Goal: Task Accomplishment & Management: Use online tool/utility

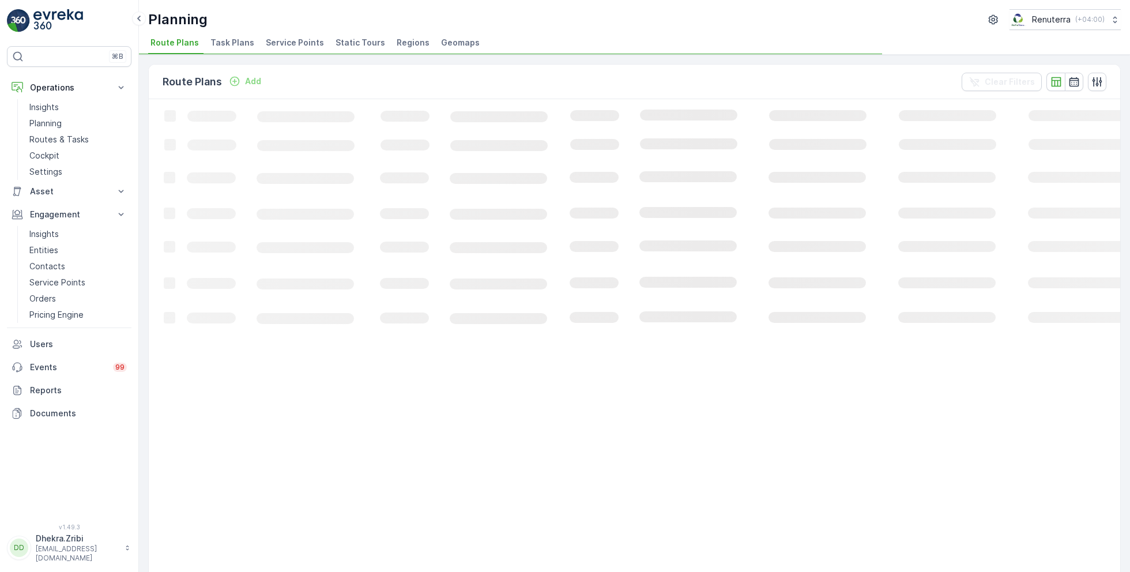
click at [298, 45] on span "Service Points" at bounding box center [295, 43] width 58 height 12
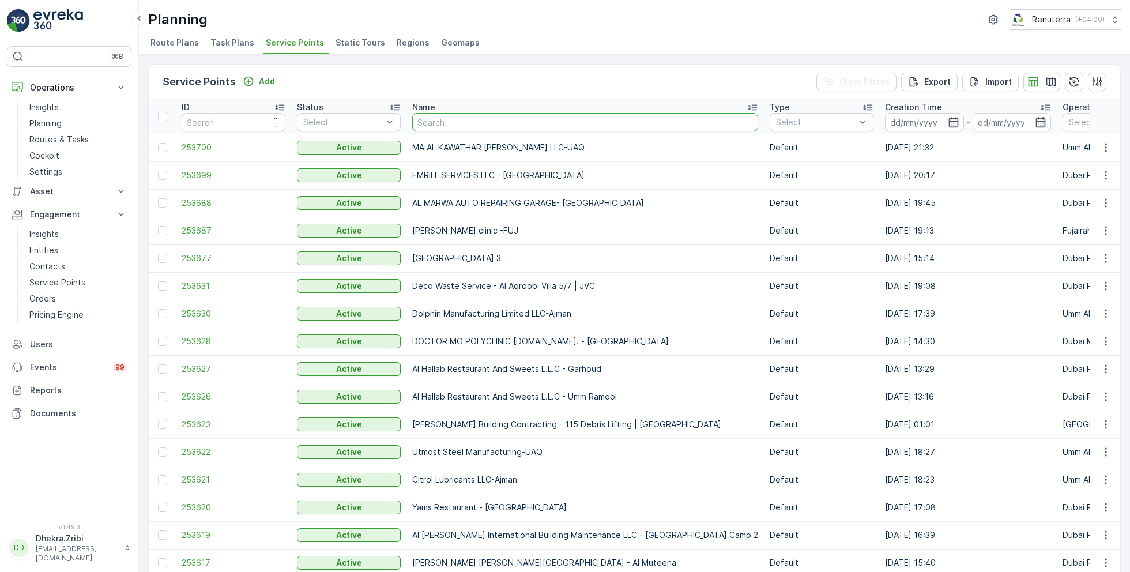
click at [440, 116] on input "text" at bounding box center [585, 122] width 346 height 18
type input "roto"
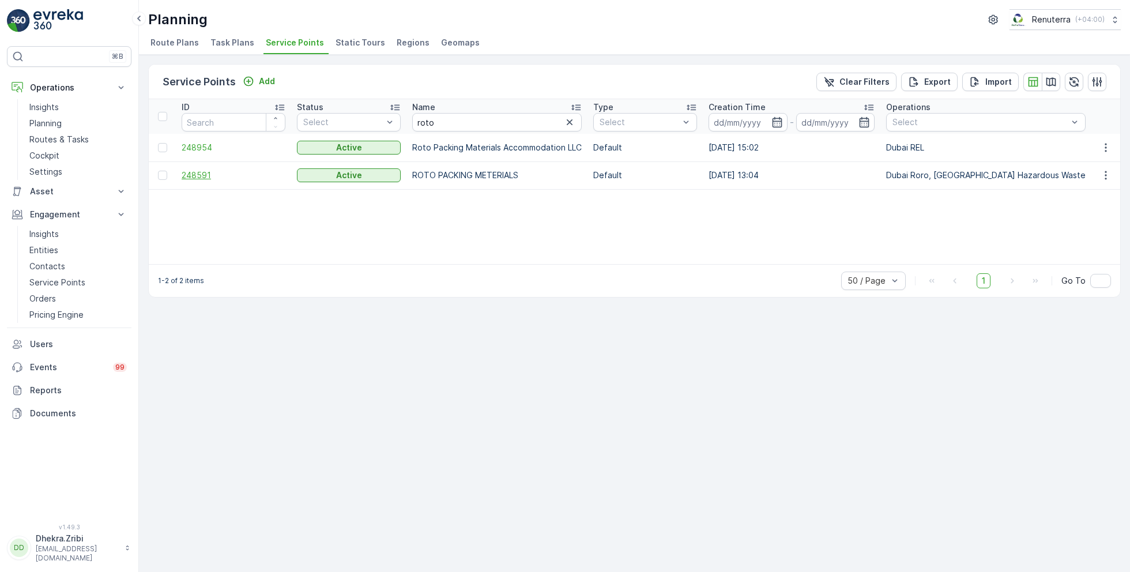
click at [199, 173] on span "248591" at bounding box center [234, 175] width 104 height 12
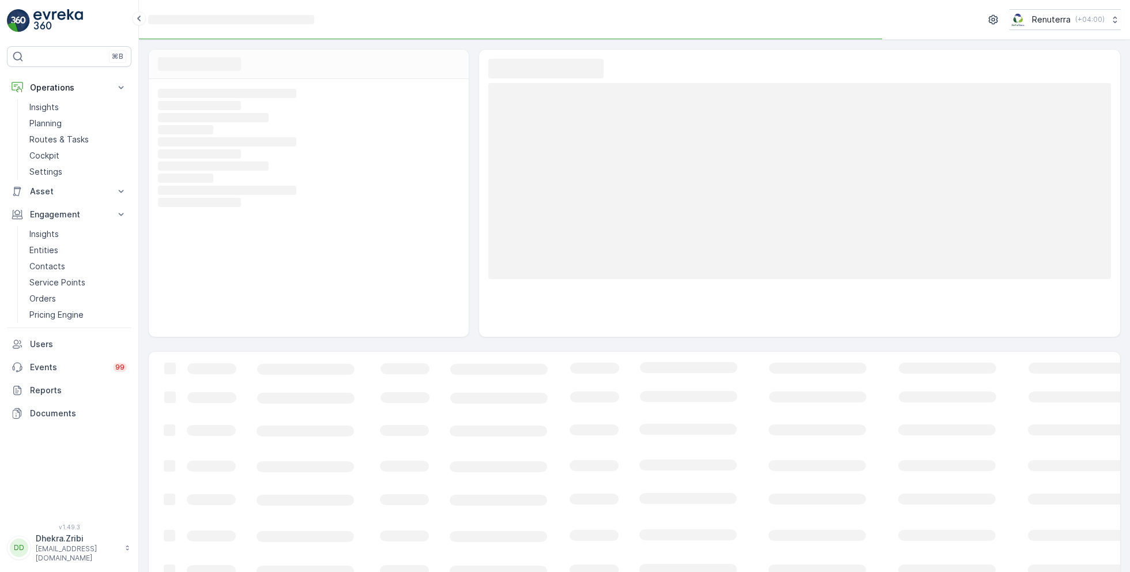
scroll to position [18, 0]
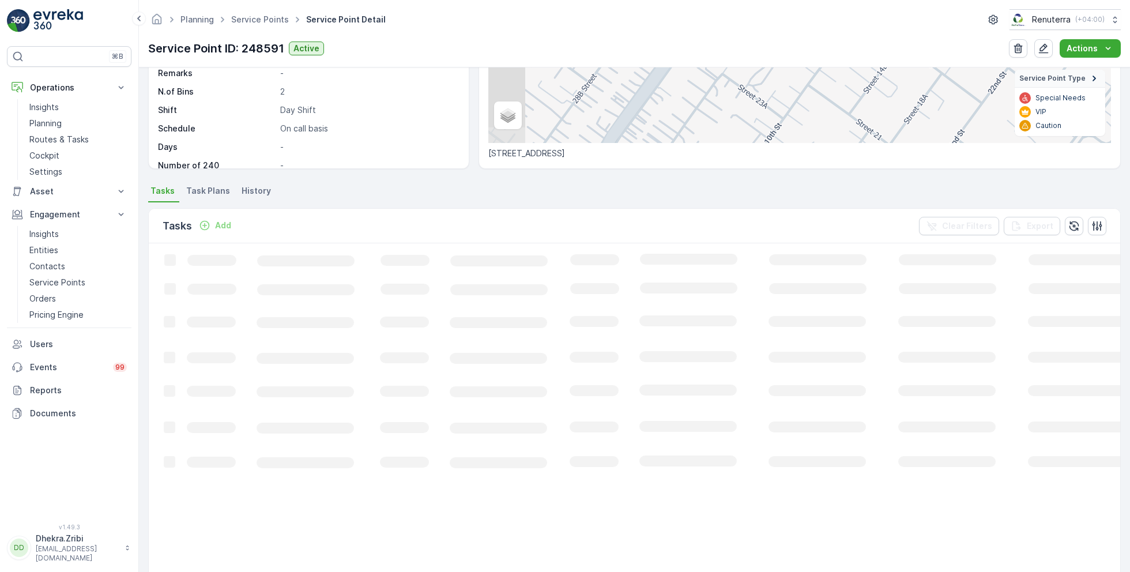
scroll to position [197, 0]
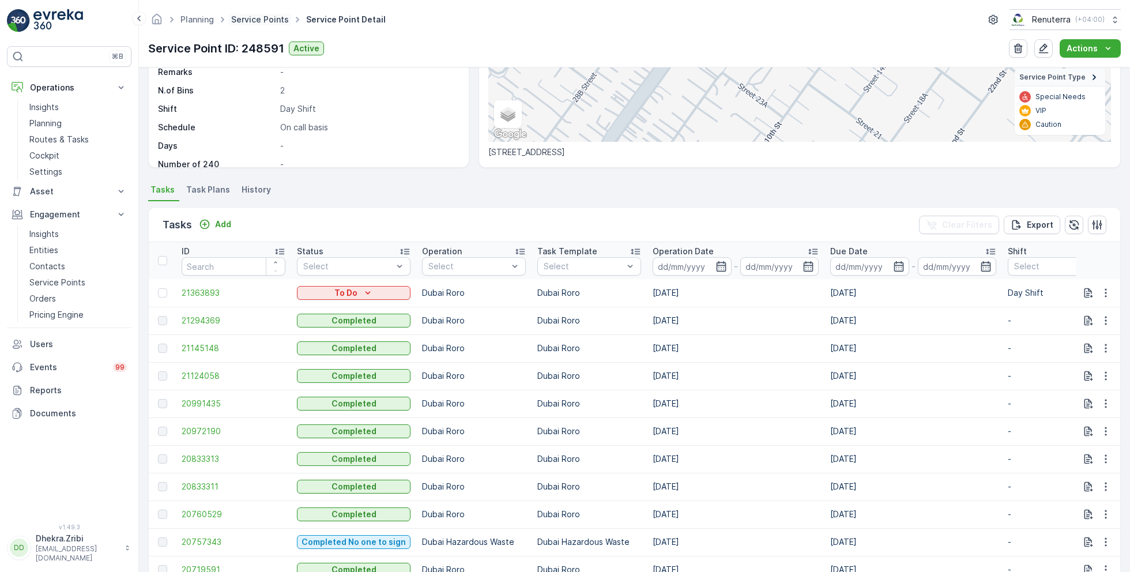
click at [257, 21] on link "Service Points" at bounding box center [260, 19] width 58 height 10
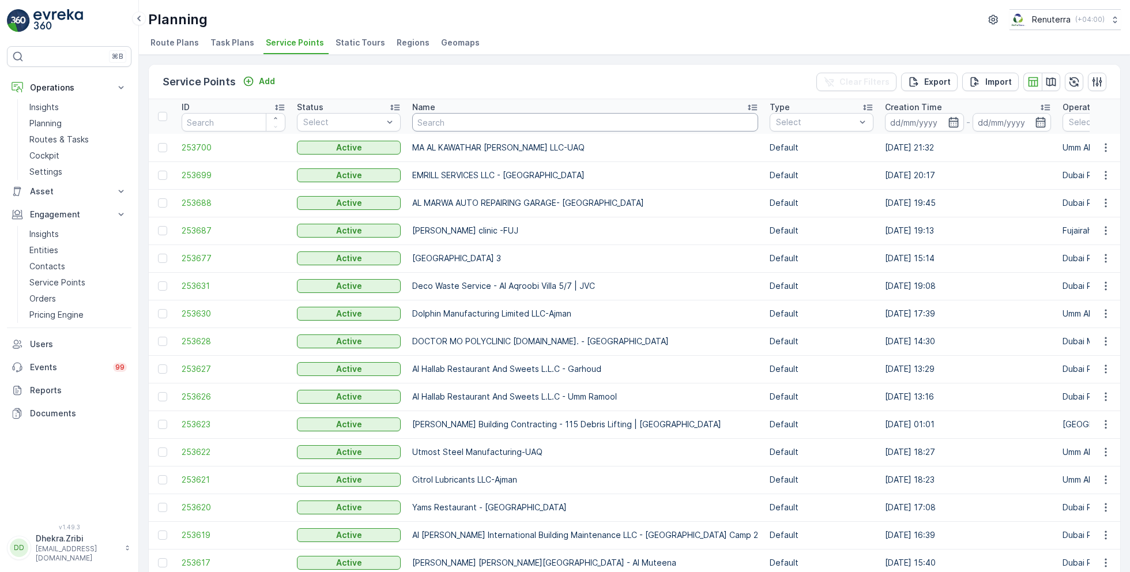
click at [483, 127] on input "text" at bounding box center [585, 122] width 346 height 18
type input "motor"
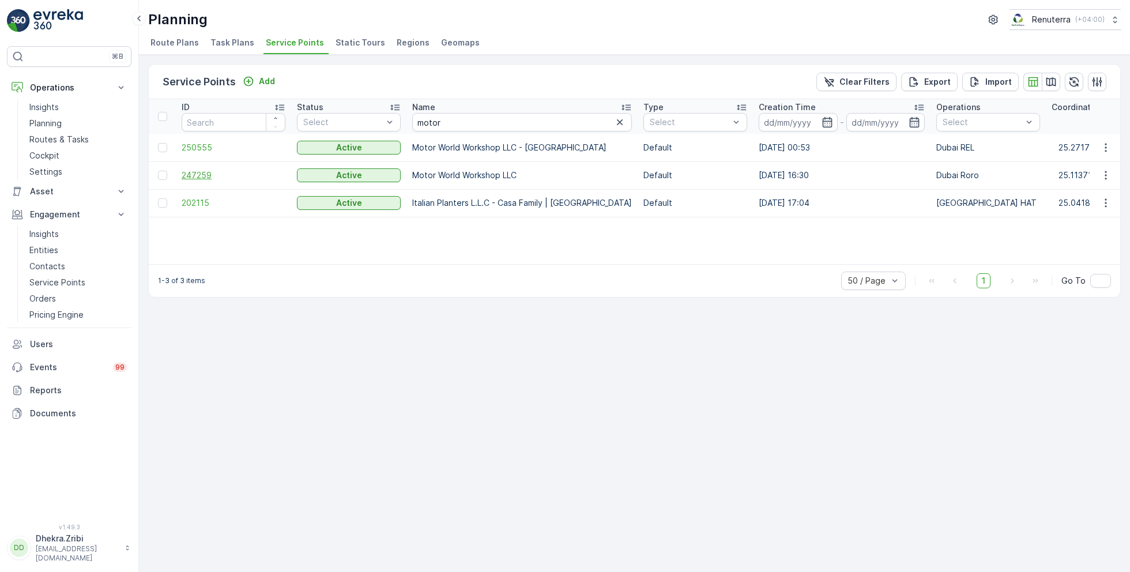
click at [208, 171] on span "247259" at bounding box center [234, 175] width 104 height 12
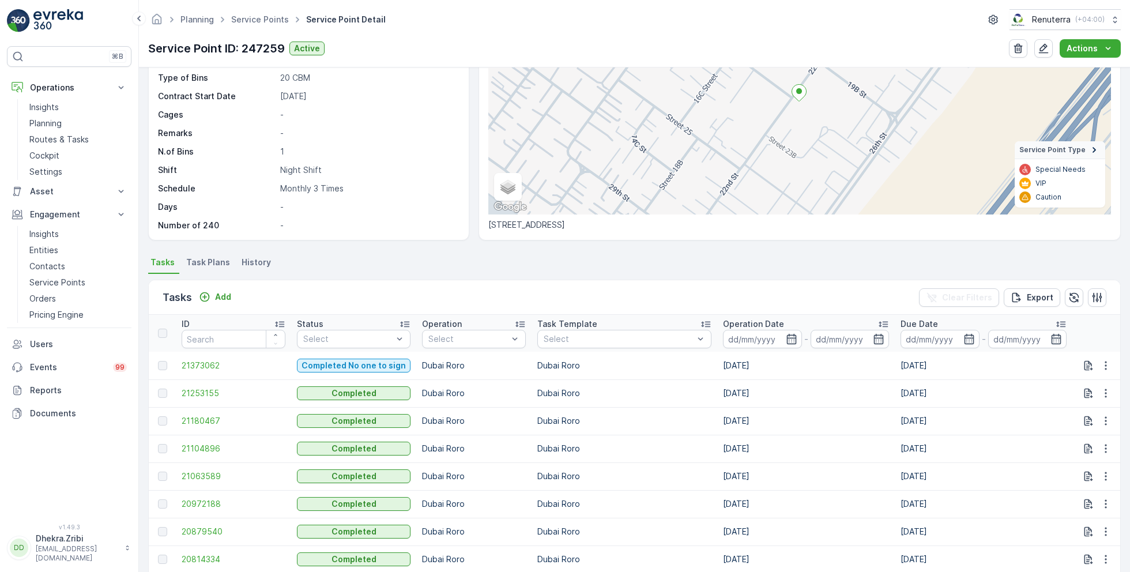
scroll to position [153, 0]
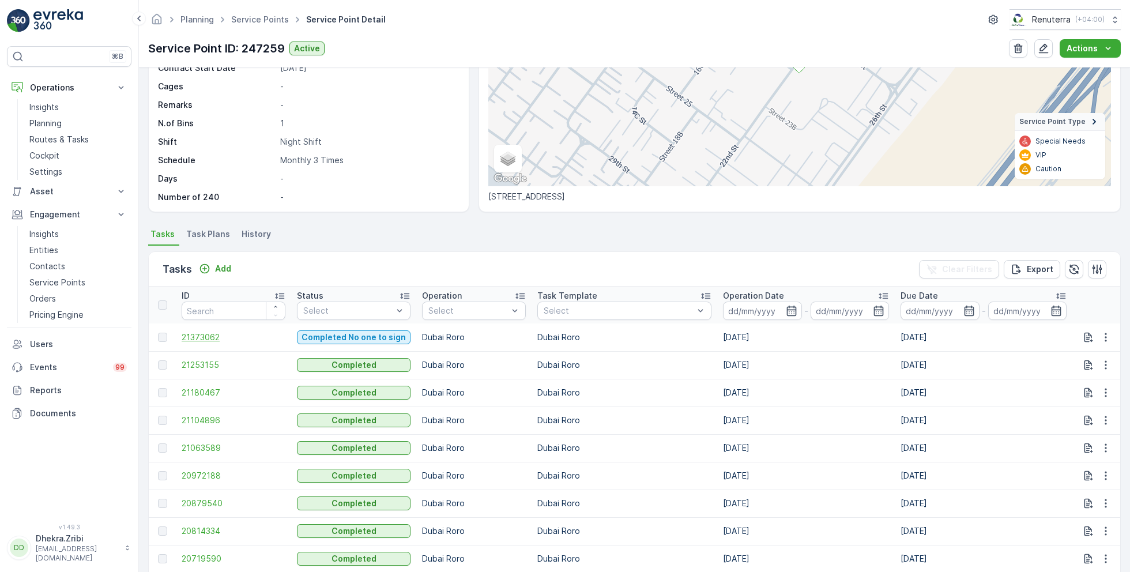
click at [211, 336] on span "21373062" at bounding box center [234, 337] width 104 height 12
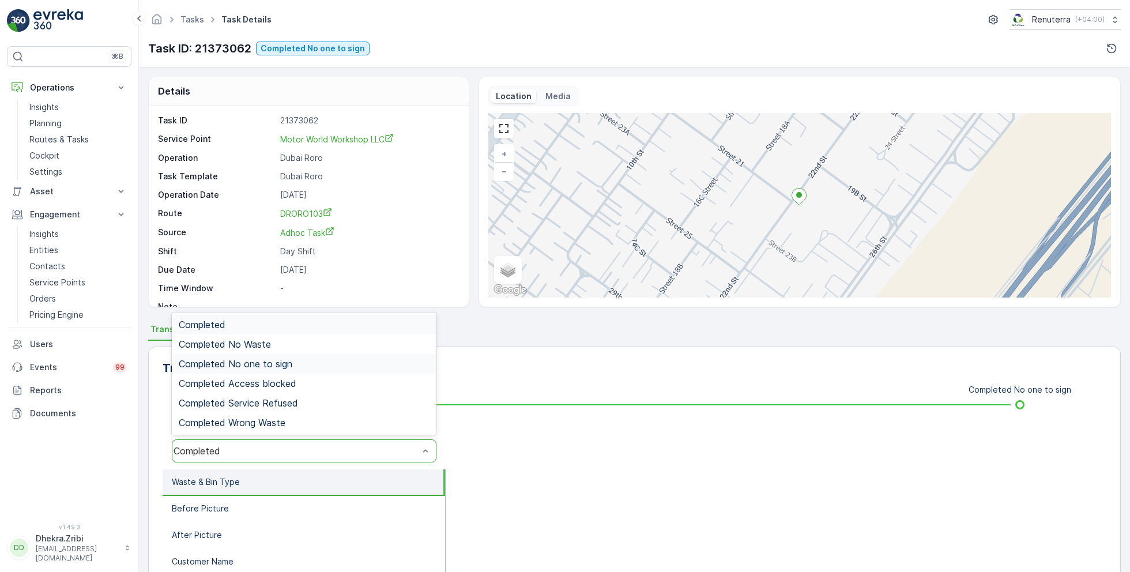
click at [269, 362] on span "Completed No one to sign" at bounding box center [236, 364] width 114 height 10
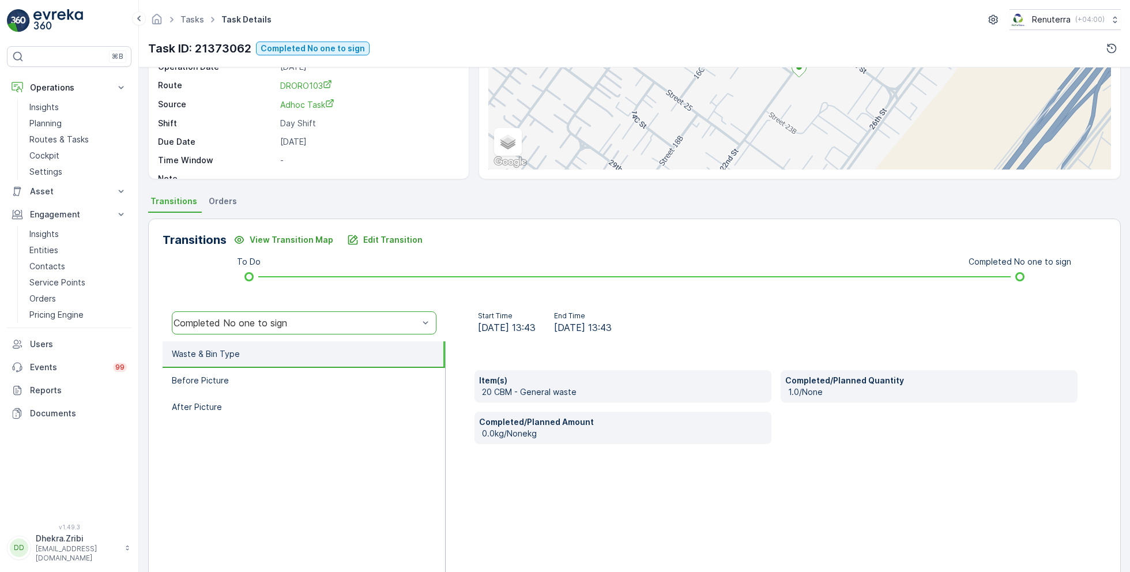
scroll to position [154, 0]
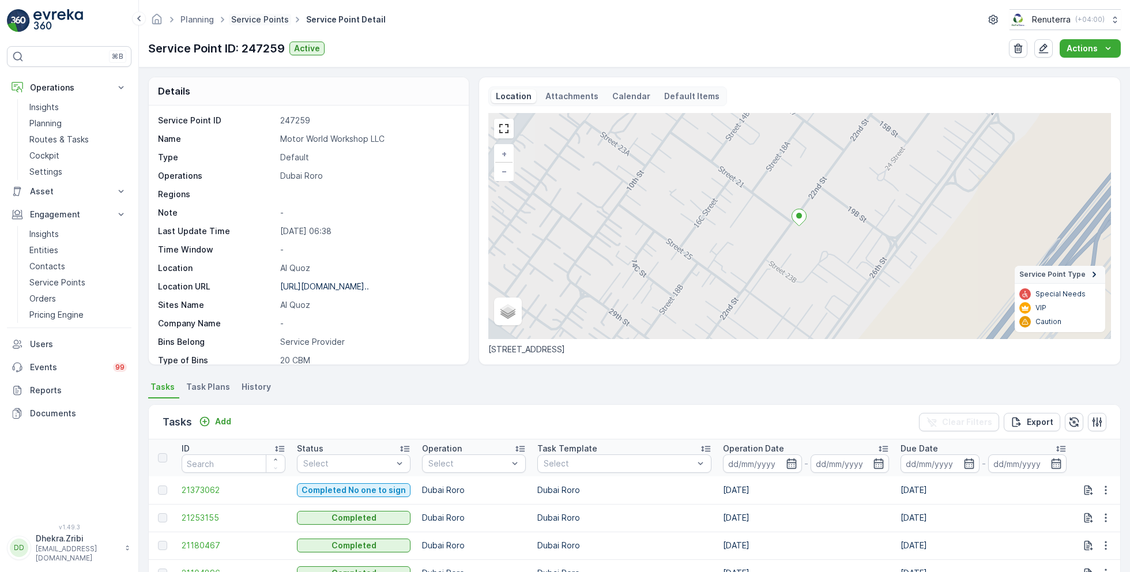
click at [269, 21] on link "Service Points" at bounding box center [260, 19] width 58 height 10
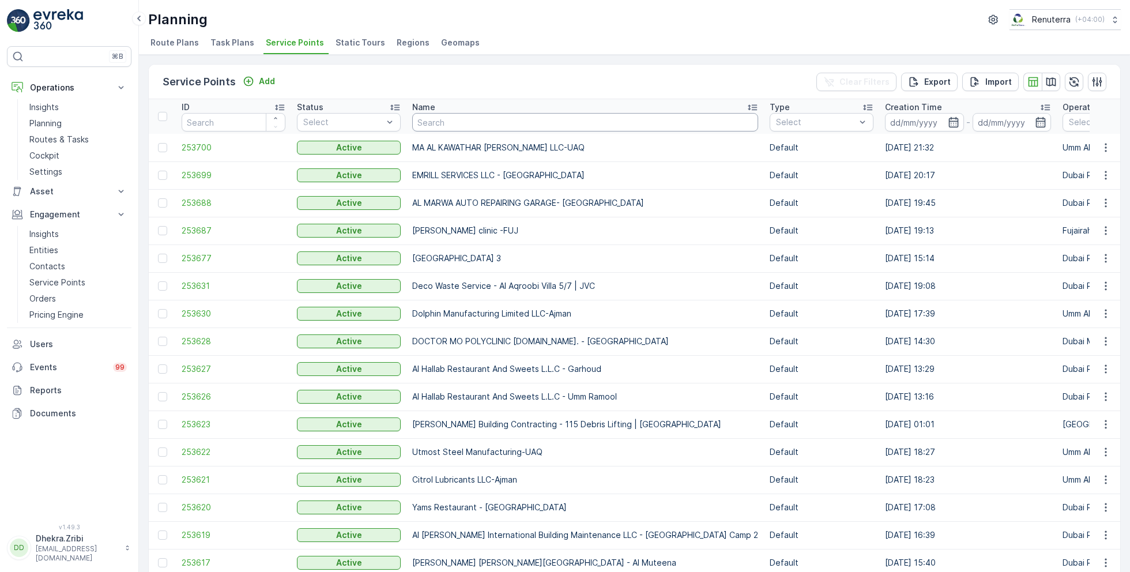
click at [444, 125] on input "text" at bounding box center [585, 122] width 346 height 18
type input "sbk"
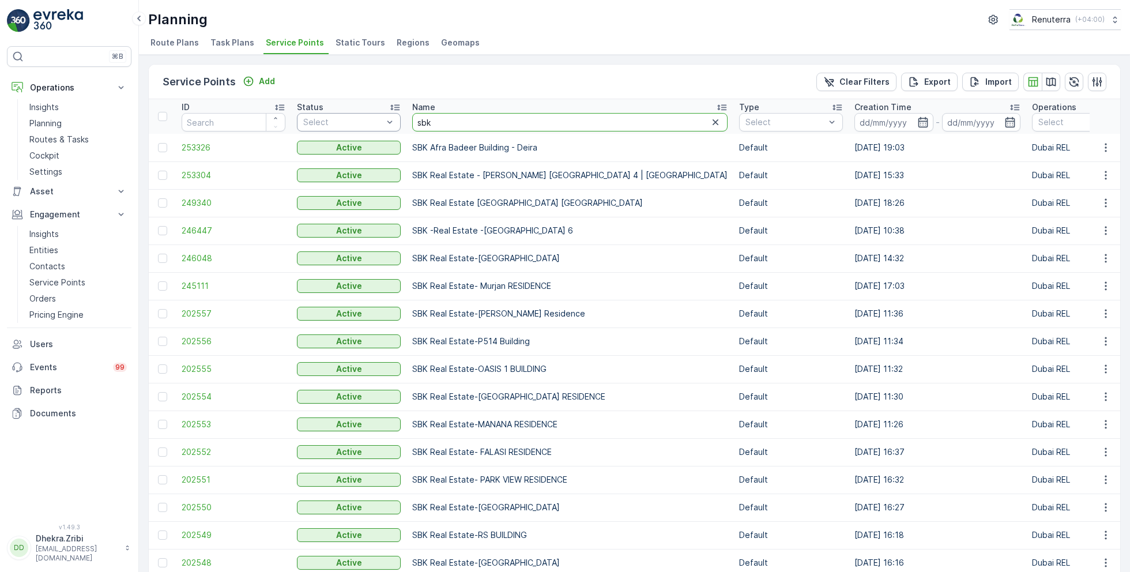
drag, startPoint x: 443, startPoint y: 123, endPoint x: 372, endPoint y: 117, distance: 71.2
type input "wade"
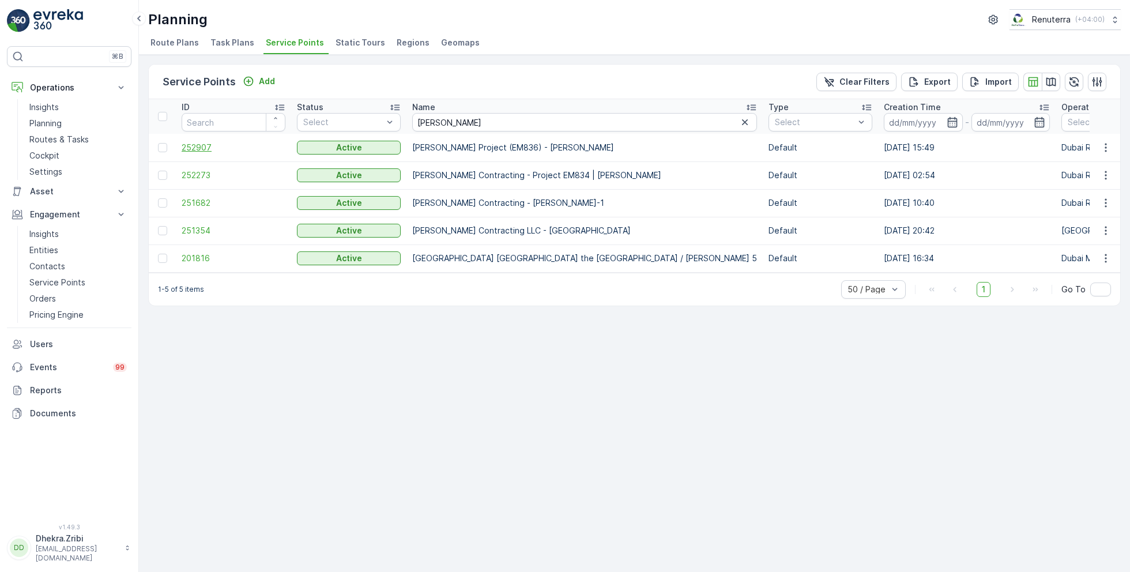
click at [205, 144] on span "252907" at bounding box center [234, 148] width 104 height 12
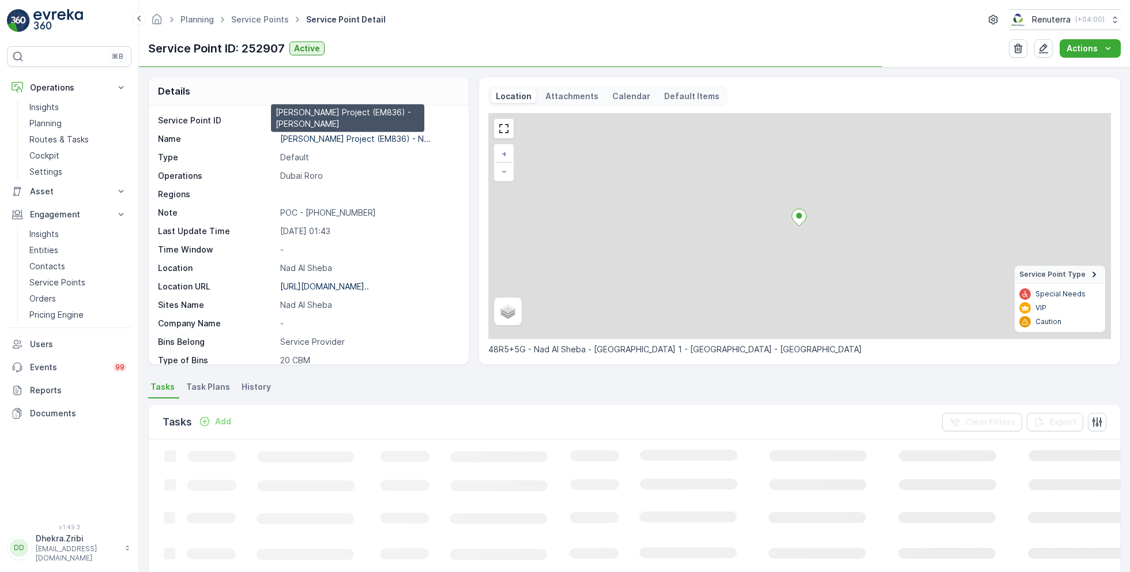
click at [318, 138] on p "Wade Adams Project (EM836) - N..." at bounding box center [355, 139] width 150 height 10
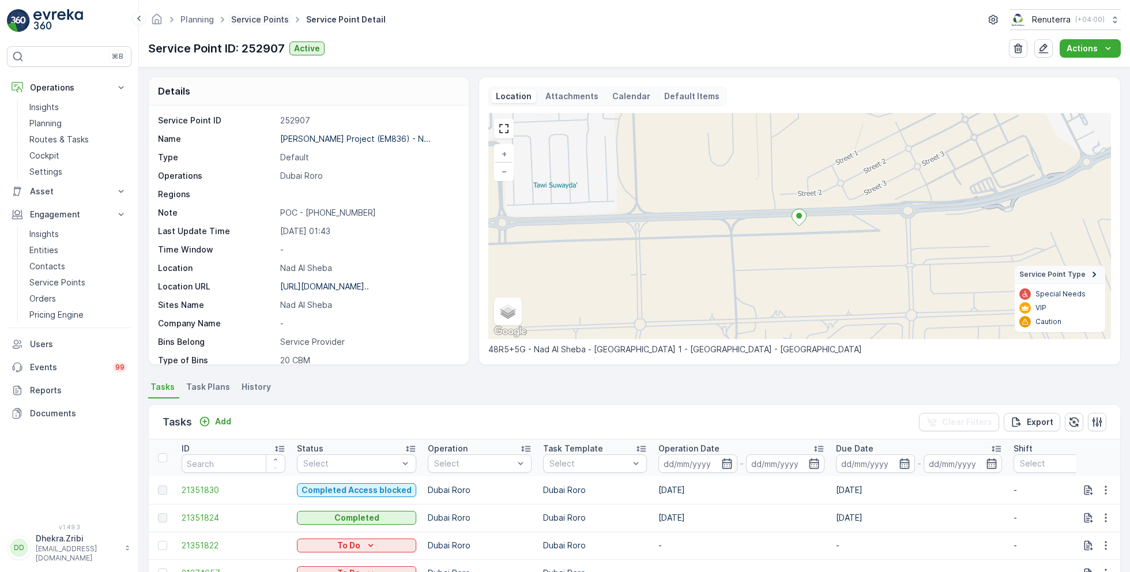
click at [251, 20] on link "Service Points" at bounding box center [260, 19] width 58 height 10
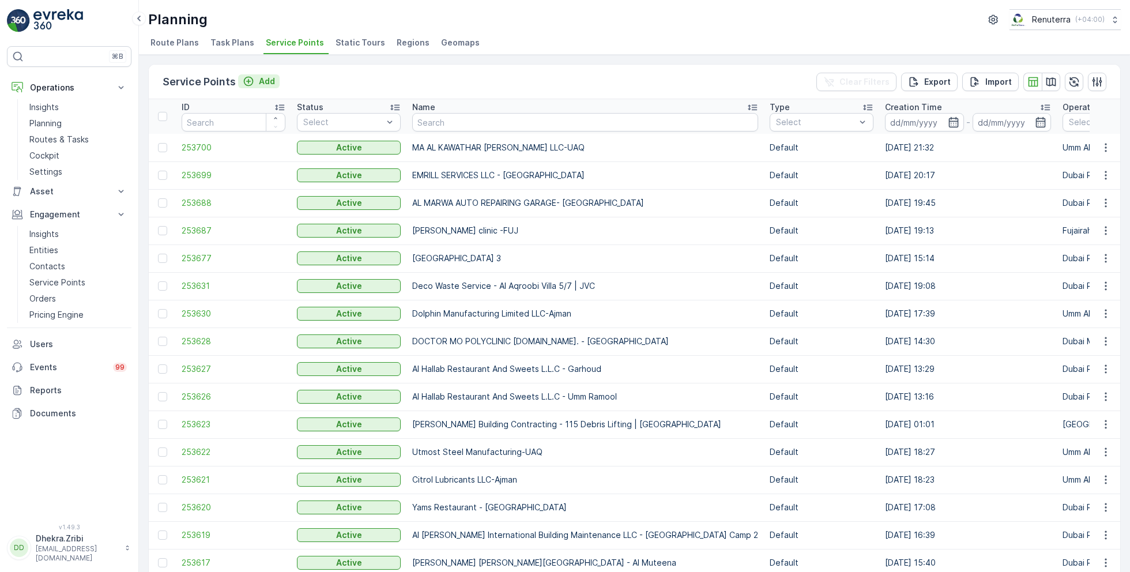
click at [256, 79] on div "Add" at bounding box center [259, 82] width 32 height 12
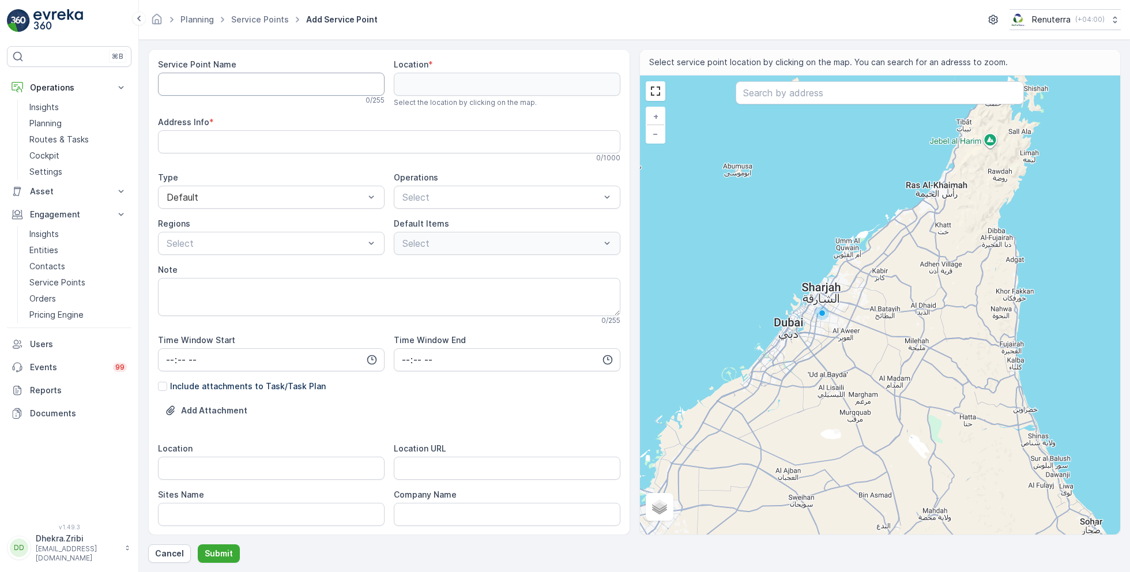
click at [285, 85] on Name "Service Point Name" at bounding box center [271, 84] width 227 height 23
paste Name "ARABIAN CONSTRUCTION COMPANY L.L.C. - OMNIYAT | Business Bay"
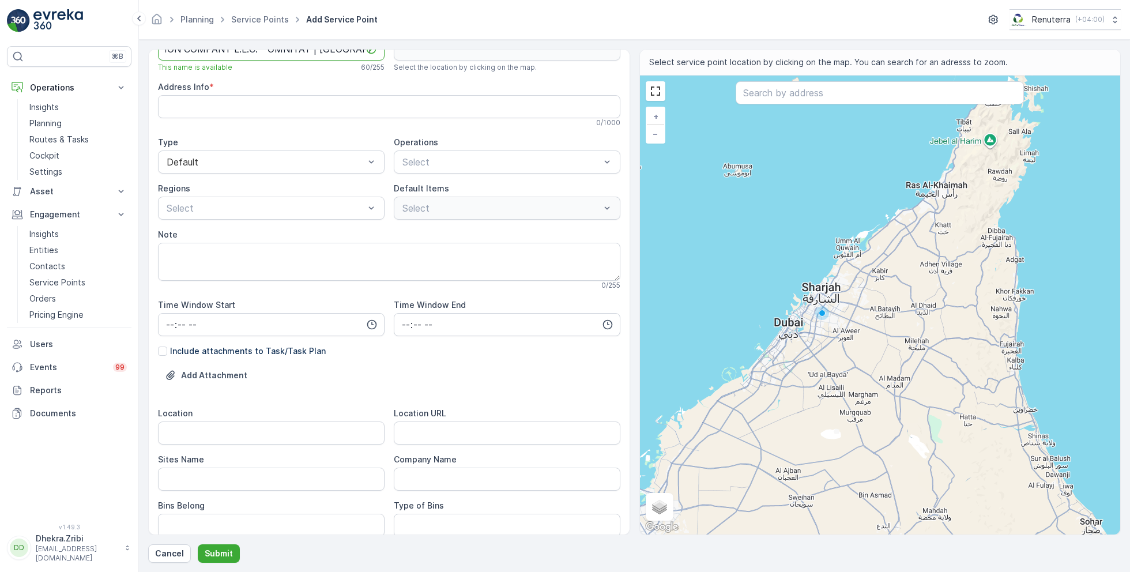
scroll to position [37, 0]
type Name "ARABIAN CONSTRUCTION COMPANY L.L.C. - OMNIYAT | Business Bay"
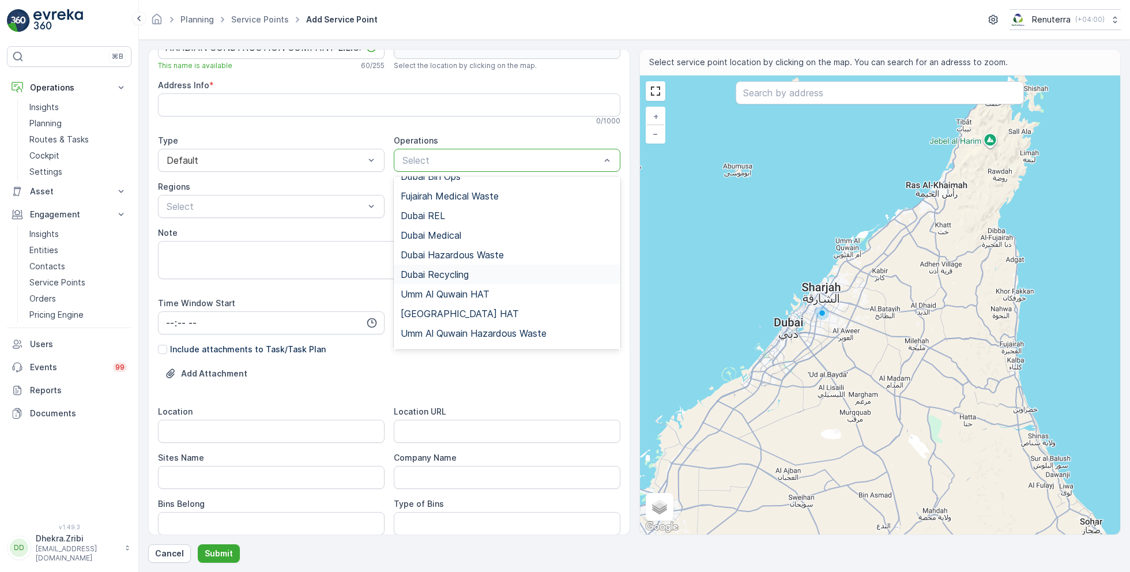
scroll to position [54, 0]
click at [425, 308] on span "Dubai HAT" at bounding box center [460, 310] width 118 height 10
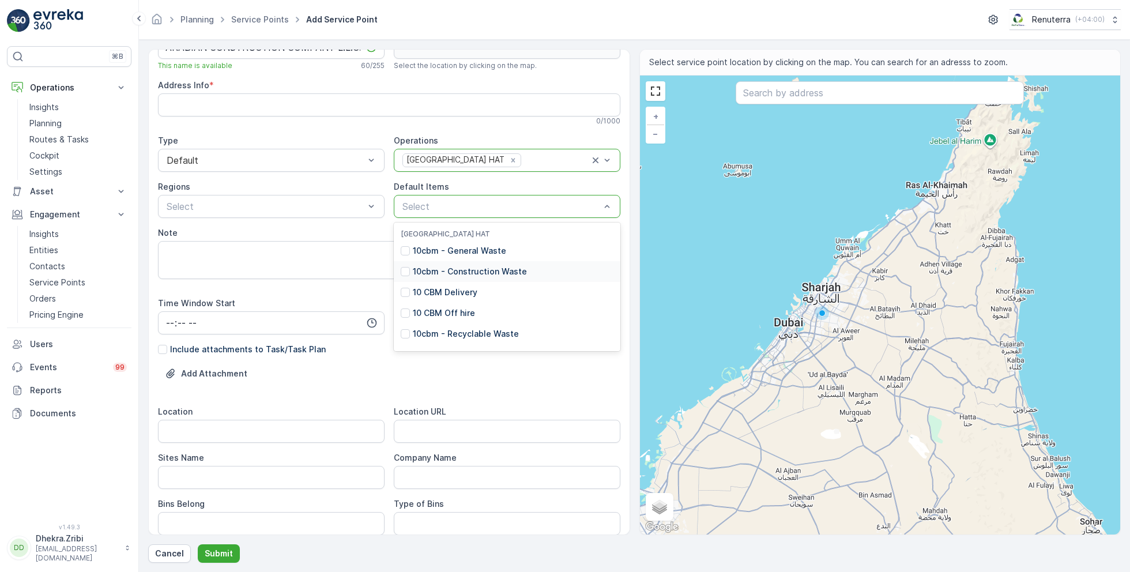
click at [445, 275] on p "10cbm - Construction Waste" at bounding box center [470, 272] width 114 height 12
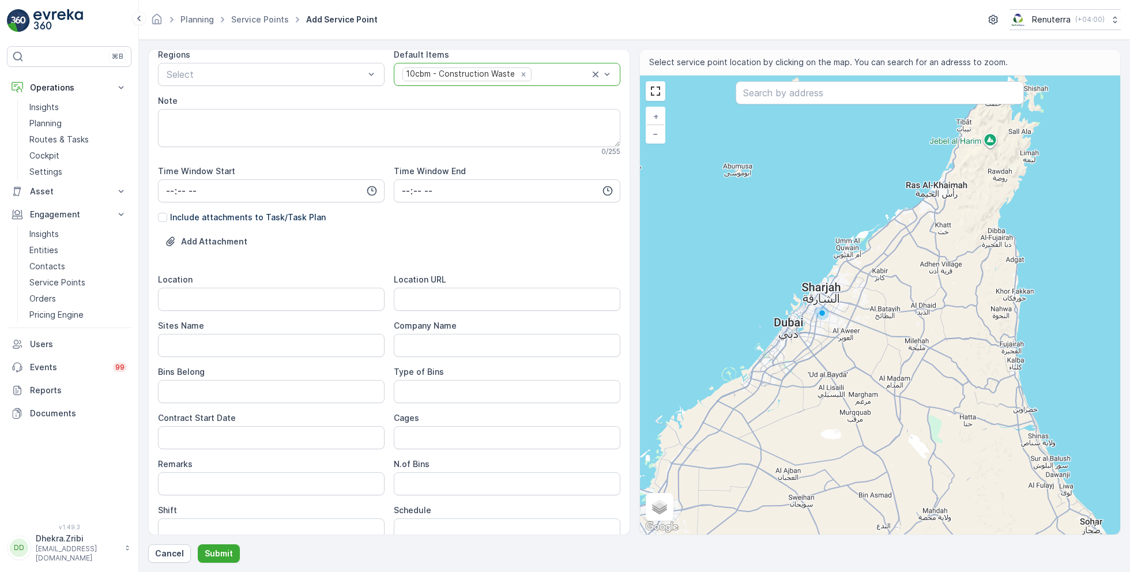
scroll to position [172, 0]
click at [222, 296] on input "Location" at bounding box center [271, 296] width 227 height 23
paste input "Business Bay"
type input "Business Bay"
click at [209, 342] on Name "Sites Name" at bounding box center [271, 342] width 227 height 23
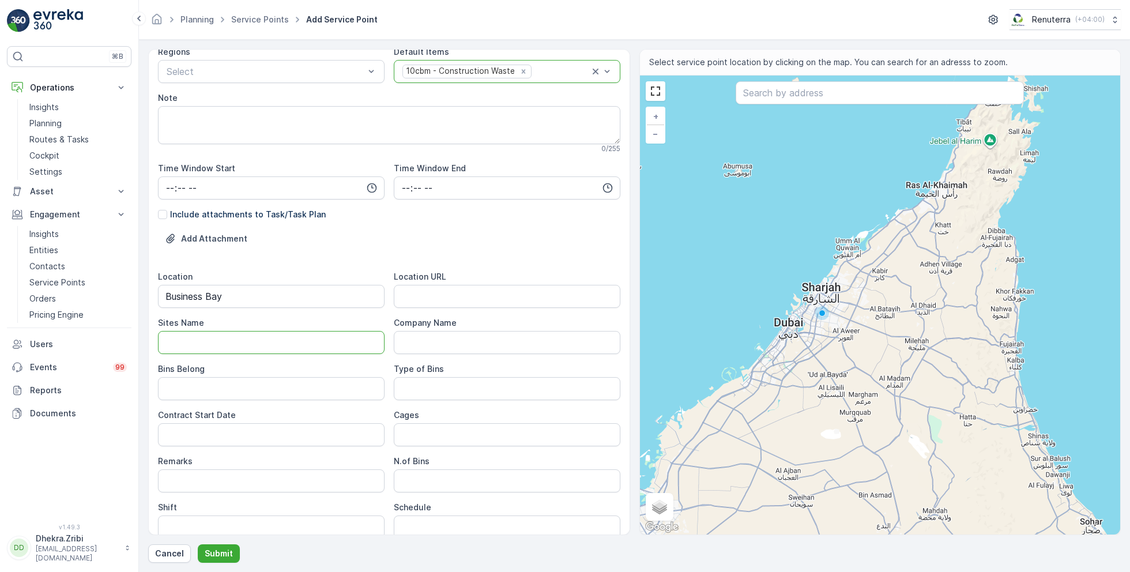
paste Name "Business Bay"
type Name "Business Bay"
click at [404, 293] on URL "Location URL" at bounding box center [507, 296] width 227 height 23
paste URL "[URL][DOMAIN_NAME]"
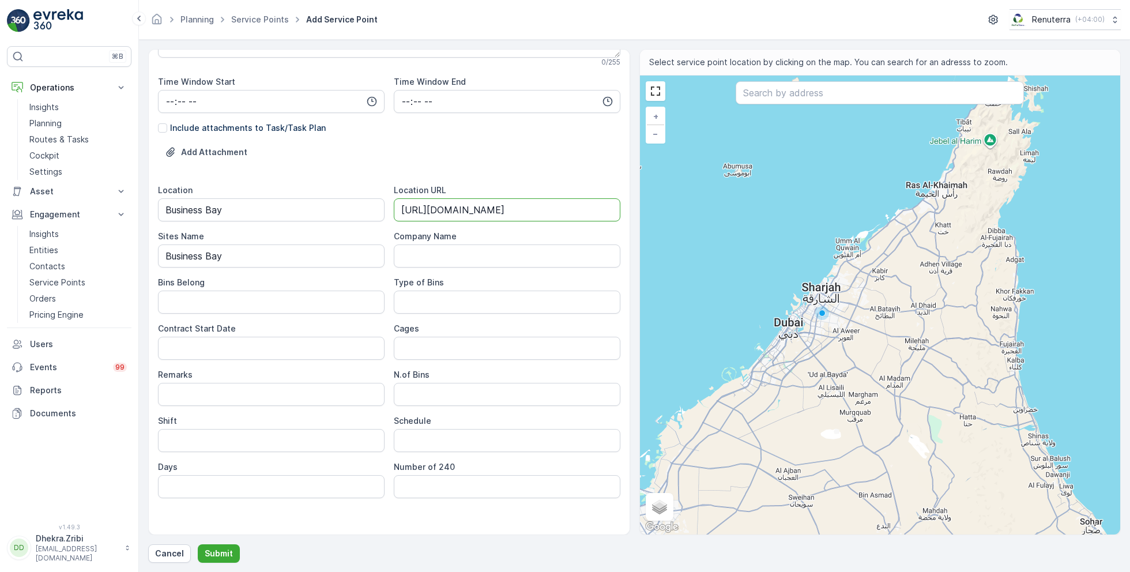
scroll to position [263, 0]
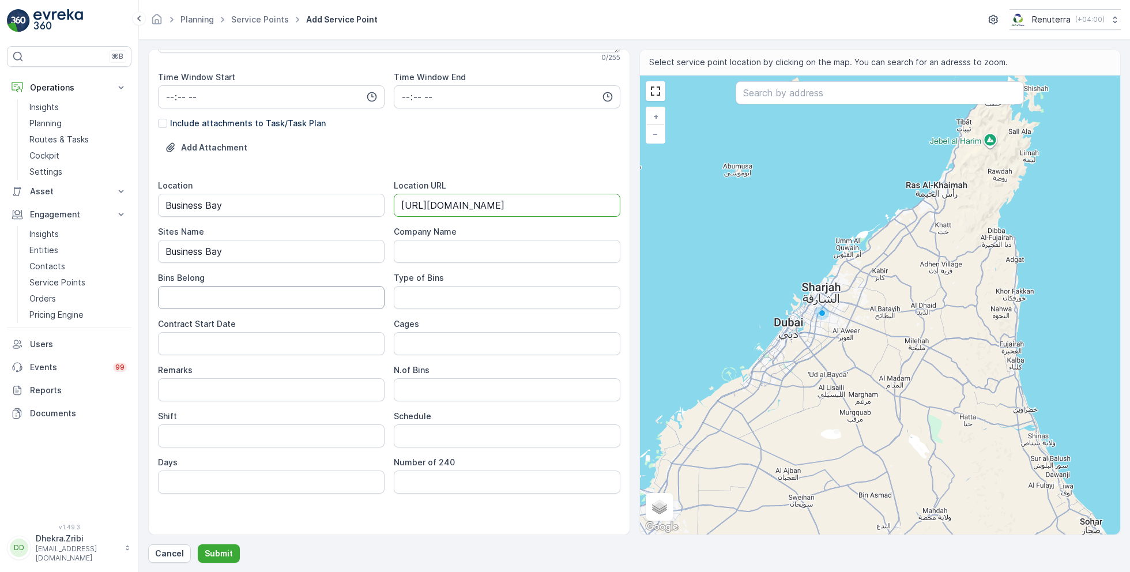
type URL "[URL][DOMAIN_NAME]"
click at [322, 301] on Belong "Bins Belong" at bounding box center [271, 297] width 227 height 23
type Belong "Service Provider"
click at [435, 288] on Bins "Type of Bins" at bounding box center [507, 297] width 227 height 23
type Bins "10 CBM"
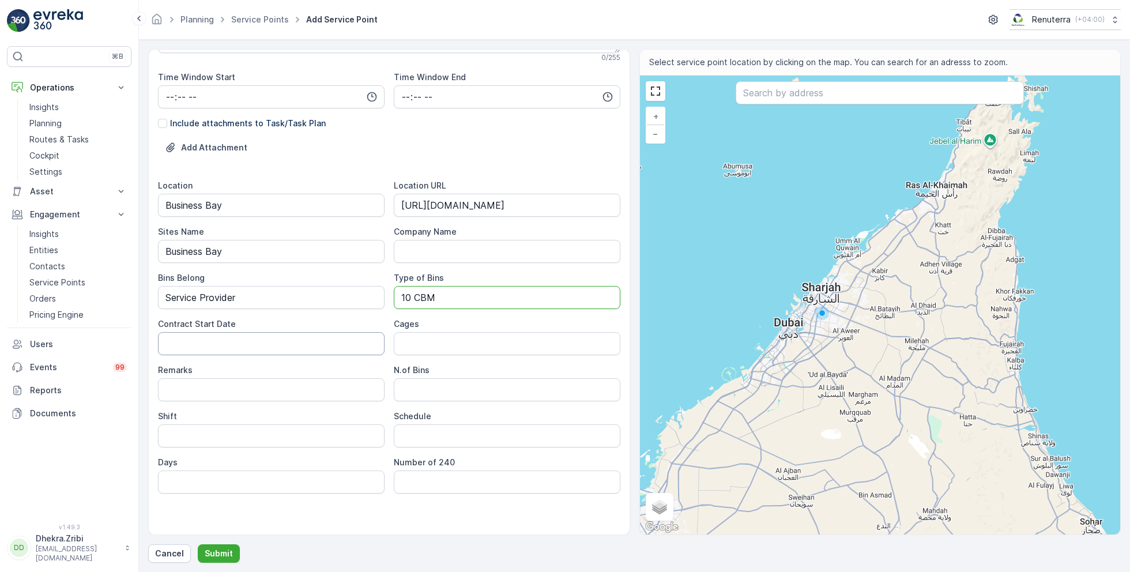
click at [307, 340] on Date "Contract Start Date" at bounding box center [271, 343] width 227 height 23
type Date "[DATE]"
click at [437, 390] on Bins "N.of Bins" at bounding box center [507, 389] width 227 height 23
type Bins "3"
click at [304, 430] on input "Shift" at bounding box center [271, 435] width 227 height 23
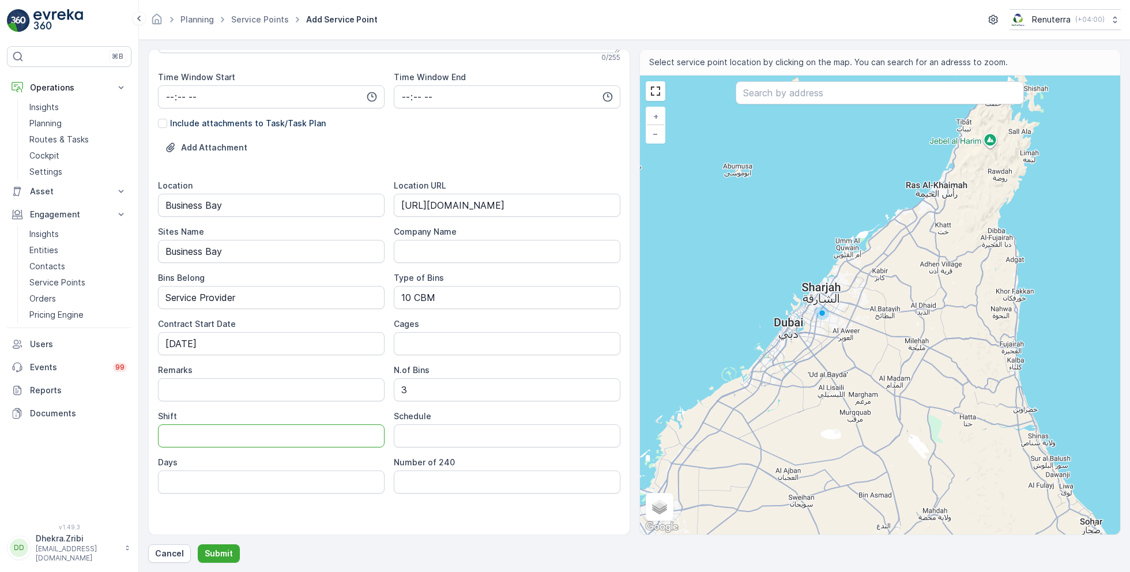
type input "Day Shift"
click at [421, 443] on input "Schedule" at bounding box center [507, 435] width 227 height 23
type input "On Call basis"
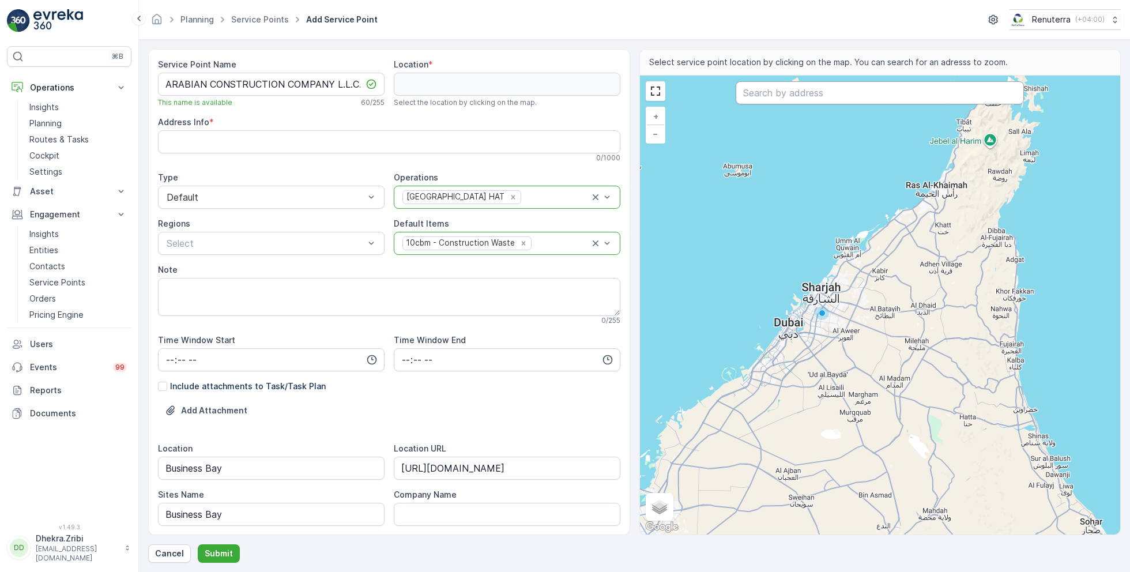
click at [820, 90] on input "text" at bounding box center [879, 92] width 288 height 23
paste input "Evarei Management LLC"
type input "Evarei Management LLC"
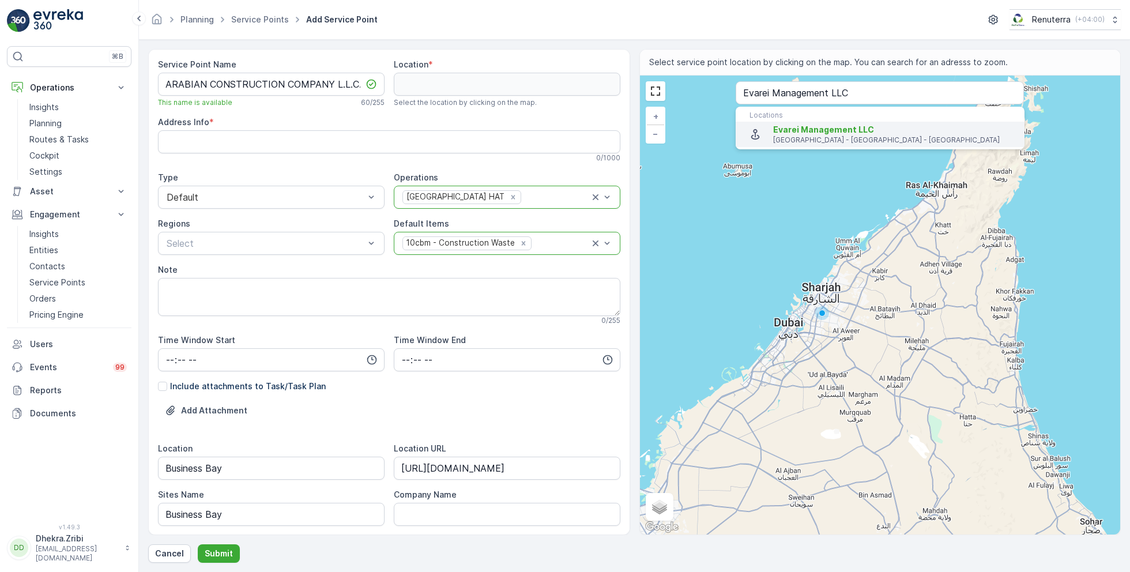
click at [788, 126] on span "Evarei Management LLC" at bounding box center [823, 130] width 101 height 10
type input "25.1907375,55.29066659999999"
type Info "Marasi Dr - Business Bay - Dubai - United Arab Emirates"
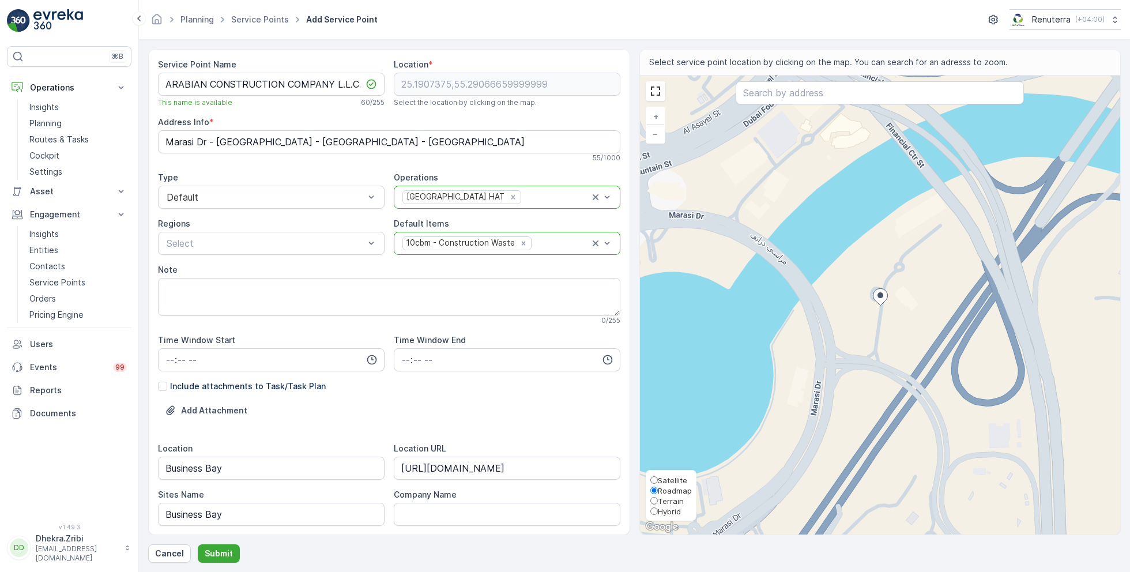
click at [657, 481] on input "Satellite" at bounding box center [653, 479] width 7 height 7
radio input "true"
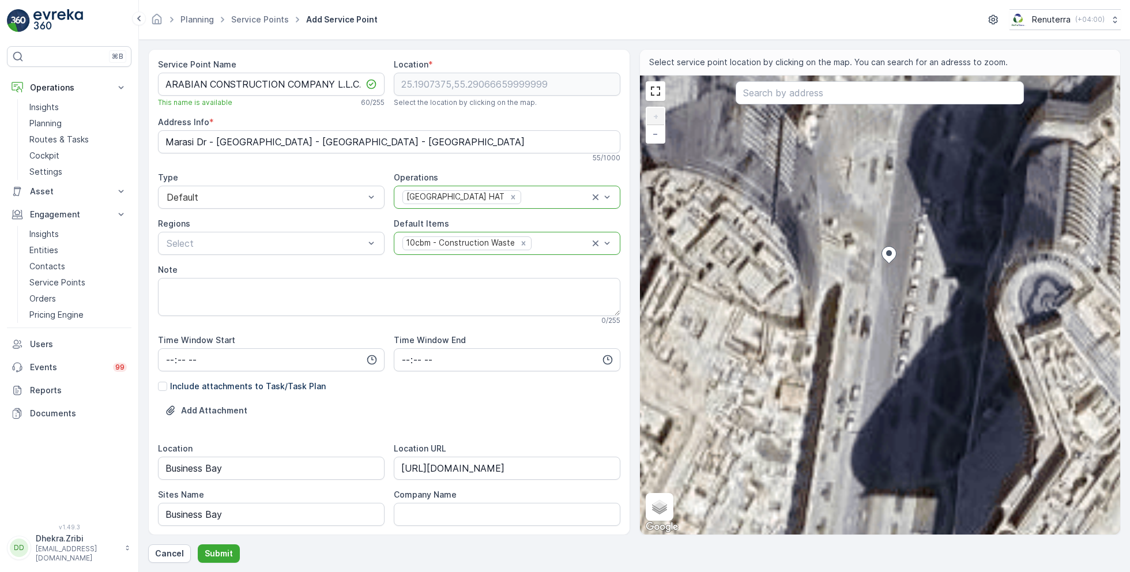
click at [894, 228] on div "+ − Satellite Roadmap Terrain Hybrid Leaflet Keyboard shortcuts Map Data Imager…" at bounding box center [880, 305] width 481 height 459
type input "25.190810480966412,55.29067944059749"
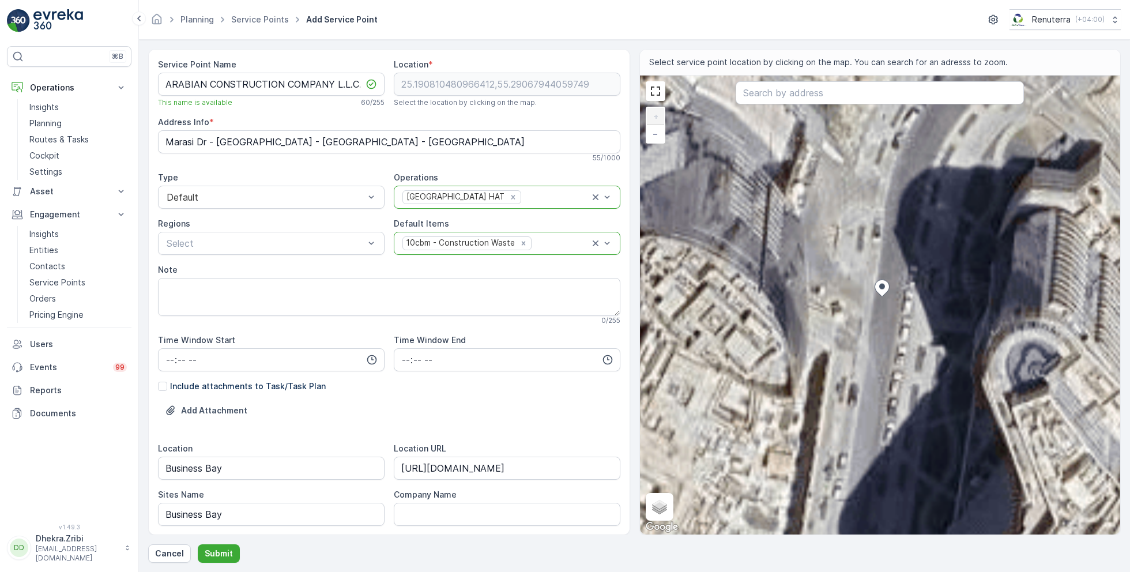
type Info "57RR+76Q - Marasi Dr - [GEOGRAPHIC_DATA] - [GEOGRAPHIC_DATA] - [GEOGRAPHIC_DATA]"
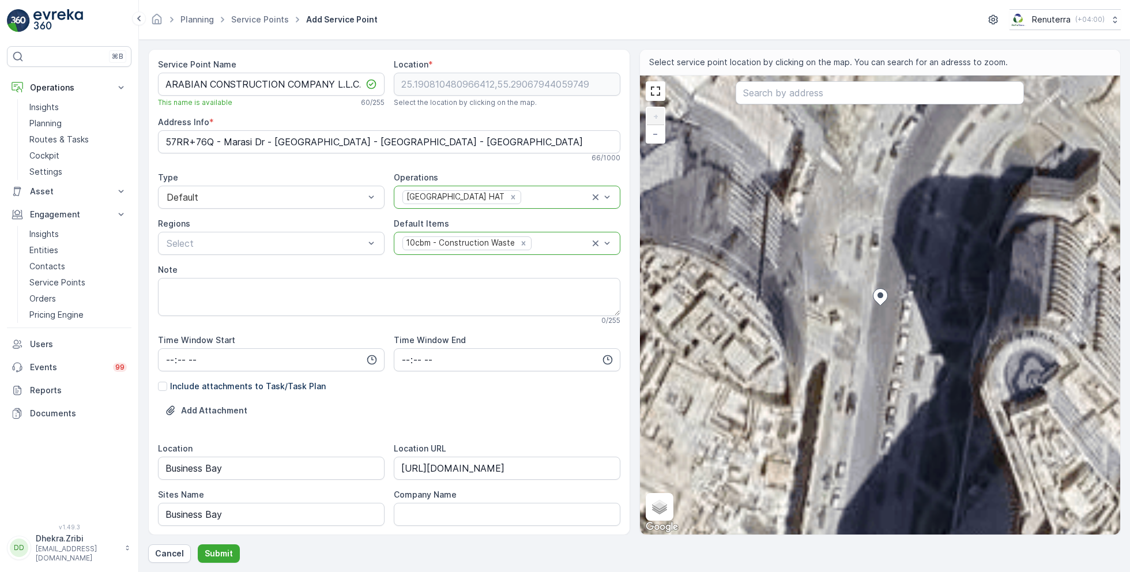
scroll to position [266, 0]
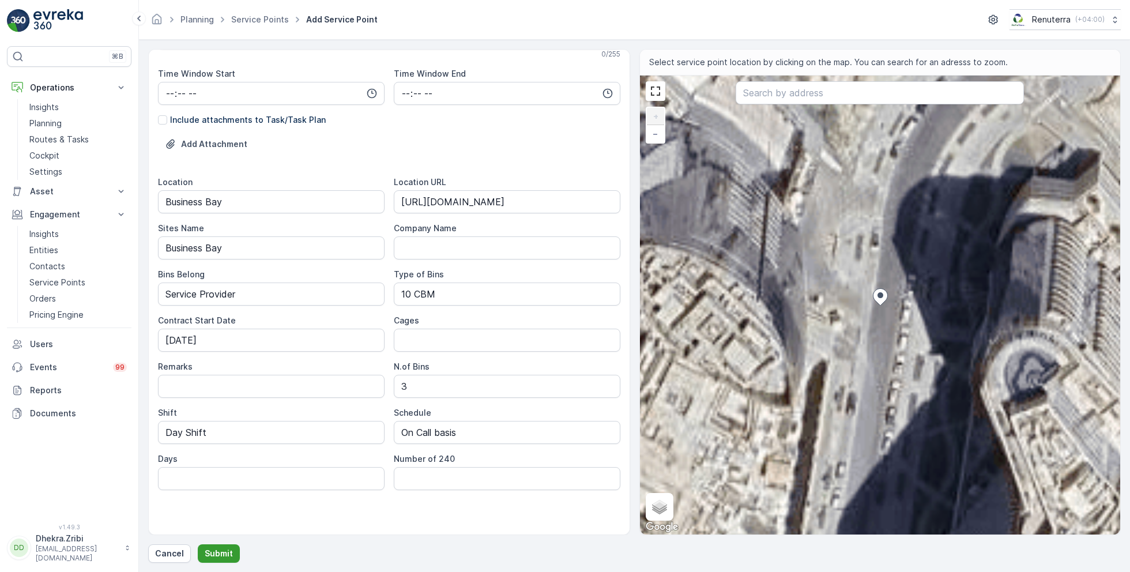
click at [221, 551] on p "Submit" at bounding box center [219, 554] width 28 height 12
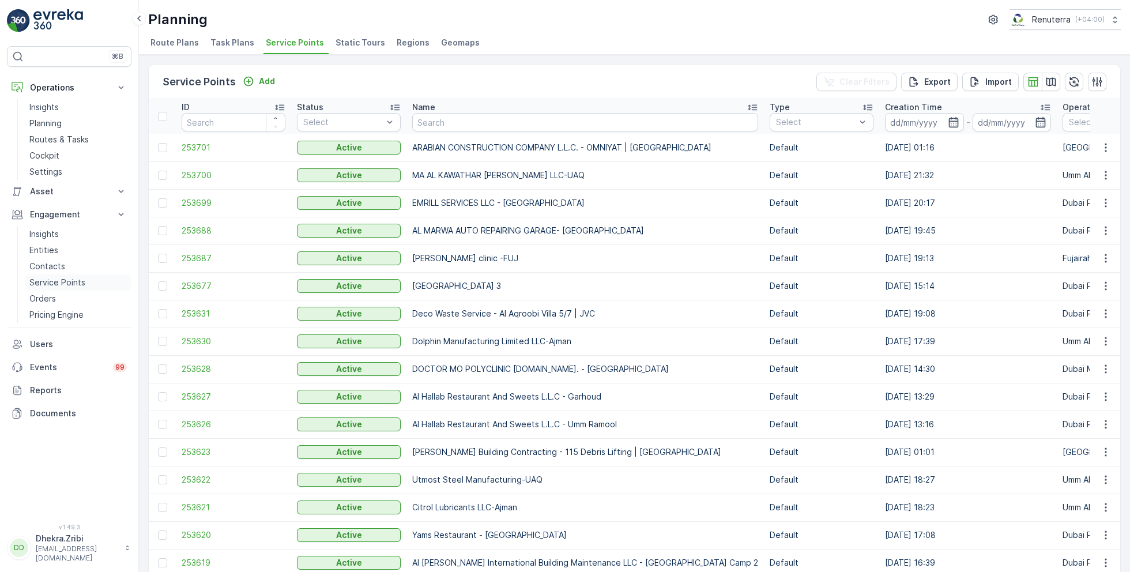
click at [65, 277] on p "Service Points" at bounding box center [57, 283] width 56 height 12
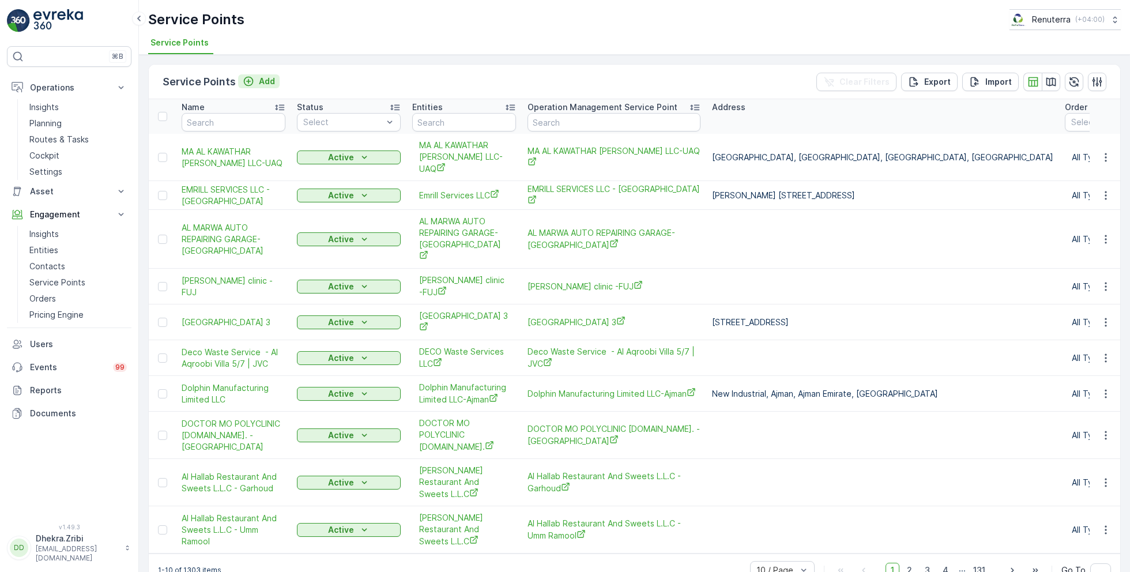
click at [257, 80] on div "Add" at bounding box center [259, 82] width 32 height 12
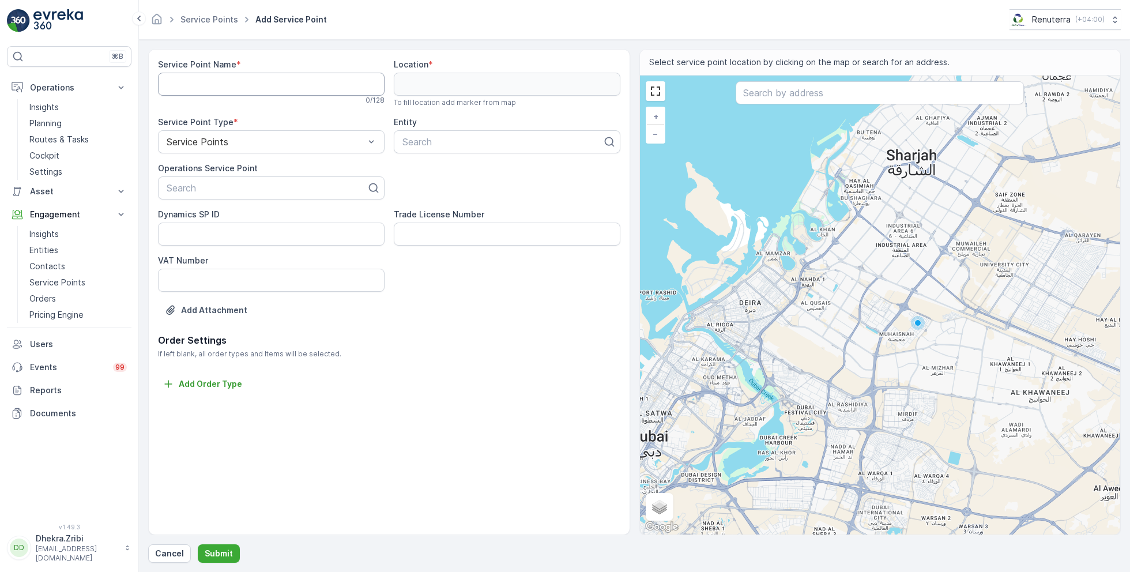
click at [285, 90] on Name "Service Point Name" at bounding box center [271, 84] width 227 height 23
paste Name "ARABIAN CONSTRUCTION COMPANY L.L.C. - OMNIYAT | [GEOGRAPHIC_DATA]"
type Name "ARABIAN CONSTRUCTION COMPANY L.L.C. - OMNIYAT | [GEOGRAPHIC_DATA]"
click at [240, 187] on div at bounding box center [266, 188] width 202 height 10
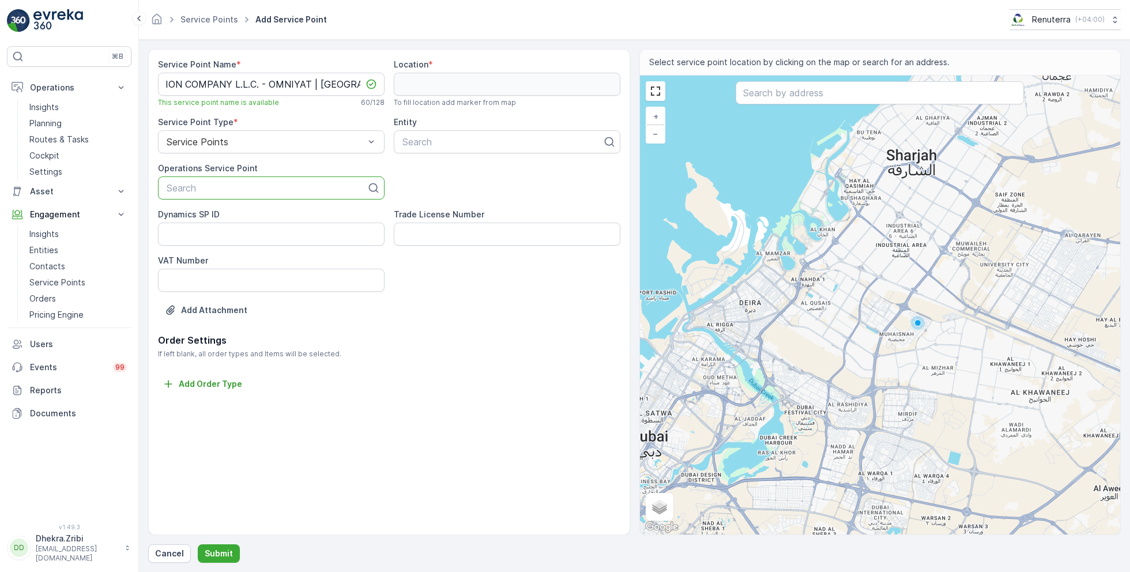
scroll to position [0, 0]
paste input "ARABIAN CONSTRUCTION COMPANY L.L.C. - OMNIYAT | [GEOGRAPHIC_DATA]"
type input "ARABIAN CONSTRUCTION COMPANY L.L.C. - OMNIYAT | [GEOGRAPHIC_DATA]"
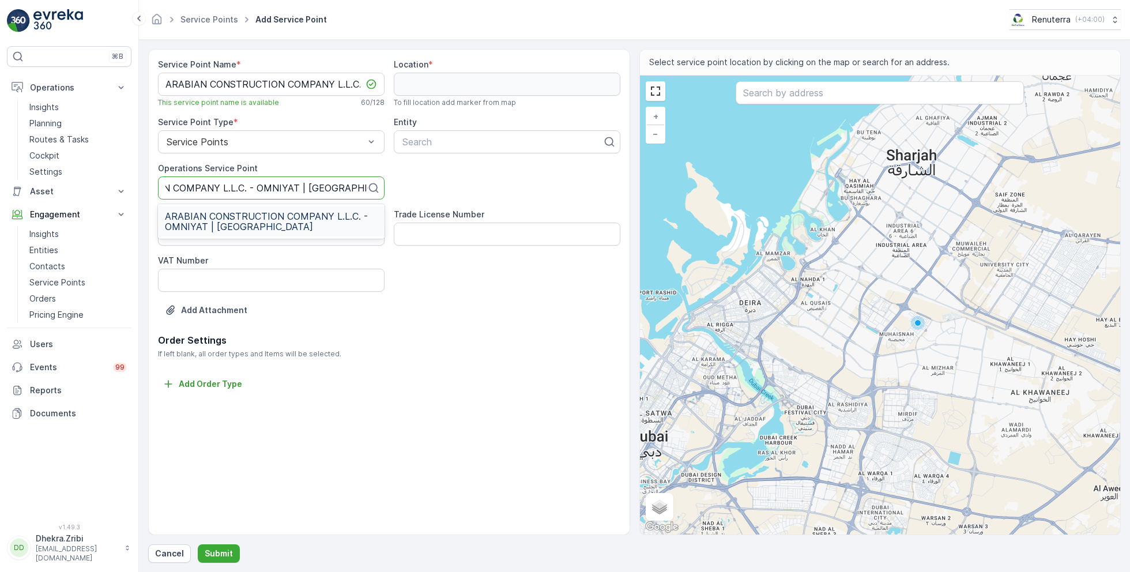
scroll to position [0, 110]
click at [217, 218] on span "ARABIAN CONSTRUCTION COMPANY L.L.C. - OMNIYAT | [GEOGRAPHIC_DATA]" at bounding box center [271, 221] width 213 height 21
click at [457, 138] on div at bounding box center [502, 142] width 202 height 10
type input "arabian"
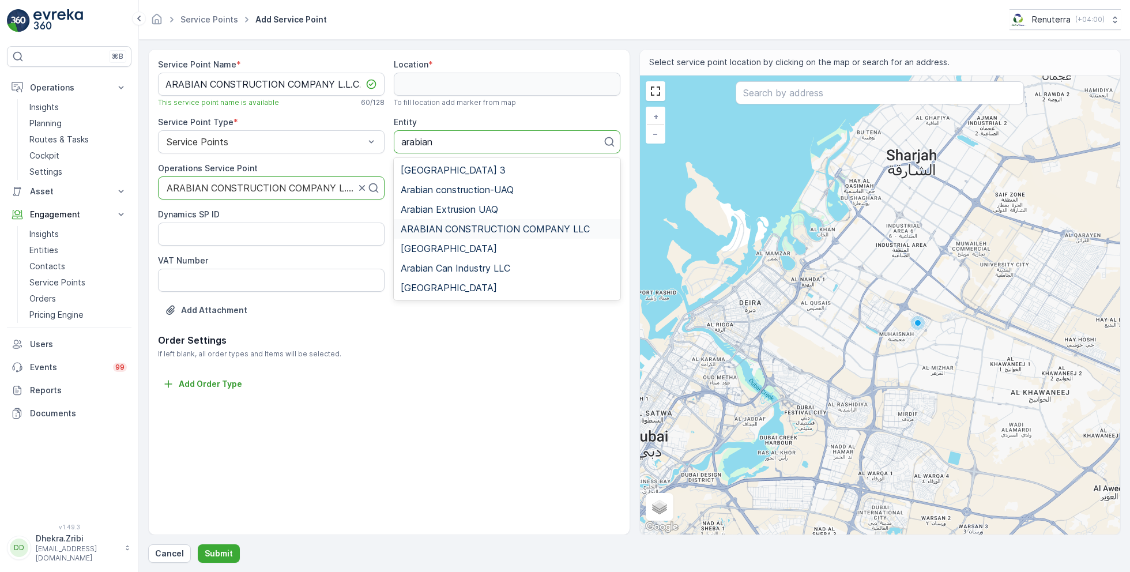
click at [492, 227] on span "ARABIAN CONSTRUCTION COMPANY LLC" at bounding box center [495, 229] width 189 height 10
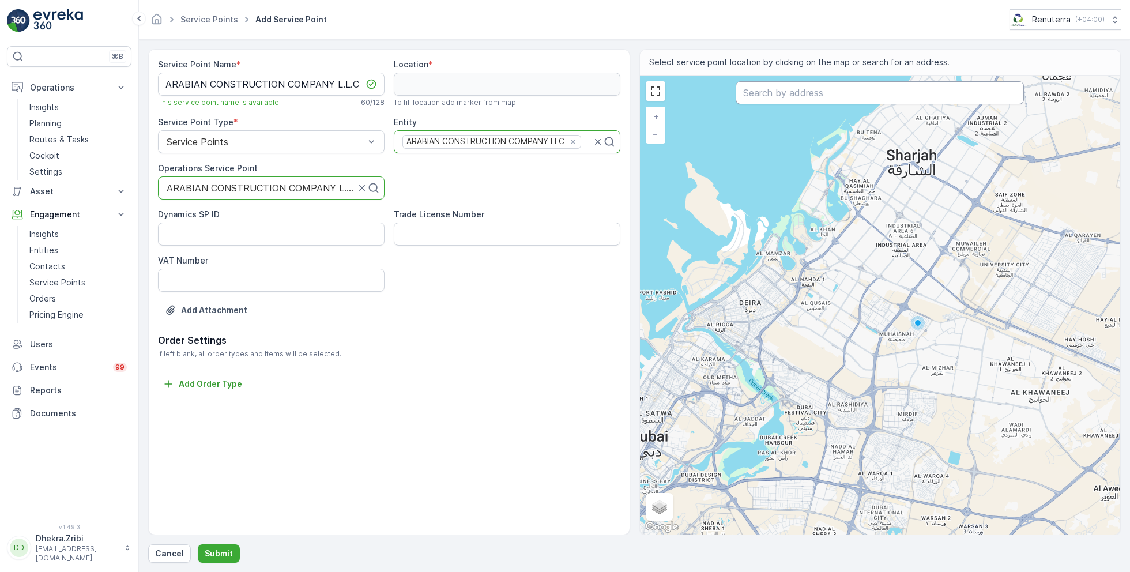
click at [798, 95] on input "text" at bounding box center [879, 92] width 288 height 23
paste input "Evarei Management LLC"
type input "Evarei Management LLC"
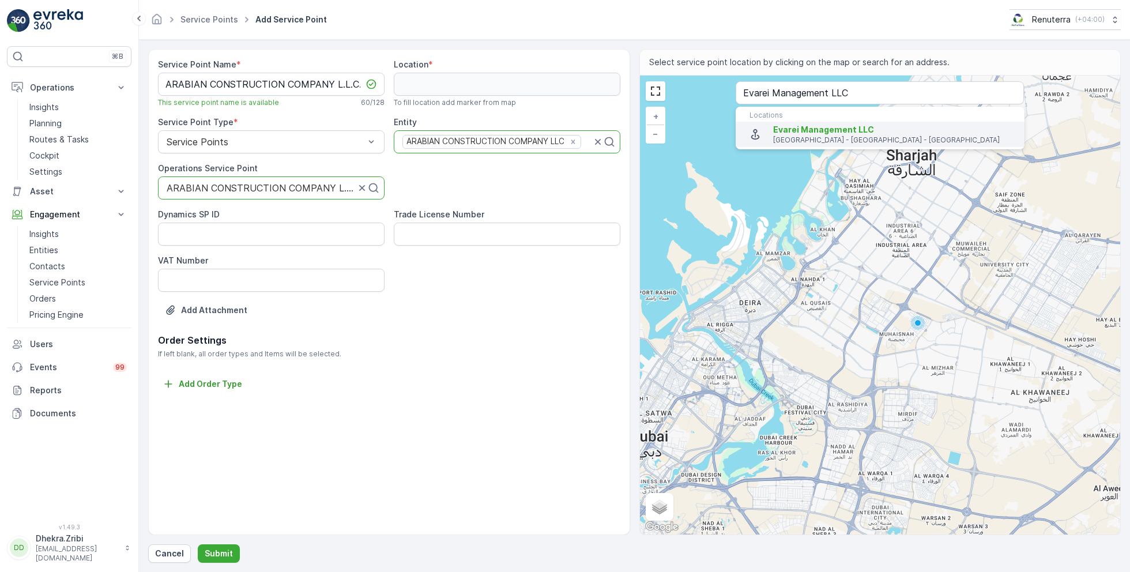
click at [797, 126] on span "Evarei Management LLC" at bounding box center [823, 130] width 101 height 10
type input "25.1907375,55.29066659999999"
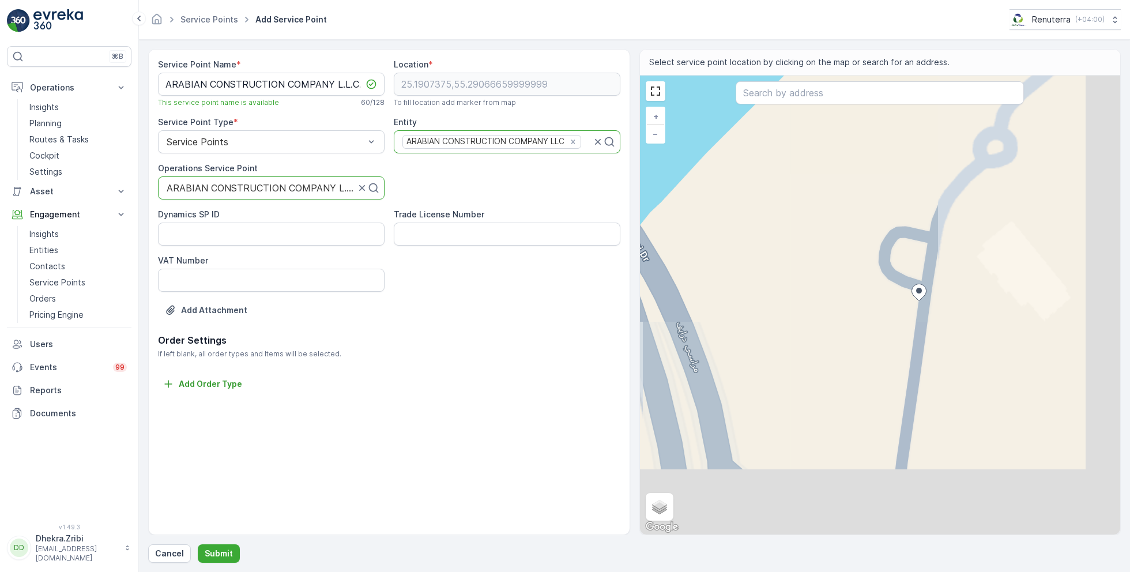
drag, startPoint x: 963, startPoint y: 384, endPoint x: 810, endPoint y: 254, distance: 200.7
click at [810, 254] on div "+ − Satellite Roadmap Terrain Hybrid Leaflet Keyboard shortcuts Map Data Map da…" at bounding box center [880, 305] width 481 height 459
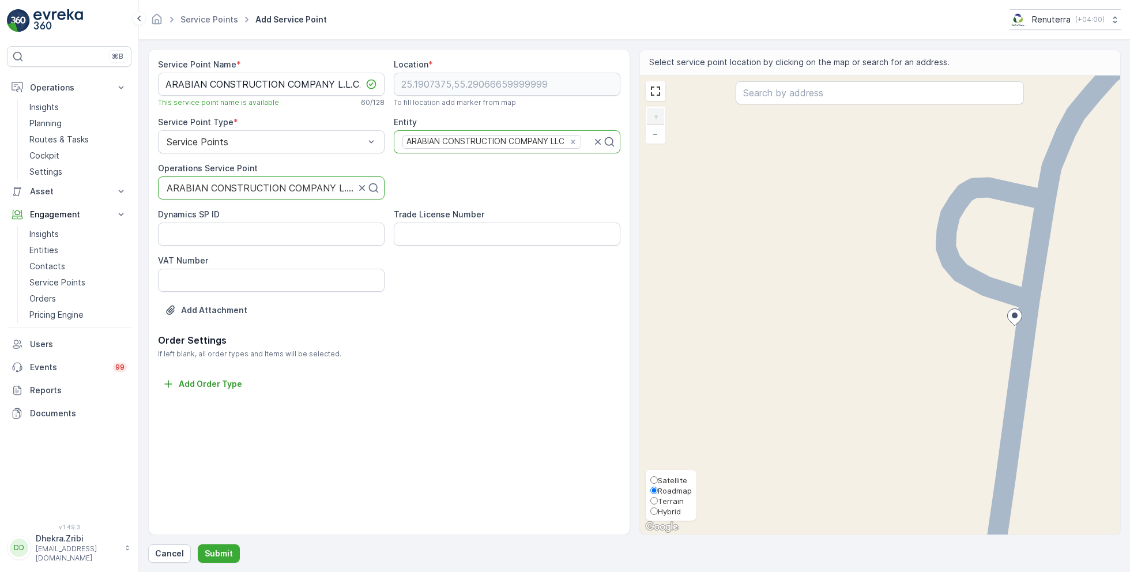
click at [667, 476] on span "Satellite" at bounding box center [672, 480] width 29 height 9
click at [658, 476] on input "Satellite" at bounding box center [653, 479] width 7 height 7
radio input "true"
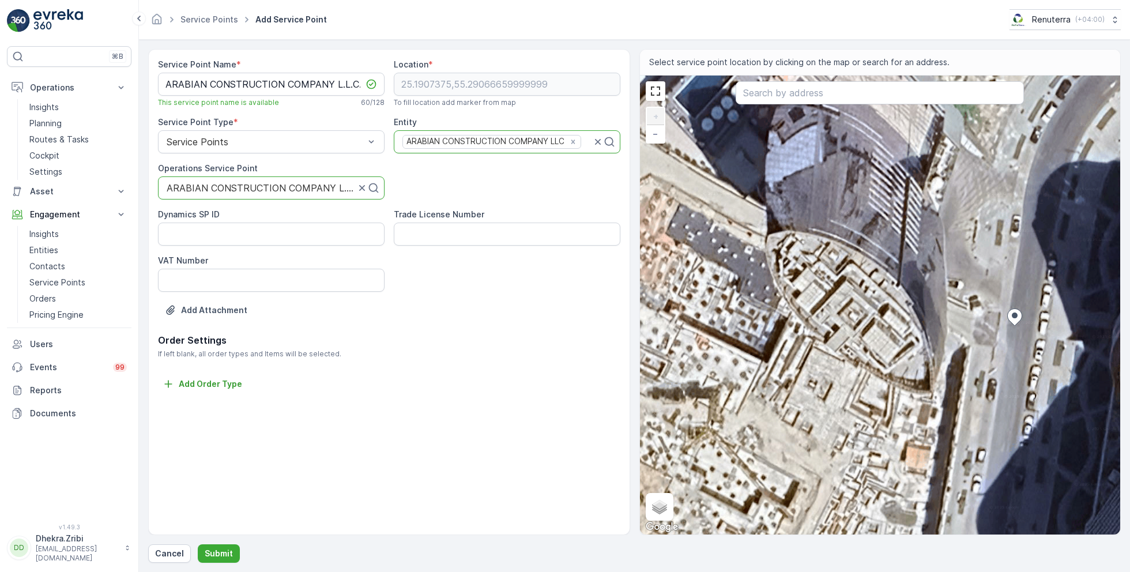
click at [1021, 284] on div "+ − Satellite Roadmap Terrain Hybrid Leaflet Keyboard shortcuts Map Data Imager…" at bounding box center [880, 305] width 481 height 459
type input "25.19082383011697,55.29068206384967"
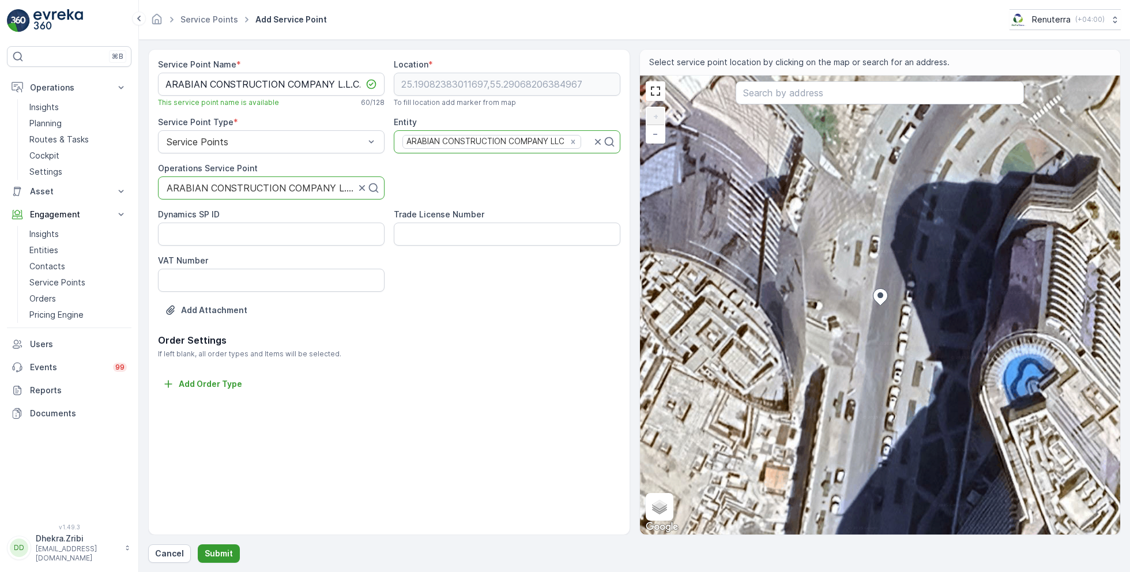
click at [213, 557] on p "Submit" at bounding box center [219, 554] width 28 height 12
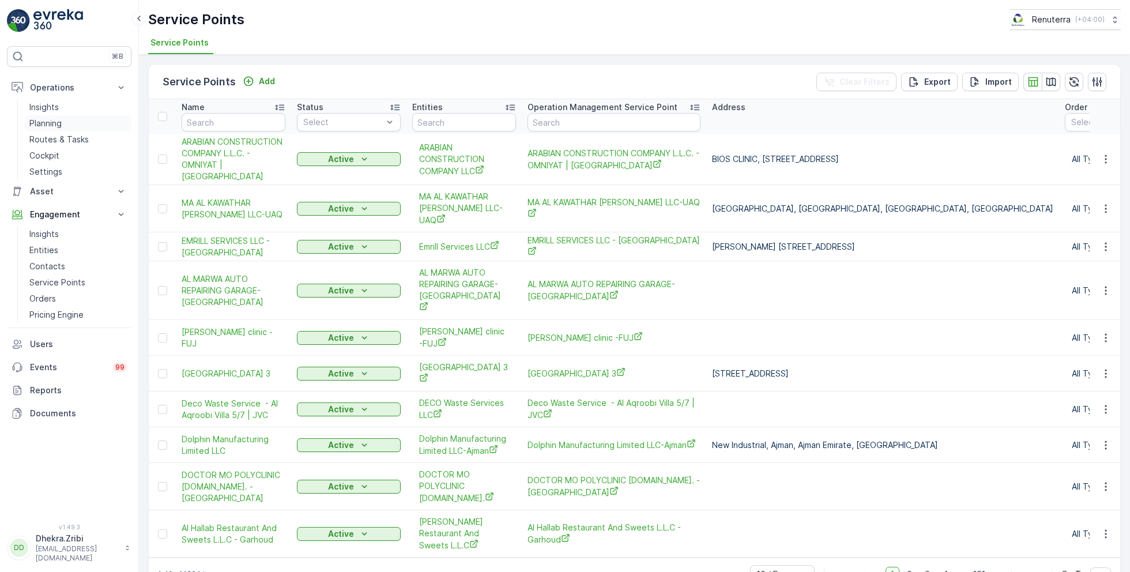
click at [54, 120] on p "Planning" at bounding box center [45, 124] width 32 height 12
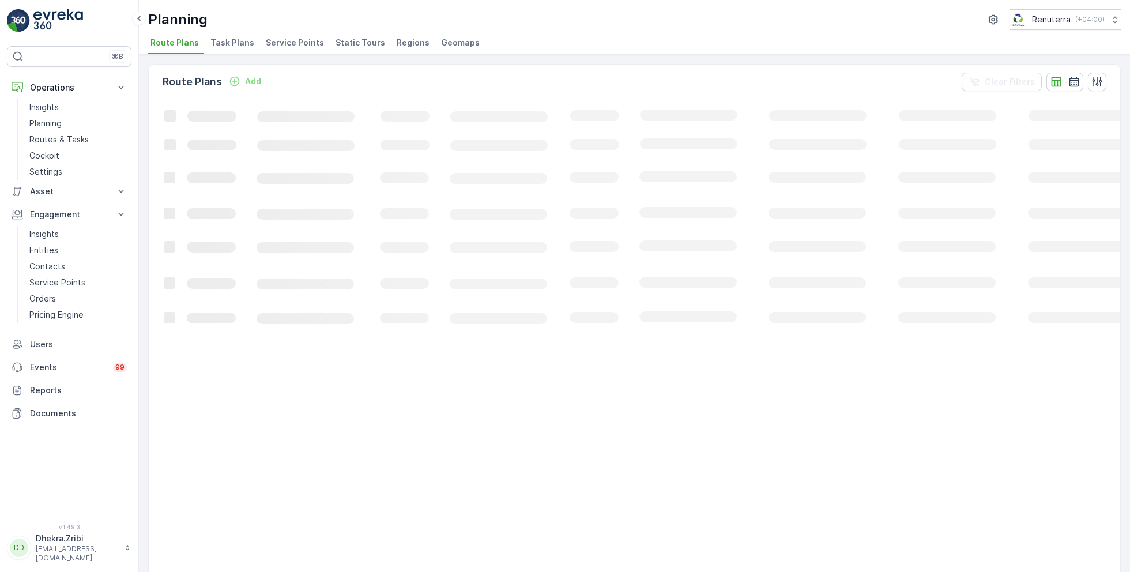
click at [288, 44] on span "Service Points" at bounding box center [295, 43] width 58 height 12
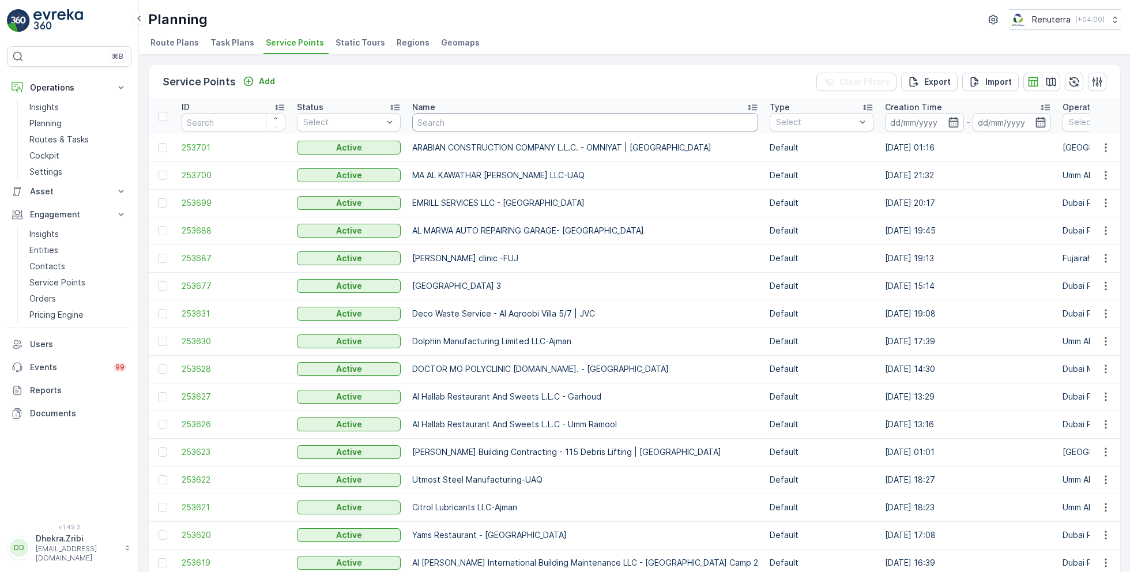
click at [450, 124] on input "text" at bounding box center [585, 122] width 346 height 18
type input "wade"
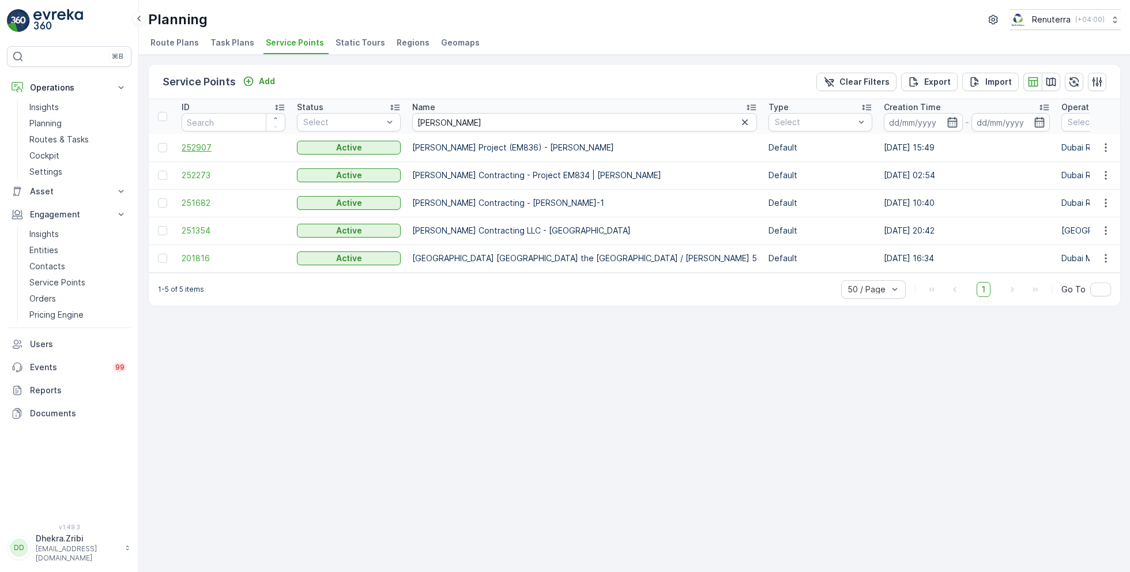
click at [201, 148] on span "252907" at bounding box center [234, 148] width 104 height 12
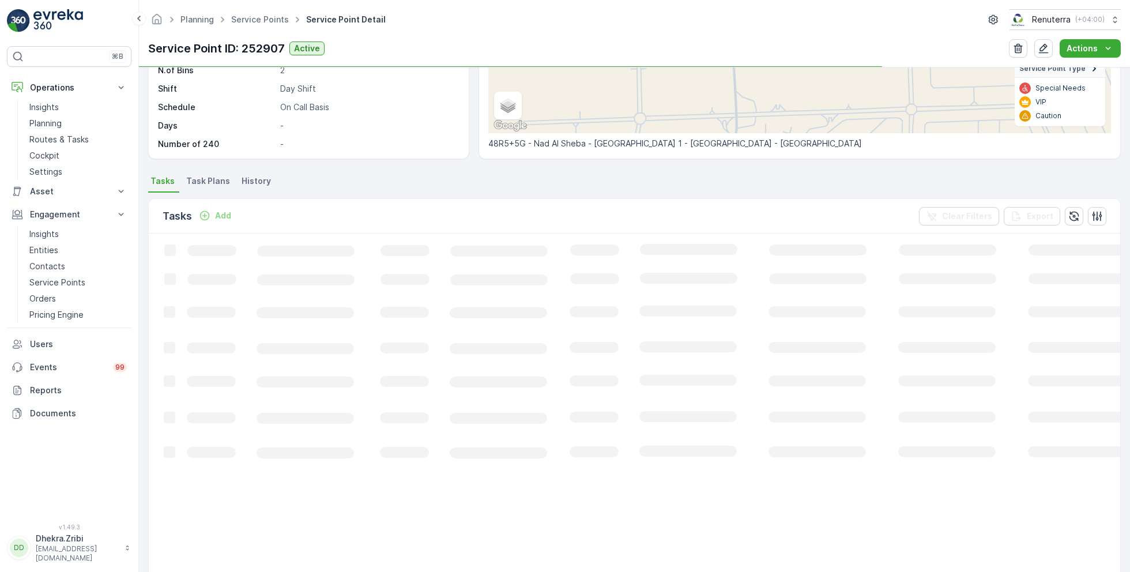
scroll to position [210, 0]
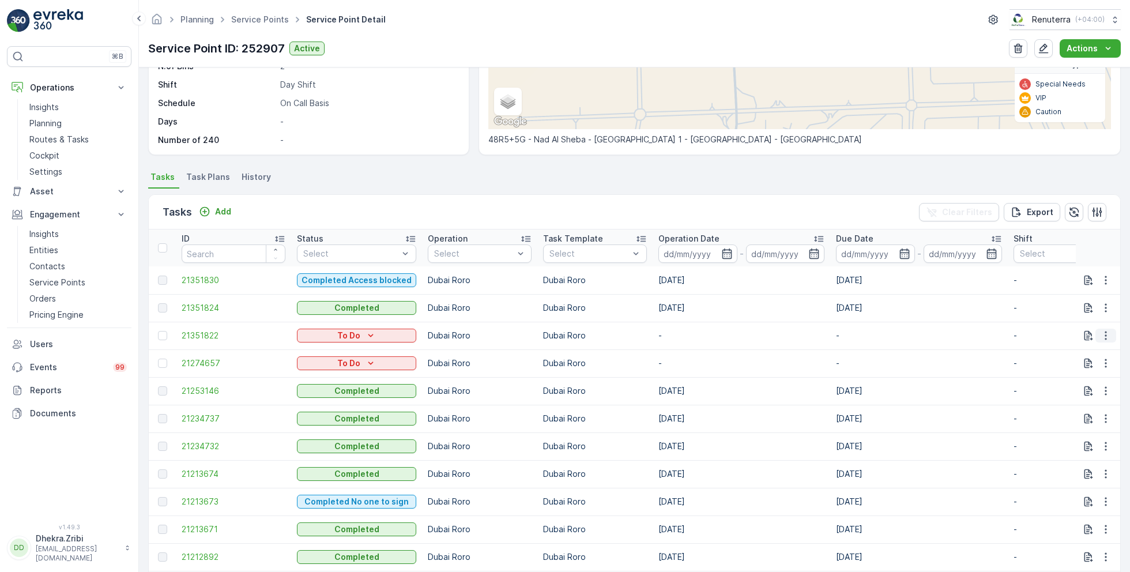
click at [1106, 331] on icon "button" at bounding box center [1106, 336] width 12 height 12
click at [1078, 384] on span "Change Route" at bounding box center [1076, 385] width 56 height 12
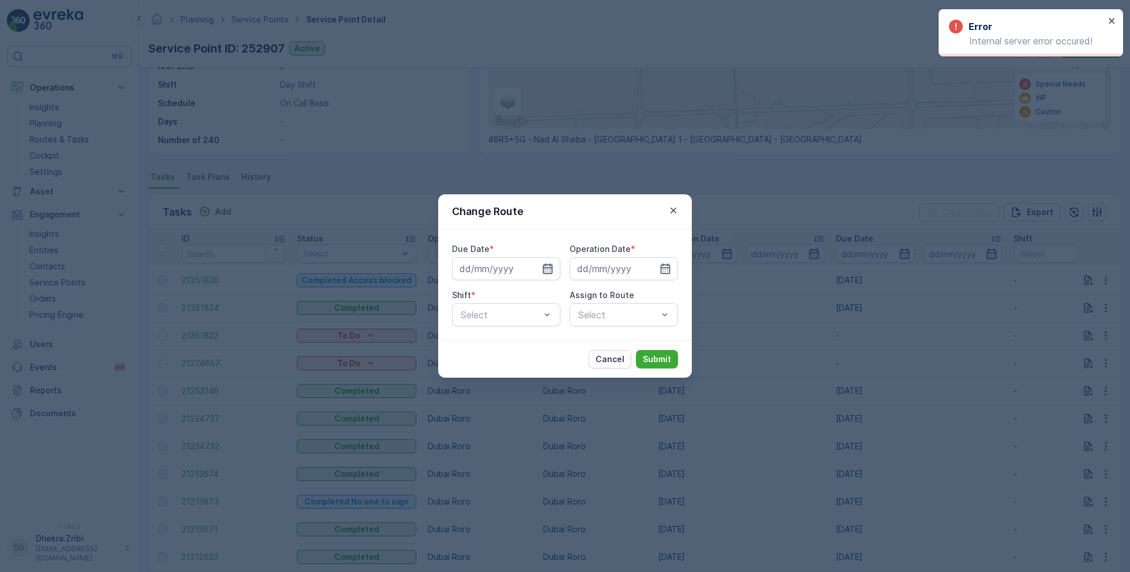
click at [548, 263] on icon "button" at bounding box center [548, 269] width 12 height 12
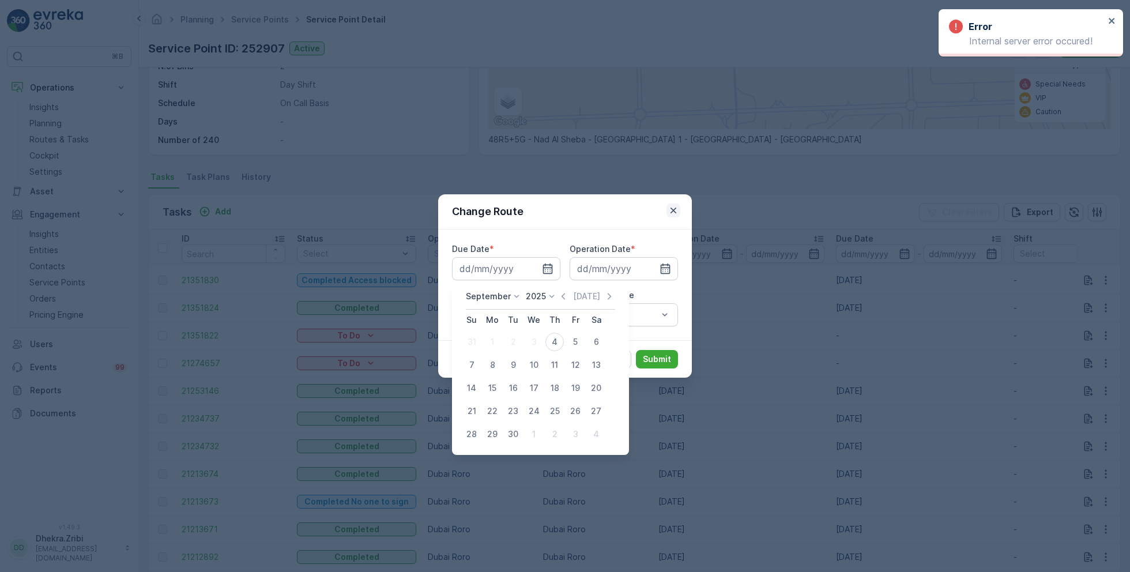
click at [670, 203] on button "button" at bounding box center [673, 210] width 14 height 14
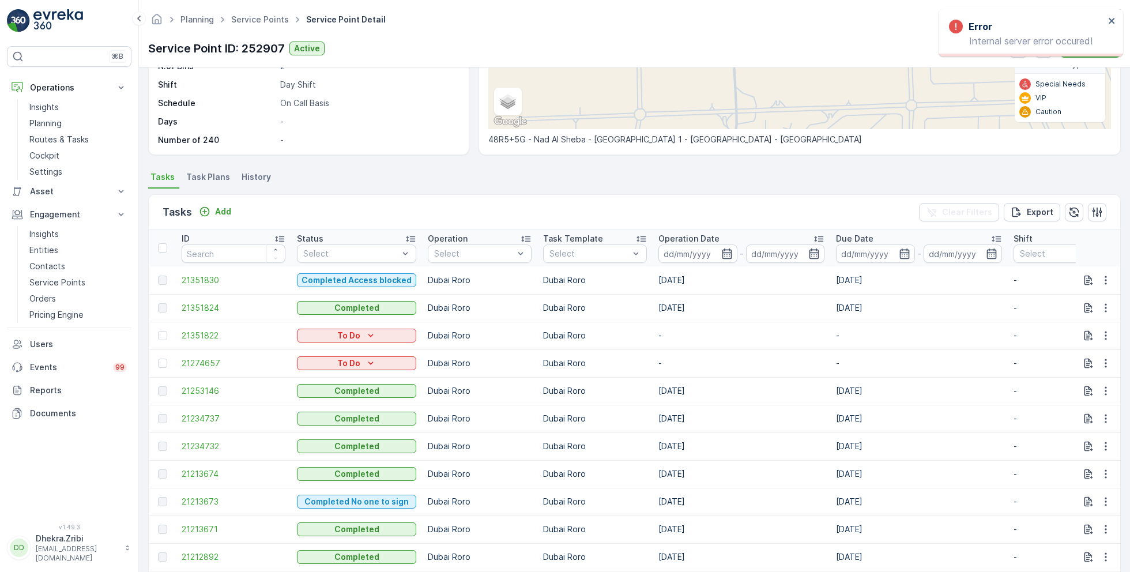
click at [614, 203] on div "Tasks Add Clear Filters Export" at bounding box center [634, 212] width 971 height 35
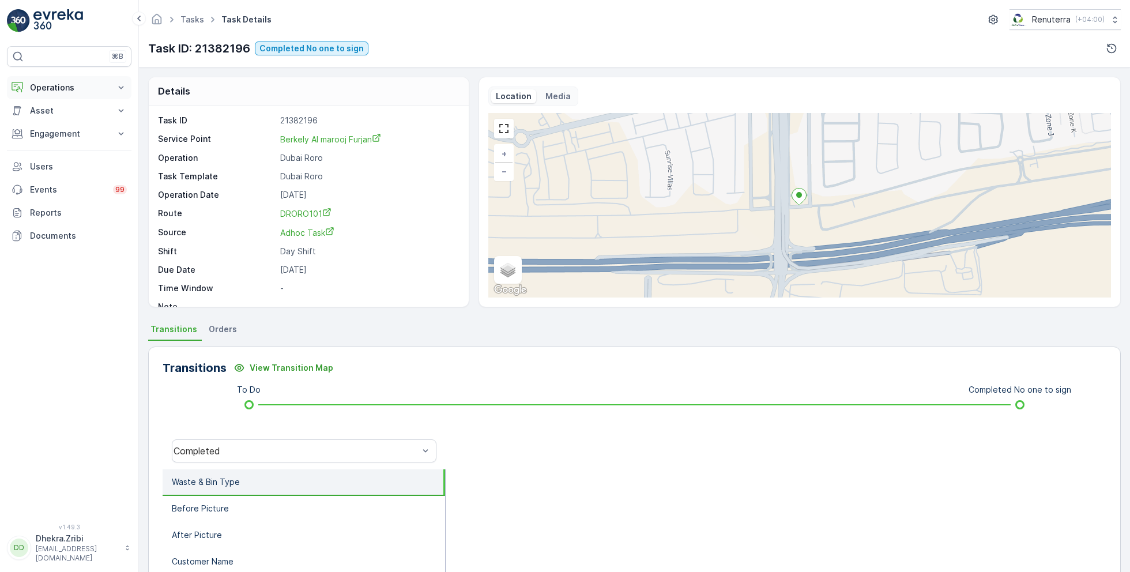
click at [60, 92] on p "Operations" at bounding box center [69, 88] width 78 height 12
click at [55, 140] on p "Routes & Tasks" at bounding box center [58, 140] width 59 height 12
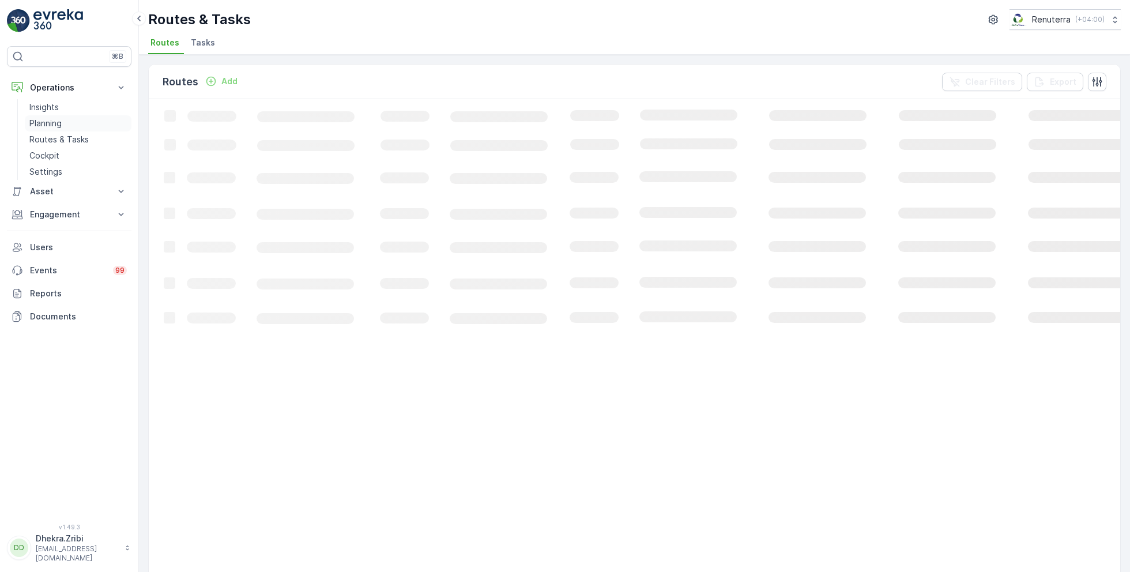
click at [54, 127] on p "Planning" at bounding box center [45, 124] width 32 height 12
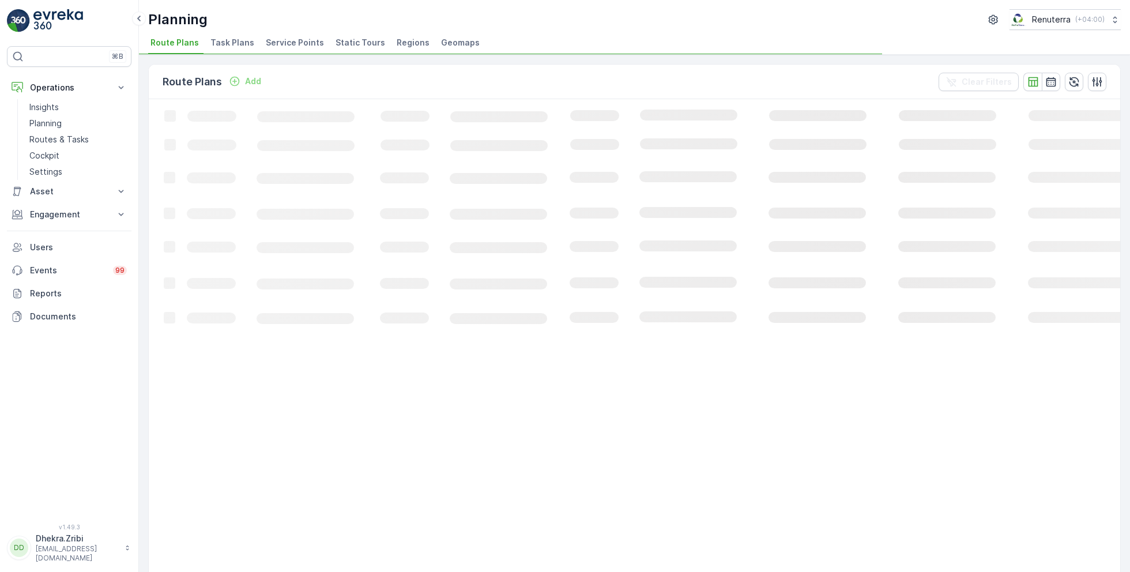
click at [273, 47] on span "Service Points" at bounding box center [295, 43] width 58 height 12
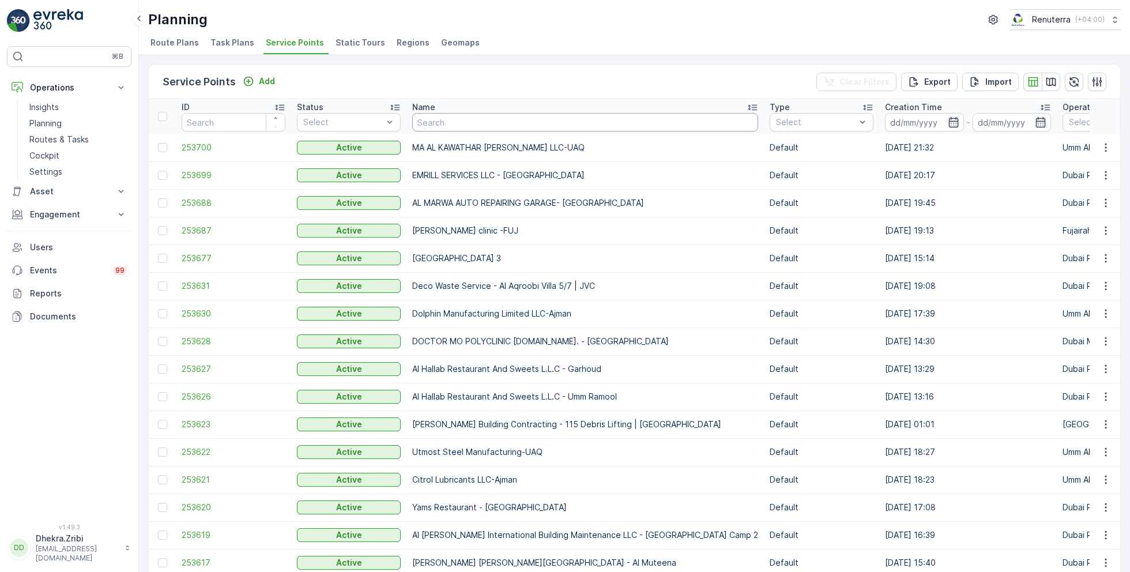
click at [481, 127] on input "text" at bounding box center [585, 122] width 346 height 18
type input "besix"
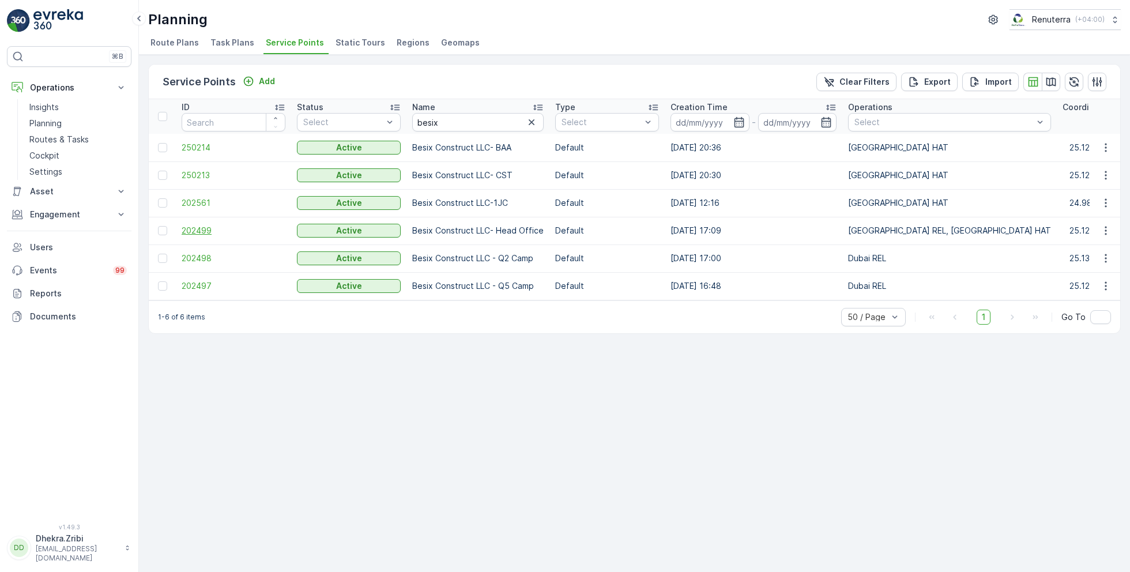
click at [203, 230] on span "202499" at bounding box center [234, 231] width 104 height 12
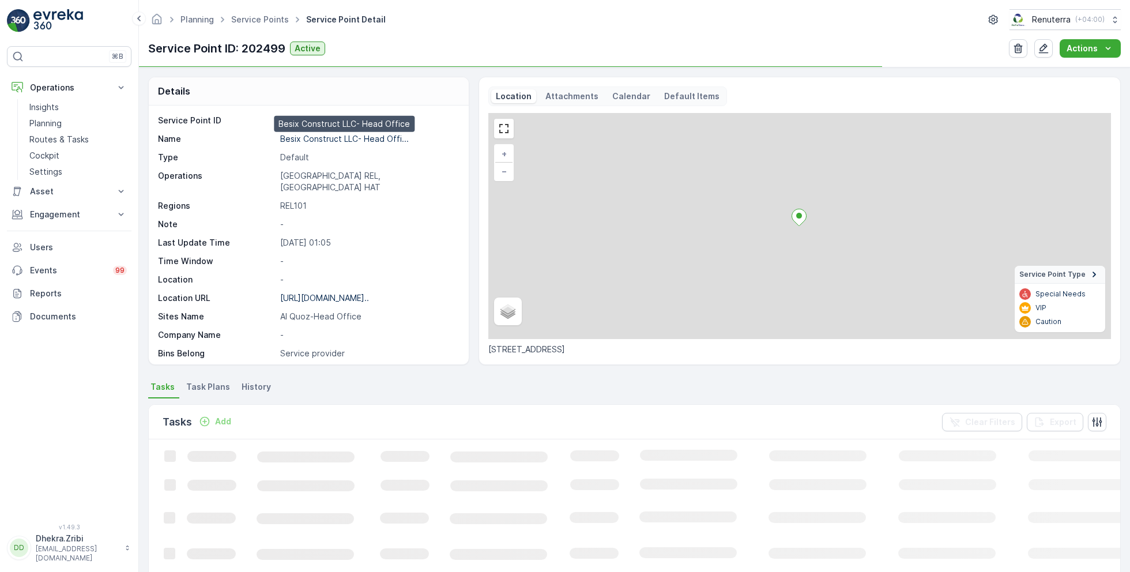
click at [336, 137] on p "Besix Construct LLC- Head Offi..." at bounding box center [344, 139] width 129 height 10
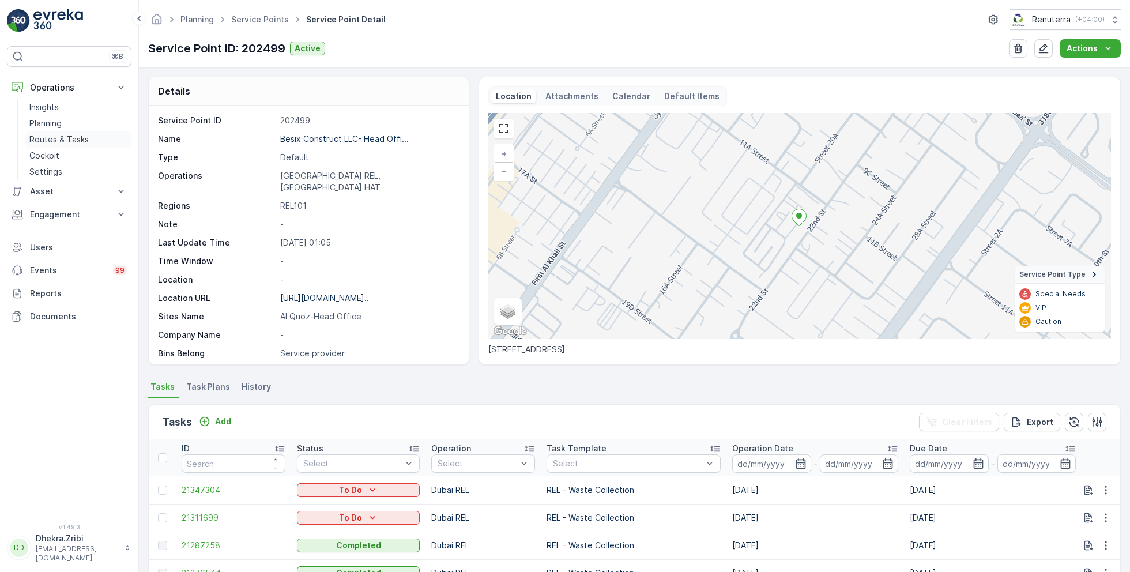
click at [69, 135] on p "Routes & Tasks" at bounding box center [58, 140] width 59 height 12
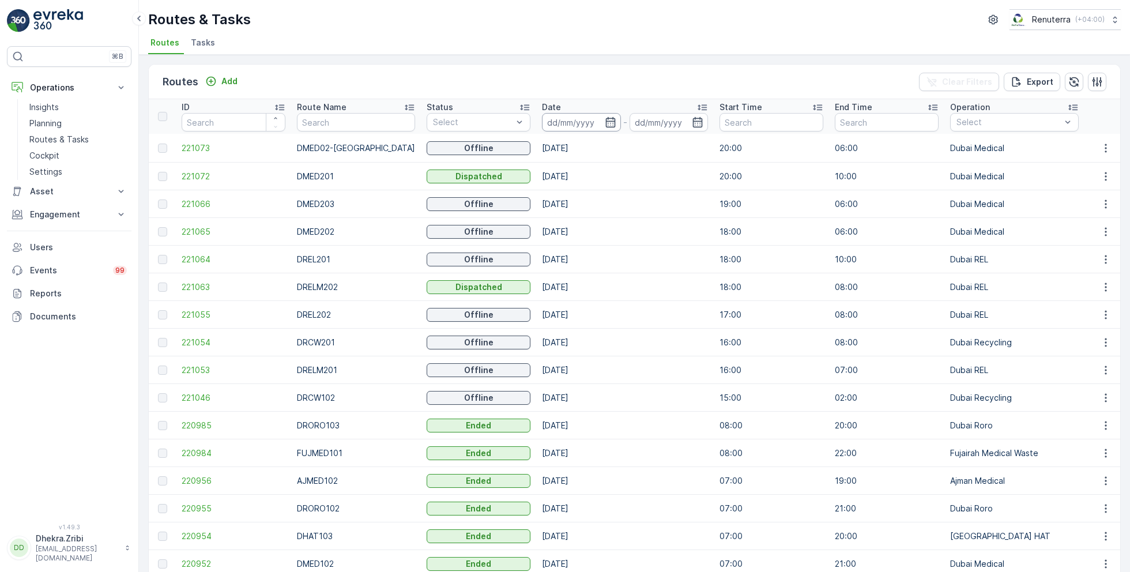
click at [602, 123] on input at bounding box center [581, 122] width 79 height 18
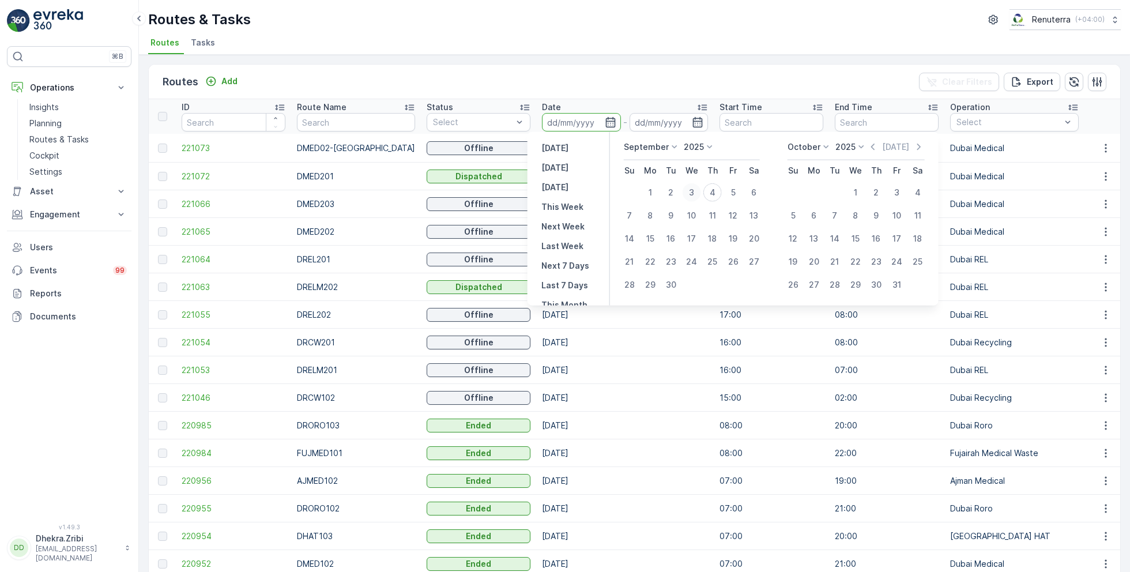
click at [692, 193] on div "3" at bounding box center [691, 192] width 18 height 18
type input "03.09.2025"
click at [692, 193] on div "3" at bounding box center [691, 192] width 18 height 18
type input "03.09.2025"
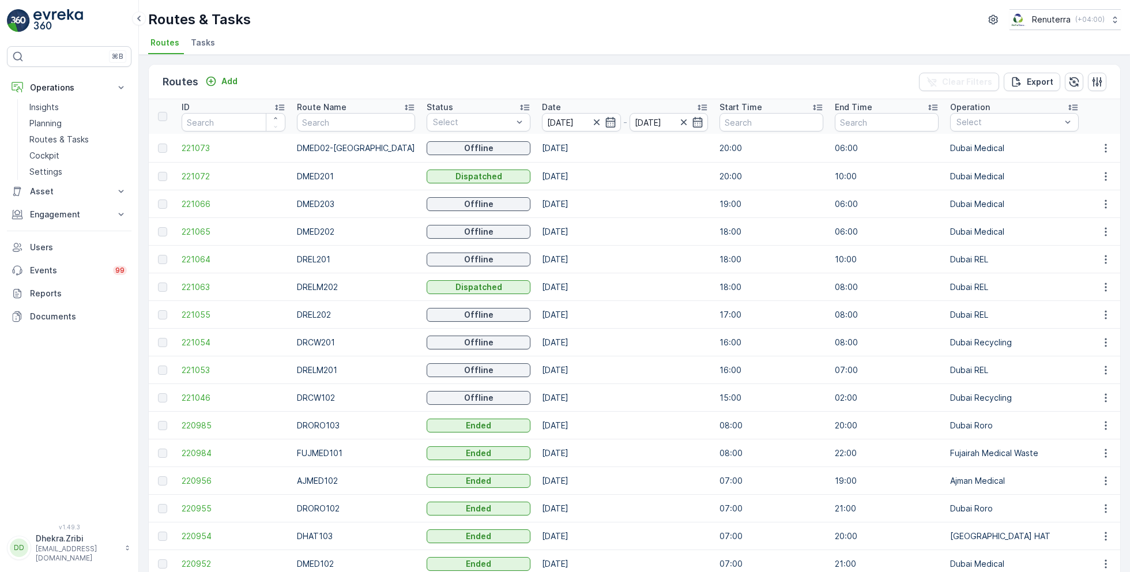
click at [603, 44] on ul "Routes Tasks" at bounding box center [629, 45] width 963 height 20
click at [349, 122] on input "text" at bounding box center [356, 122] width 118 height 18
type input "hat"
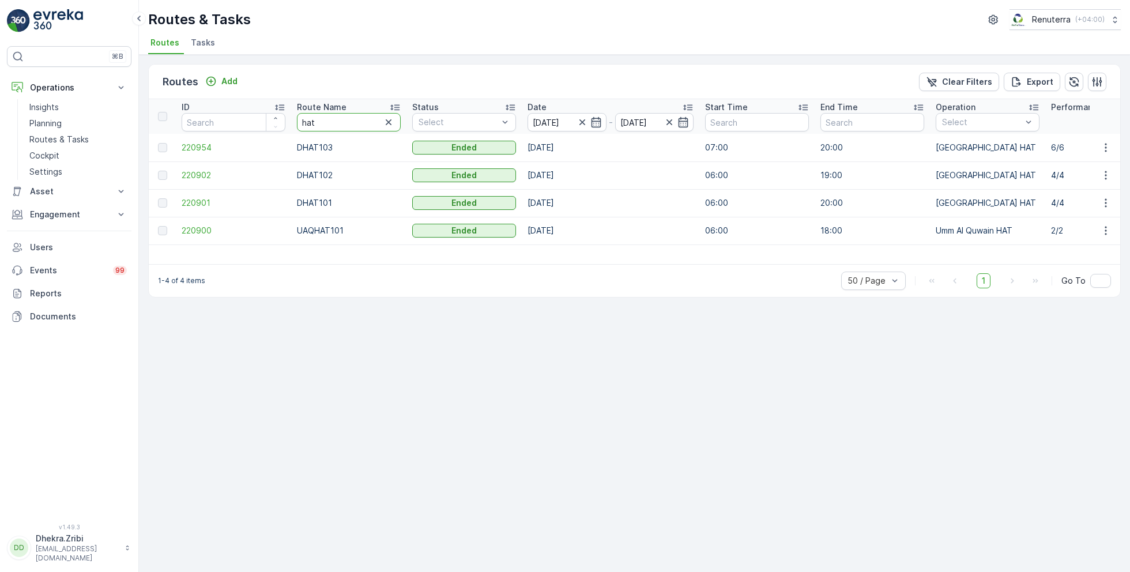
drag, startPoint x: 331, startPoint y: 123, endPoint x: 255, endPoint y: 122, distance: 76.7
type input "roro"
click at [198, 199] on span "220925" at bounding box center [234, 203] width 104 height 12
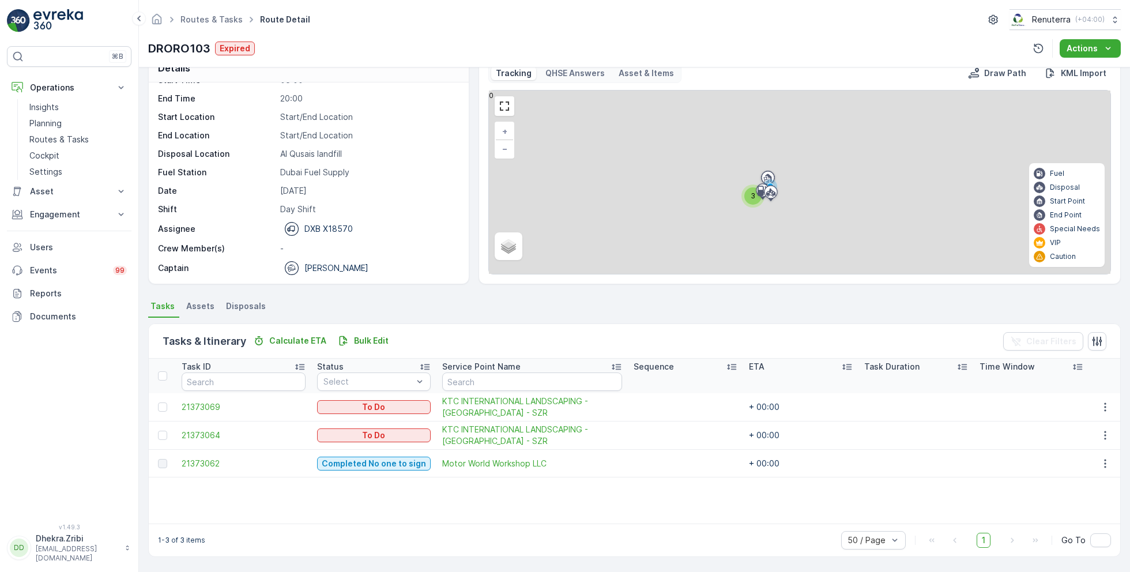
scroll to position [22, 0]
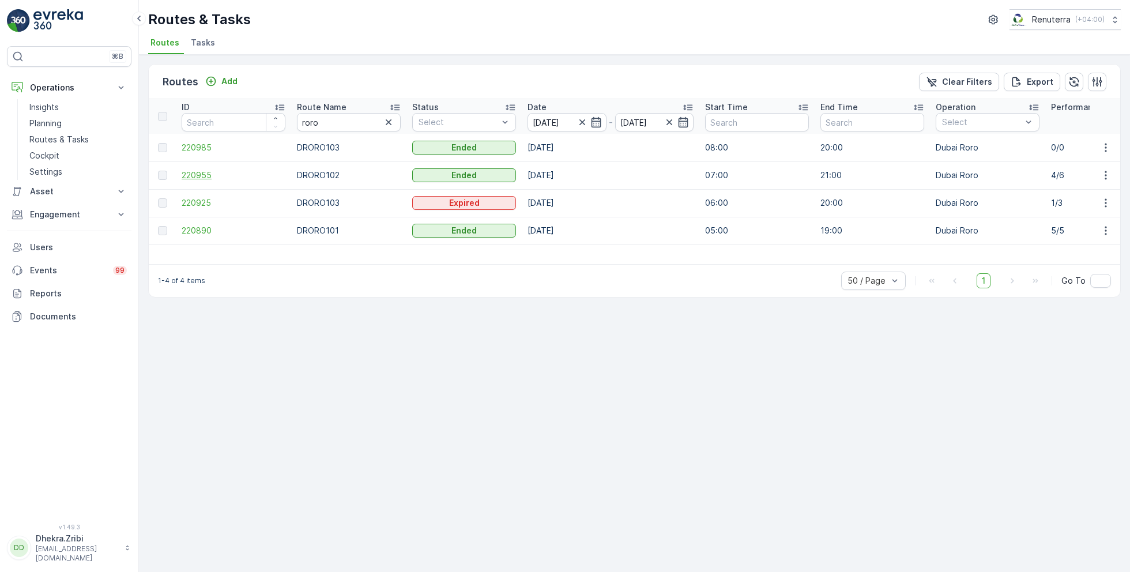
click at [201, 170] on span "220955" at bounding box center [234, 175] width 104 height 12
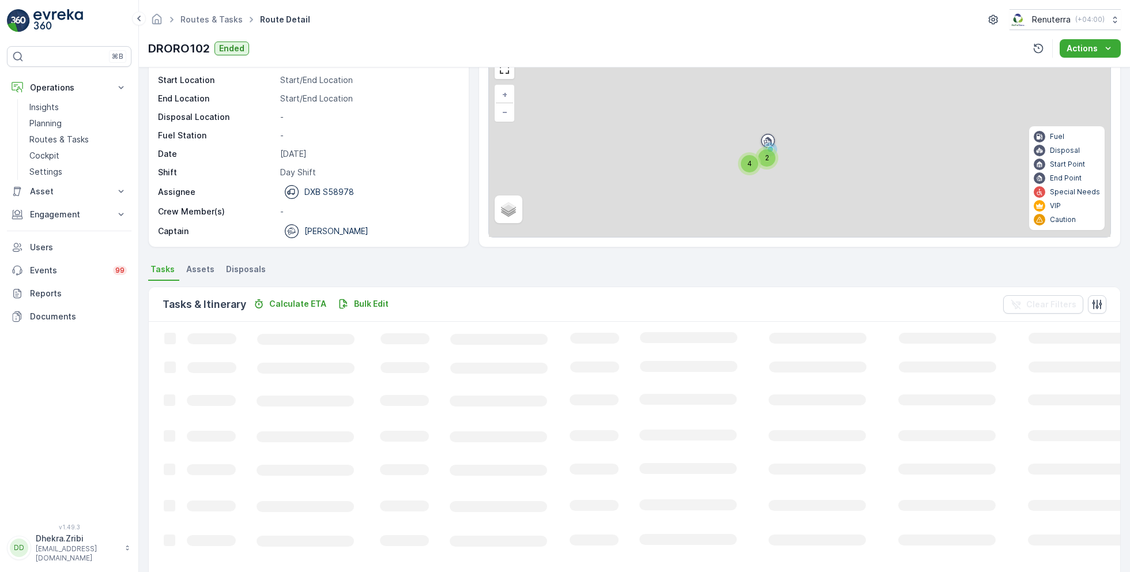
scroll to position [59, 0]
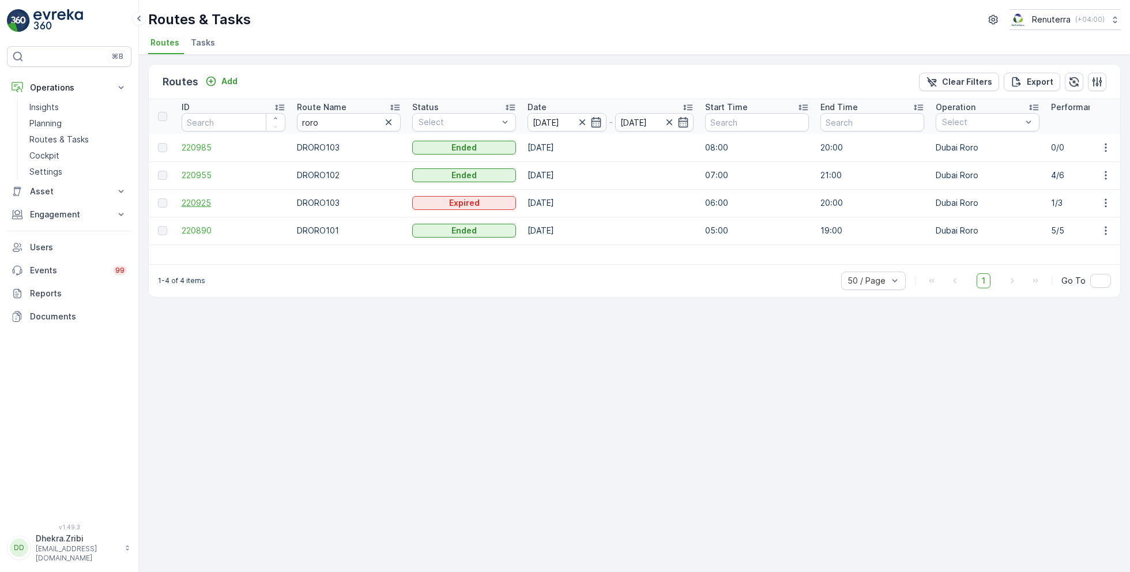
click at [202, 198] on span "220925" at bounding box center [234, 203] width 104 height 12
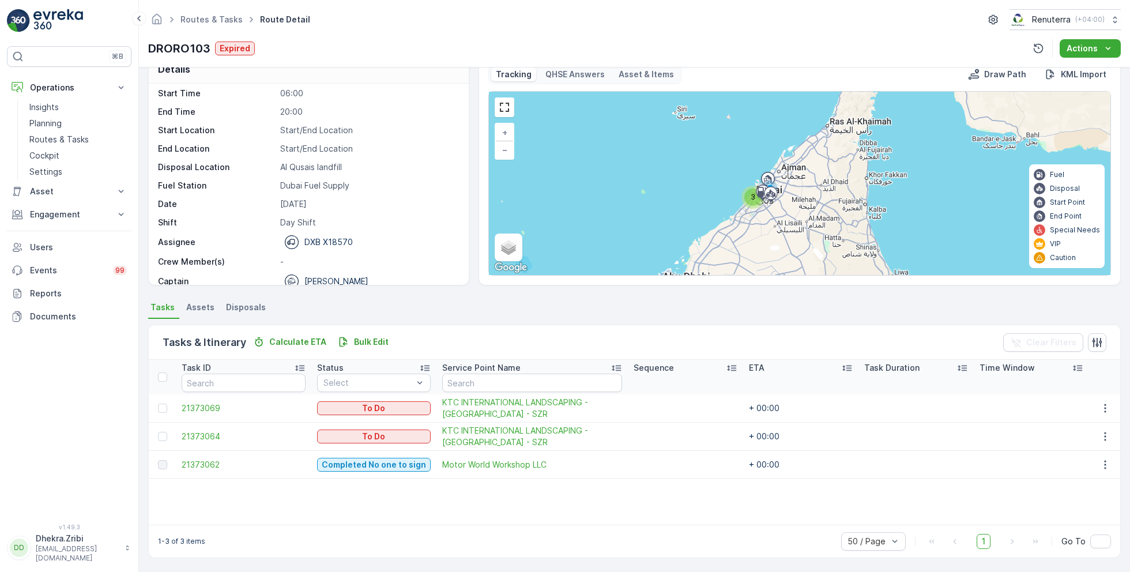
scroll to position [36, 0]
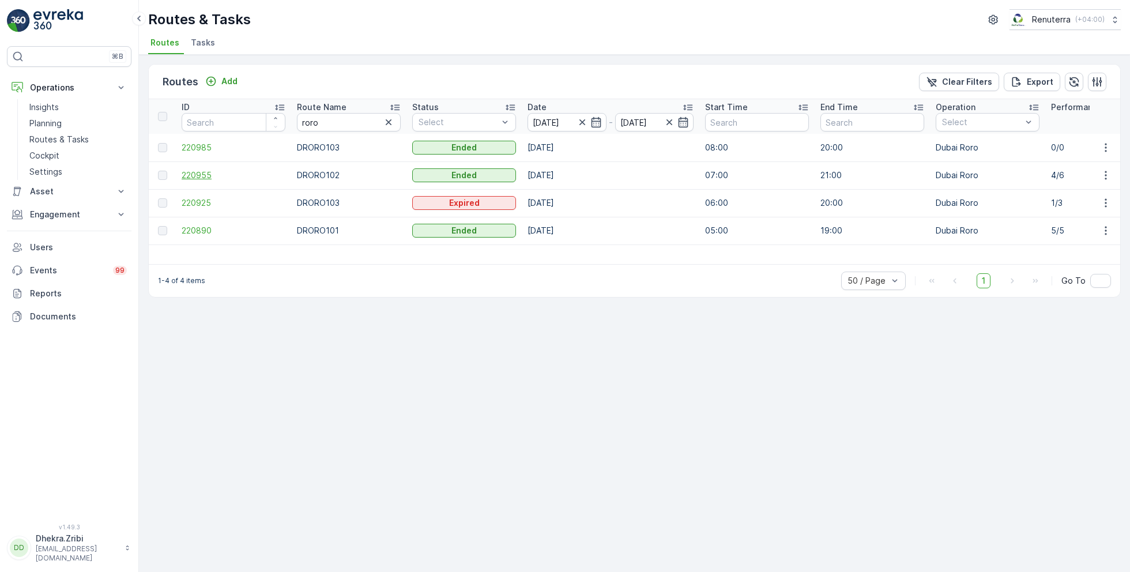
click at [205, 174] on span "220955" at bounding box center [234, 175] width 104 height 12
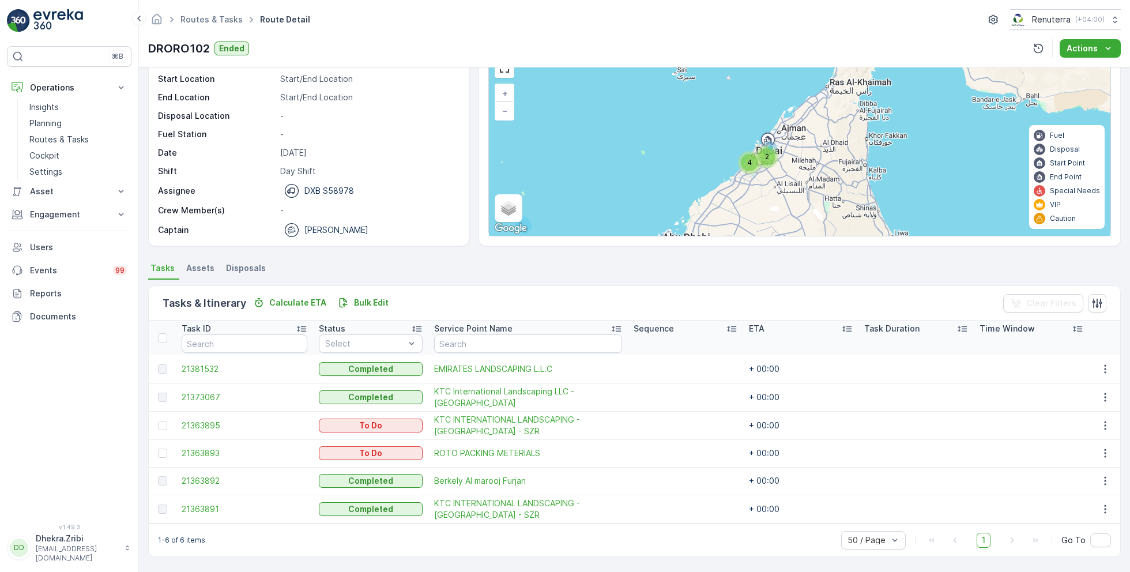
scroll to position [59, 0]
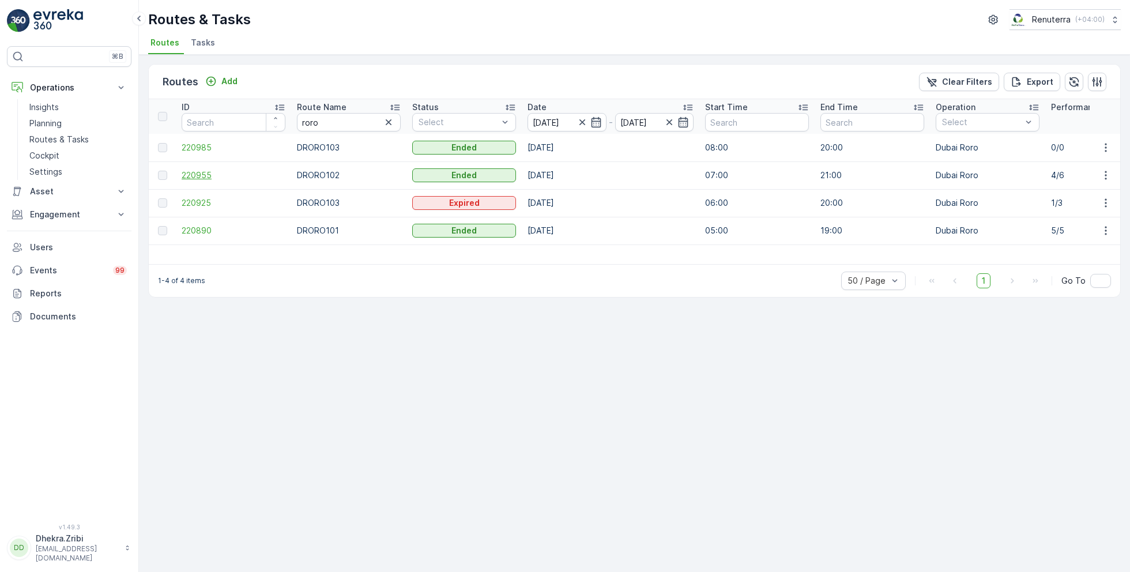
click at [207, 174] on span "220955" at bounding box center [234, 175] width 104 height 12
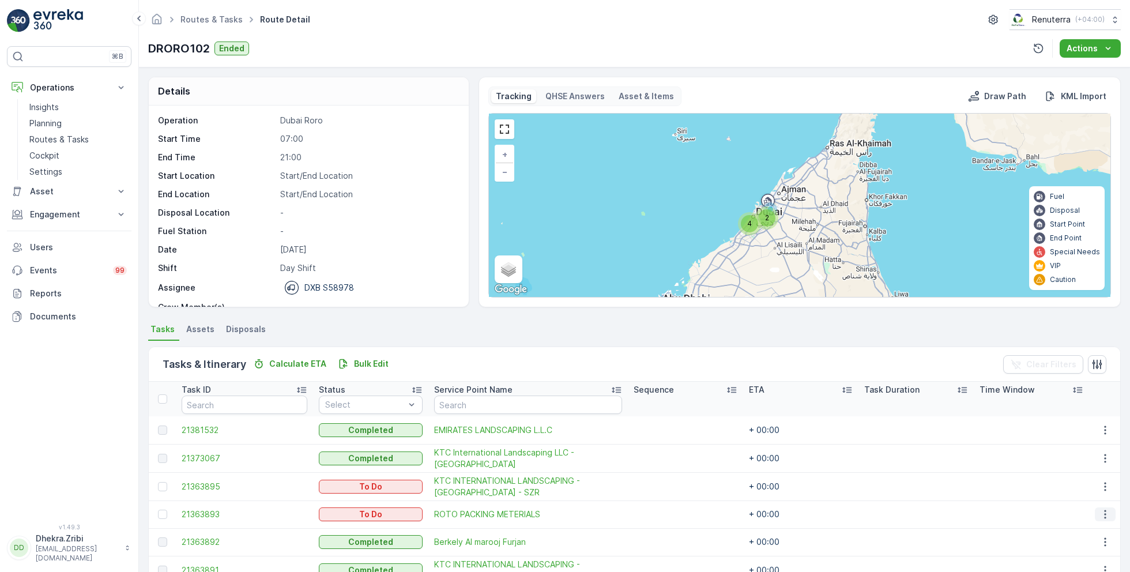
click at [1101, 508] on icon "button" at bounding box center [1105, 514] width 12 height 12
click at [1085, 460] on span "Change Route" at bounding box center [1076, 458] width 56 height 12
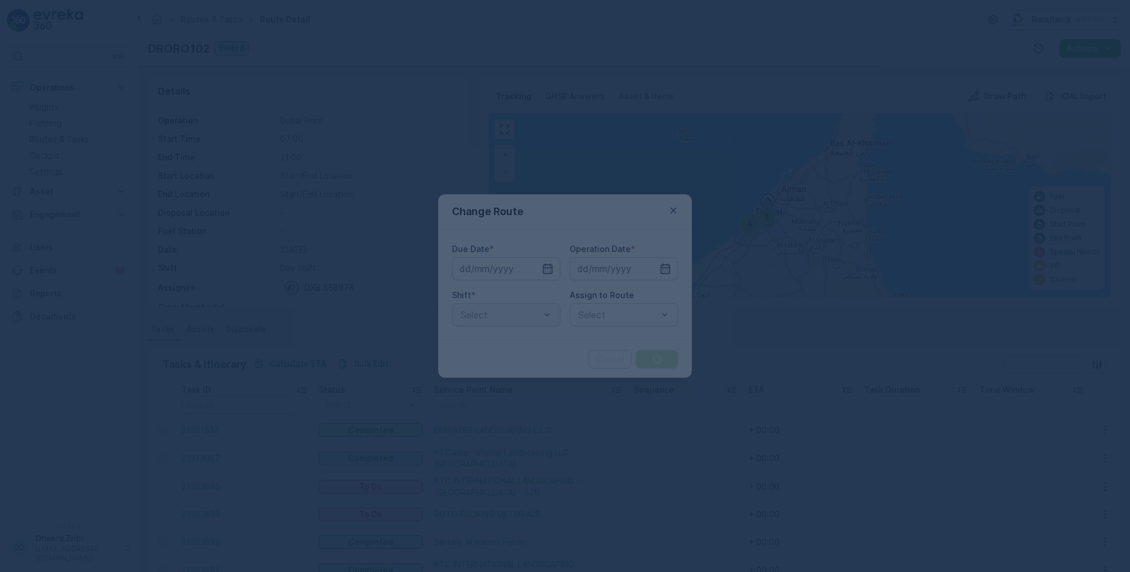
type input "03.09.2025"
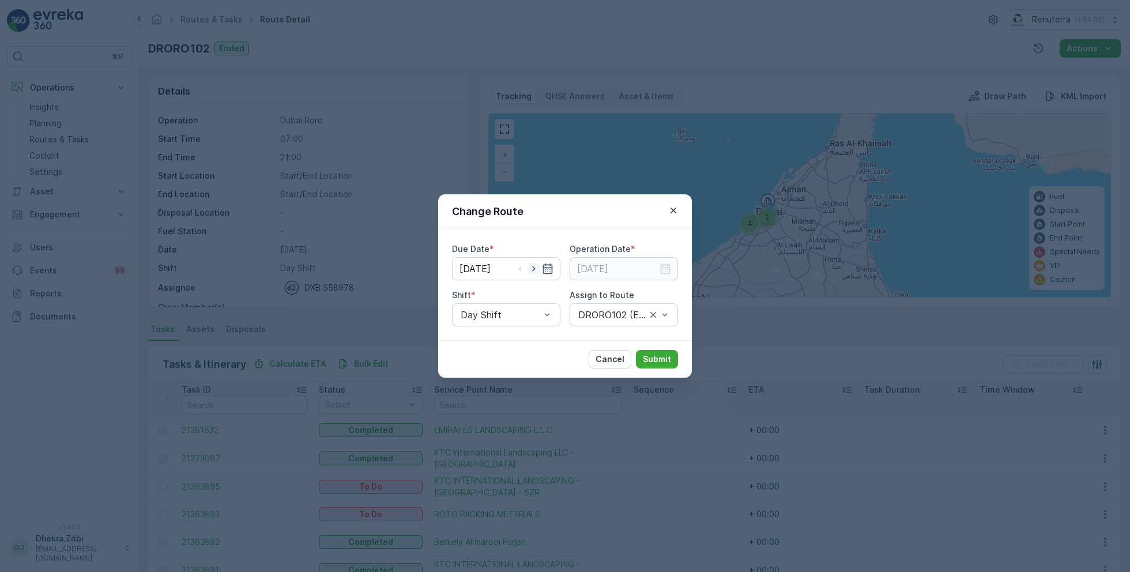
click at [534, 267] on icon "button" at bounding box center [534, 269] width 12 height 12
type input "[DATE]"
click at [639, 278] on input at bounding box center [623, 268] width 108 height 23
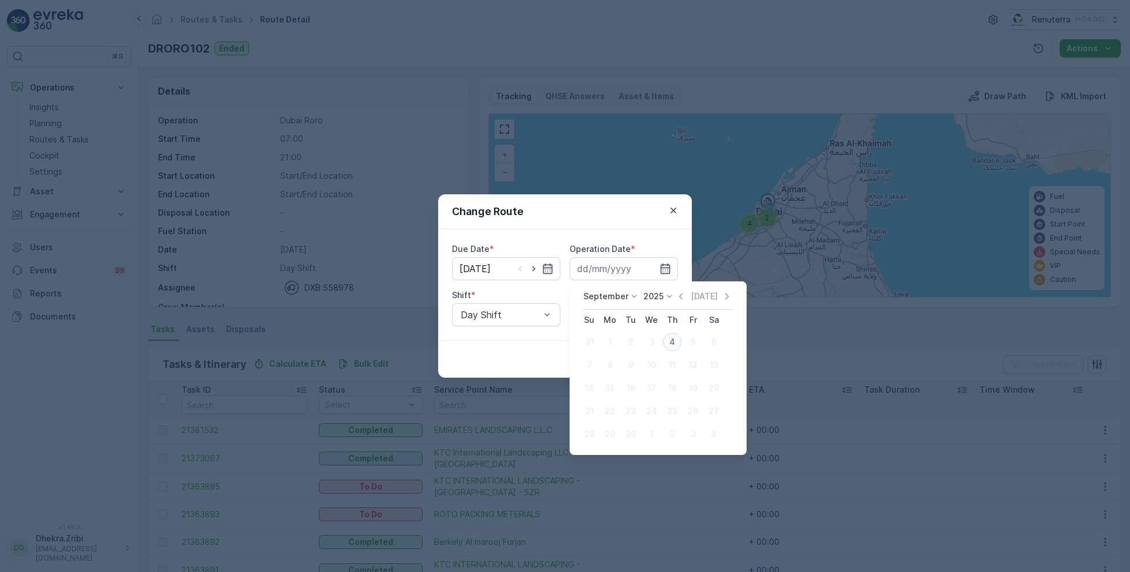
click at [670, 341] on div "4" at bounding box center [672, 342] width 18 height 18
type input "[DATE]"
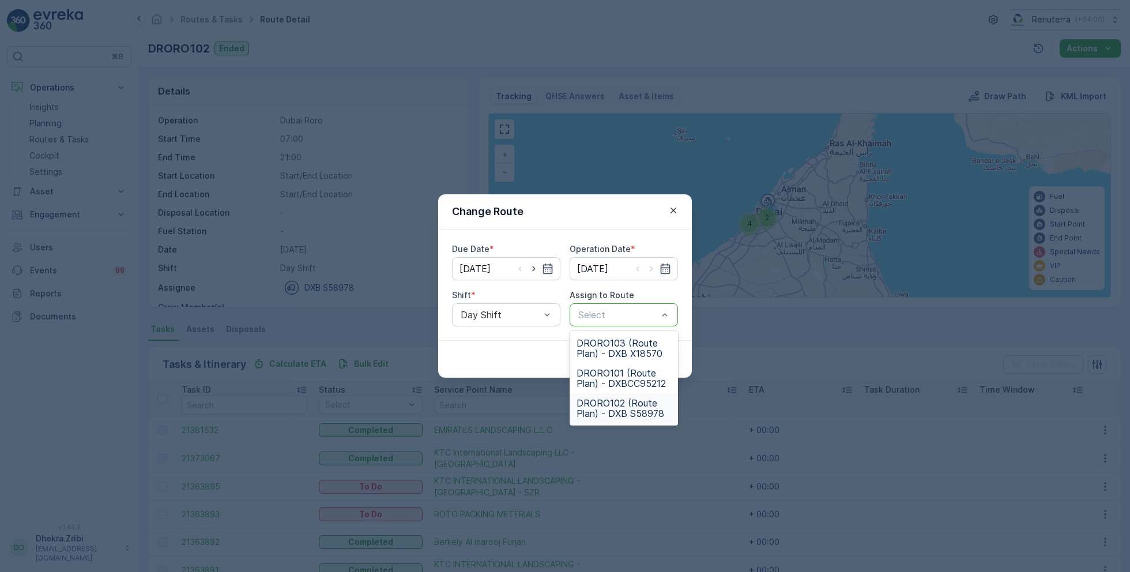
click at [610, 404] on span "DRORO102 (Route Plan) - DXB S58978" at bounding box center [623, 408] width 95 height 21
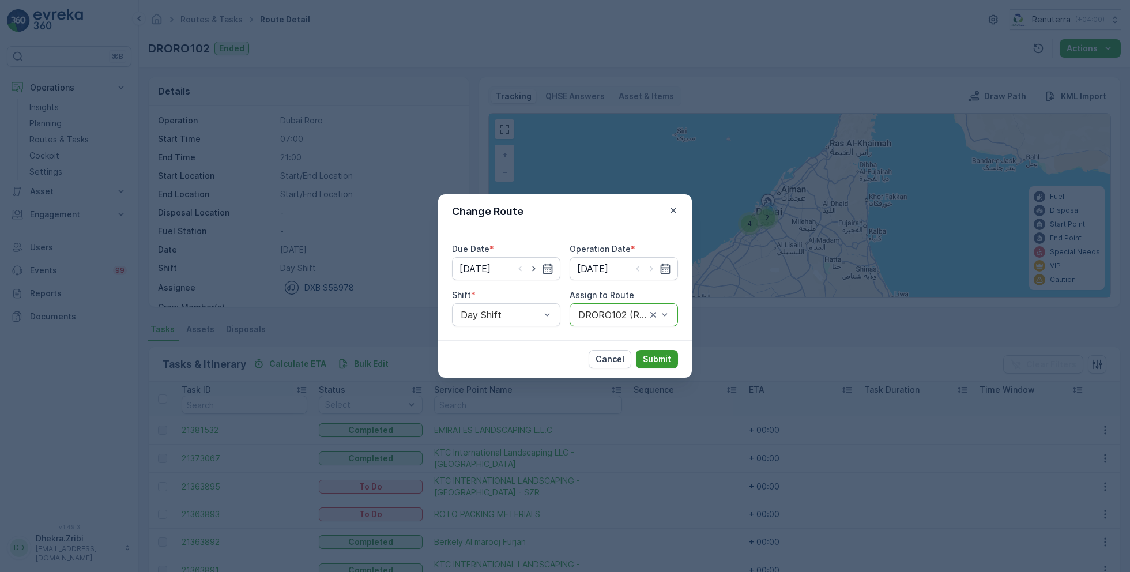
click at [655, 363] on p "Submit" at bounding box center [657, 359] width 28 height 12
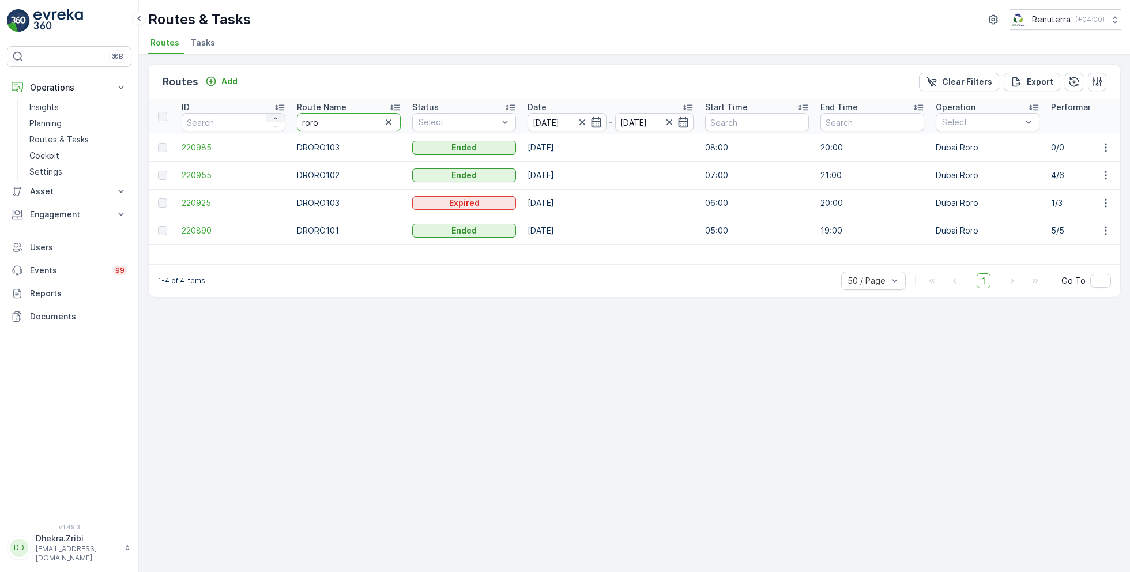
drag, startPoint x: 328, startPoint y: 124, endPoint x: 271, endPoint y: 118, distance: 57.4
type input "rel"
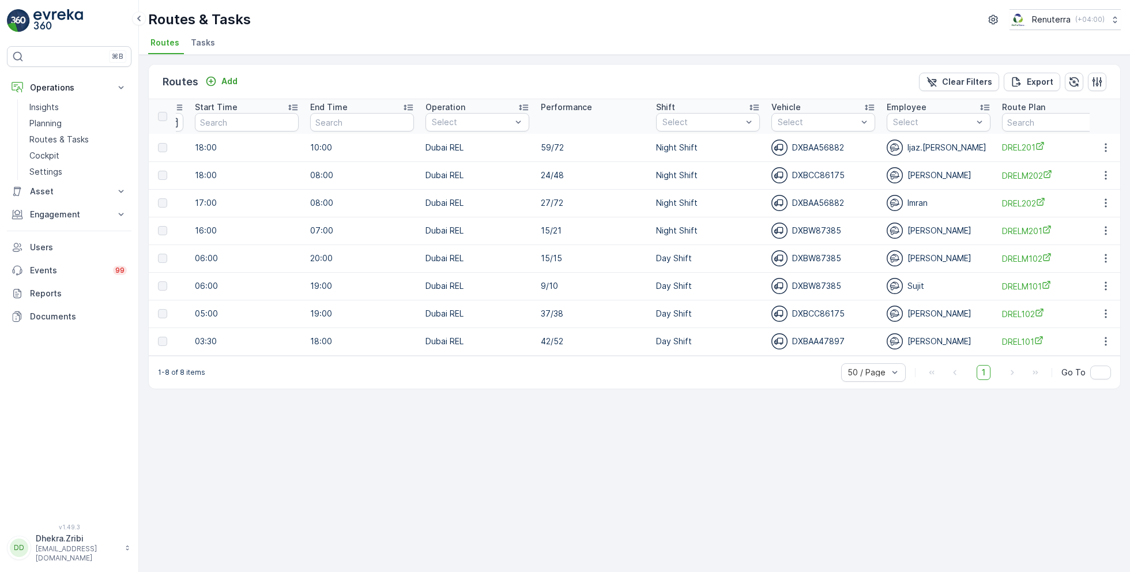
scroll to position [0, 521]
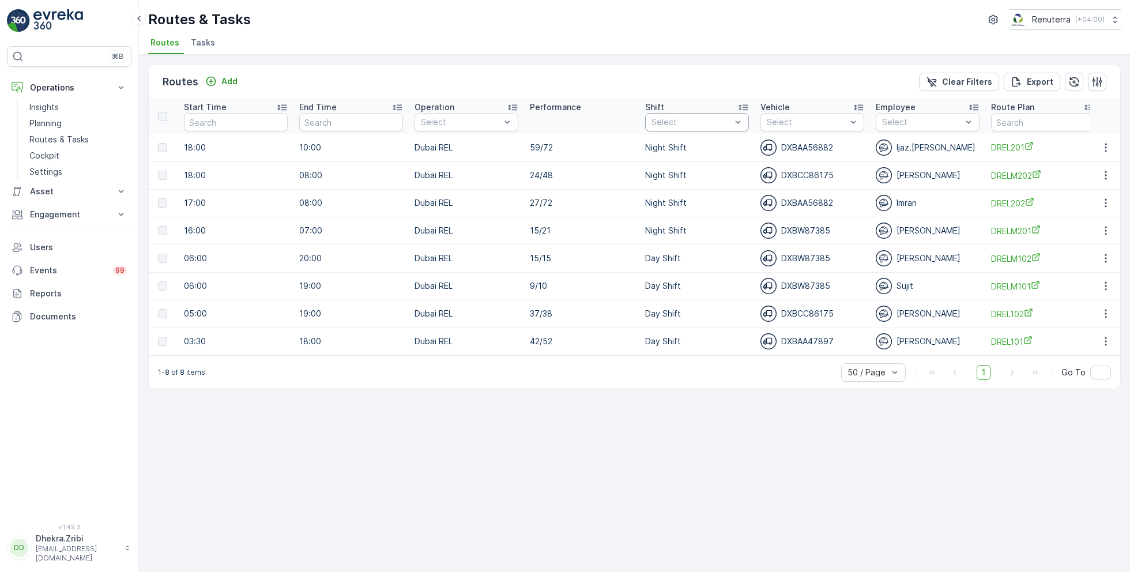
click at [704, 115] on div "Select" at bounding box center [697, 122] width 104 height 18
click at [656, 185] on div at bounding box center [656, 185] width 9 height 9
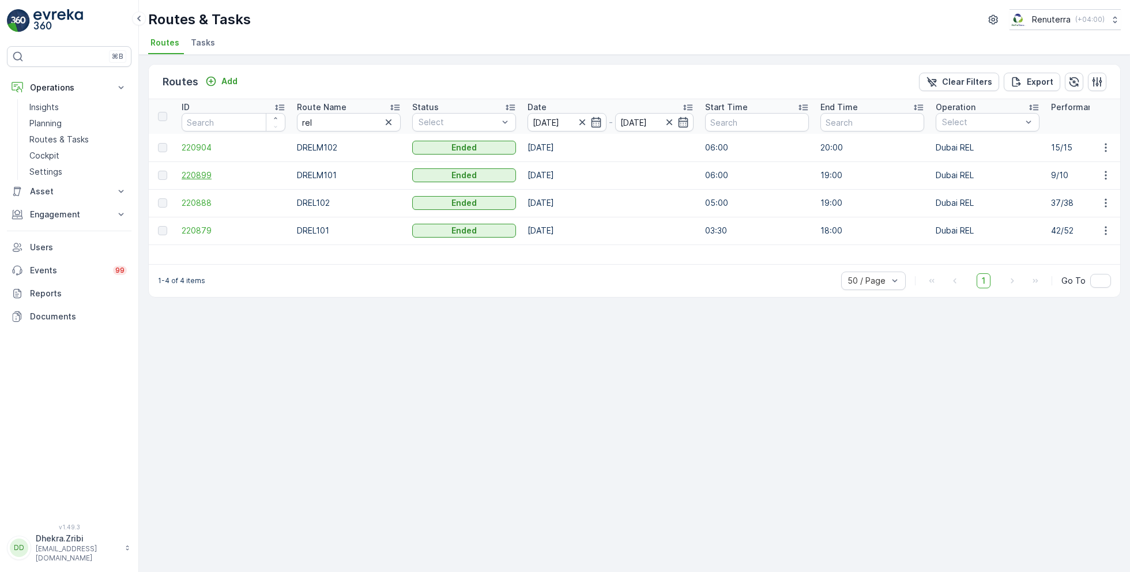
click at [205, 175] on span "220899" at bounding box center [234, 175] width 104 height 12
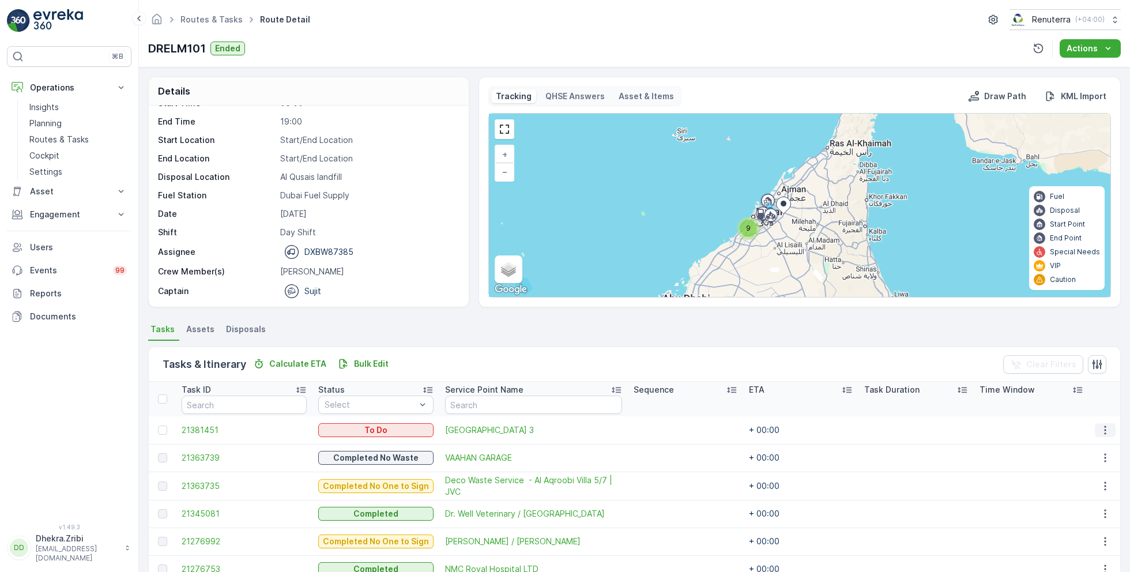
click at [1100, 431] on icon "button" at bounding box center [1105, 430] width 12 height 12
click at [415, 259] on div "Operation Dubai REL Start Time 06:00 End Time 19:00 Start Location Start/End Lo…" at bounding box center [307, 188] width 299 height 219
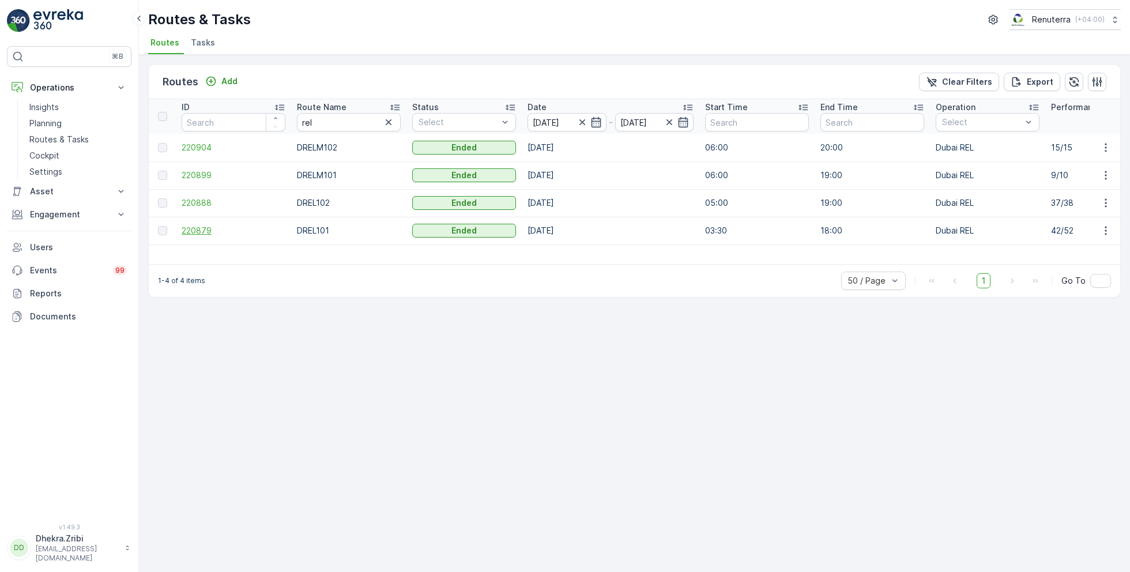
click at [208, 229] on span "220879" at bounding box center [234, 231] width 104 height 12
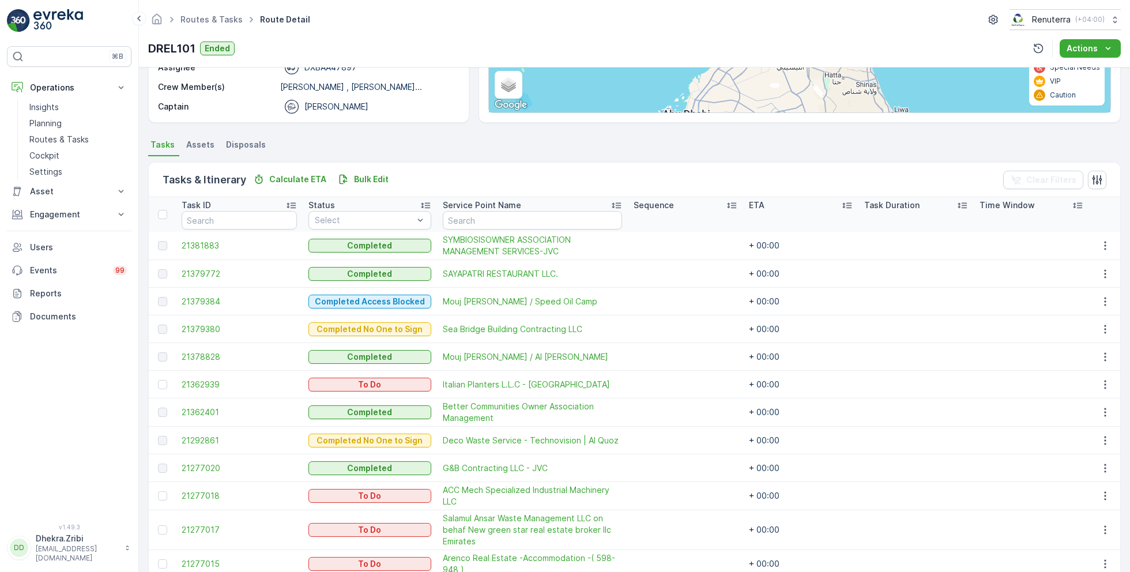
scroll to position [197, 0]
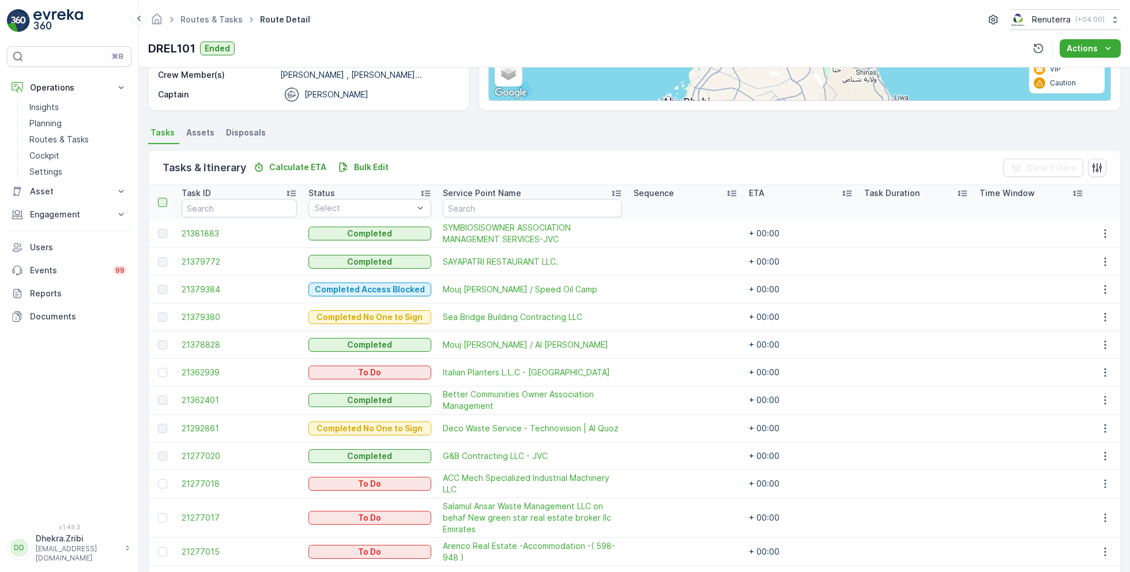
click at [163, 203] on div at bounding box center [162, 202] width 9 height 9
click at [164, 198] on input "checkbox" at bounding box center [164, 198] width 0 height 0
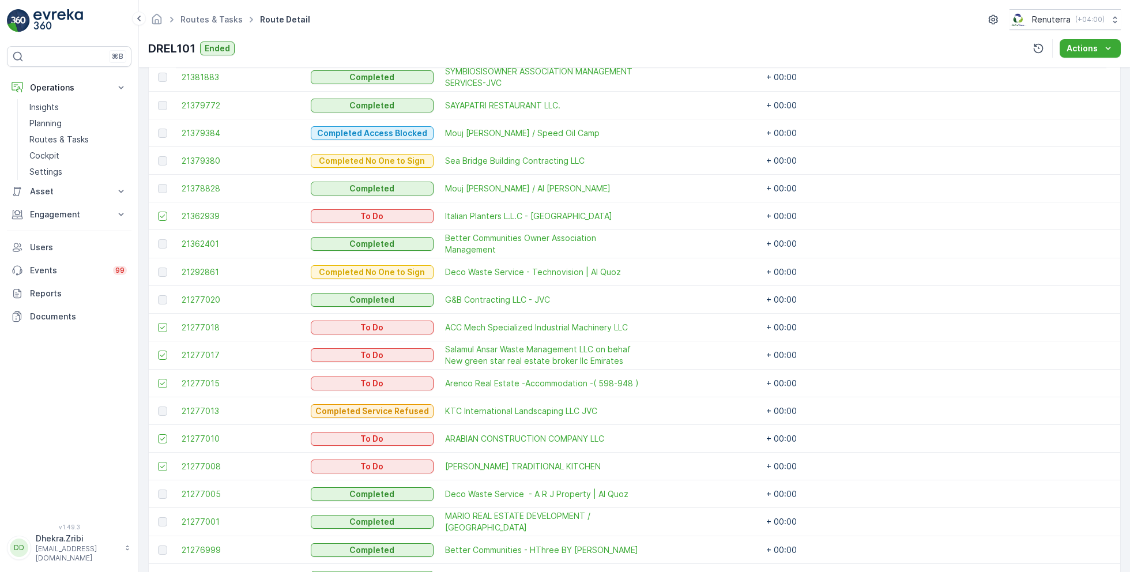
scroll to position [0, 0]
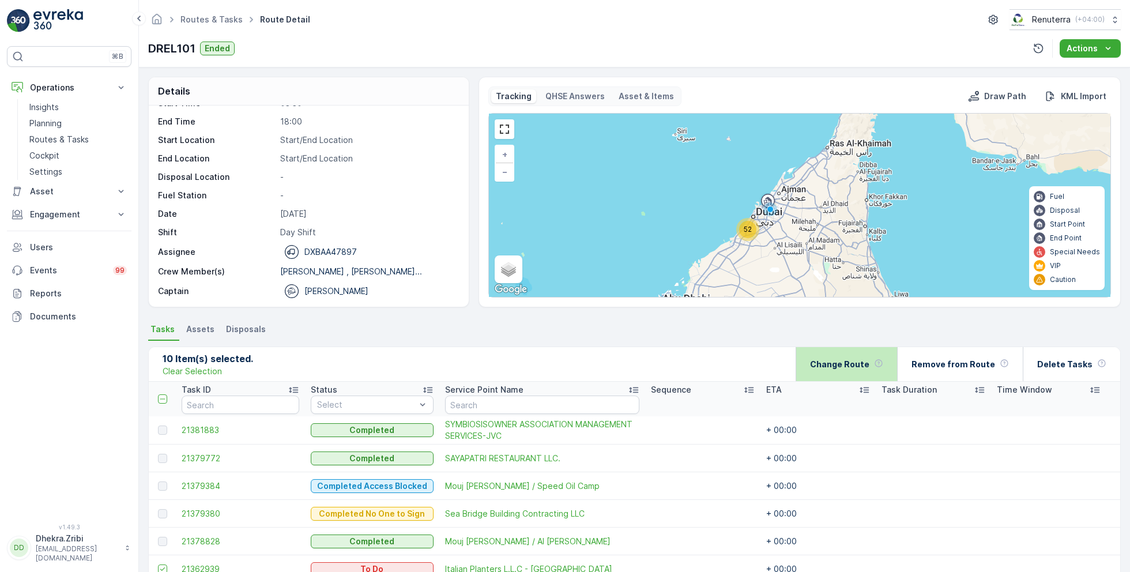
click at [860, 361] on p "Change Route" at bounding box center [839, 365] width 59 height 12
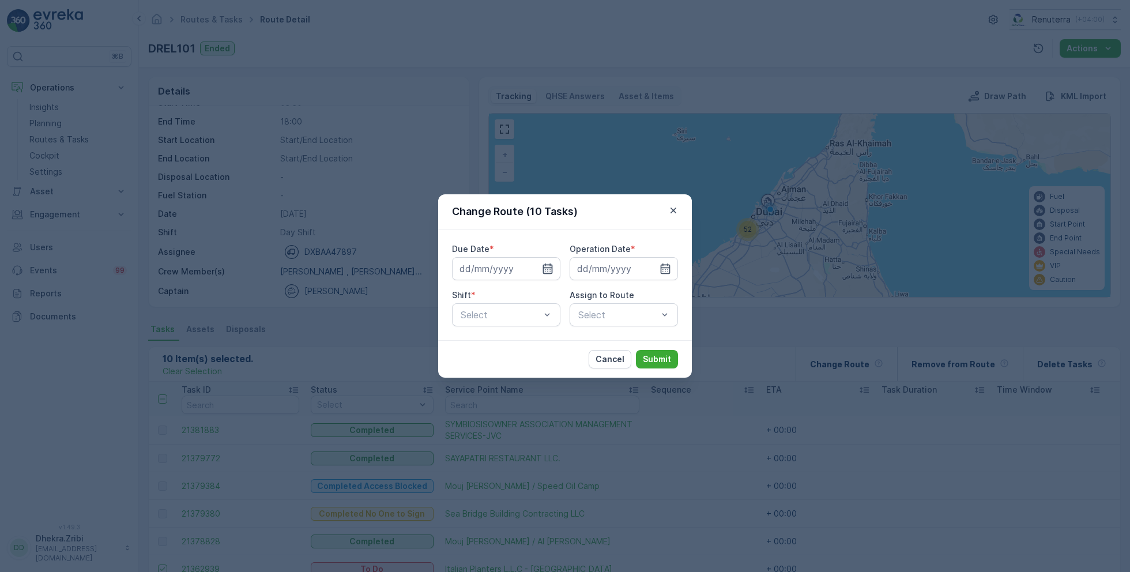
click at [549, 267] on icon "button" at bounding box center [548, 268] width 10 height 10
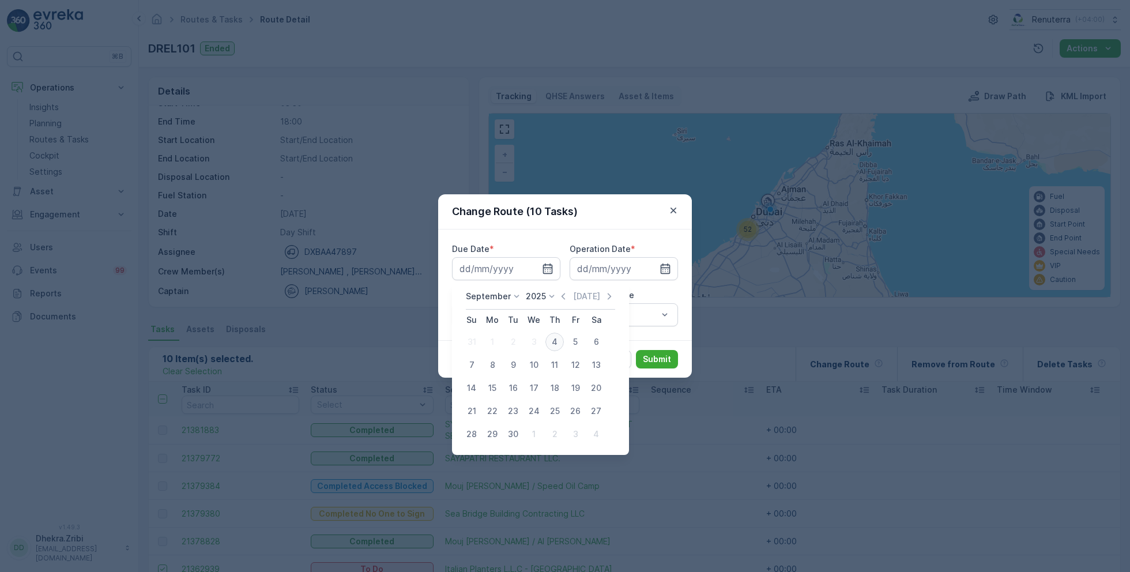
click at [558, 338] on div "4" at bounding box center [554, 342] width 18 height 18
type input "[DATE]"
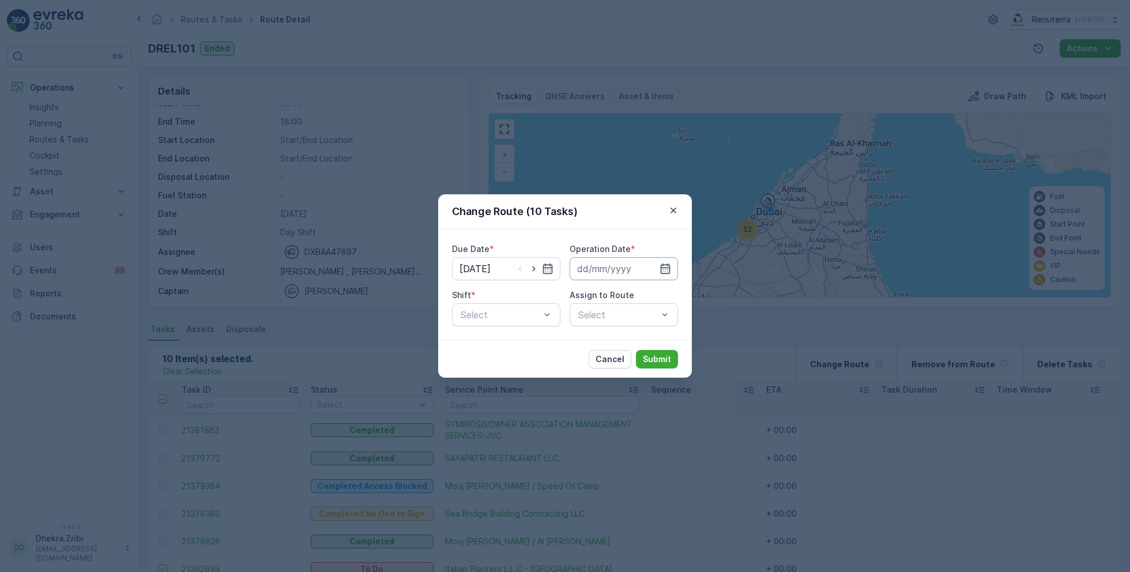
click at [623, 265] on input at bounding box center [623, 268] width 108 height 23
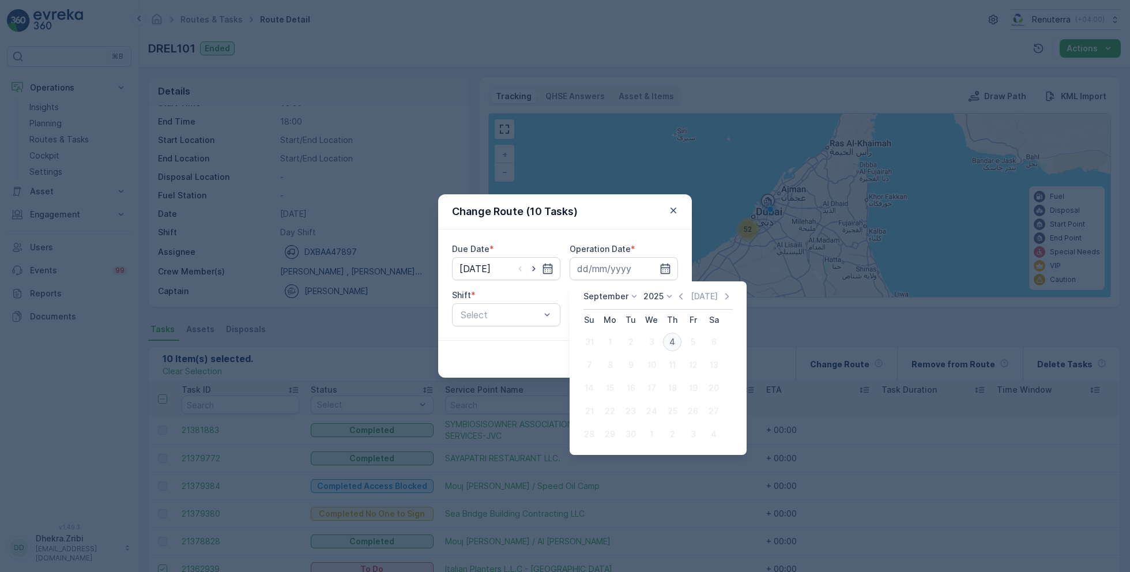
click at [672, 344] on div "4" at bounding box center [672, 342] width 18 height 18
type input "[DATE]"
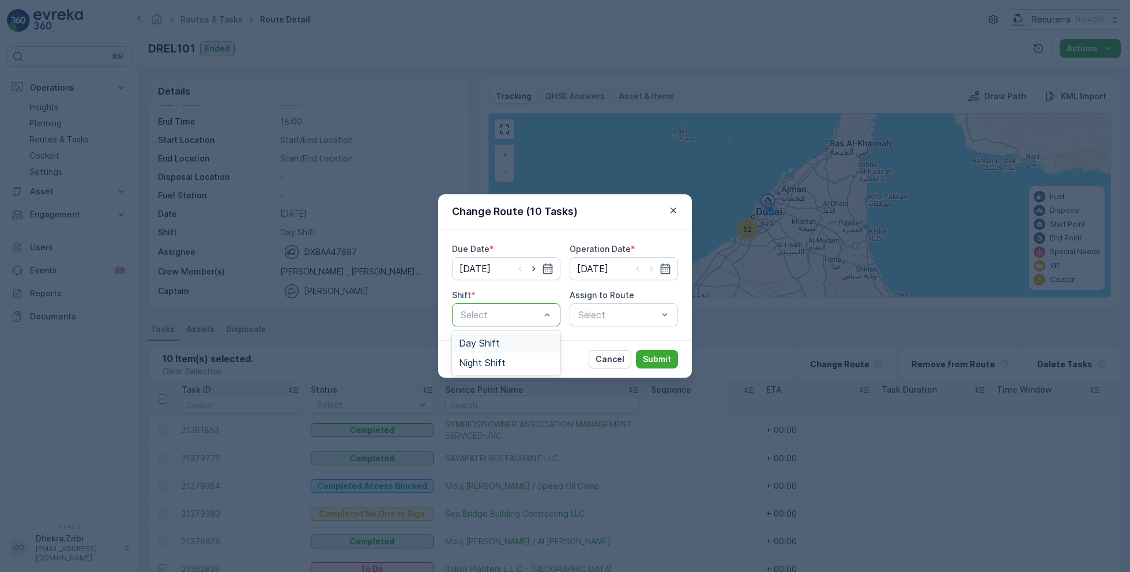
click at [490, 339] on span "Day Shift" at bounding box center [479, 343] width 41 height 10
click at [590, 323] on div "Select" at bounding box center [623, 314] width 108 height 23
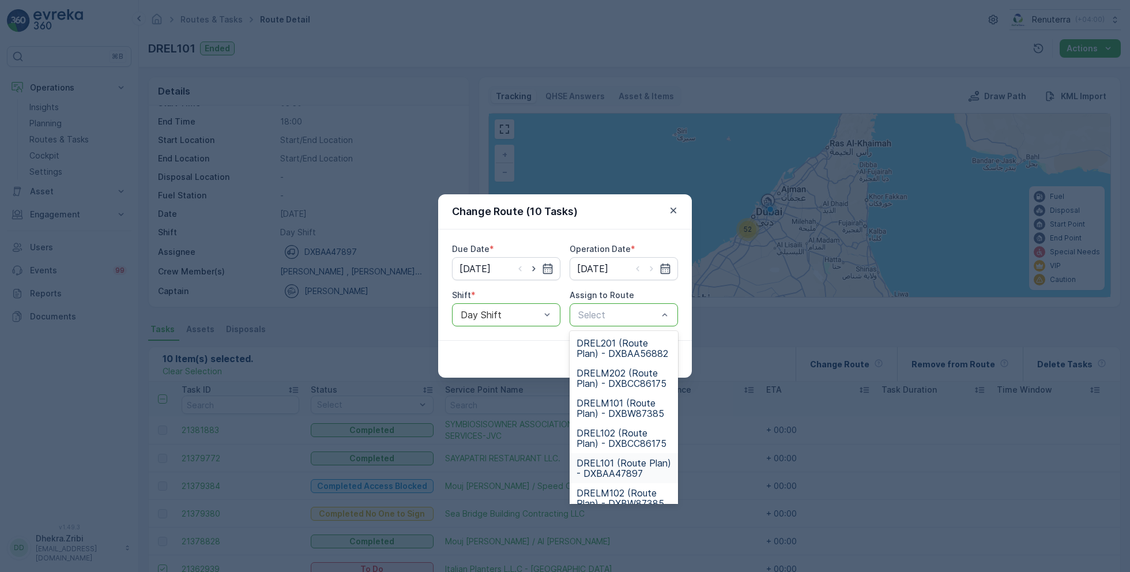
click at [609, 467] on span "DREL101 (Route Plan) - DXBAA47897" at bounding box center [623, 468] width 95 height 21
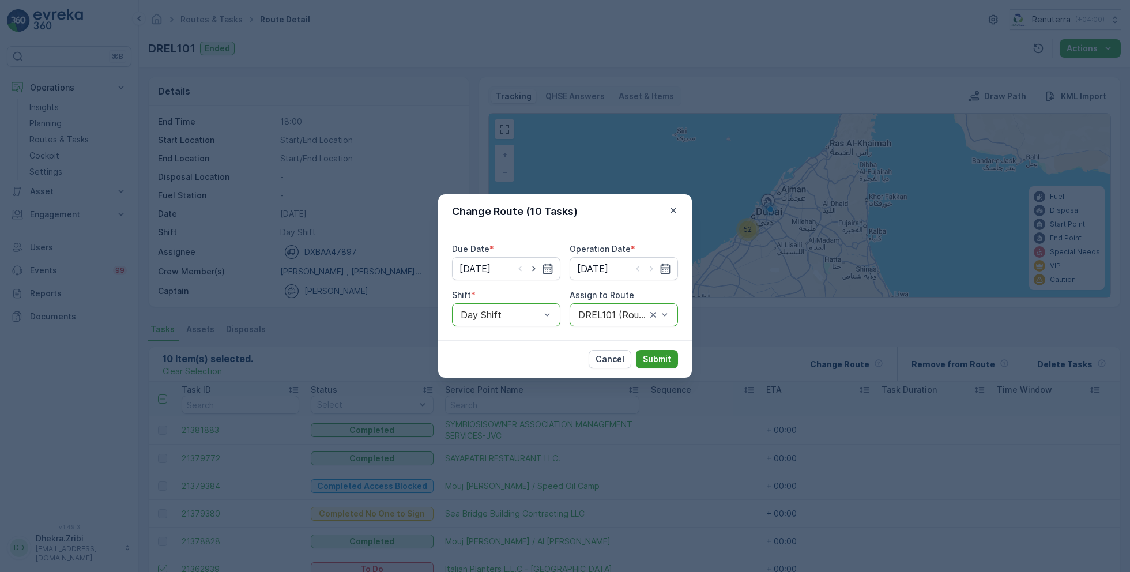
click at [659, 359] on p "Submit" at bounding box center [657, 359] width 28 height 12
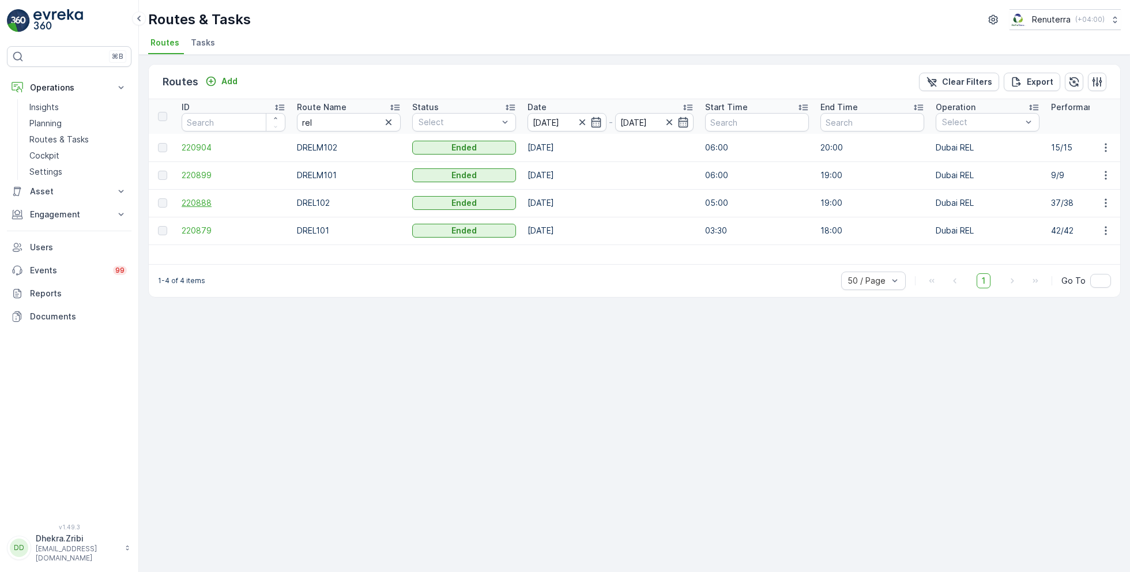
click at [199, 202] on span "220888" at bounding box center [234, 203] width 104 height 12
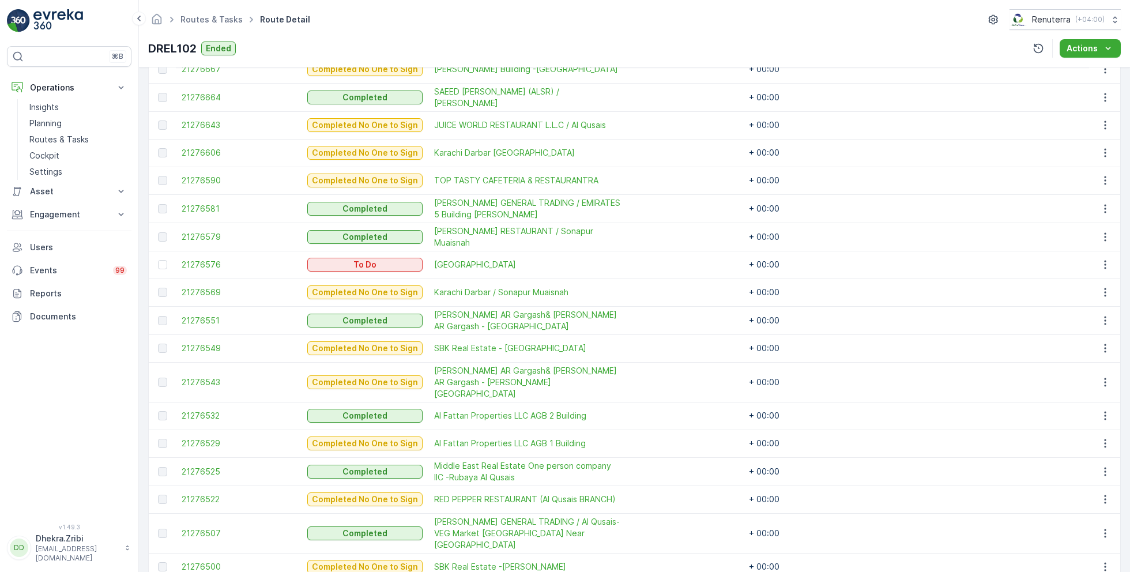
scroll to position [960, 0]
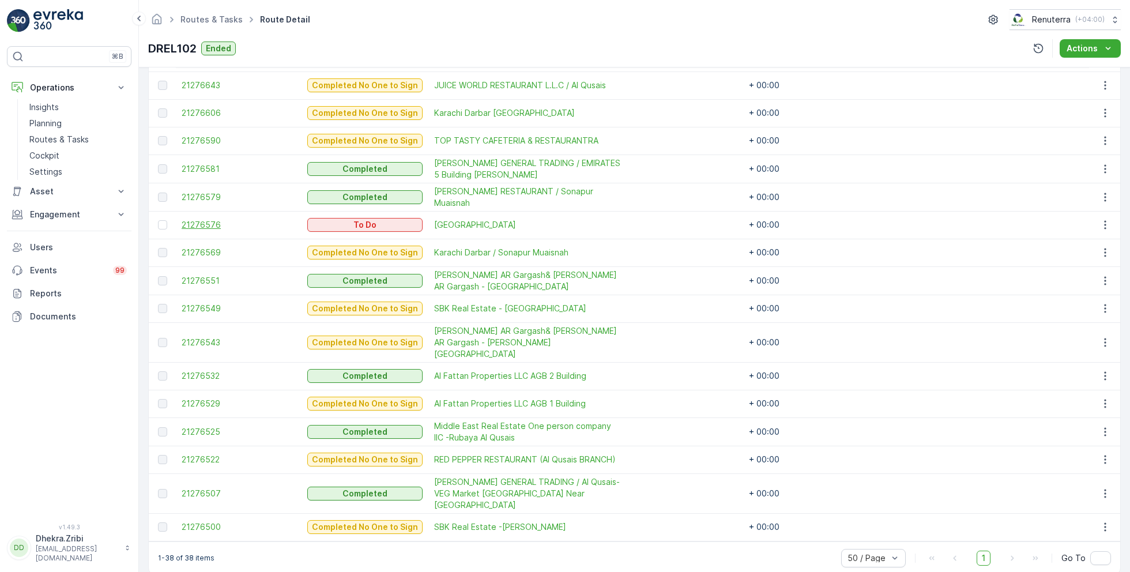
click at [202, 219] on span "21276576" at bounding box center [239, 225] width 114 height 12
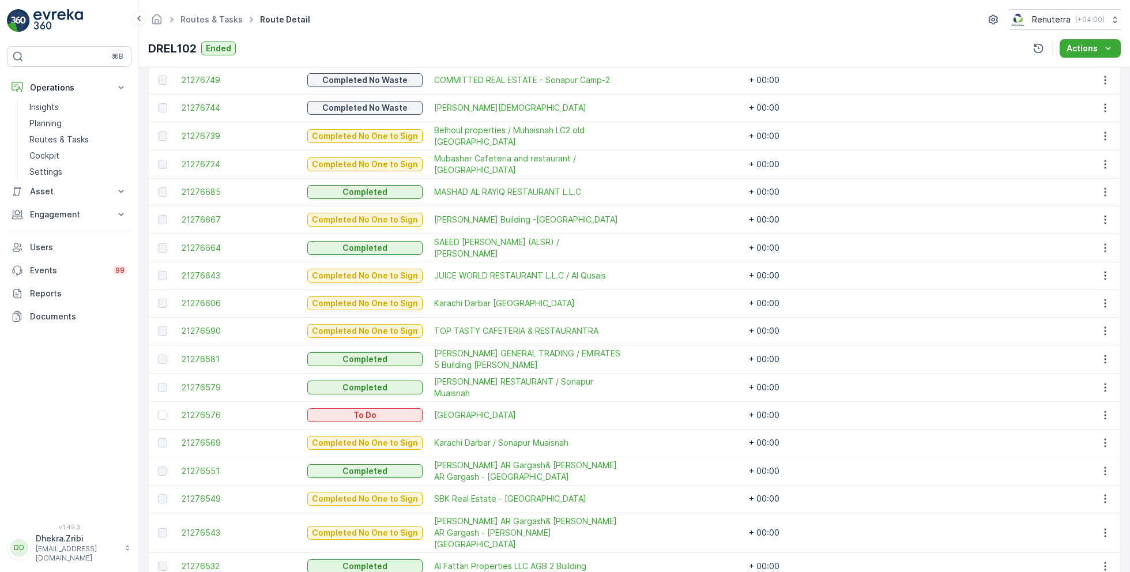
scroll to position [775, 0]
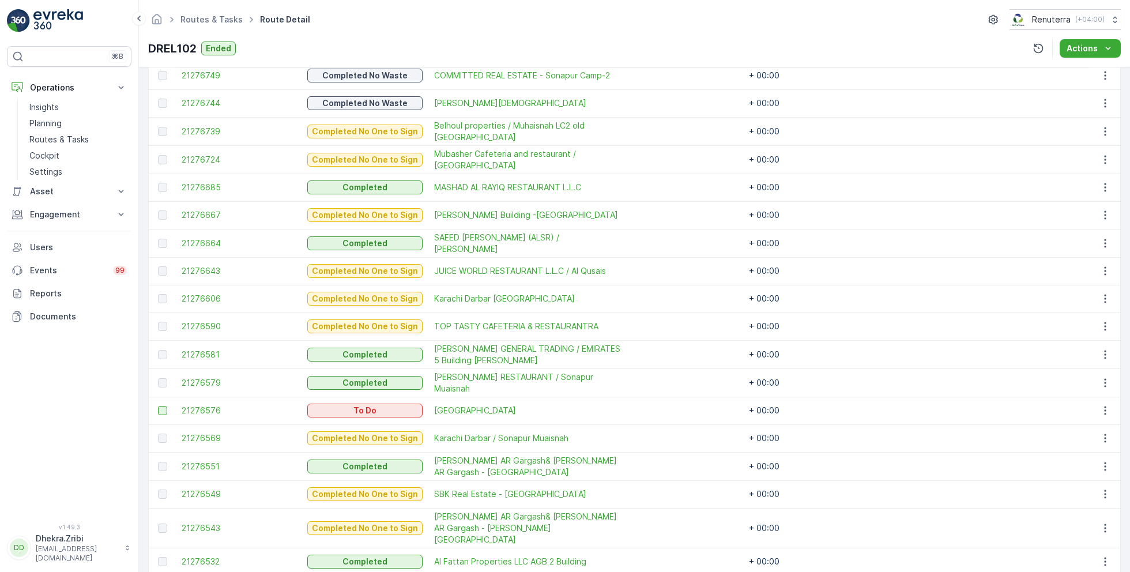
click at [164, 406] on div at bounding box center [162, 410] width 9 height 9
click at [158, 406] on input "checkbox" at bounding box center [158, 406] width 0 height 0
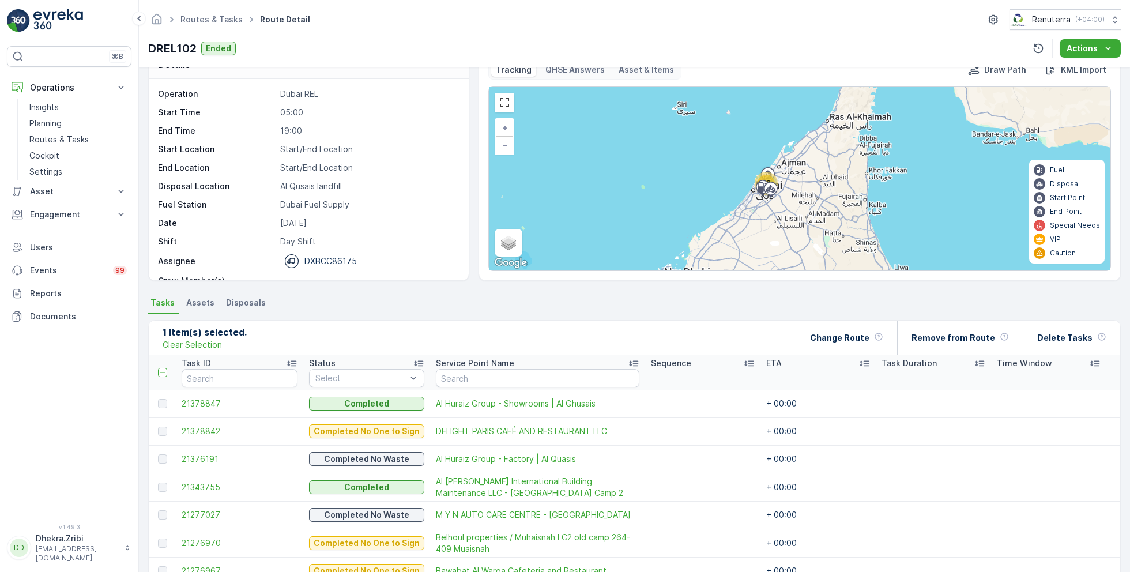
scroll to position [18, 0]
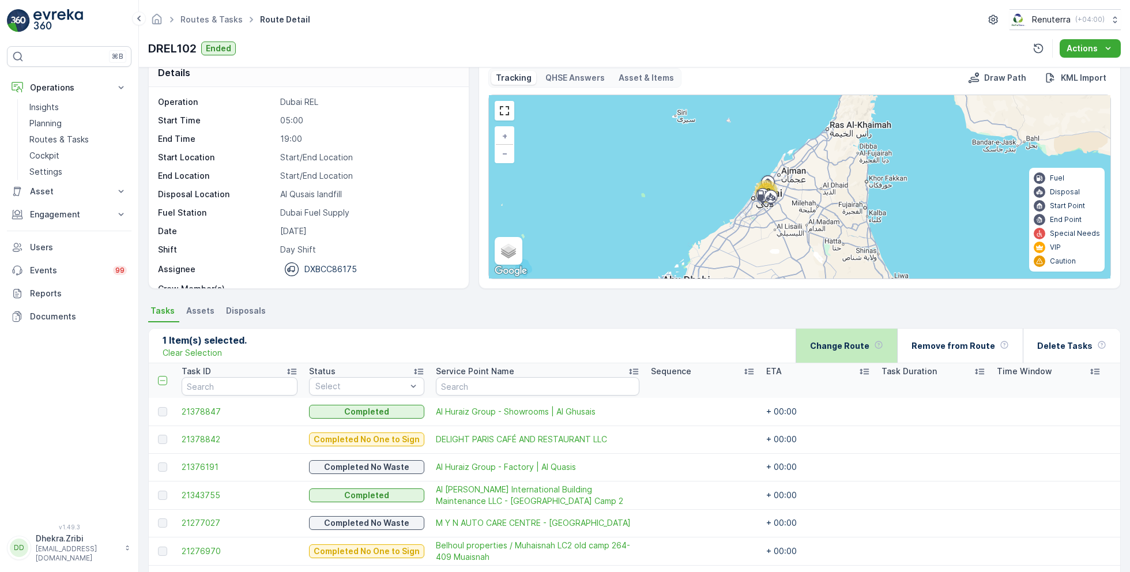
click at [861, 349] on p "Change Route" at bounding box center [839, 346] width 59 height 12
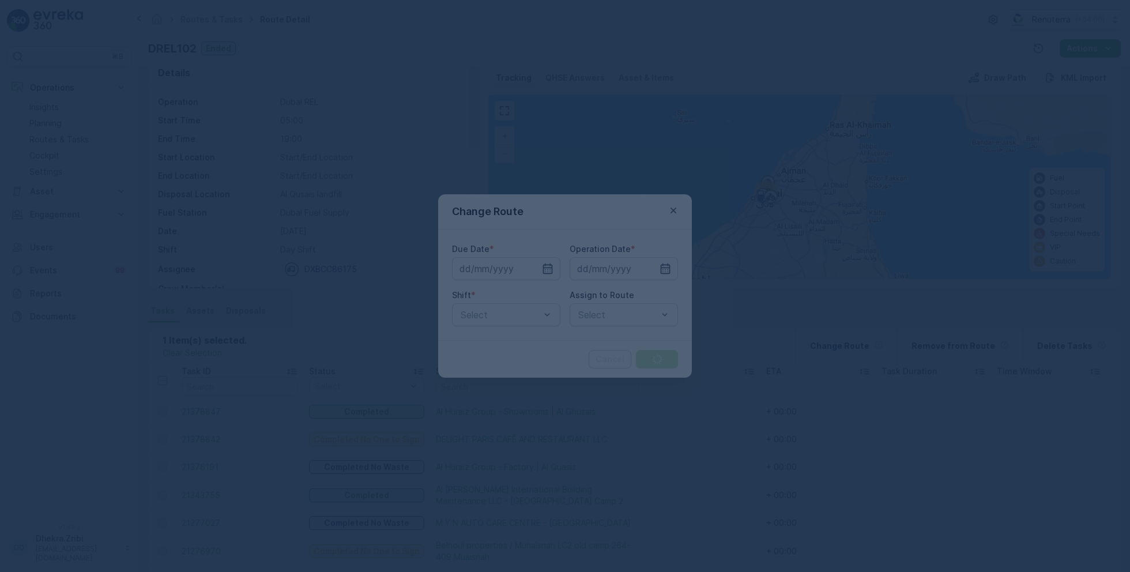
type input "03.09.2025"
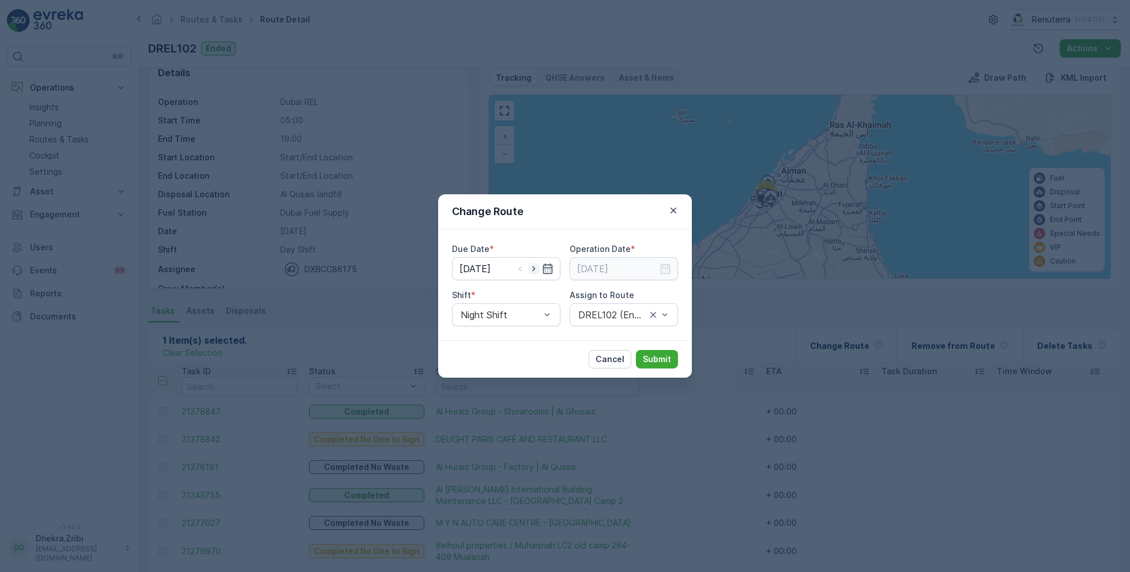
click at [532, 267] on icon "button" at bounding box center [534, 269] width 12 height 12
type input "[DATE]"
click at [655, 266] on input at bounding box center [623, 268] width 108 height 23
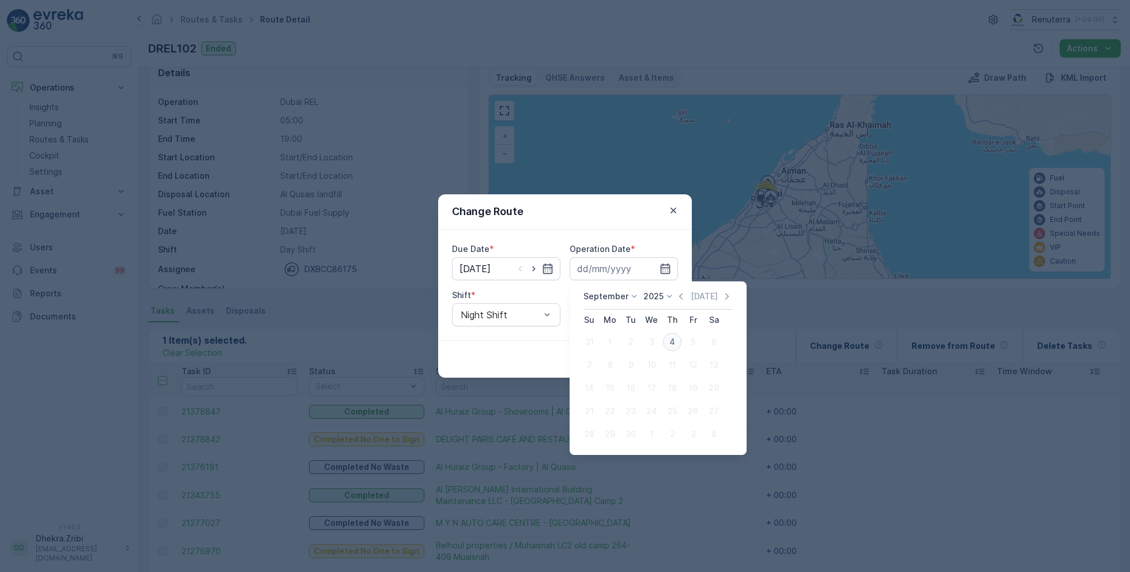
click at [670, 341] on div "4" at bounding box center [672, 342] width 18 height 18
type input "[DATE]"
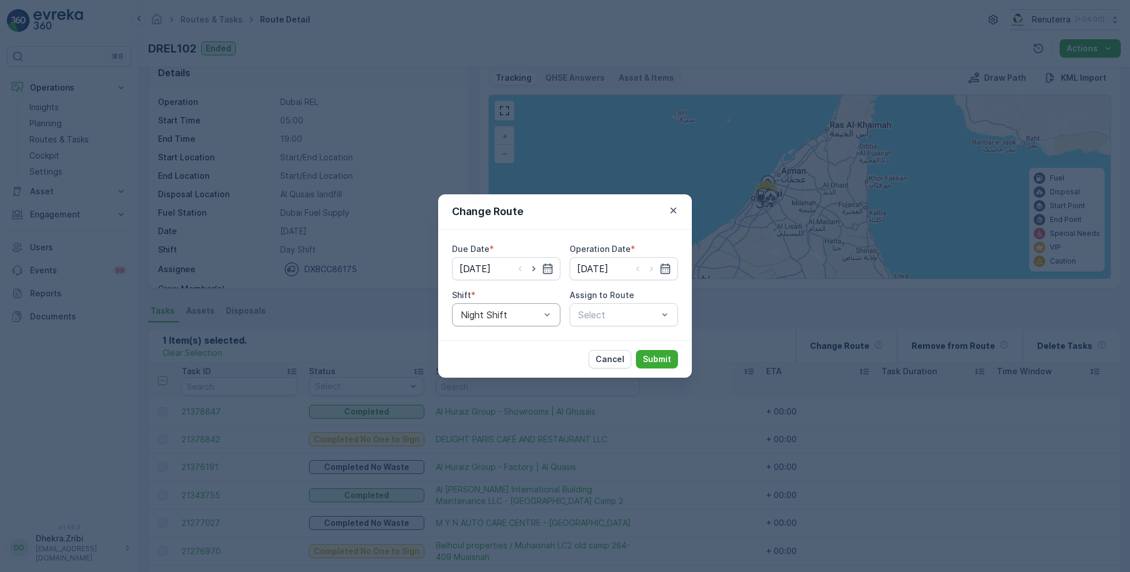
click at [518, 320] on div "Night Shift" at bounding box center [506, 314] width 108 height 23
click at [487, 341] on span "Day Shift" at bounding box center [479, 343] width 41 height 10
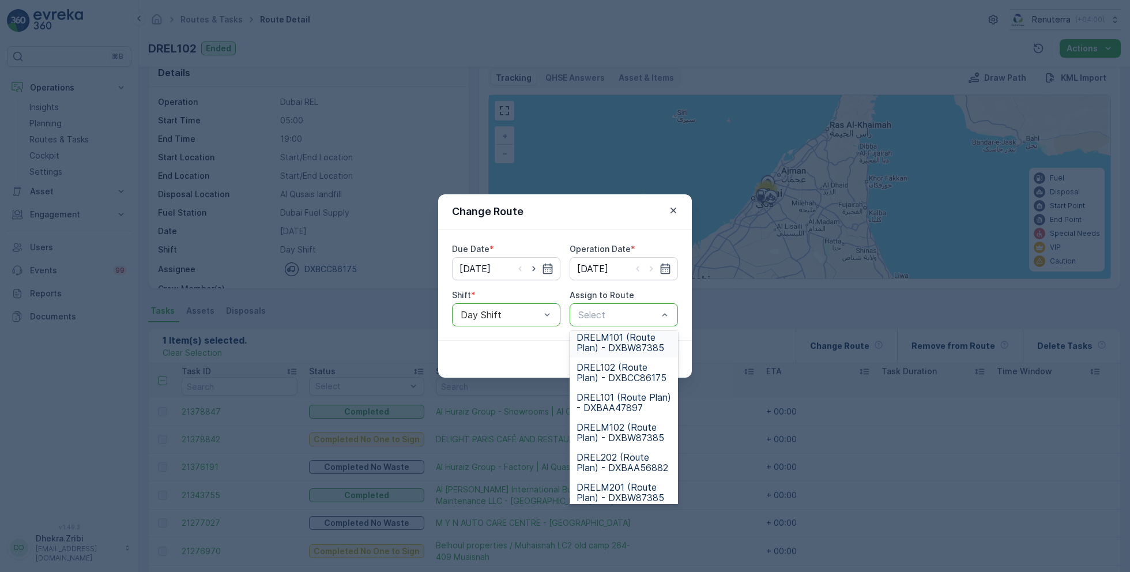
scroll to position [71, 0]
click at [613, 429] on span "DRELM102 (Route Plan) - DXBW87385" at bounding box center [623, 426] width 95 height 21
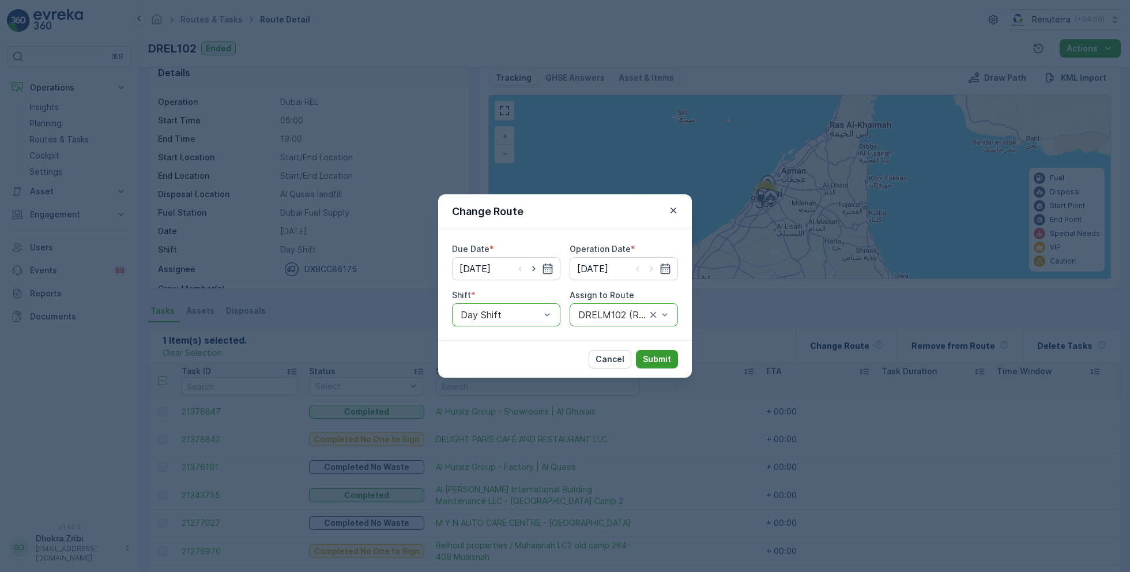
click at [662, 358] on p "Submit" at bounding box center [657, 359] width 28 height 12
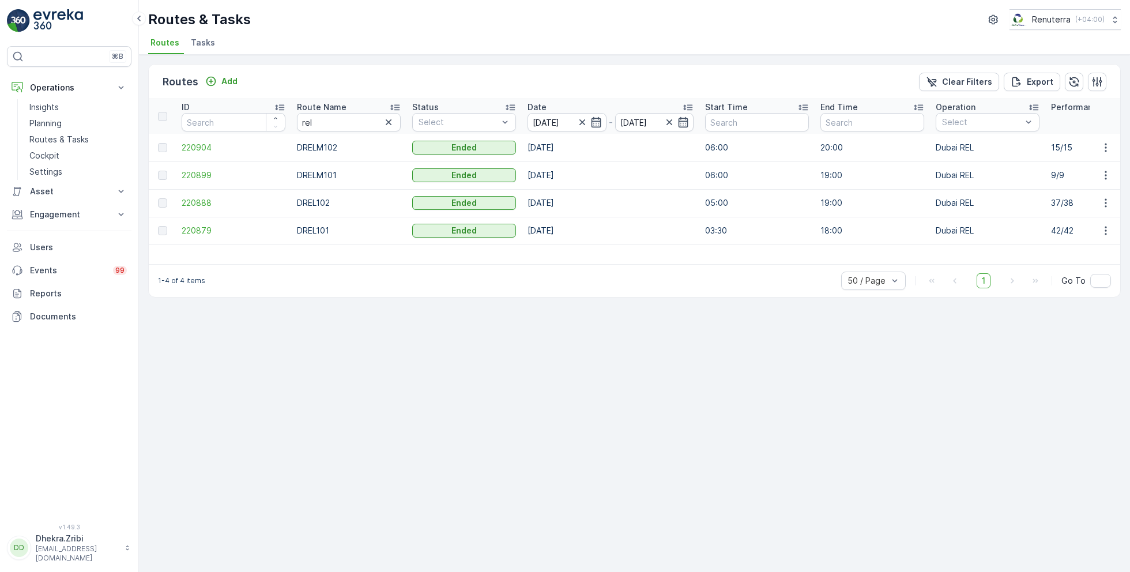
click at [202, 40] on span "Tasks" at bounding box center [203, 43] width 24 height 12
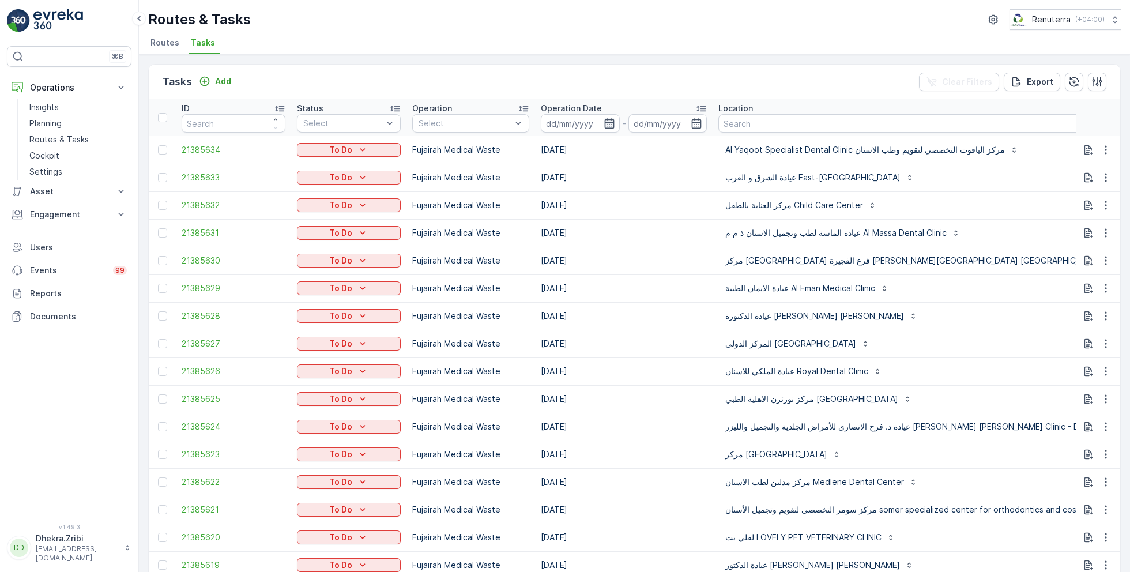
click at [606, 118] on icon "button" at bounding box center [609, 123] width 10 height 10
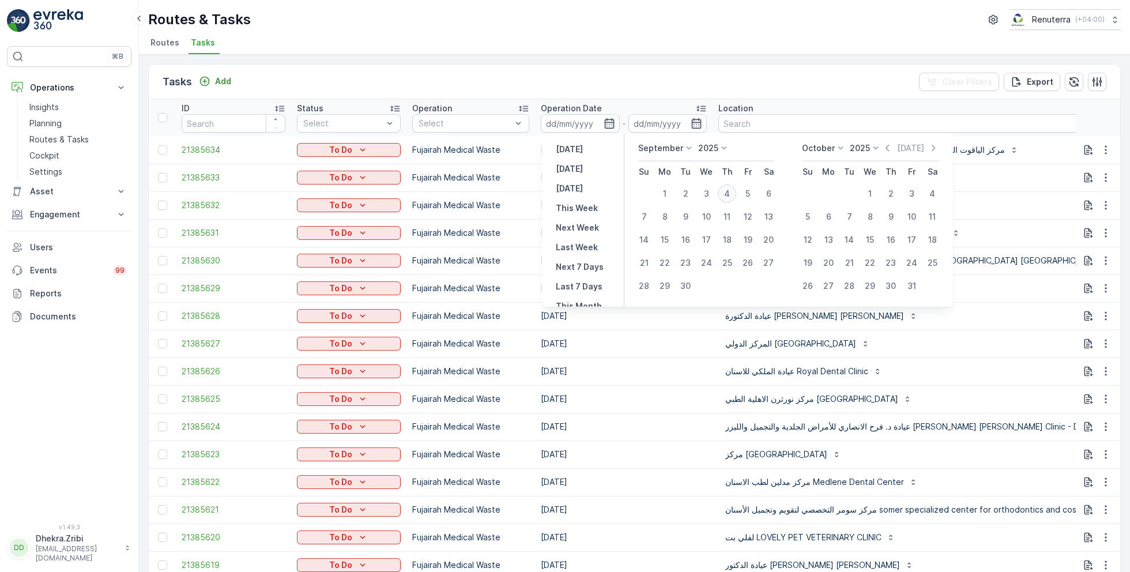
click at [730, 188] on div "4" at bounding box center [727, 193] width 18 height 18
type input "[DATE]"
click at [730, 188] on div "4" at bounding box center [727, 193] width 18 height 18
type input "[DATE]"
click at [604, 35] on ul "Routes Tasks" at bounding box center [629, 45] width 963 height 20
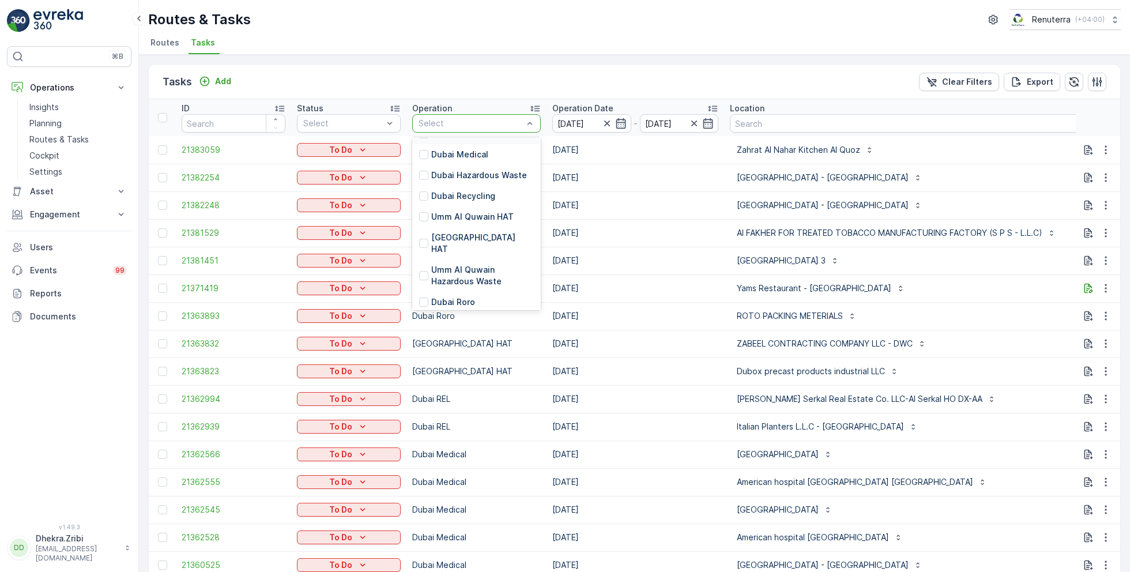
scroll to position [116, 0]
click at [452, 231] on p "Dubai HAT" at bounding box center [482, 237] width 103 height 23
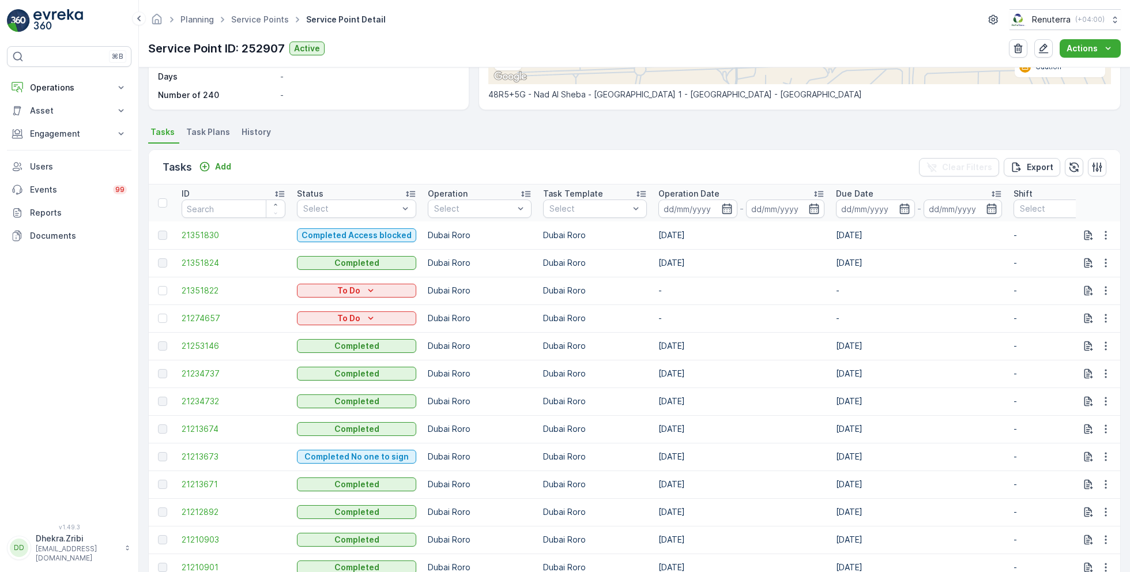
scroll to position [317, 0]
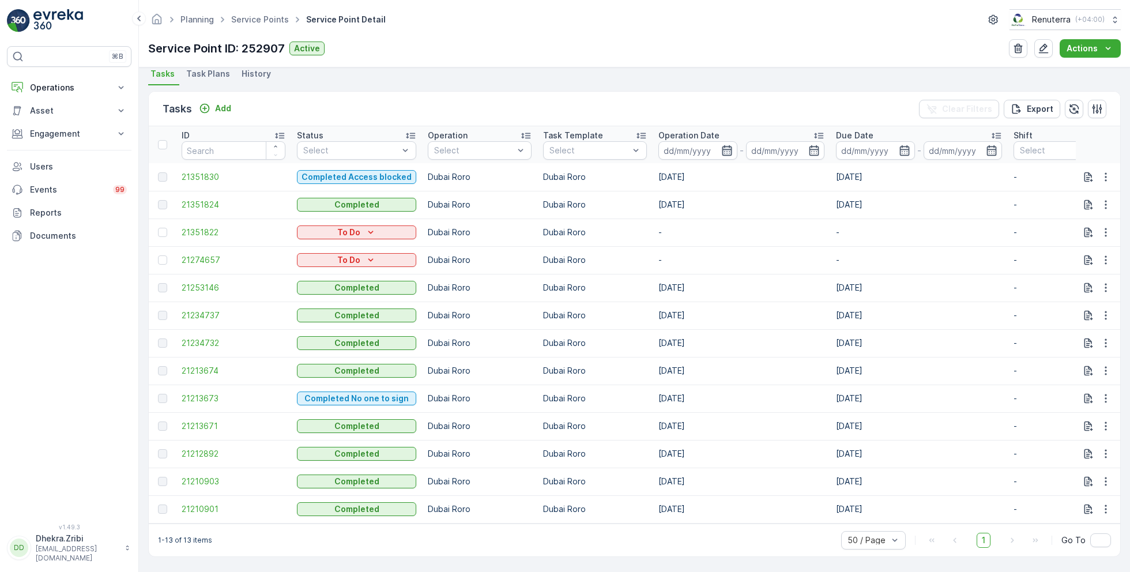
click at [728, 145] on icon "button" at bounding box center [727, 151] width 12 height 12
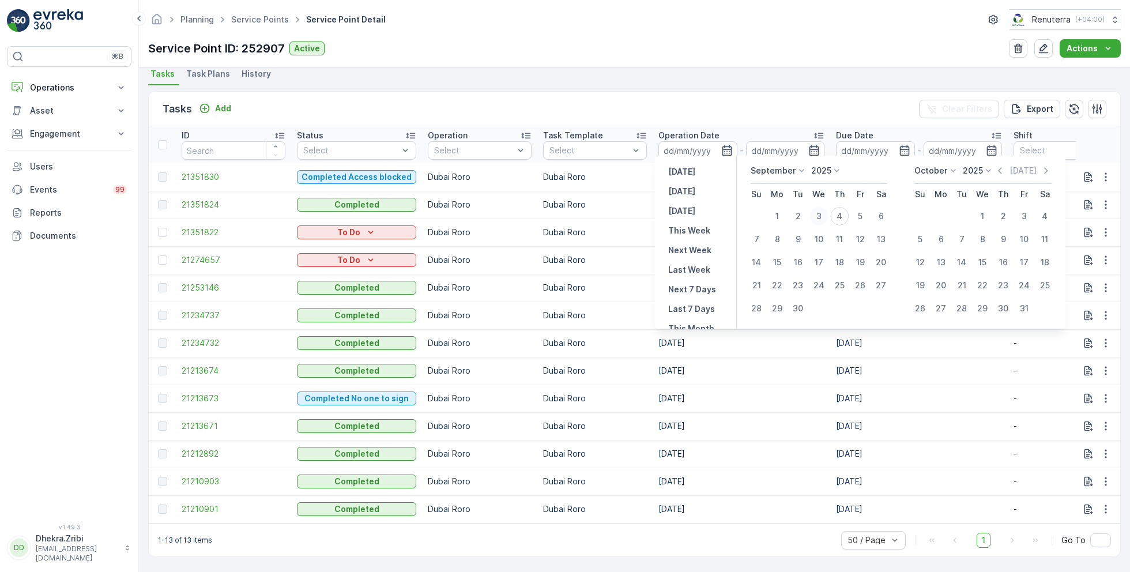
click at [823, 213] on div "3" at bounding box center [818, 216] width 18 height 18
type input "03.09.2025"
click at [823, 213] on div "3" at bounding box center [818, 216] width 18 height 18
type input "03.09.2025"
click at [743, 73] on ul "Tasks Task Plans History" at bounding box center [634, 76] width 972 height 20
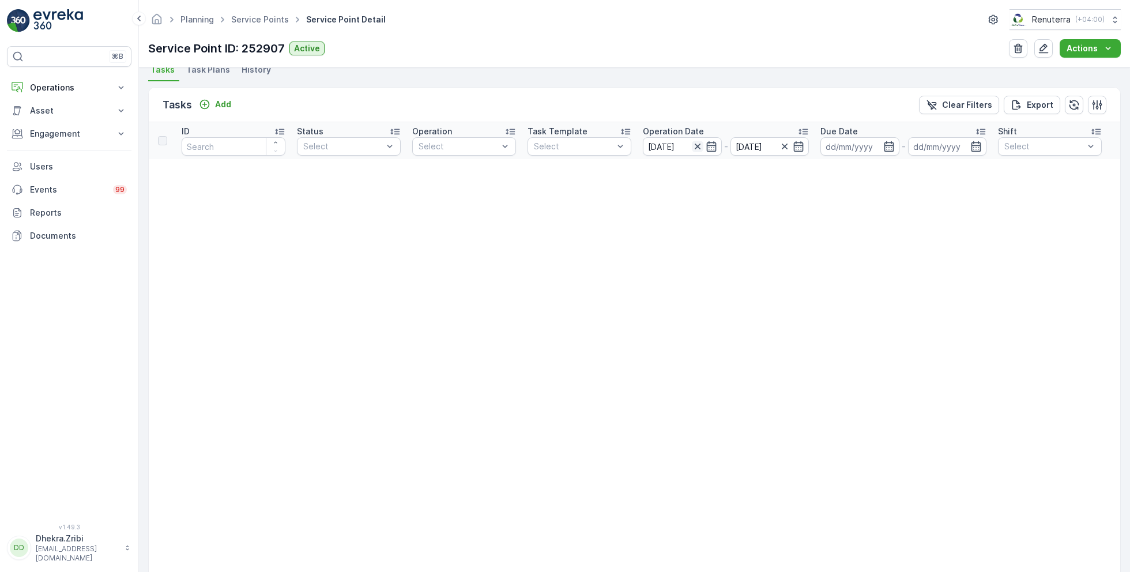
click at [695, 147] on icon "button" at bounding box center [697, 147] width 6 height 6
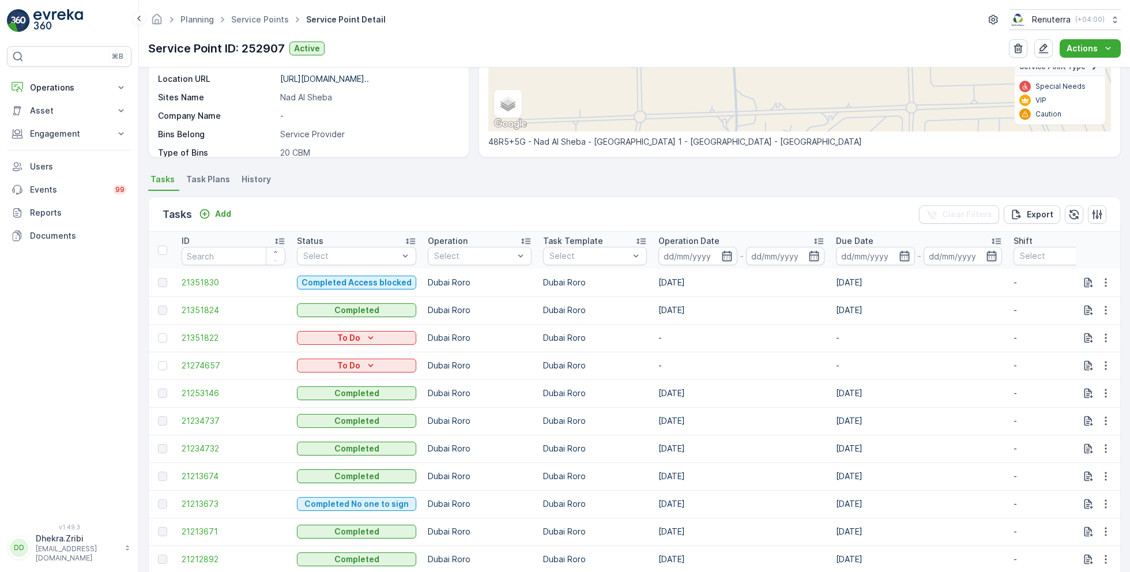
scroll to position [191, 0]
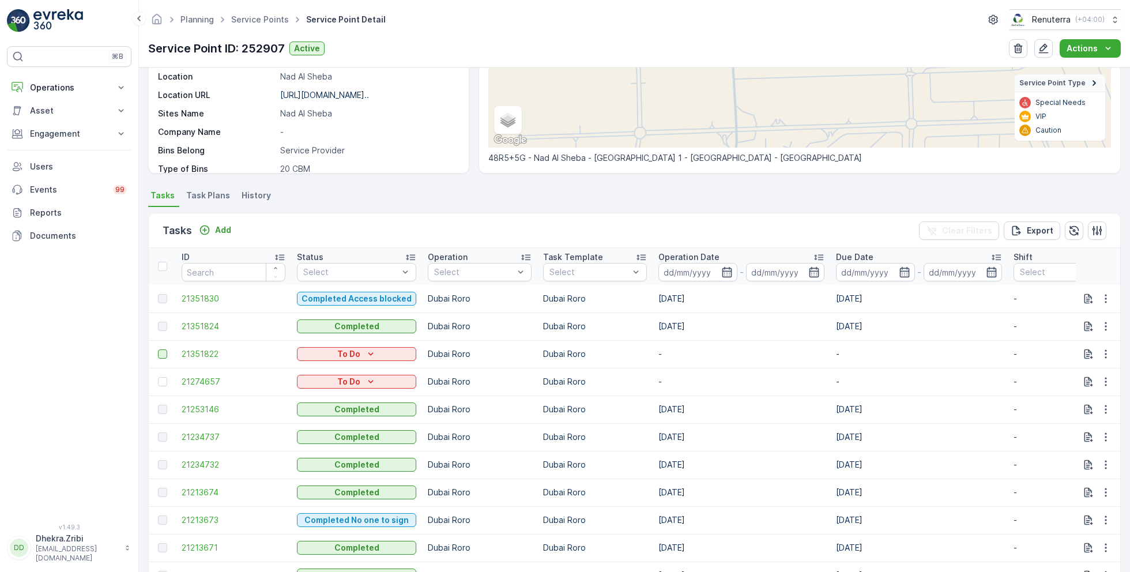
click at [165, 350] on div at bounding box center [162, 353] width 9 height 9
click at [158, 349] on input "checkbox" at bounding box center [158, 349] width 0 height 0
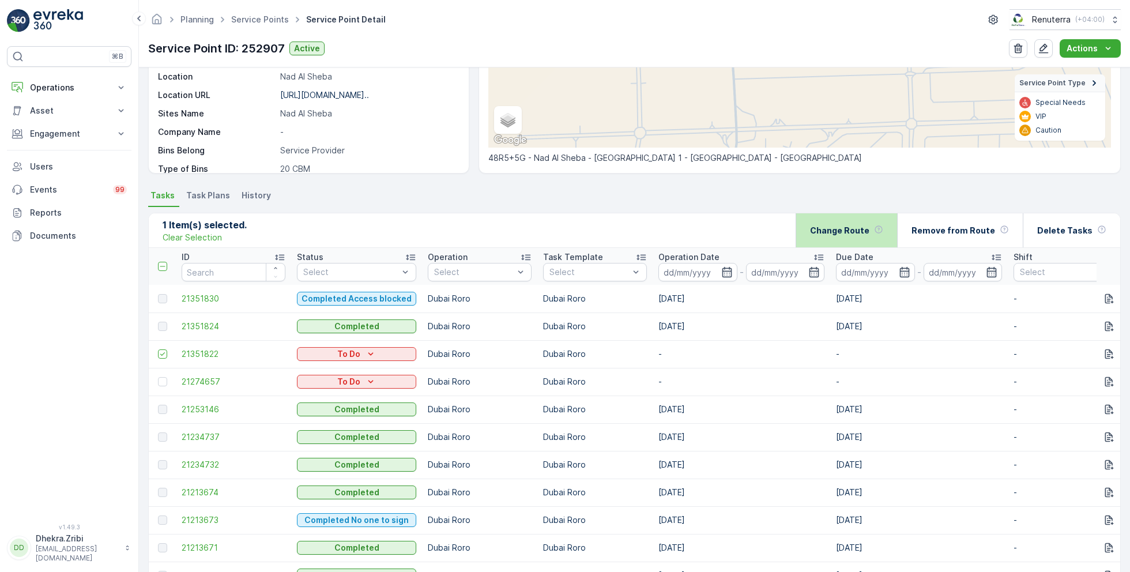
click at [869, 227] on p "Change Route" at bounding box center [839, 231] width 59 height 12
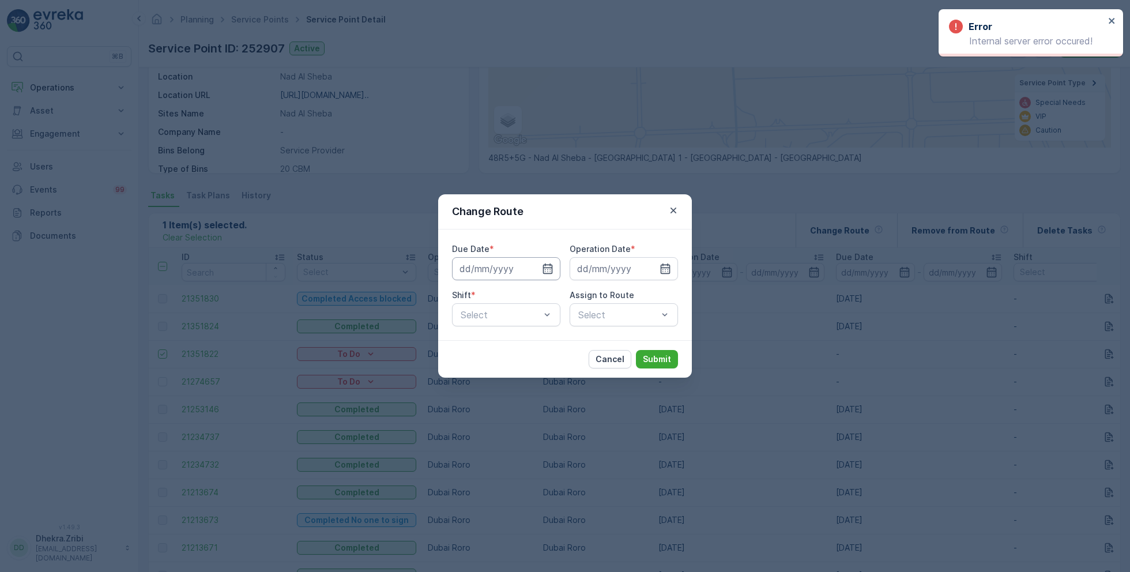
click at [538, 267] on input at bounding box center [506, 268] width 108 height 23
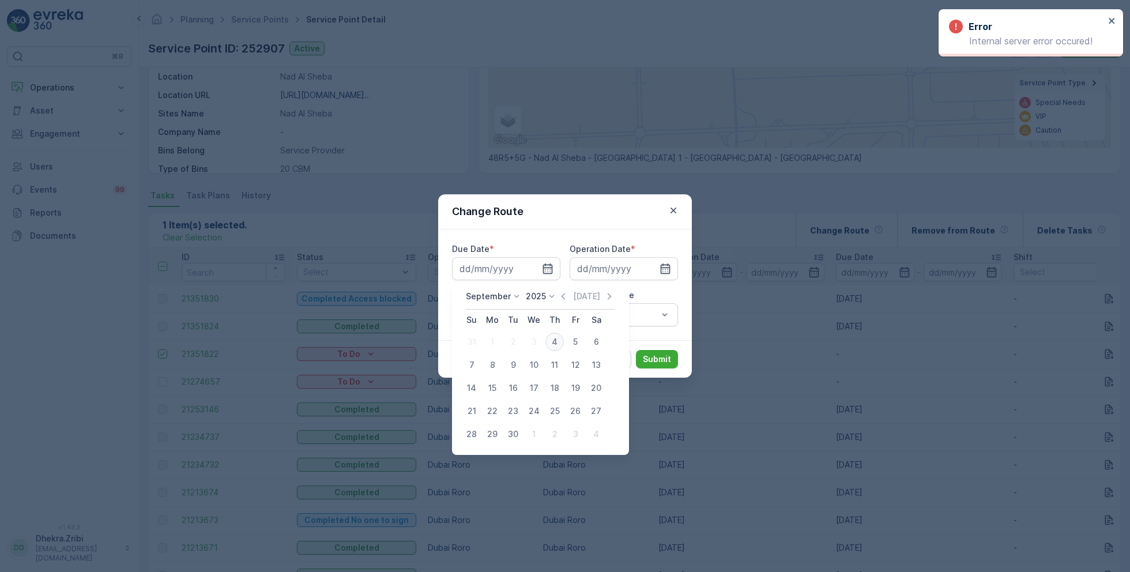
click at [558, 342] on div "4" at bounding box center [554, 342] width 18 height 18
type input "[DATE]"
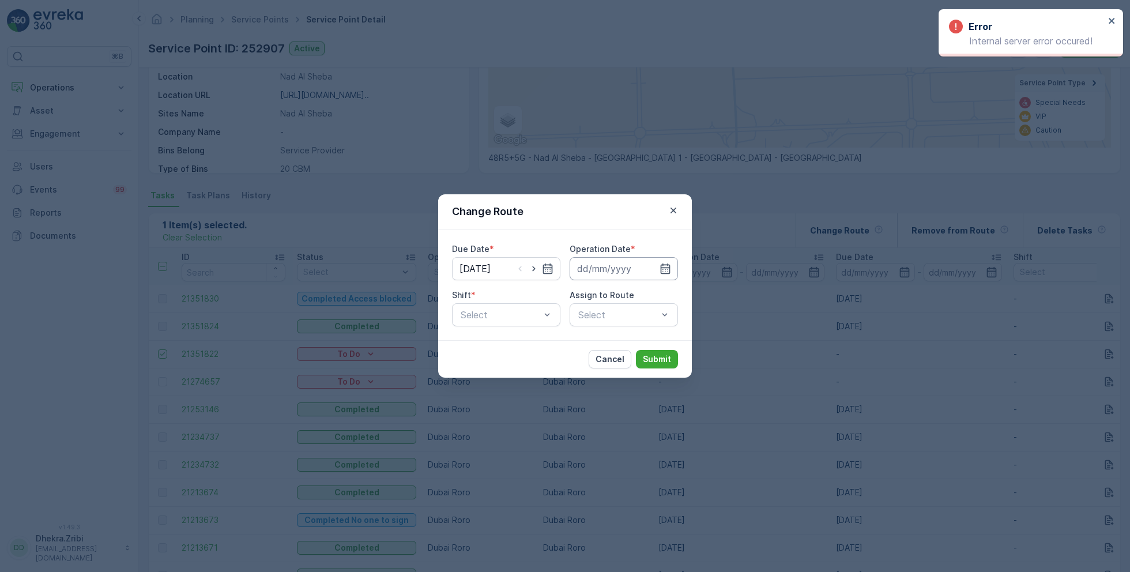
click at [635, 267] on input at bounding box center [623, 268] width 108 height 23
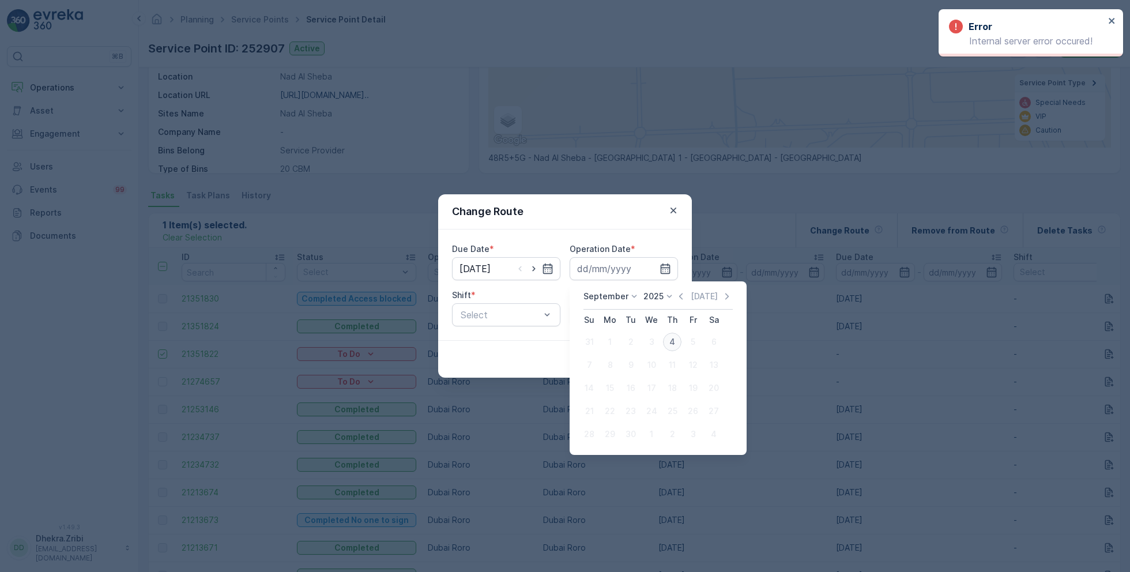
click at [666, 337] on div "4" at bounding box center [672, 342] width 18 height 18
type input "[DATE]"
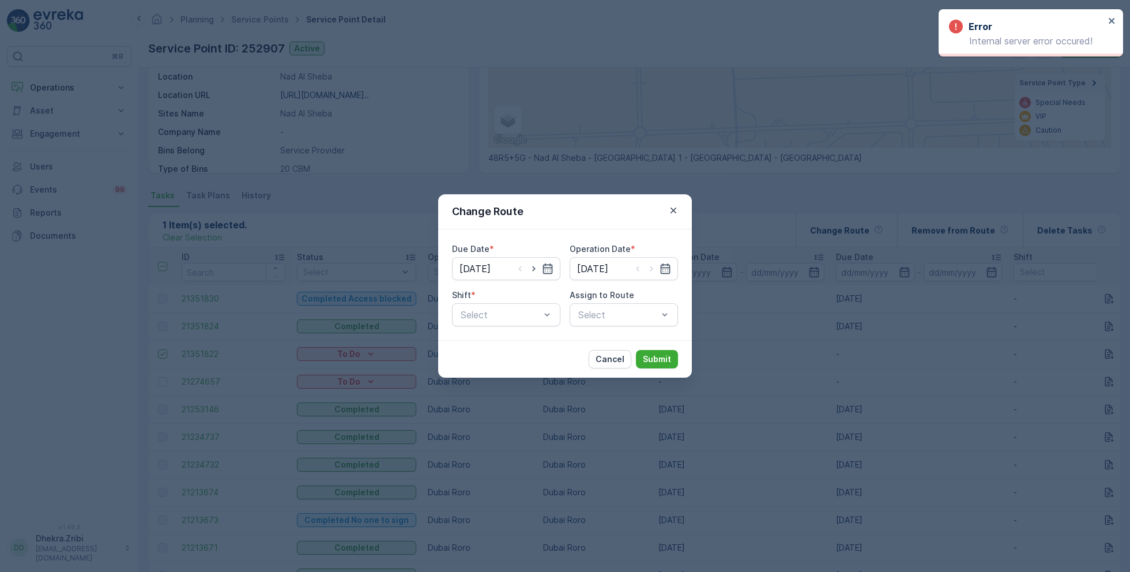
click at [565, 295] on div "Due Date * 04.09.2025 Operation Date * 04.09.2025 Shift * Select Assign to Rout…" at bounding box center [565, 284] width 226 height 83
click at [542, 301] on div "Shift * Select" at bounding box center [506, 307] width 108 height 37
click at [534, 306] on div "Select" at bounding box center [506, 314] width 108 height 23
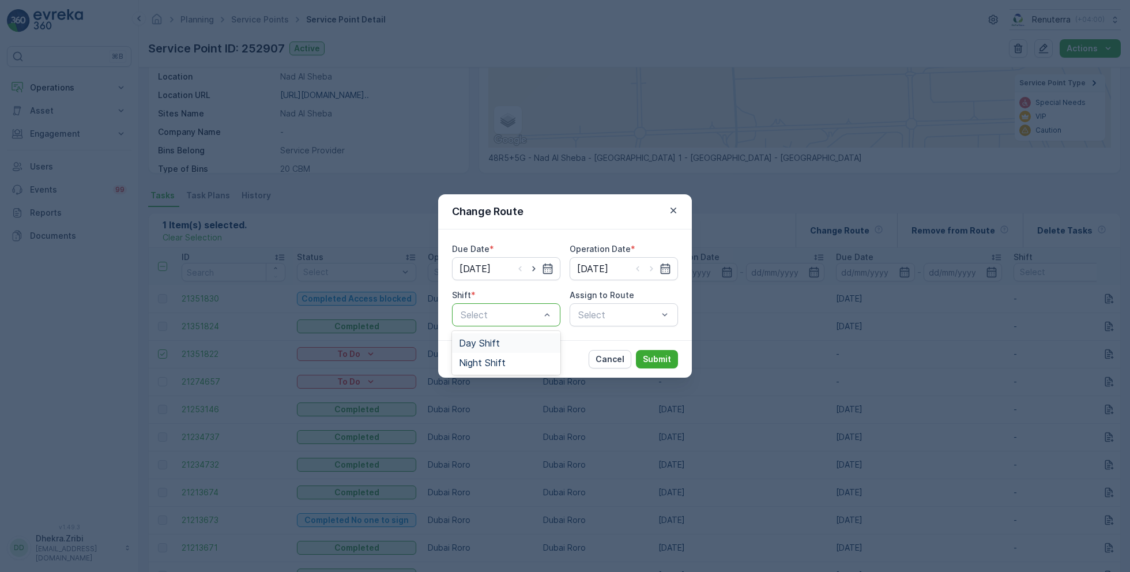
click at [515, 335] on div "Day Shift" at bounding box center [506, 343] width 108 height 20
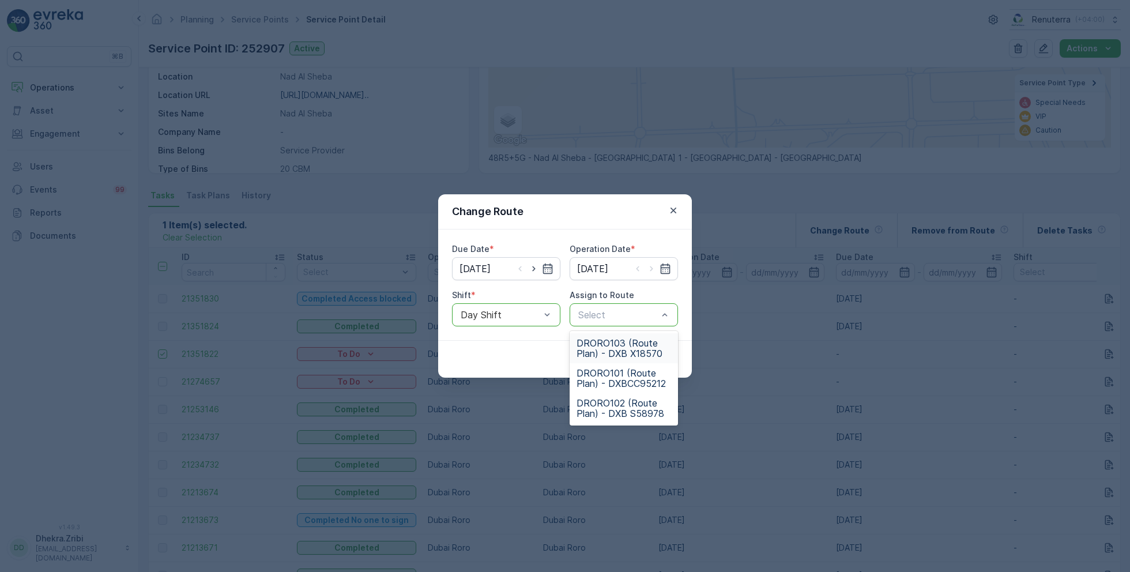
click at [632, 350] on span "DRORO103 (Route Plan) - DXB X18570" at bounding box center [623, 348] width 95 height 21
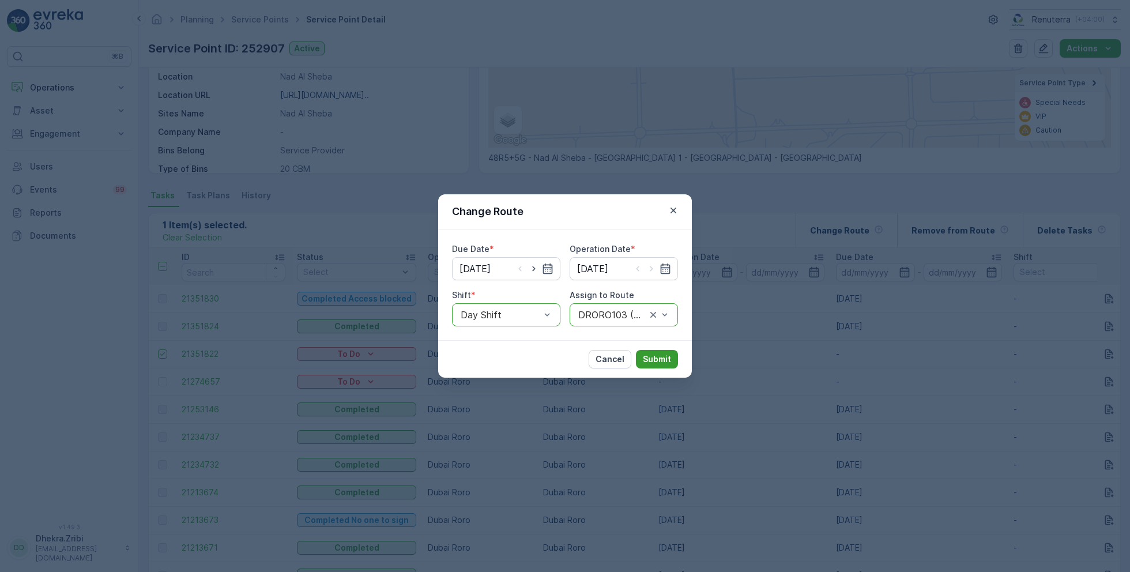
click at [665, 360] on p "Submit" at bounding box center [657, 359] width 28 height 12
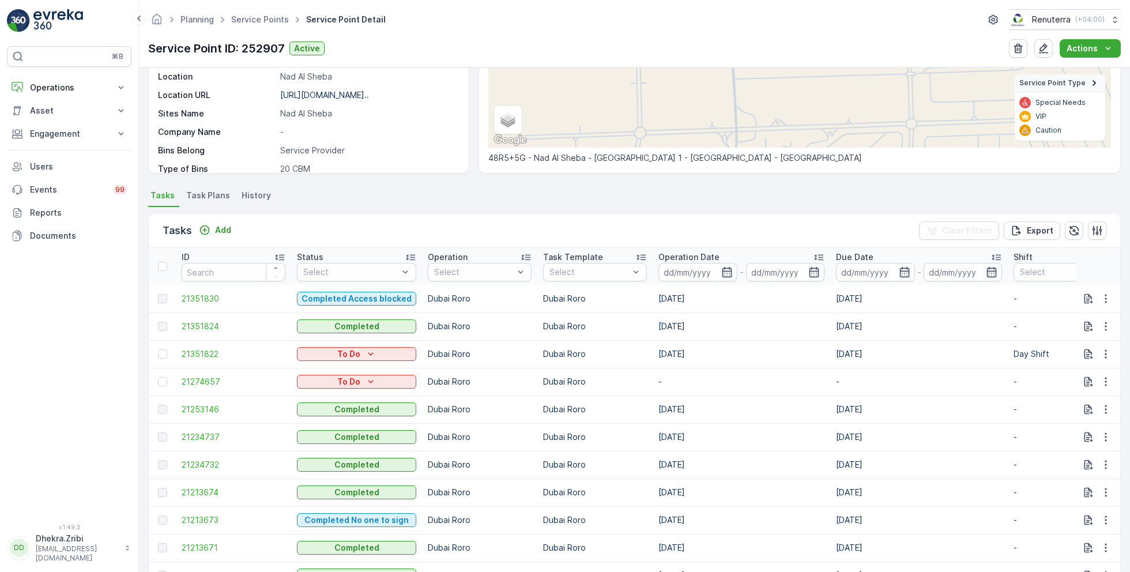
click at [267, 10] on div "Planning Service Points Service Point Detail Renuterra ( +04:00 )" at bounding box center [634, 19] width 972 height 21
click at [263, 16] on link "Service Points" at bounding box center [260, 19] width 58 height 10
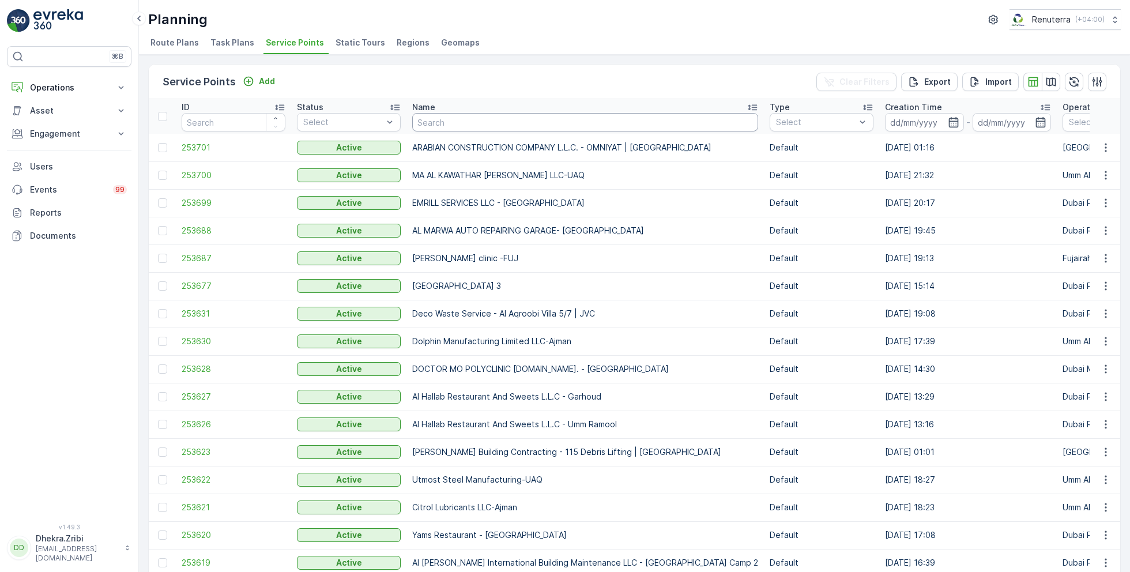
click at [440, 117] on input "text" at bounding box center [585, 122] width 346 height 18
type input "dupod"
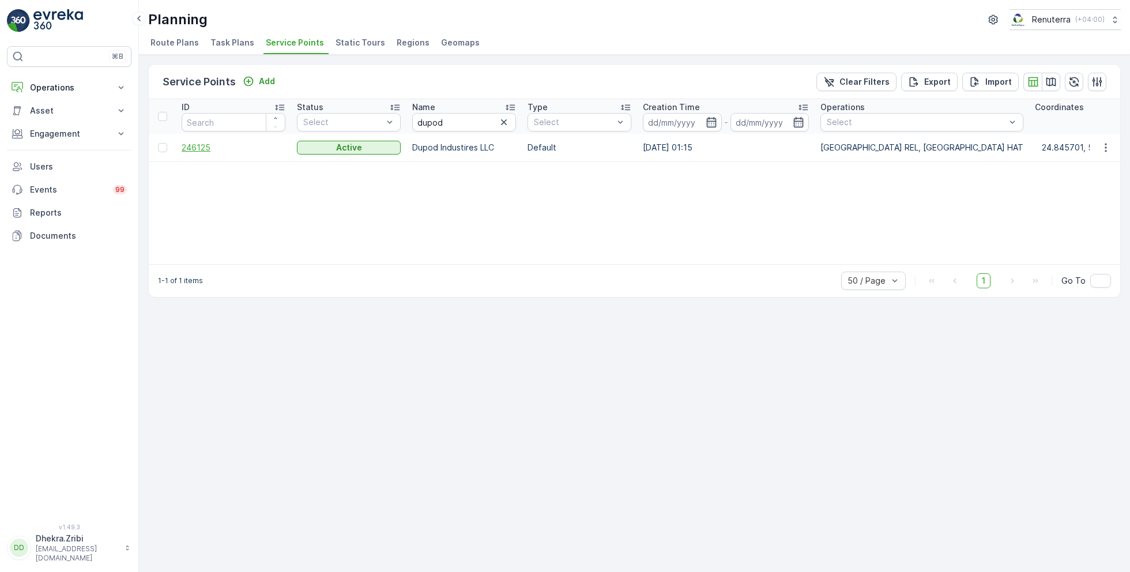
click at [201, 150] on span "246125" at bounding box center [234, 148] width 104 height 12
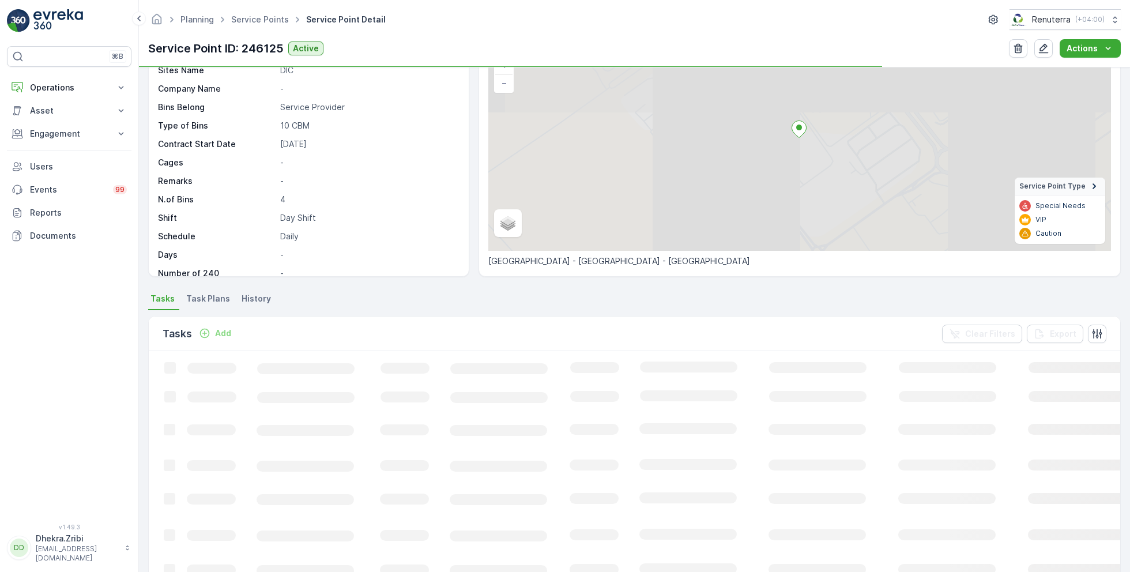
scroll to position [95, 0]
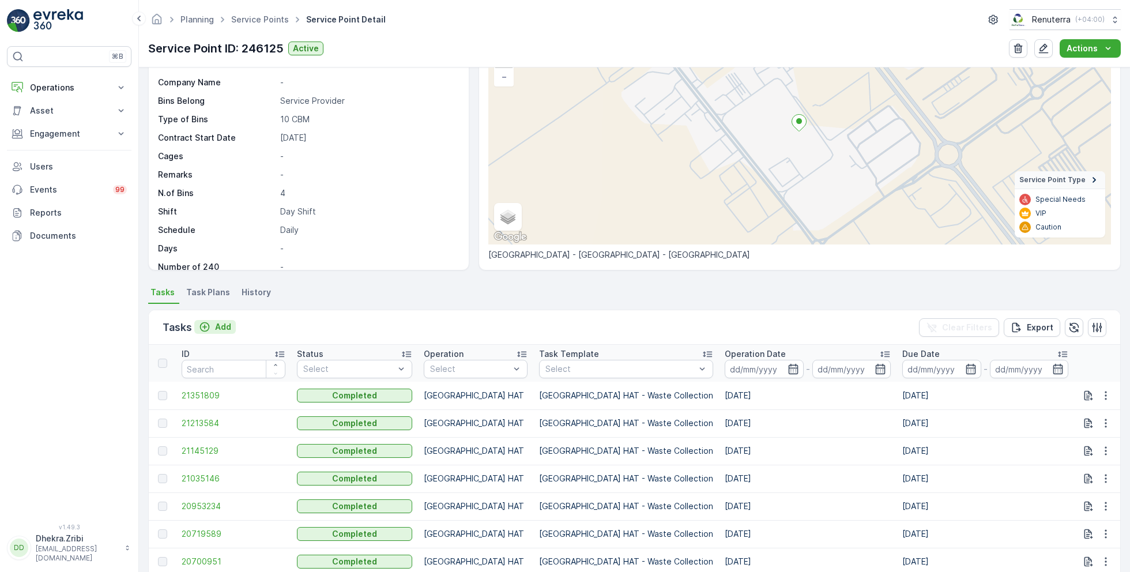
click at [221, 324] on p "Add" at bounding box center [223, 327] width 16 height 12
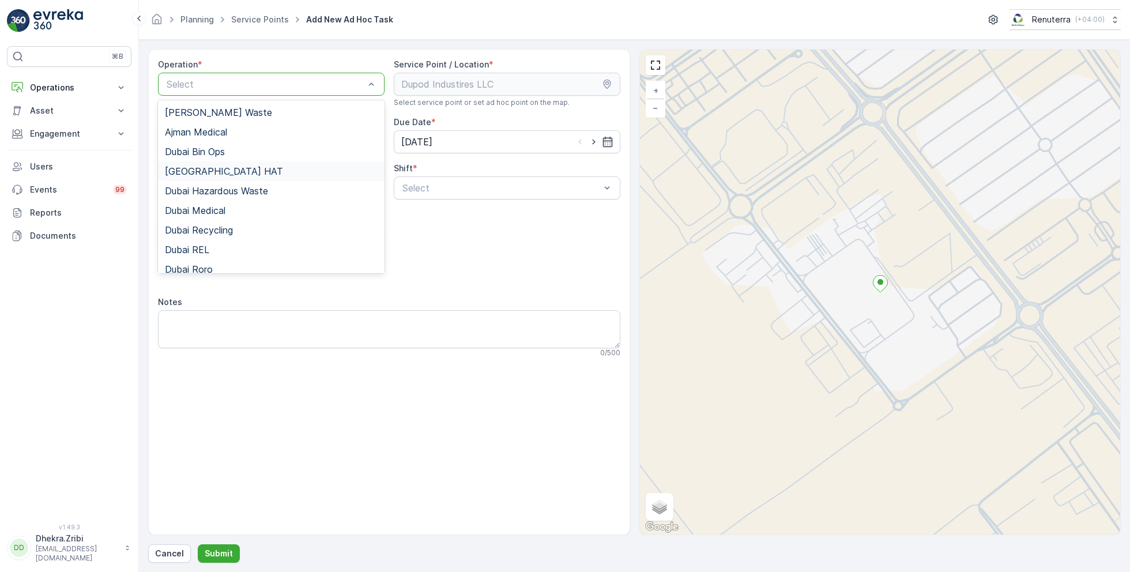
click at [206, 172] on span "Dubai HAT" at bounding box center [224, 171] width 118 height 10
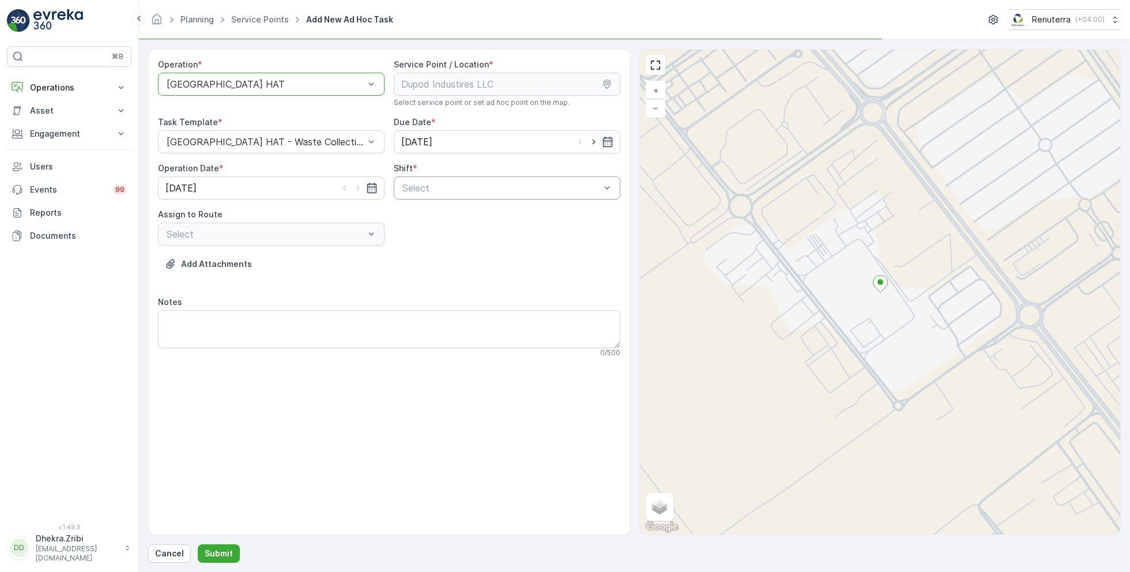
click at [440, 179] on div "Select" at bounding box center [507, 187] width 227 height 23
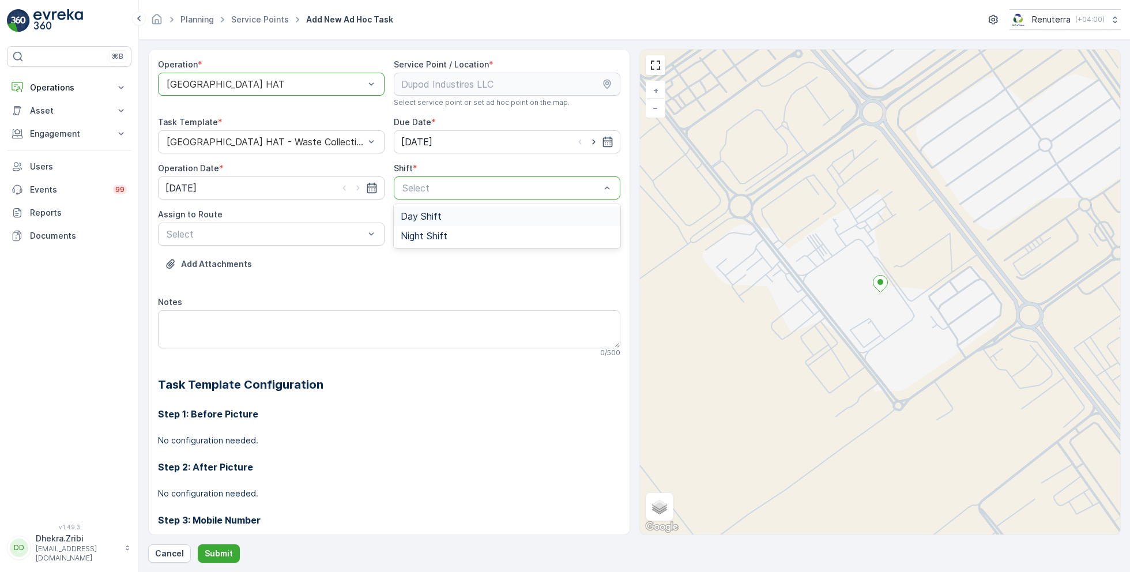
click at [421, 208] on div "Day Shift" at bounding box center [507, 216] width 227 height 20
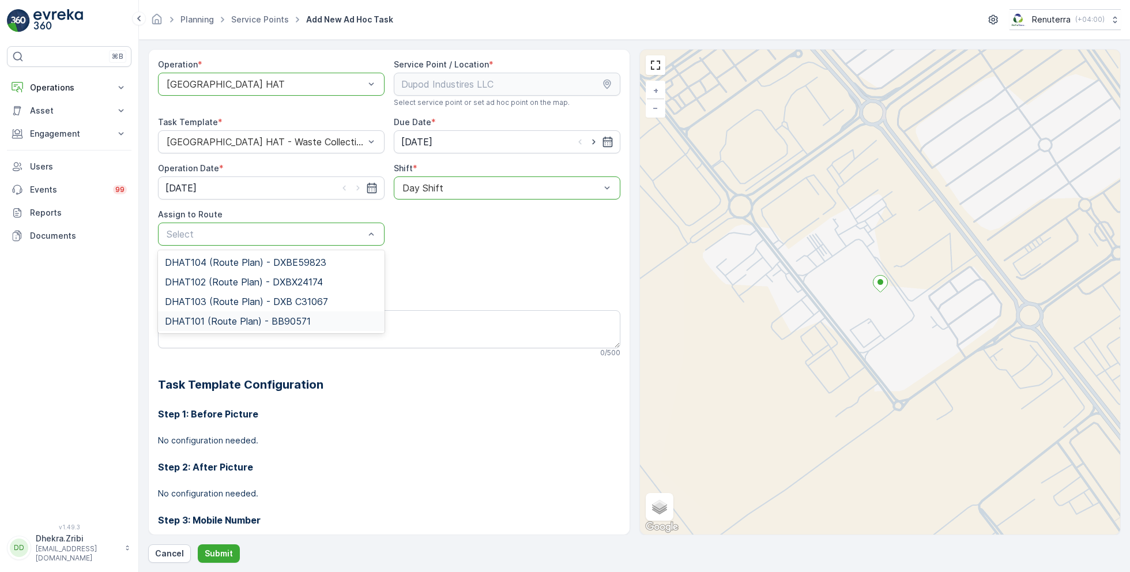
click at [205, 319] on span "DHAT101 (Route Plan) - BB90571" at bounding box center [238, 321] width 146 height 10
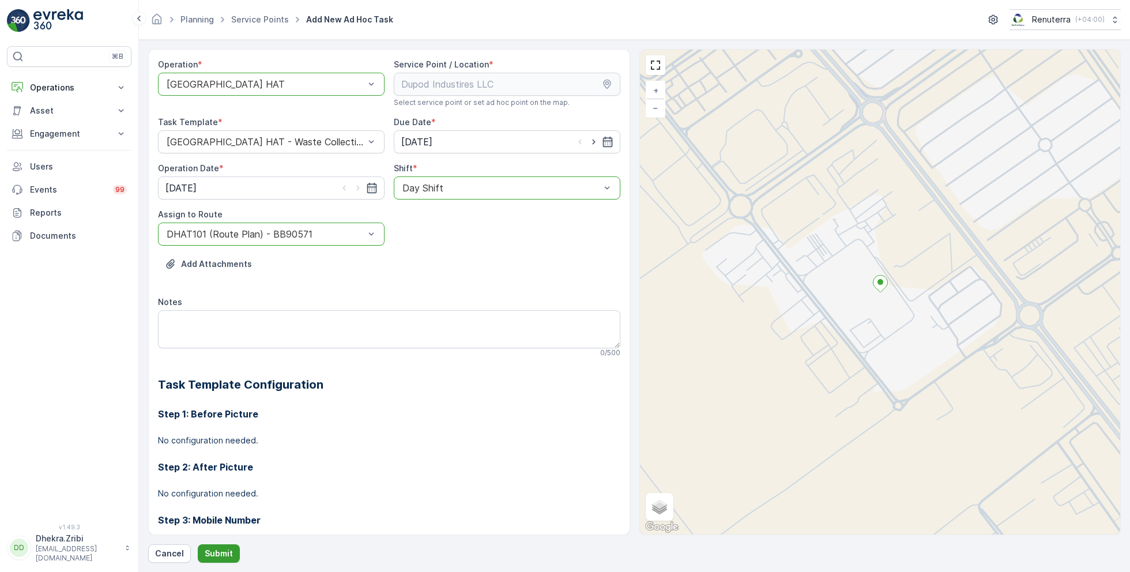
click at [228, 553] on p "Submit" at bounding box center [219, 554] width 28 height 12
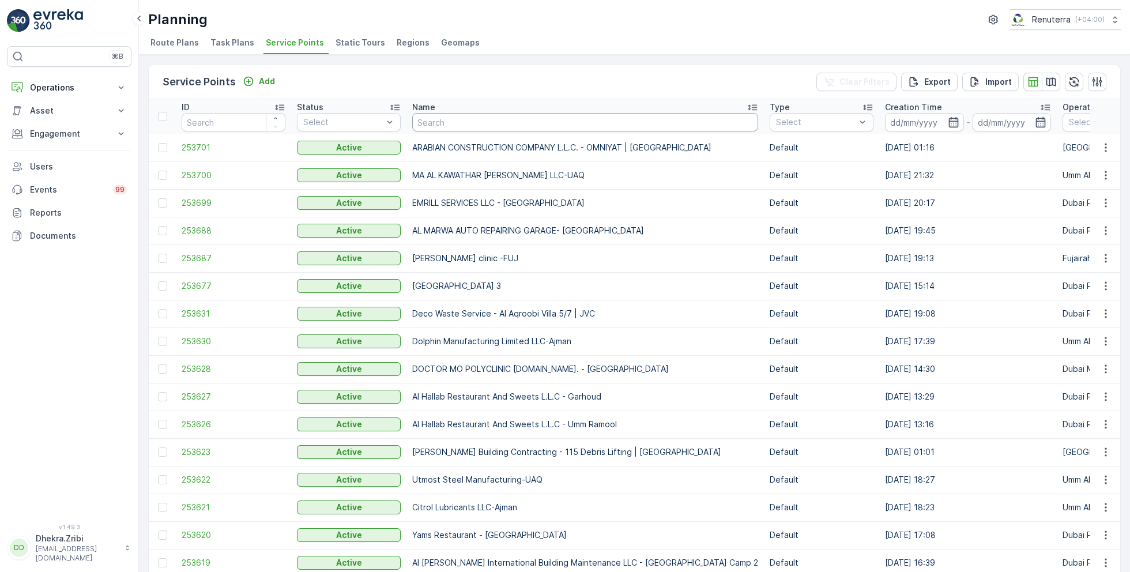
click at [455, 118] on input "text" at bounding box center [585, 122] width 346 height 18
paste input "OTTO BUILDING CONTRACTING L.L.C"
type input "OTTO BUILDING CONTRACTING L.L.C"
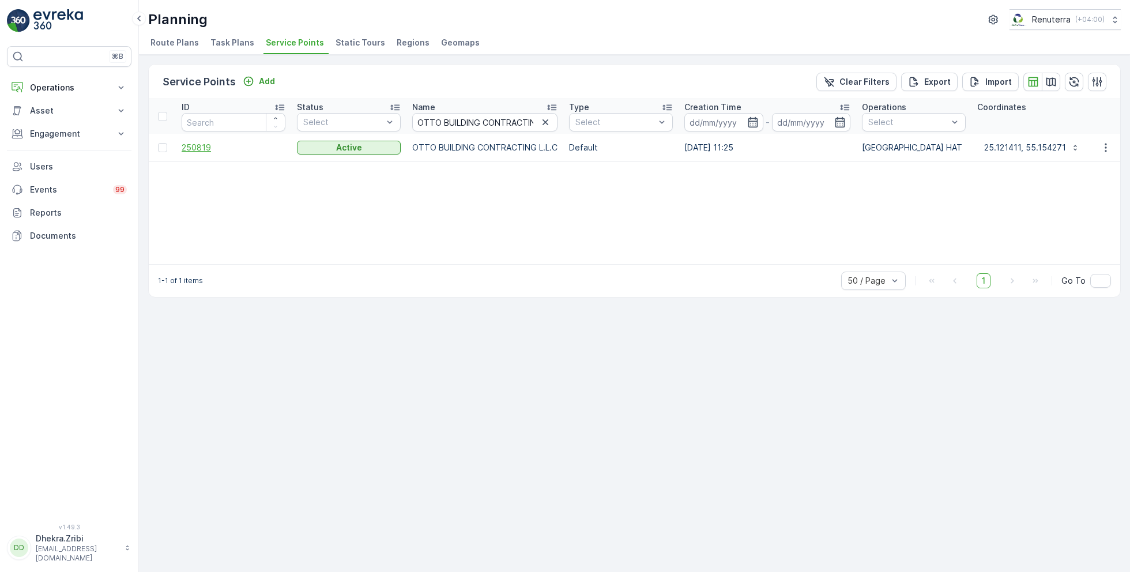
click at [197, 145] on span "250819" at bounding box center [234, 148] width 104 height 12
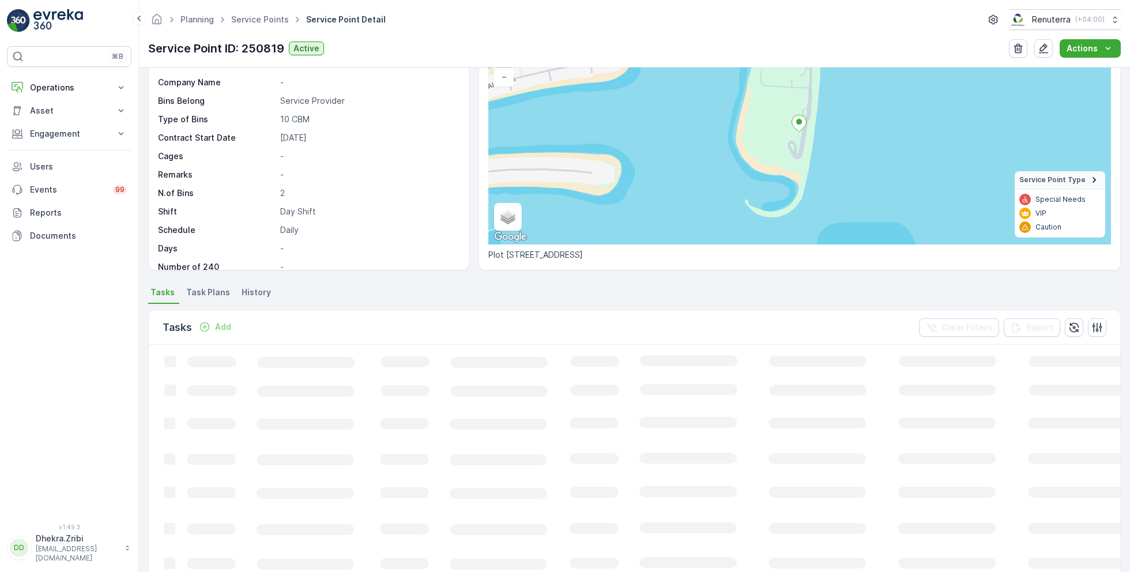
scroll to position [109, 0]
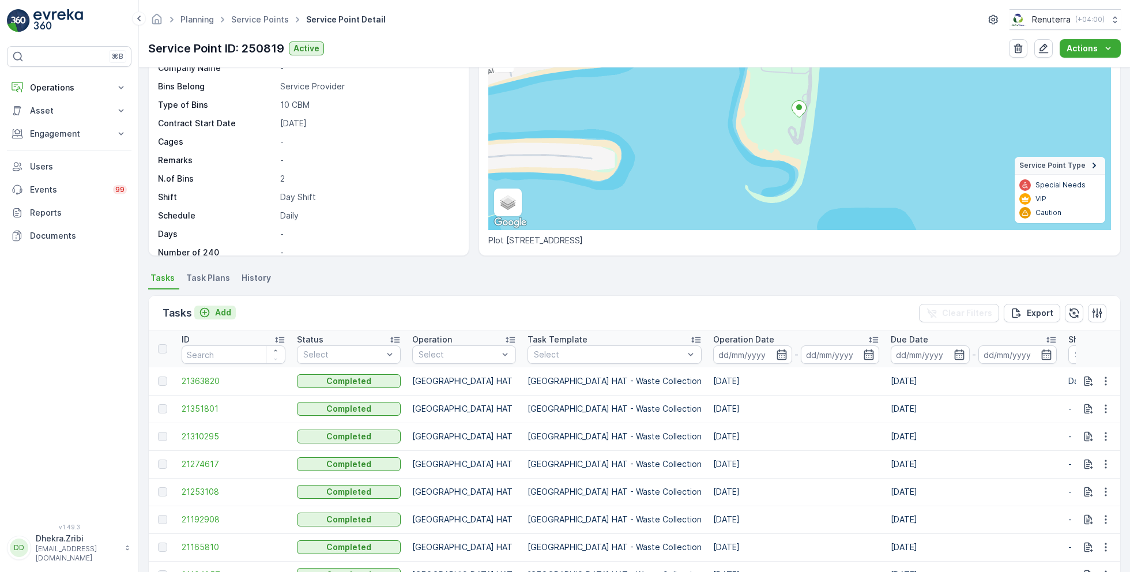
click at [221, 309] on p "Add" at bounding box center [223, 313] width 16 height 12
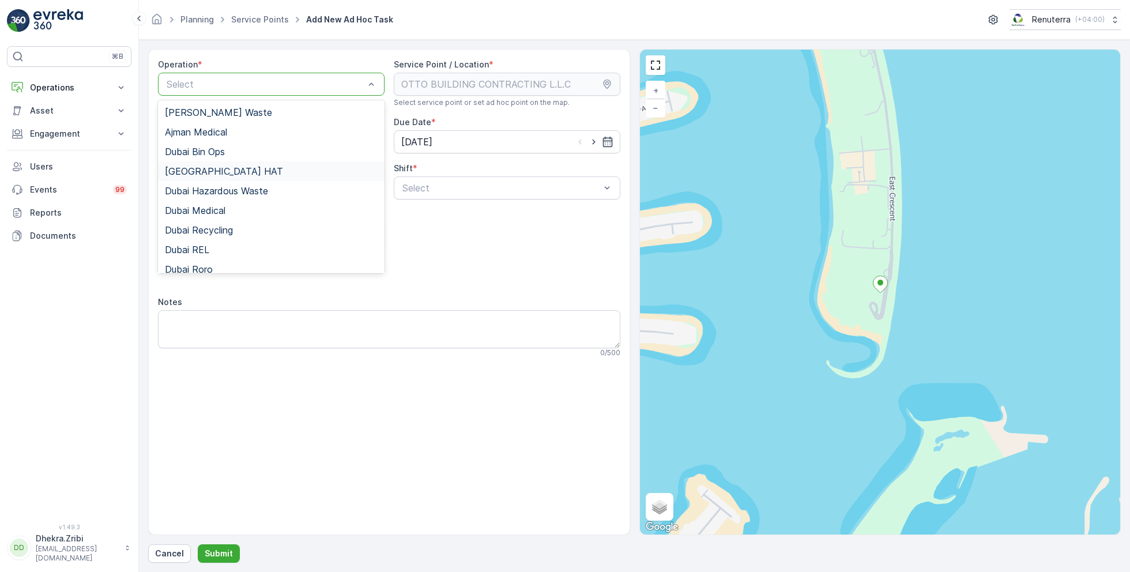
click at [208, 171] on span "[GEOGRAPHIC_DATA] HAT" at bounding box center [224, 171] width 118 height 10
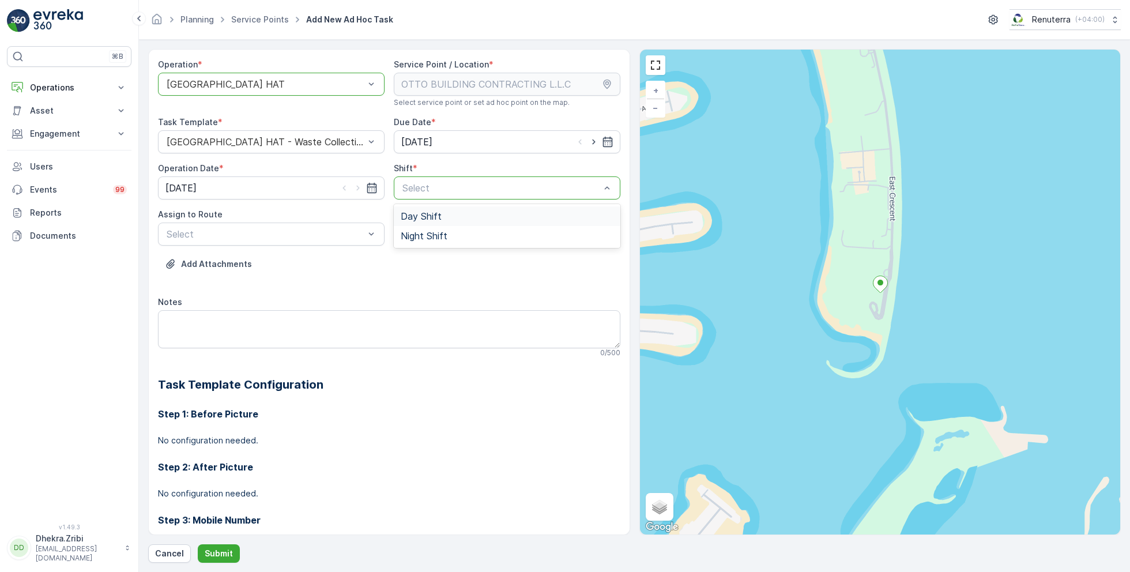
click at [430, 213] on span "Day Shift" at bounding box center [421, 216] width 41 height 10
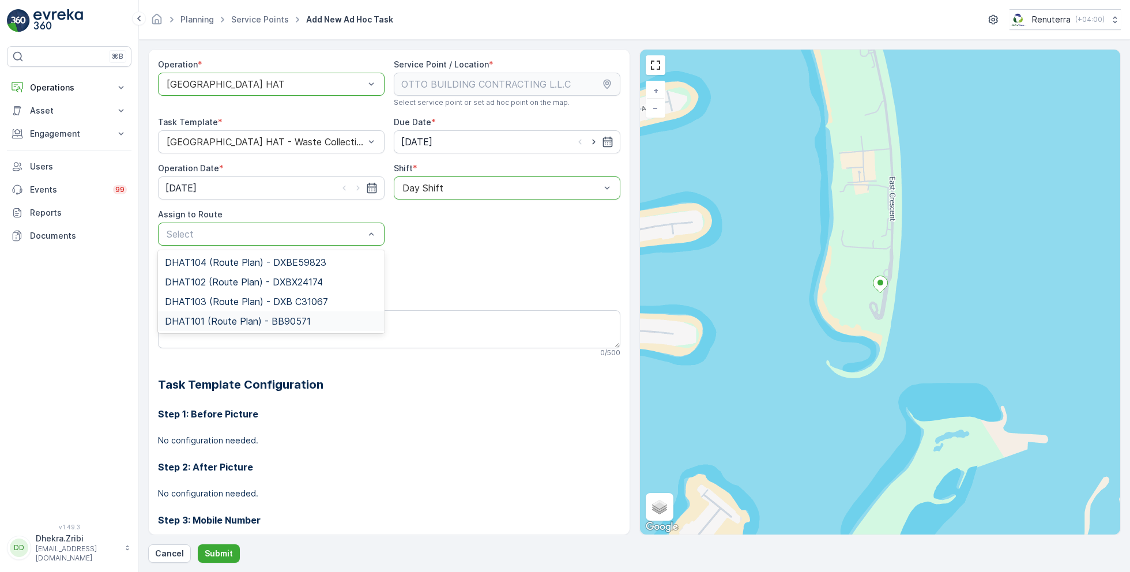
click at [205, 316] on span "DHAT101 (Route Plan) - BB90571" at bounding box center [238, 321] width 146 height 10
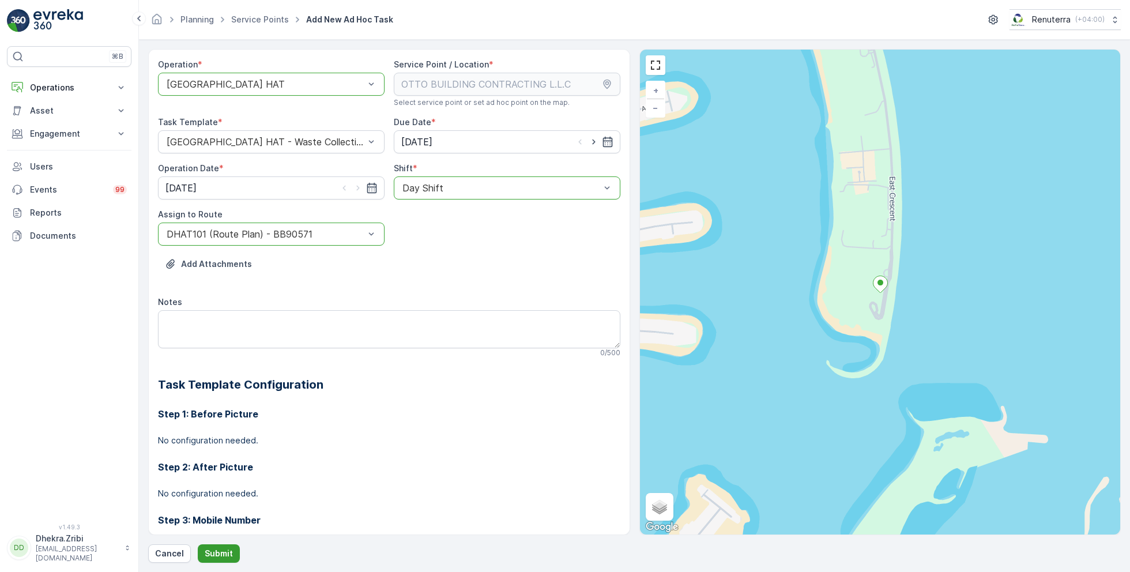
click at [209, 557] on p "Submit" at bounding box center [219, 554] width 28 height 12
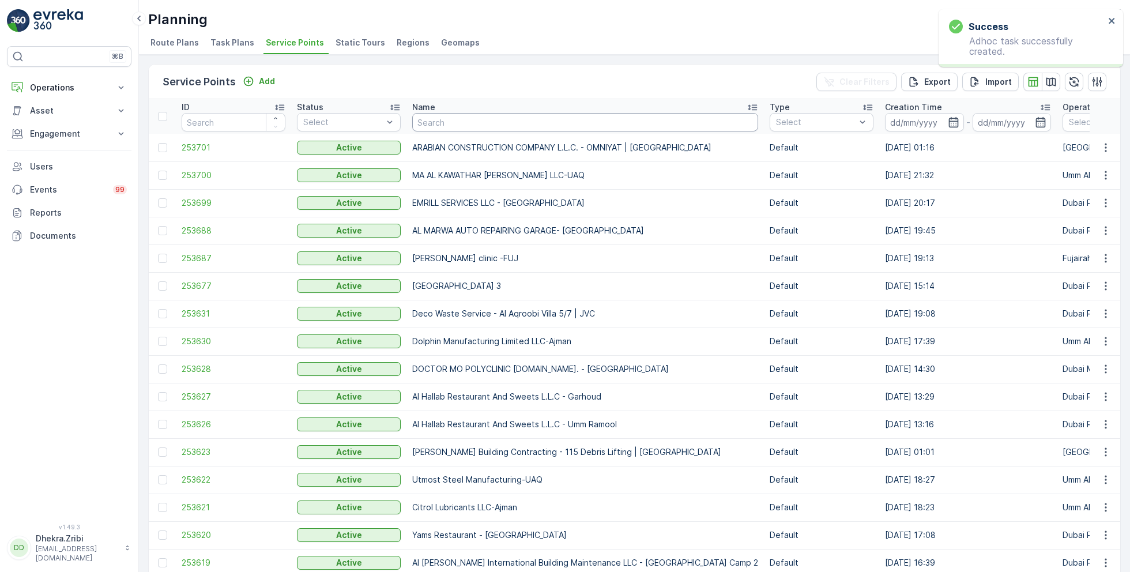
click at [454, 130] on input "text" at bounding box center [585, 122] width 346 height 18
paste input "OTTO BUILDING CONTRACTING L.L.C"
type input "OTTO BUILDING CONTRACTING L.L.C"
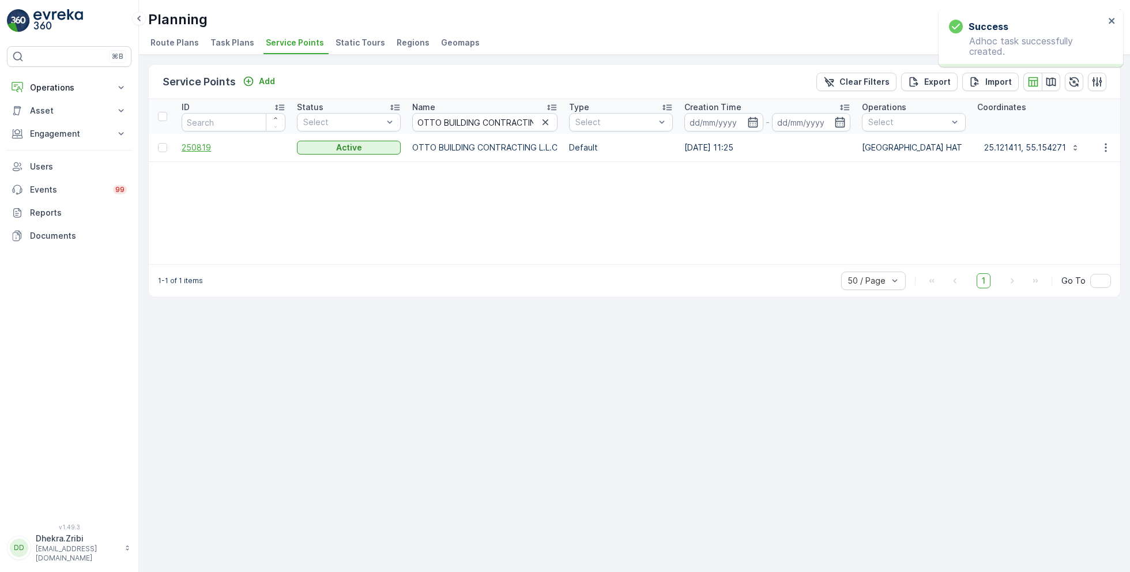
click at [196, 145] on span "250819" at bounding box center [234, 148] width 104 height 12
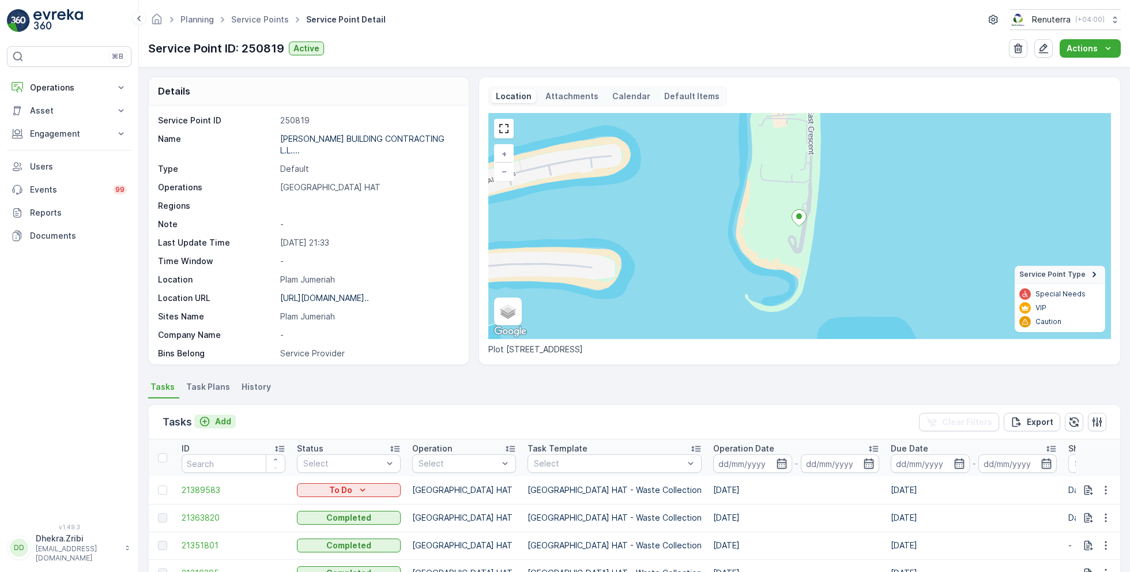
click at [221, 417] on p "Add" at bounding box center [223, 422] width 16 height 12
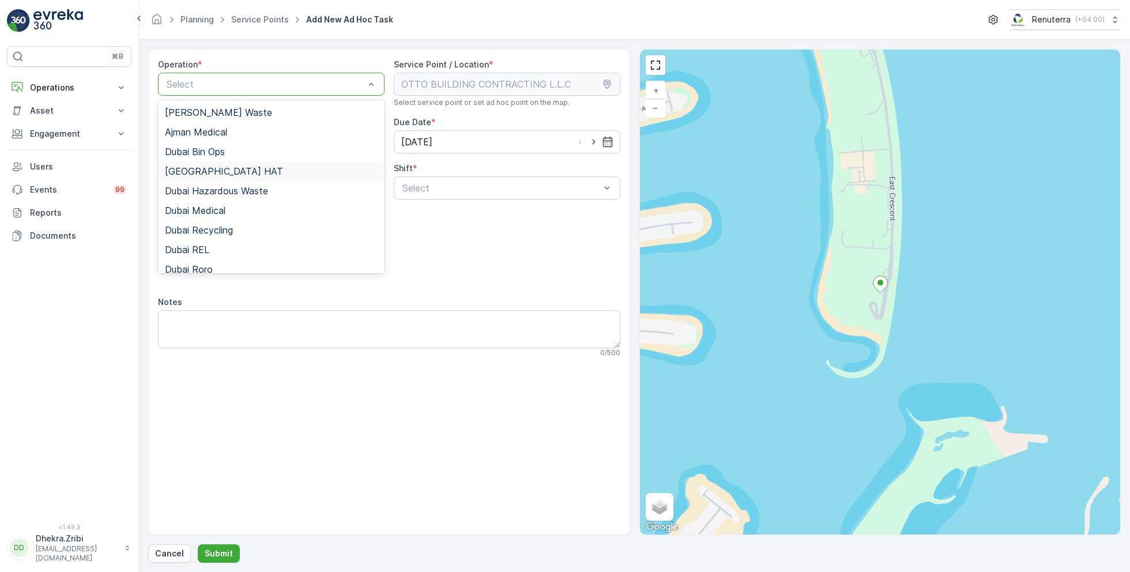
click at [220, 170] on div "[GEOGRAPHIC_DATA] HAT" at bounding box center [271, 171] width 213 height 10
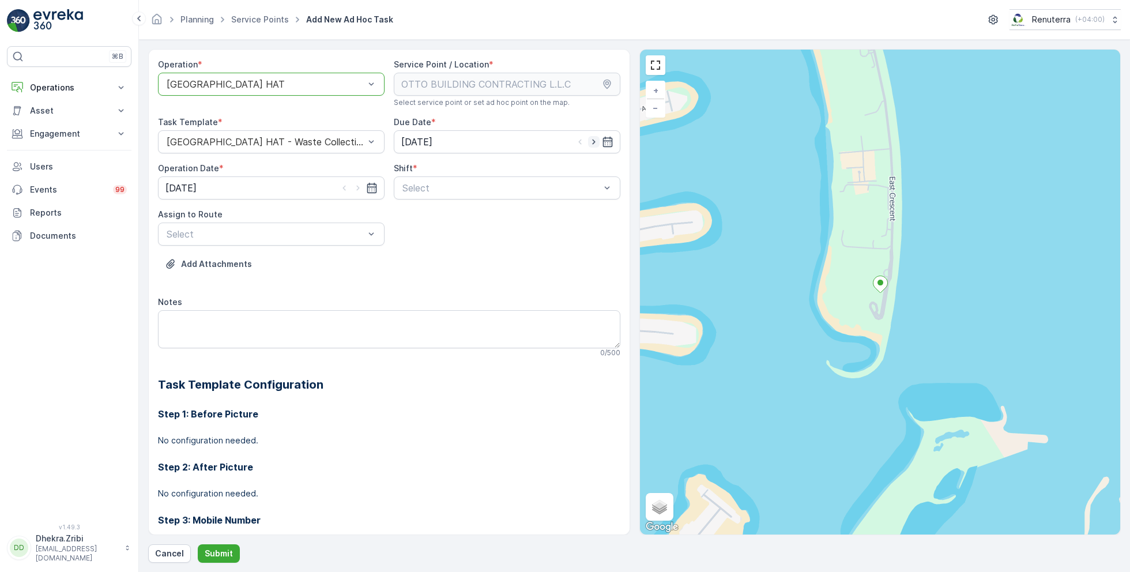
click at [593, 136] on icon "button" at bounding box center [594, 142] width 12 height 12
click at [291, 88] on div at bounding box center [265, 84] width 200 height 10
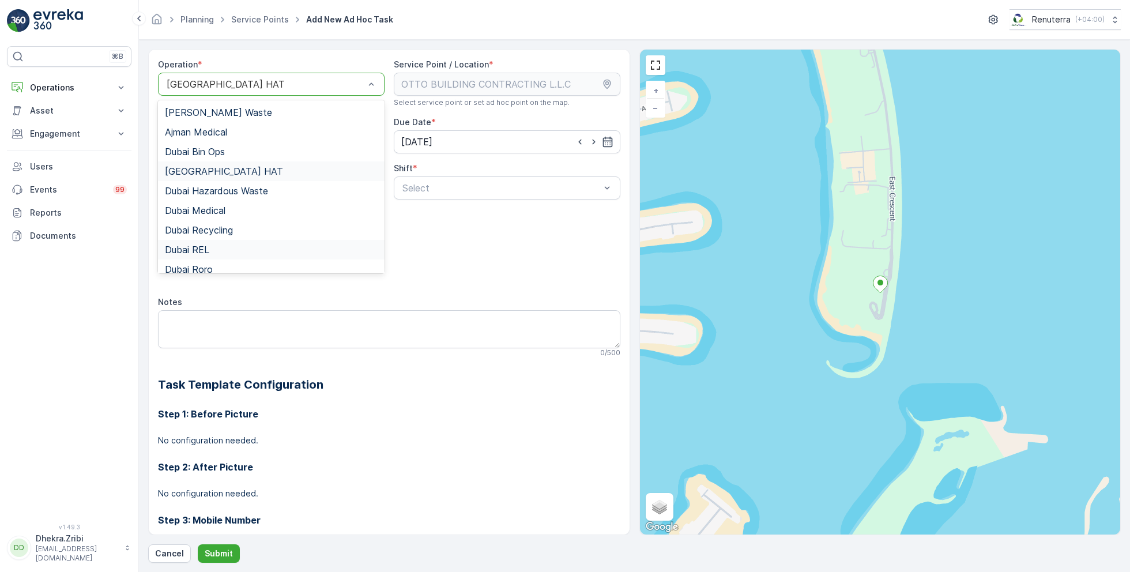
click at [202, 247] on span "Dubai REL" at bounding box center [187, 249] width 44 height 10
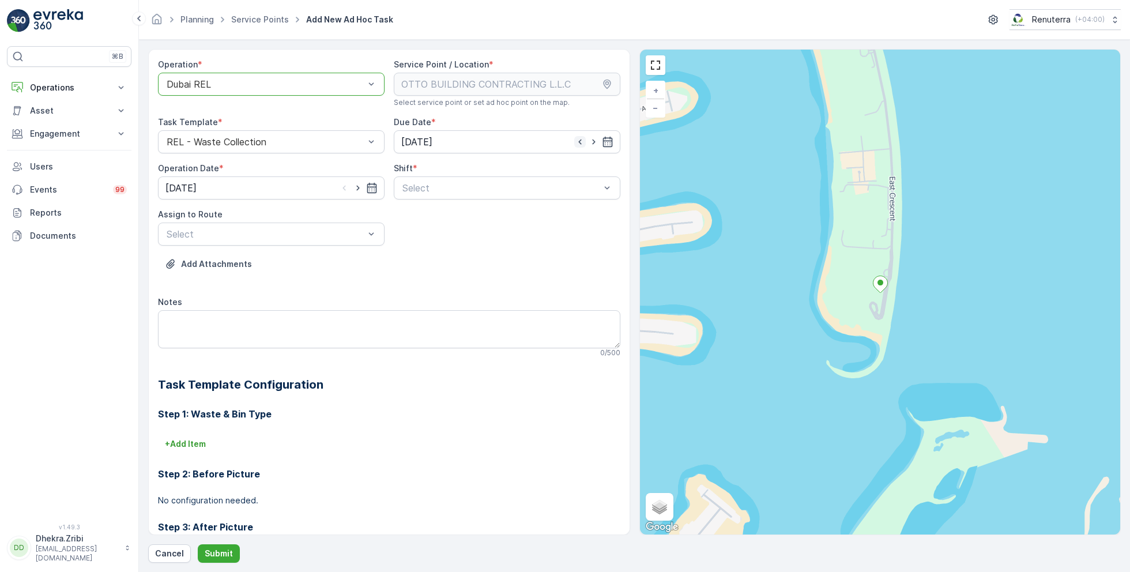
click at [579, 137] on icon "button" at bounding box center [580, 142] width 12 height 12
type input "[DATE]"
click at [423, 214] on span "Day Shift" at bounding box center [421, 216] width 41 height 10
click at [352, 222] on div "Select" at bounding box center [271, 233] width 227 height 23
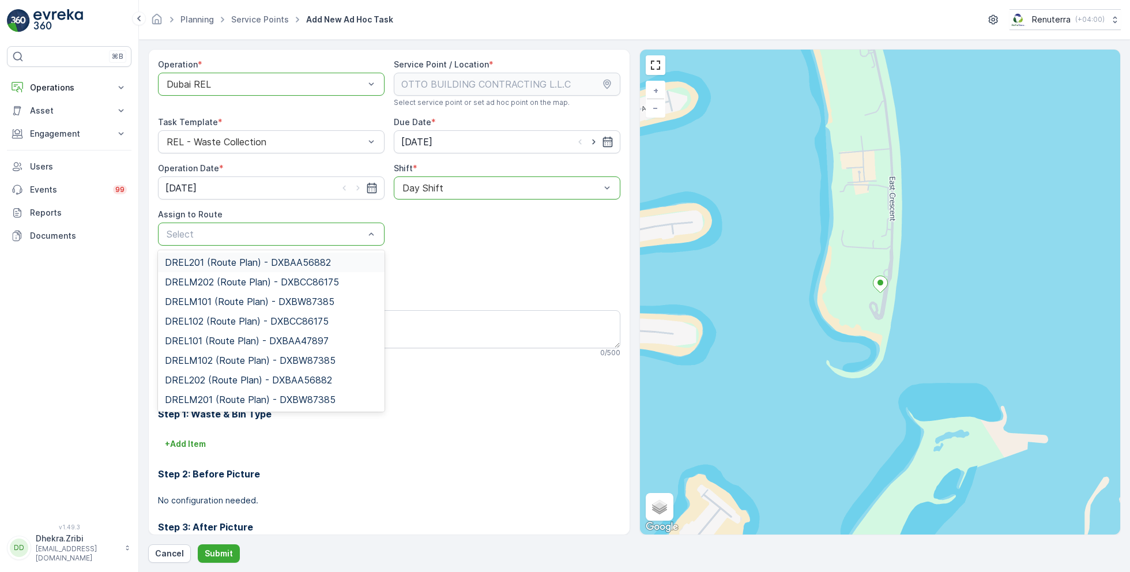
click at [285, 88] on div at bounding box center [265, 84] width 200 height 10
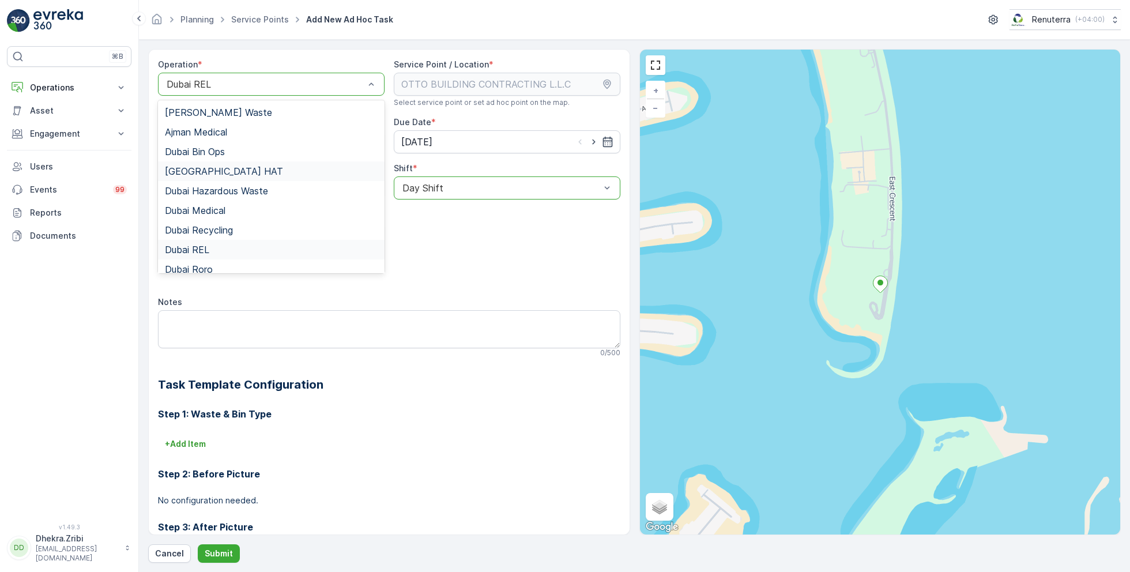
click at [215, 166] on div "[GEOGRAPHIC_DATA] HAT" at bounding box center [271, 171] width 213 height 10
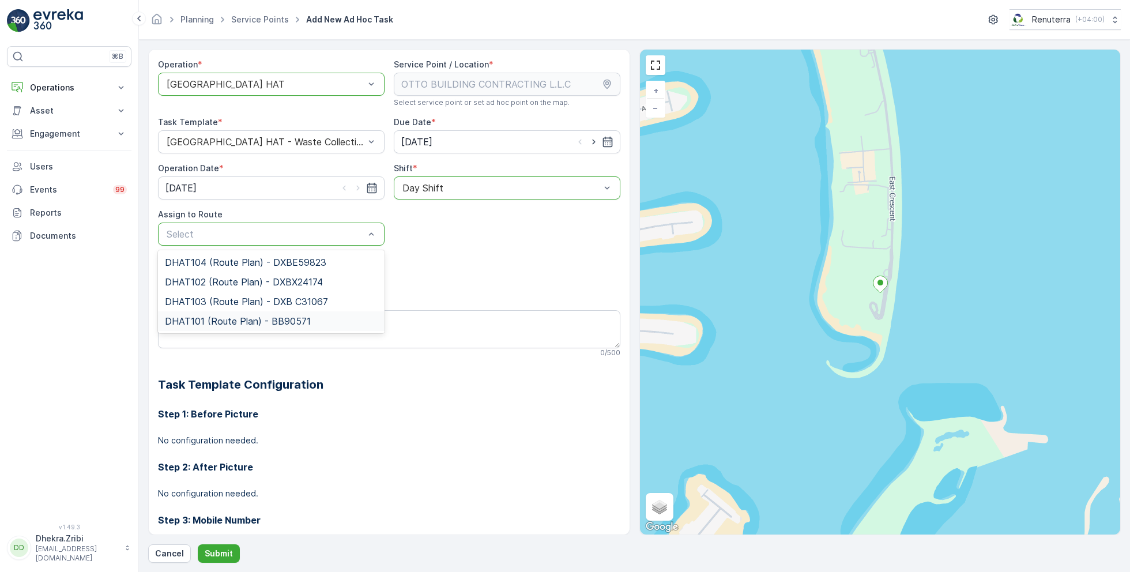
click at [202, 318] on span "DHAT101 (Route Plan) - BB90571" at bounding box center [238, 321] width 146 height 10
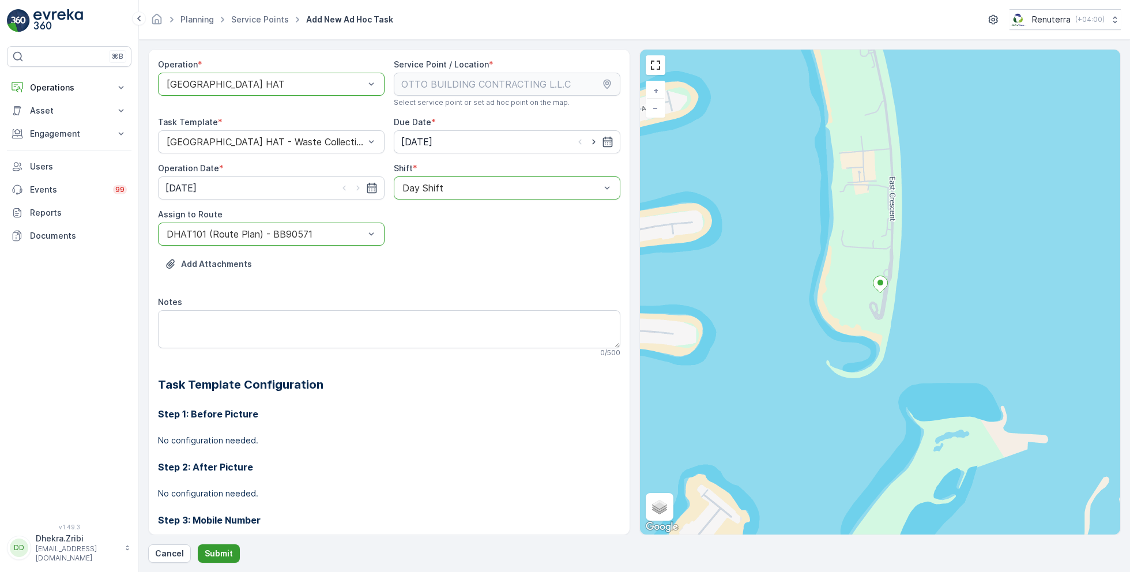
click at [201, 550] on button "Submit" at bounding box center [219, 553] width 42 height 18
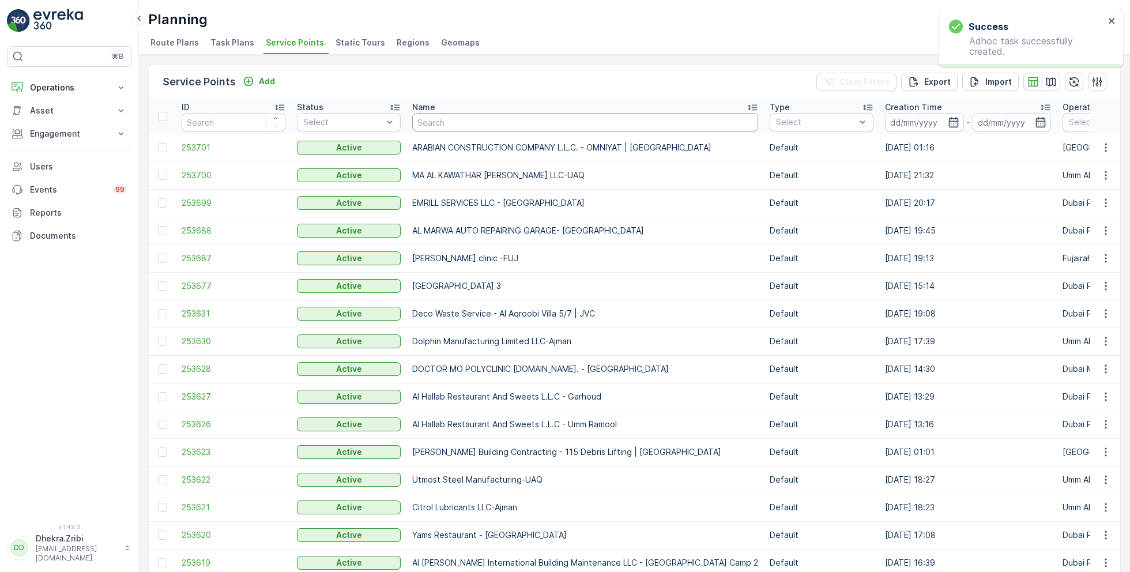
click at [454, 124] on input "text" at bounding box center [585, 122] width 346 height 18
paste input "Dubox precast products industrial LLC"
type input "Dubox precast products industrial LLC"
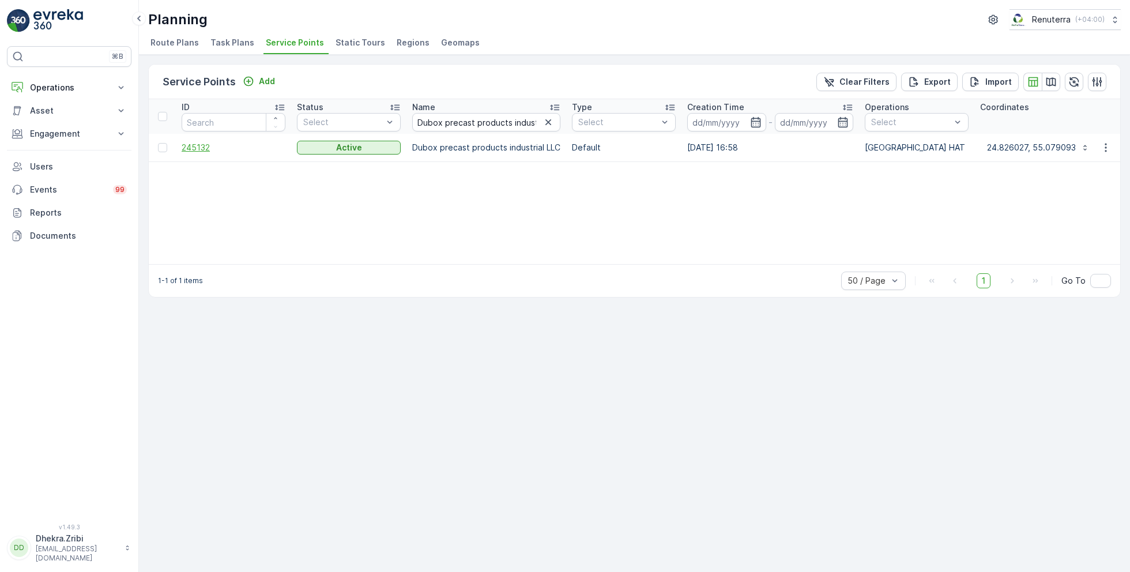
click at [208, 142] on span "245132" at bounding box center [234, 148] width 104 height 12
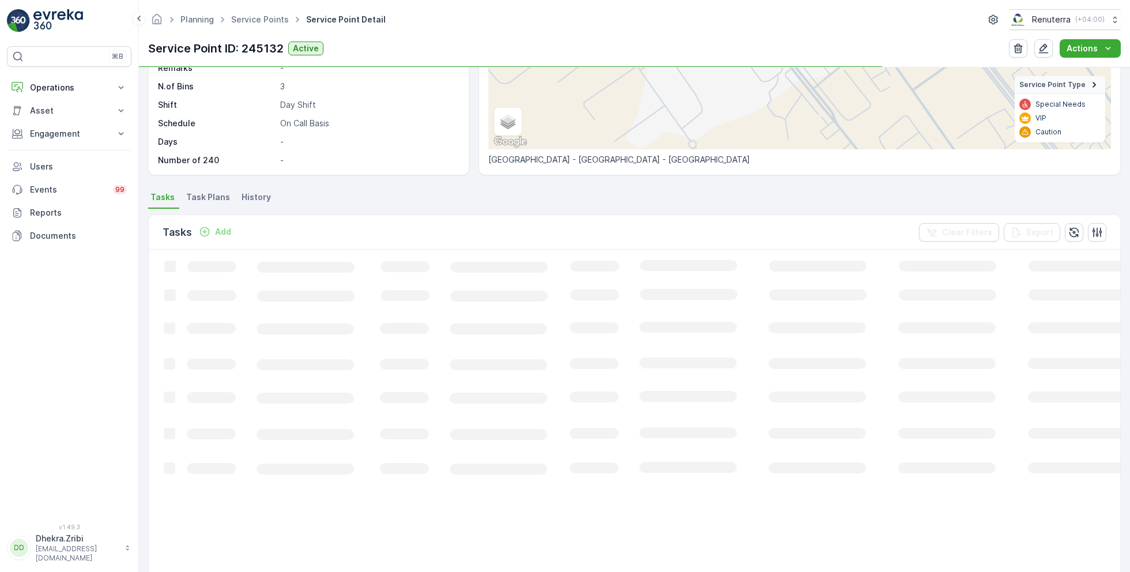
scroll to position [193, 0]
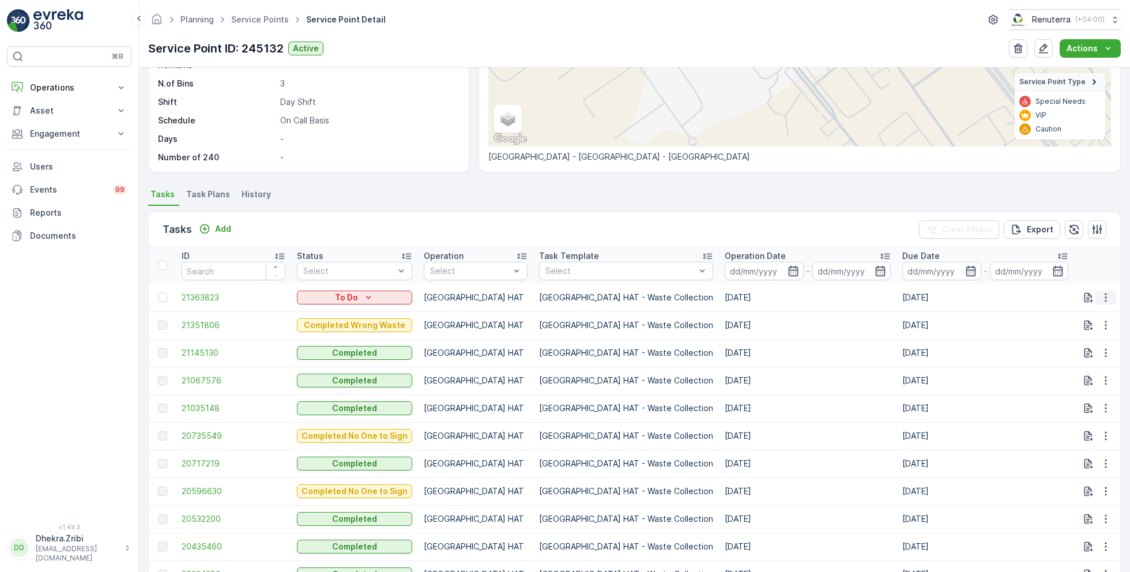
click at [1101, 294] on icon "button" at bounding box center [1106, 298] width 12 height 12
click at [1069, 352] on div "Change Route" at bounding box center [1086, 346] width 87 height 16
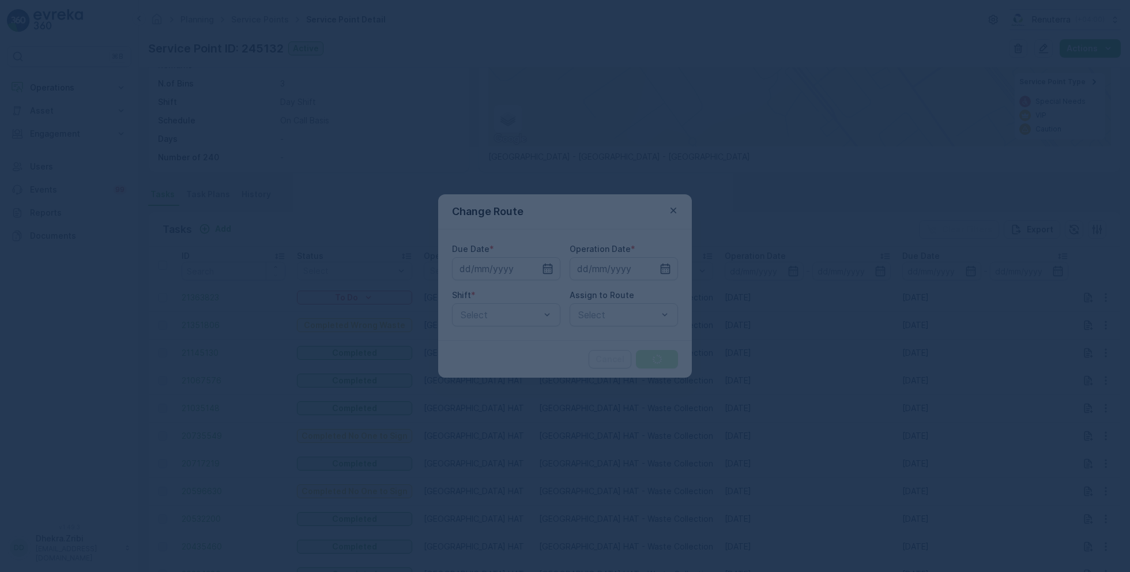
type input "[DATE]"
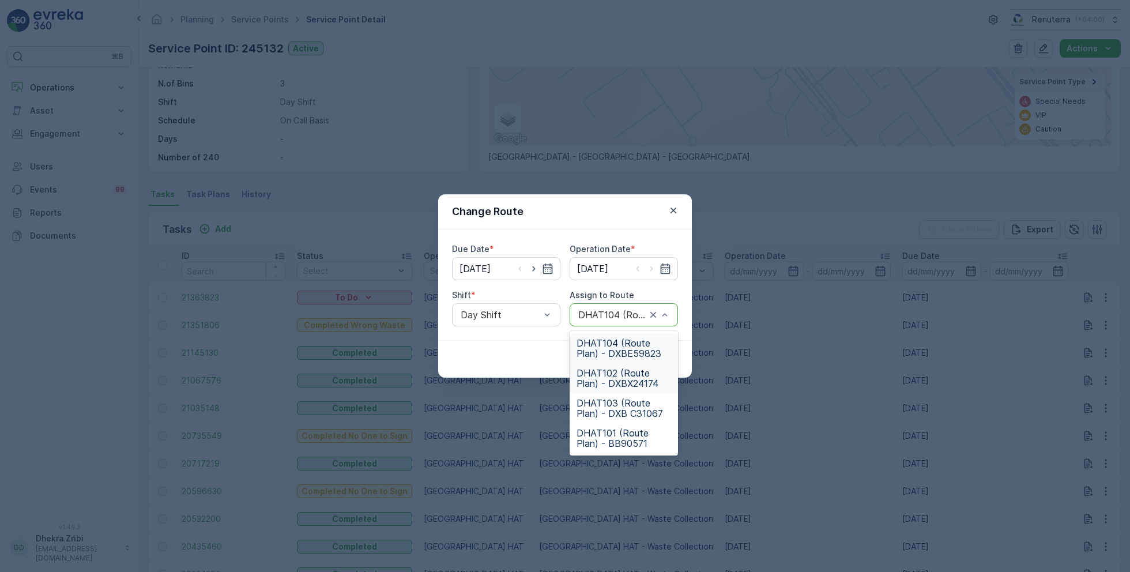
click at [623, 384] on span "DHAT102 (Route Plan) - DXBX24174" at bounding box center [623, 378] width 95 height 21
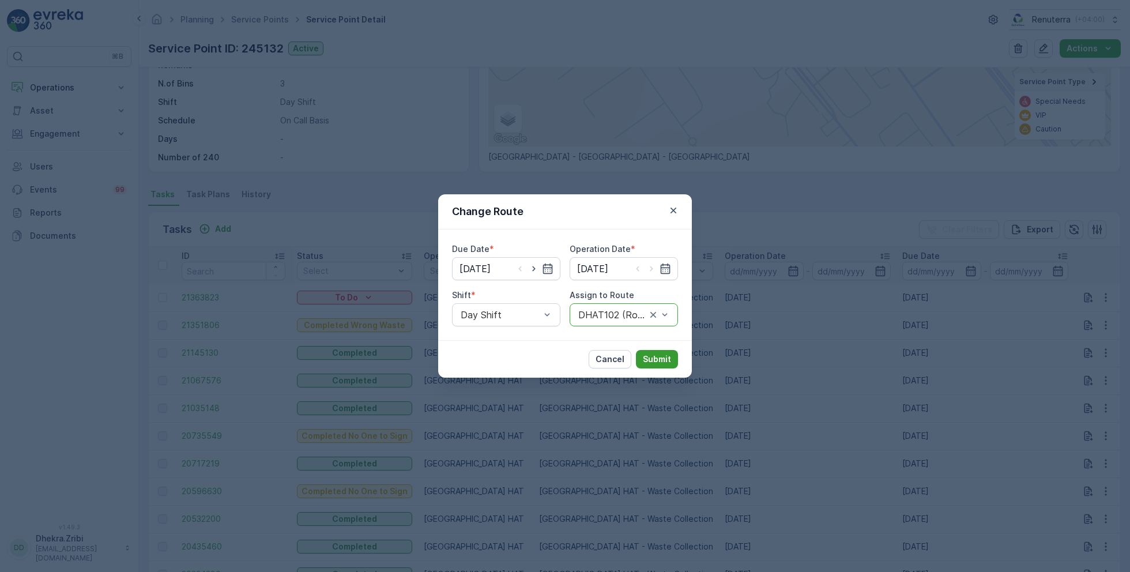
click at [660, 359] on p "Submit" at bounding box center [657, 359] width 28 height 12
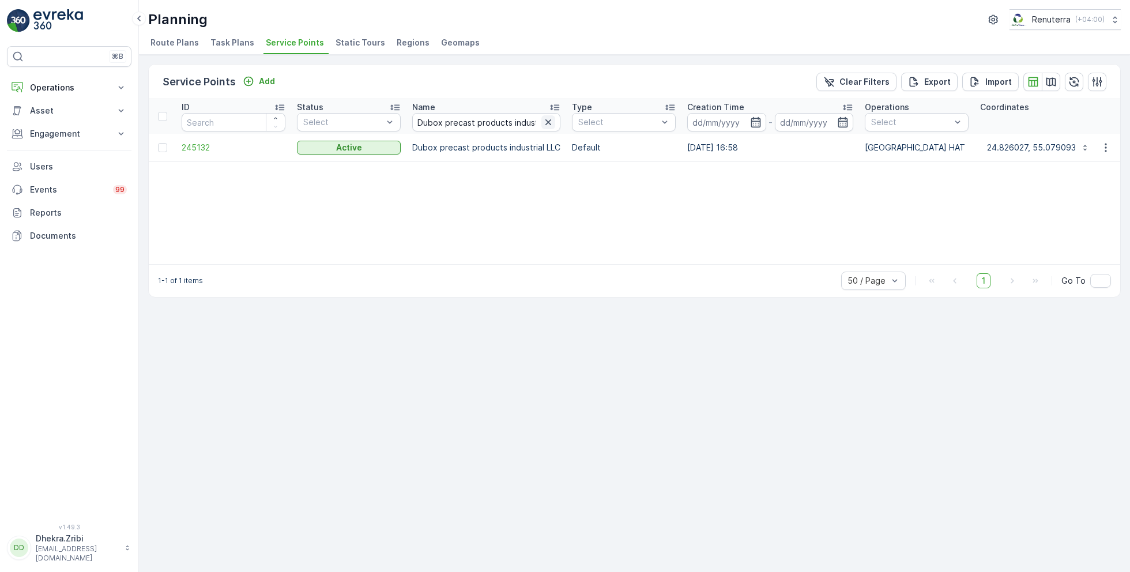
click at [545, 120] on icon "button" at bounding box center [548, 122] width 6 height 6
click at [475, 117] on input "text" at bounding box center [486, 122] width 148 height 18
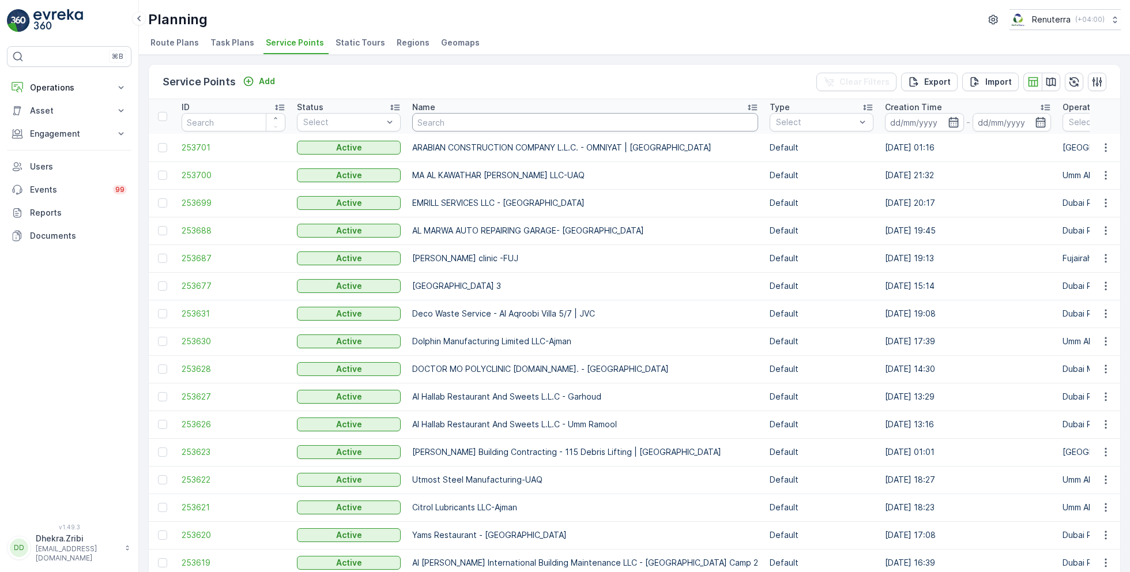
click at [471, 124] on input "text" at bounding box center [585, 122] width 346 height 18
paste input "MAQAD BUILDING CONTRACTING L.L.C - B32 VILLA | LAMER"
type input "MAQAD BUILDING CONTRACTING L.L.C - B32 VILLA | LAMER"
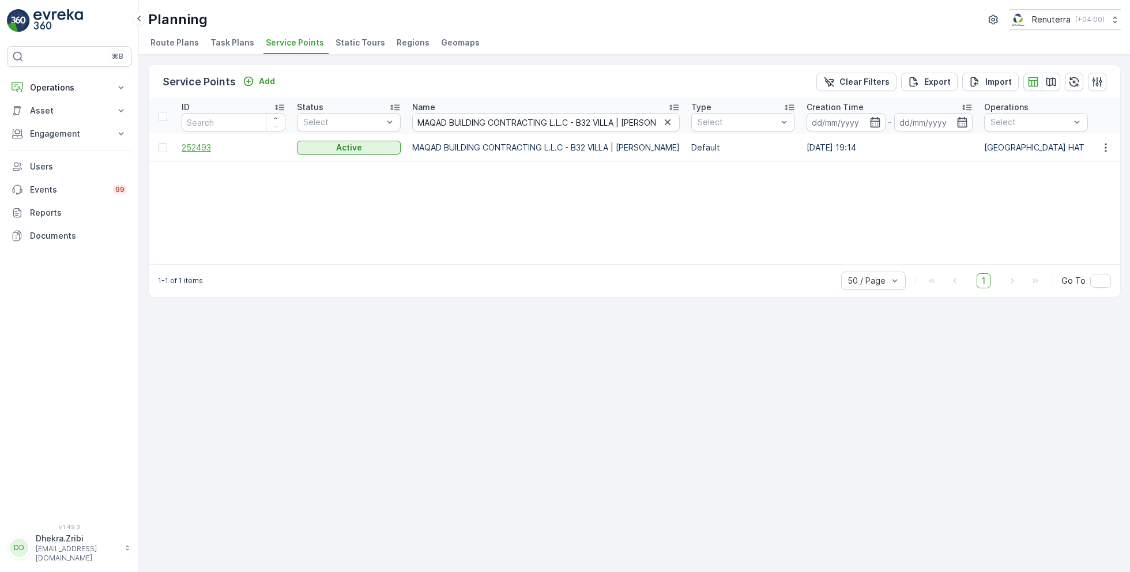
click at [190, 147] on span "252493" at bounding box center [234, 148] width 104 height 12
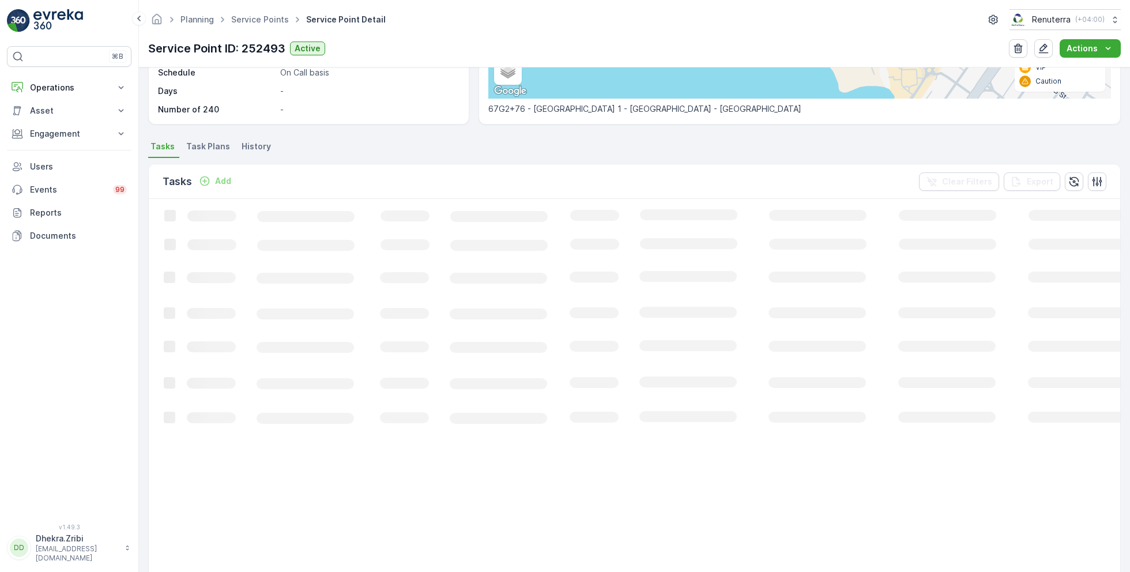
scroll to position [80, 0]
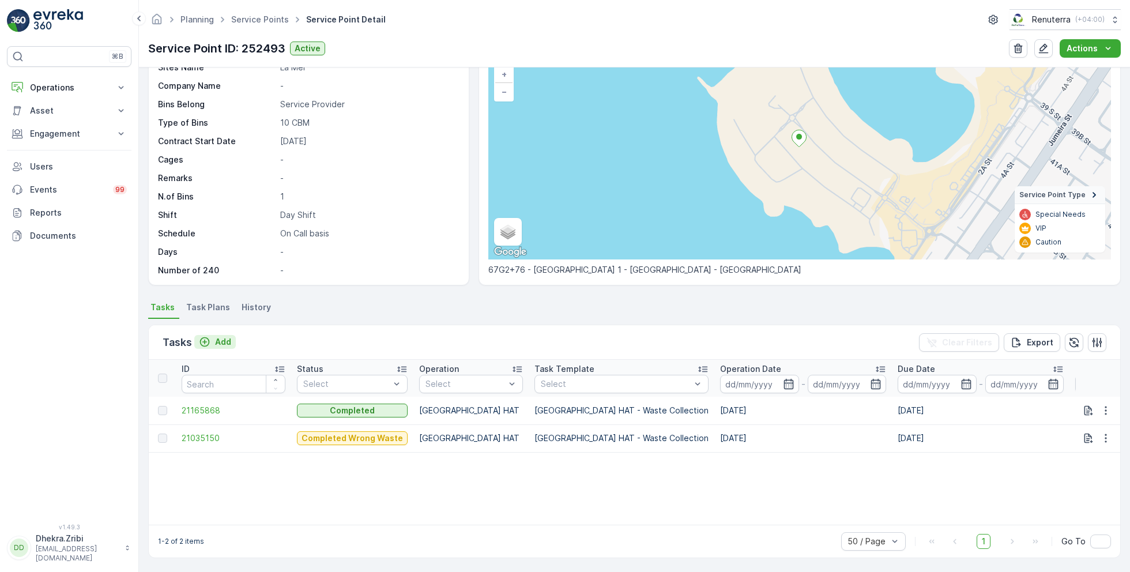
click at [221, 341] on p "Add" at bounding box center [223, 342] width 16 height 12
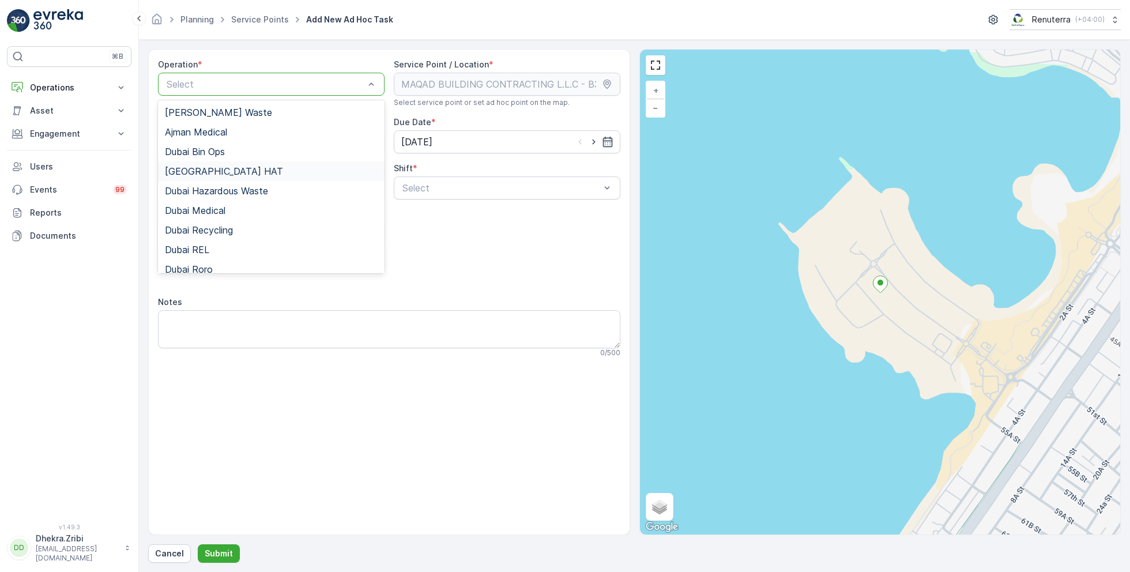
click at [215, 171] on div "Dubai HAT" at bounding box center [271, 171] width 213 height 10
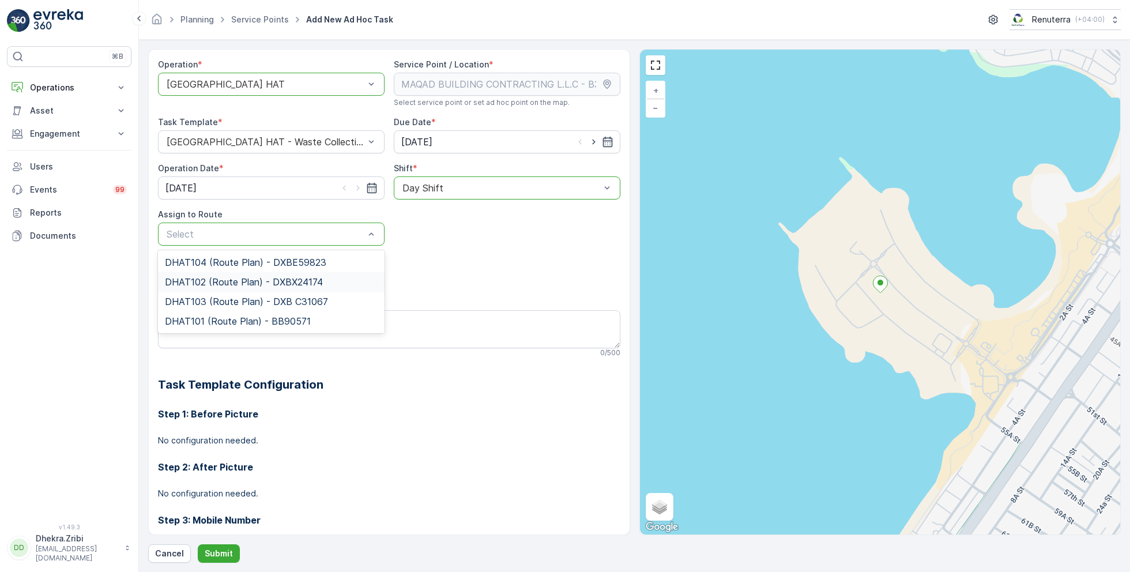
click at [228, 284] on span "DHAT102 (Route Plan) - DXBX24174" at bounding box center [244, 282] width 158 height 10
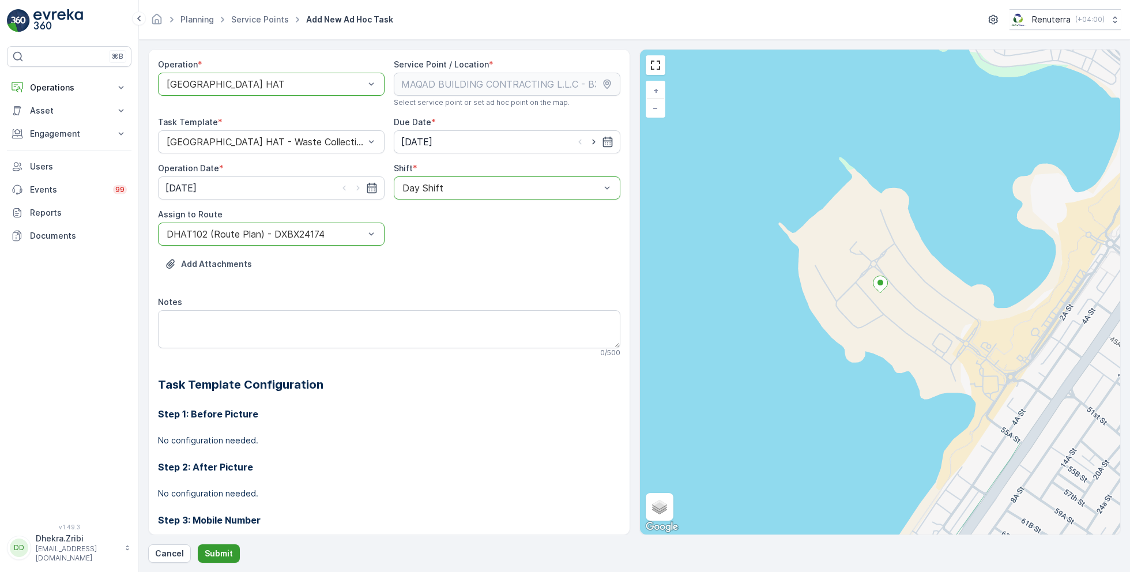
click at [212, 552] on p "Submit" at bounding box center [219, 554] width 28 height 12
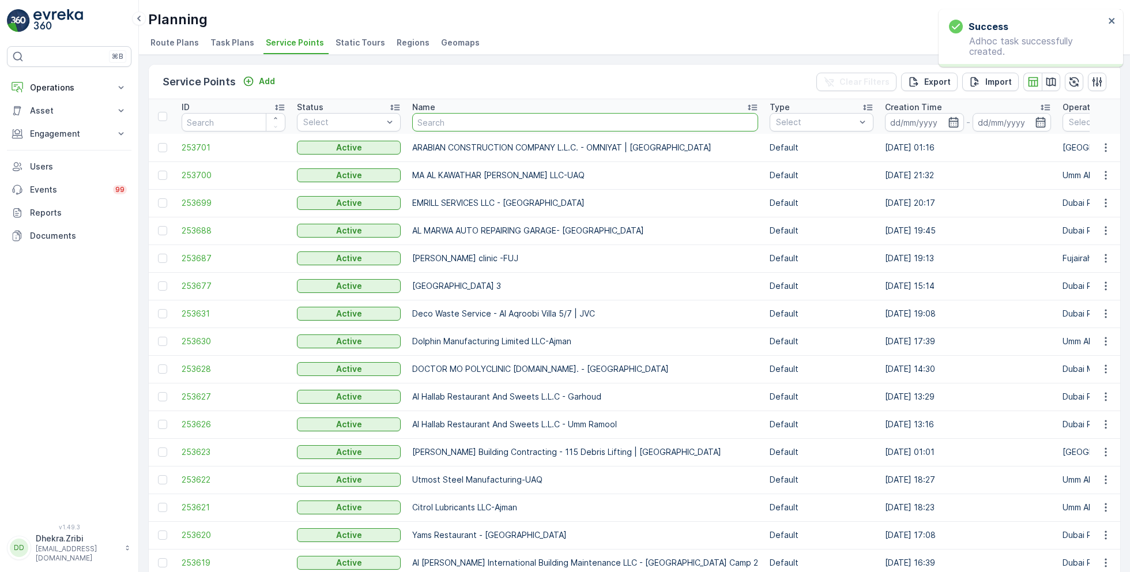
click at [466, 119] on input "text" at bounding box center [585, 122] width 346 height 18
paste input "MAQAD BUILDING CONTRACTING L.L.C - Villa E-39 | Peral Jumeriah"
type input "MAQAD BUILDING CONTRACTING L.L.C - Villa E-39 | Peral Jumeriah"
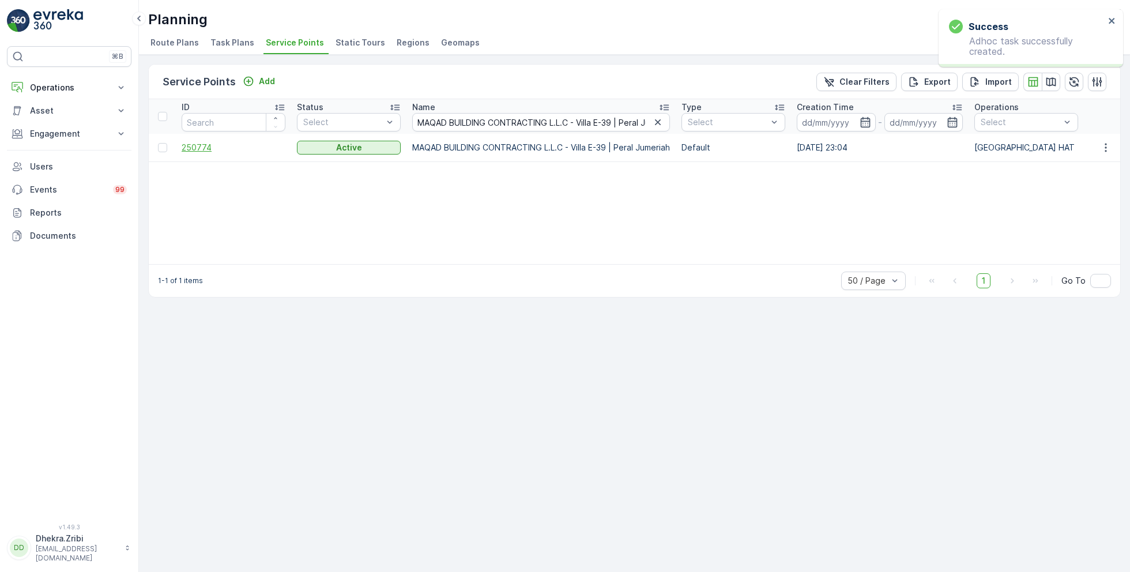
click at [195, 144] on span "250774" at bounding box center [234, 148] width 104 height 12
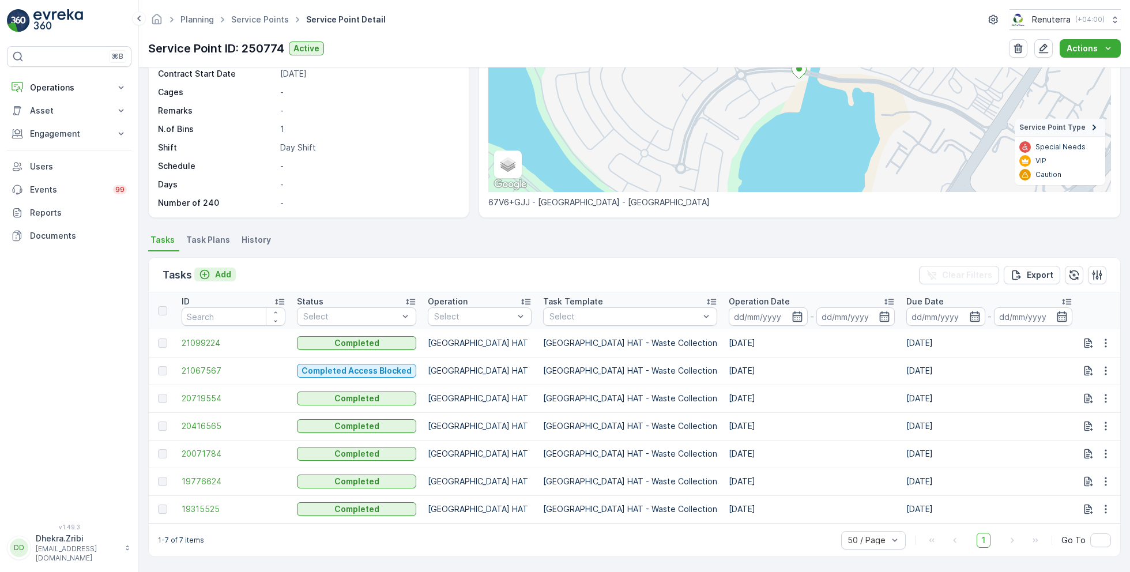
scroll to position [151, 0]
click at [224, 276] on button "Add" at bounding box center [215, 274] width 42 height 14
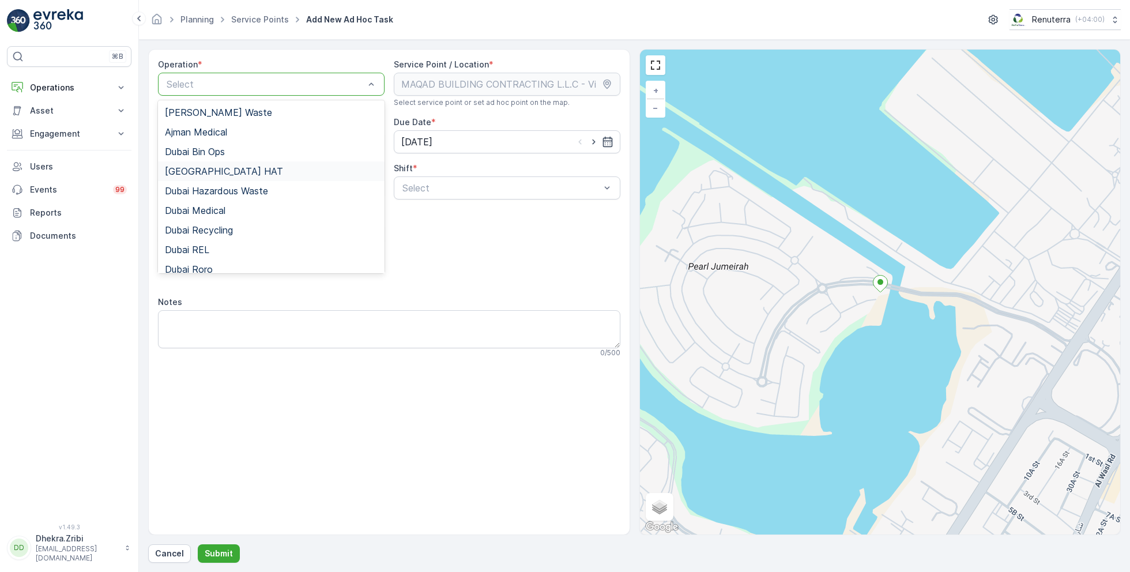
click at [212, 168] on div "Dubai HAT" at bounding box center [271, 171] width 213 height 10
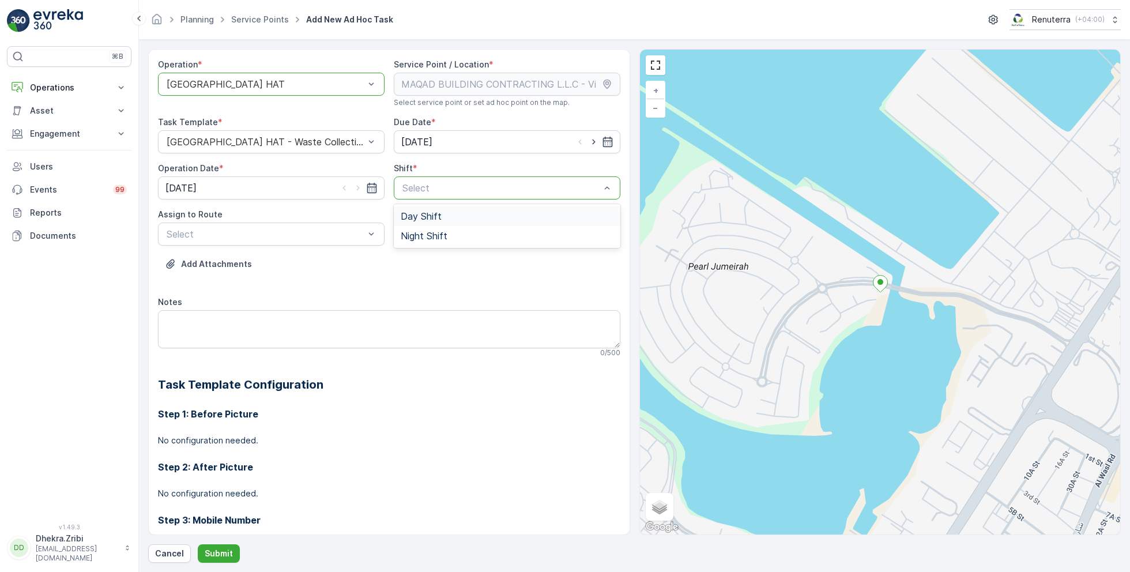
click at [418, 209] on div "Day Shift" at bounding box center [507, 216] width 227 height 20
click at [326, 224] on div "Select" at bounding box center [271, 233] width 227 height 23
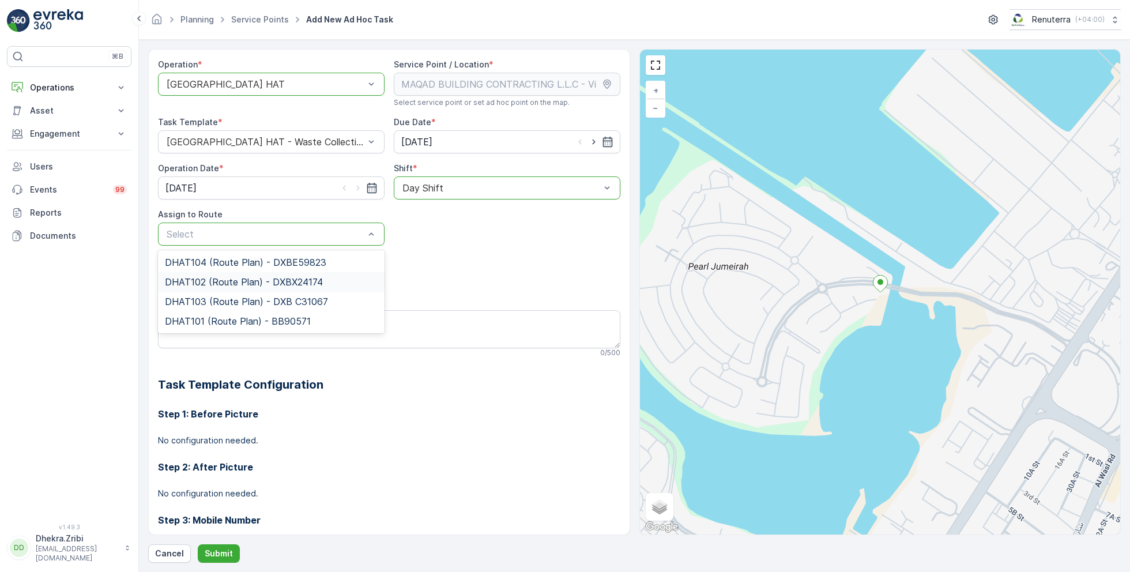
click at [218, 281] on span "DHAT102 (Route Plan) - DXBX24174" at bounding box center [244, 282] width 158 height 10
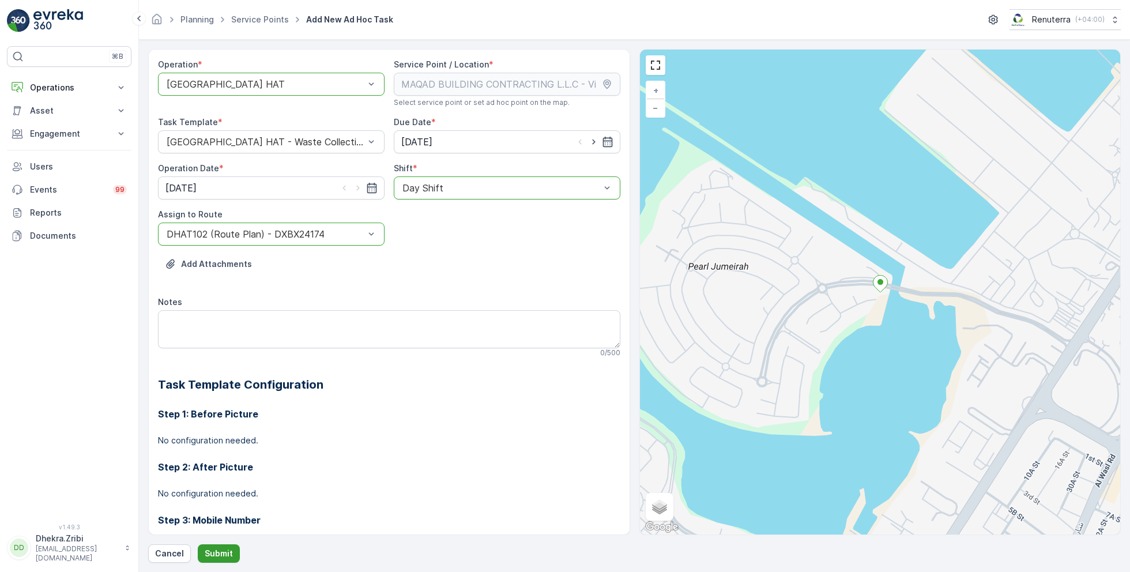
click at [214, 555] on p "Submit" at bounding box center [219, 554] width 28 height 12
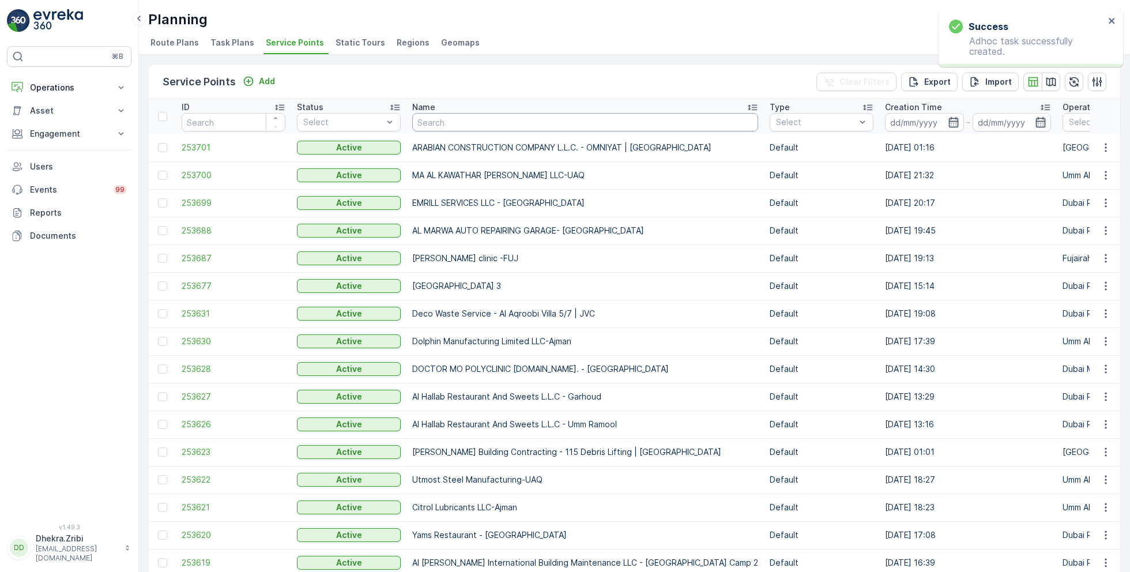
click at [472, 118] on input "text" at bounding box center [585, 122] width 346 height 18
paste input "ARABIAN CONSTRUCTION COMPANY L.L.C. - Baccarat Hotel & Residences"
type input "ARABIAN CONSTRUCTION COMPANY L.L.C. - Baccarat Hotel & Residences"
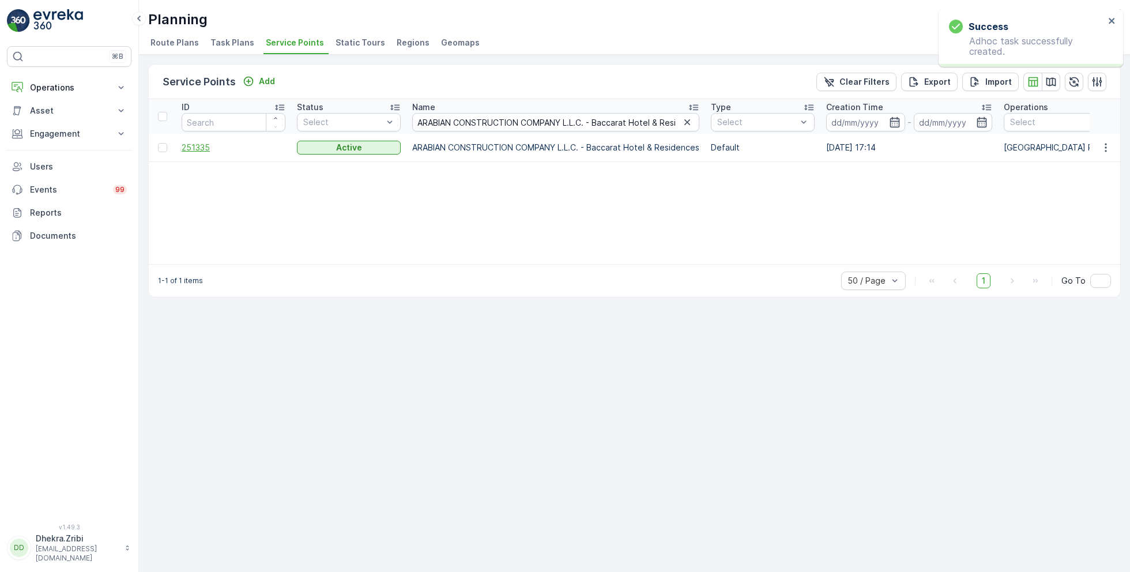
click at [199, 149] on span "251335" at bounding box center [234, 148] width 104 height 12
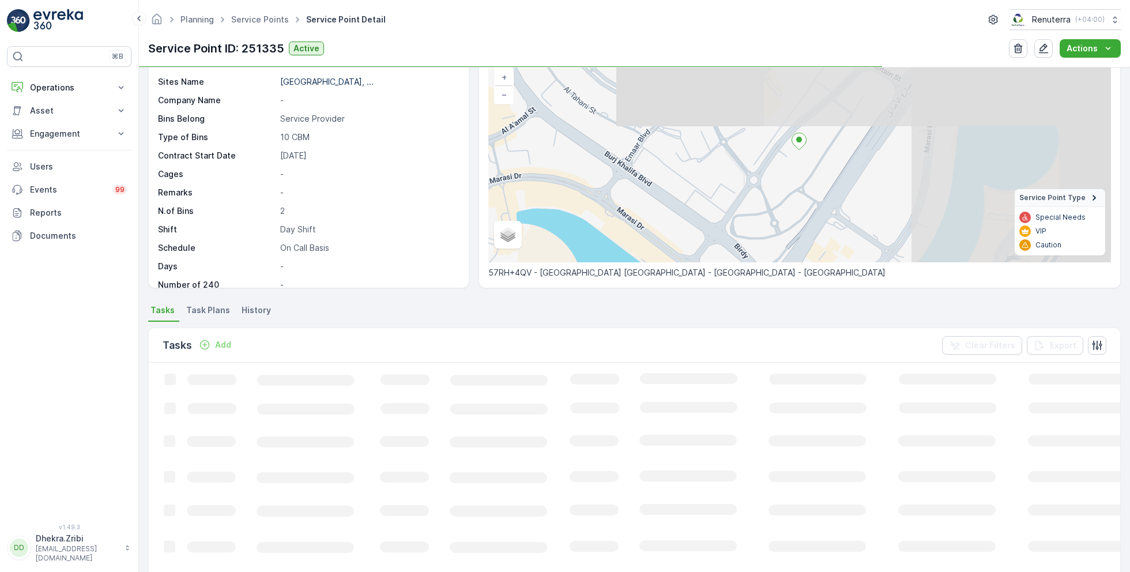
scroll to position [80, 0]
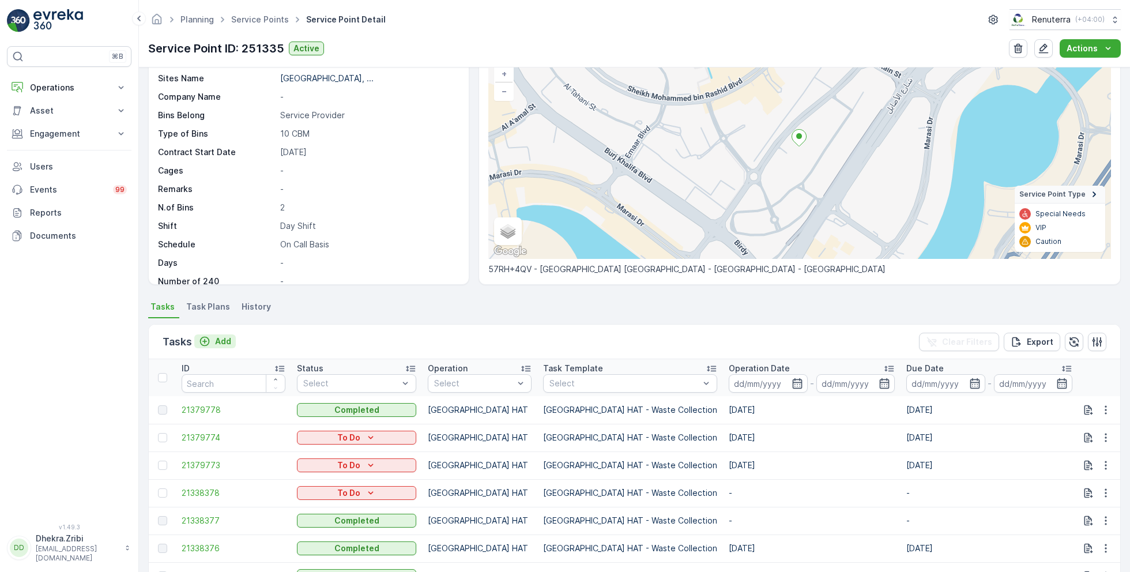
click at [218, 339] on p "Add" at bounding box center [223, 341] width 16 height 12
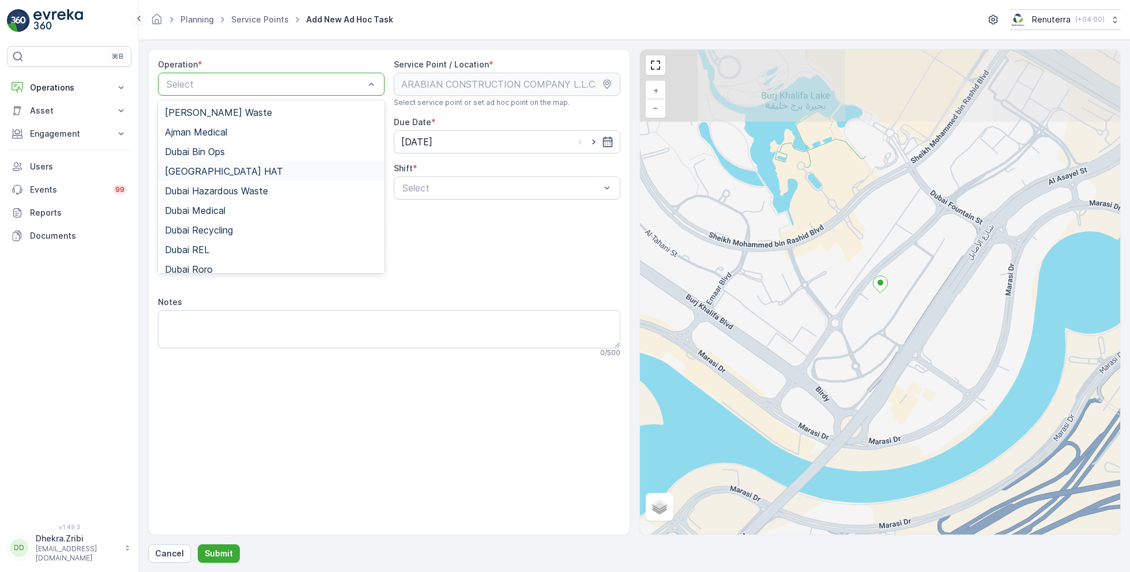
click at [207, 172] on span "Dubai HAT" at bounding box center [224, 171] width 118 height 10
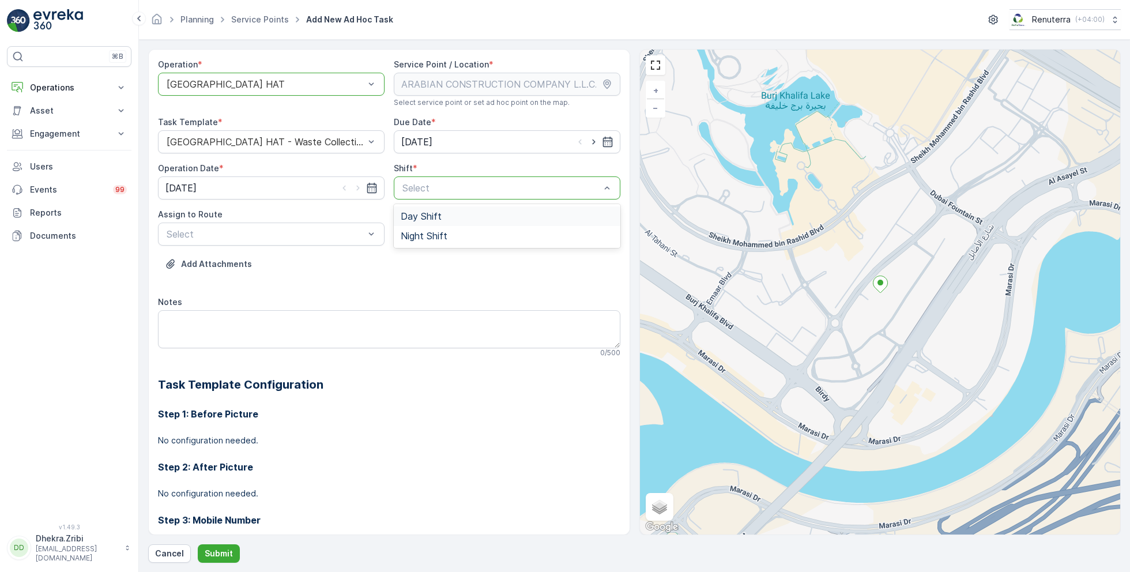
click at [422, 218] on span "Day Shift" at bounding box center [421, 216] width 41 height 10
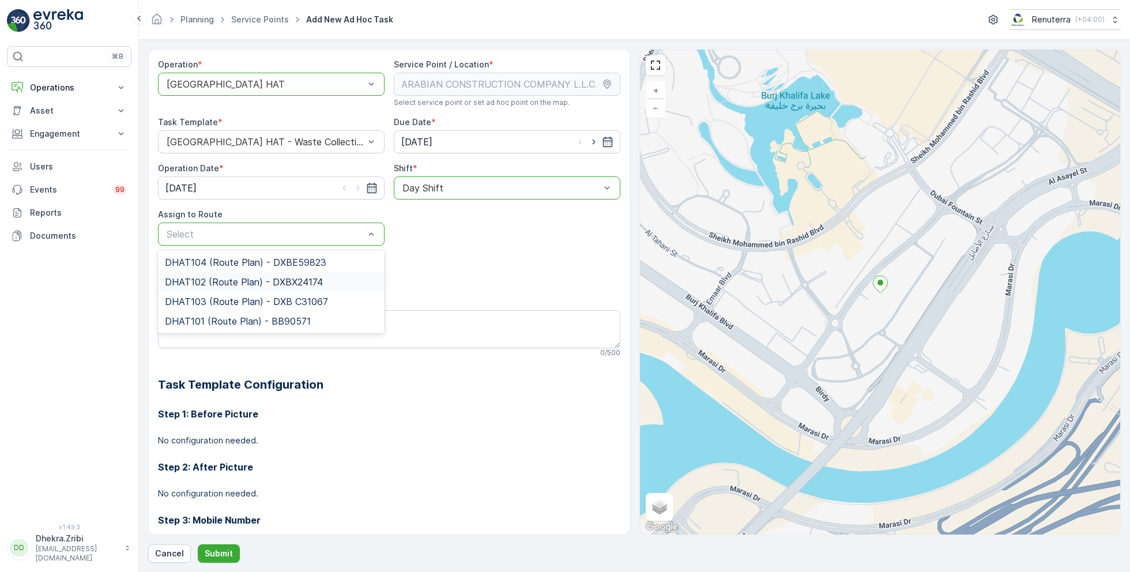
click at [232, 280] on span "DHAT102 (Route Plan) - DXBX24174" at bounding box center [244, 282] width 158 height 10
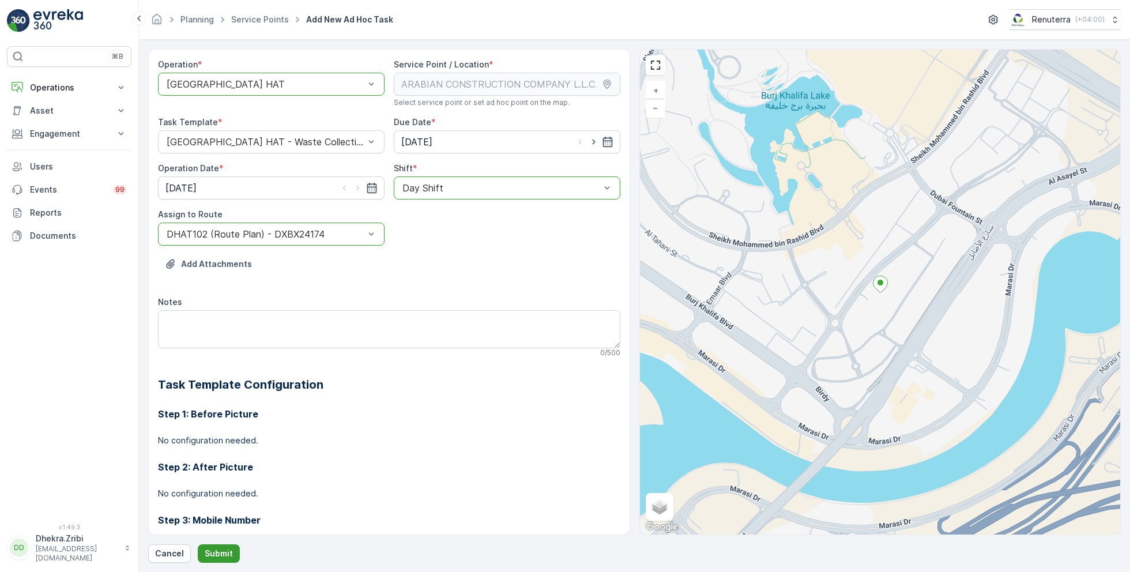
click at [212, 552] on p "Submit" at bounding box center [219, 554] width 28 height 12
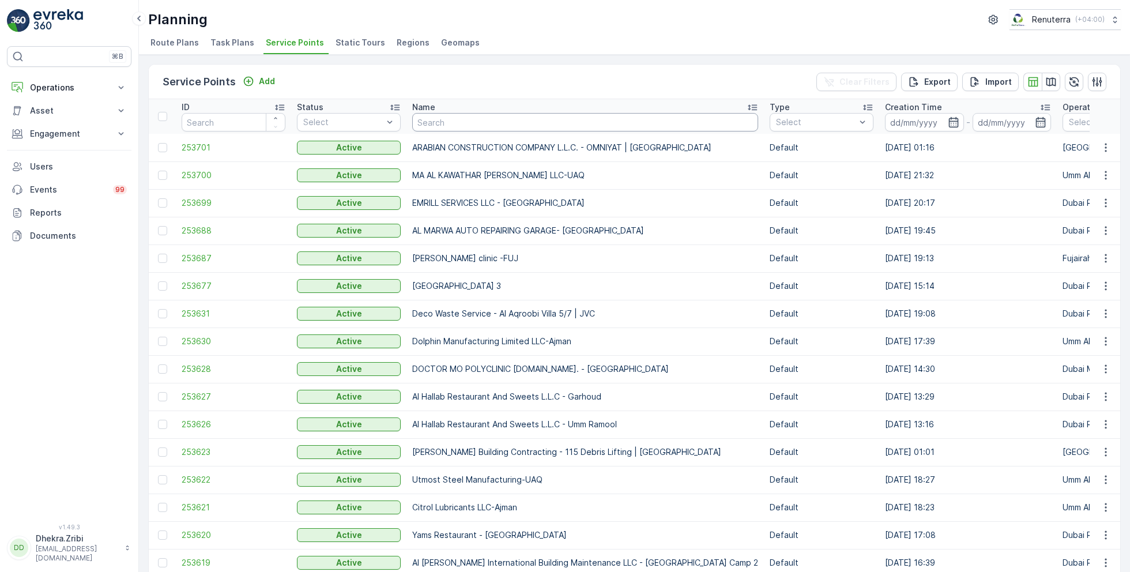
click at [425, 119] on input "text" at bounding box center [585, 122] width 346 height 18
paste input "ARABIAN CONSTRUCTION COMPANY L.L.C. - Baccarat Hotel & Residences"
type input "ARABIAN CONSTRUCTION COMPANY L.L.C. - Baccarat Hotel & Residences"
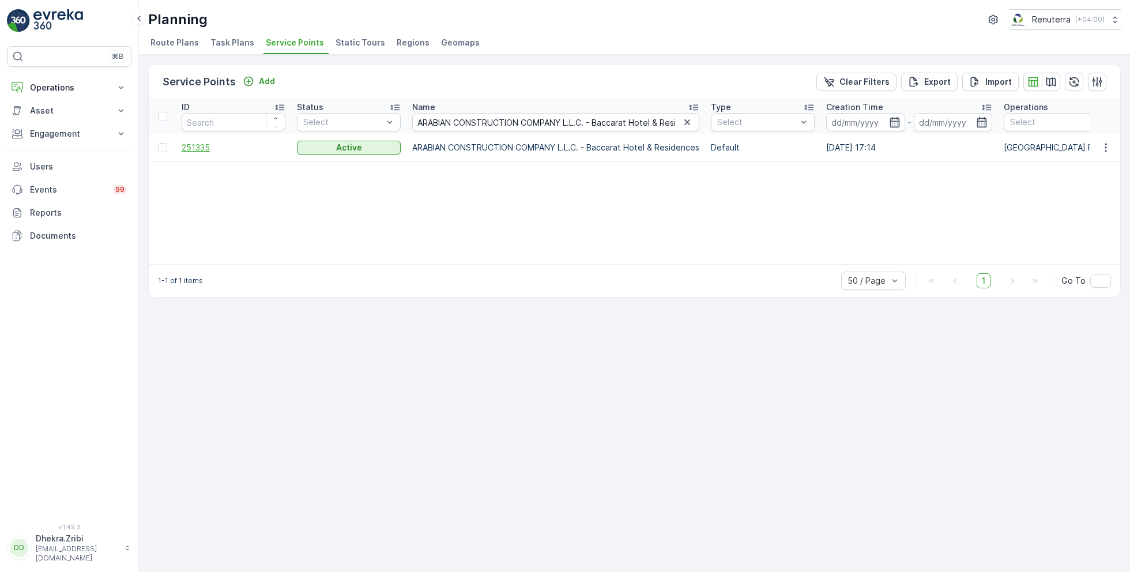
click at [210, 146] on span "251335" at bounding box center [234, 148] width 104 height 12
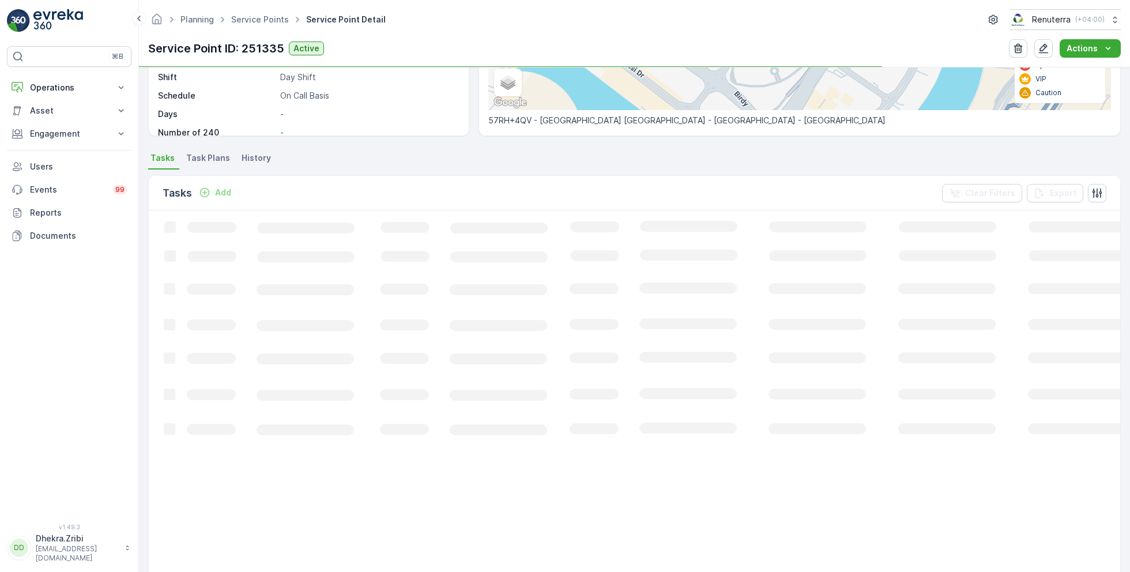
scroll to position [246, 0]
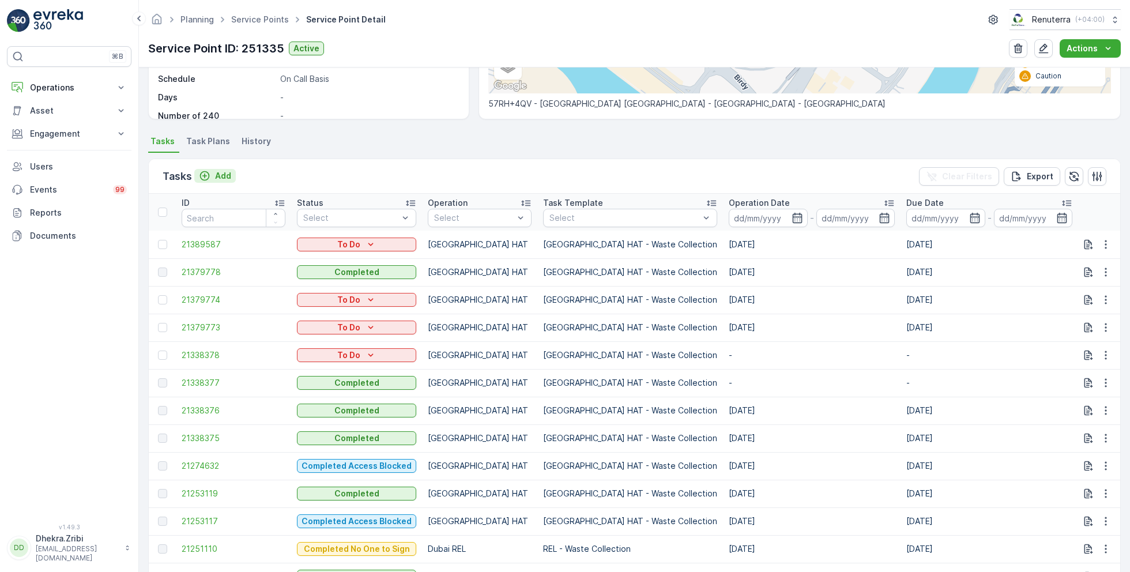
click at [221, 175] on p "Add" at bounding box center [223, 176] width 16 height 12
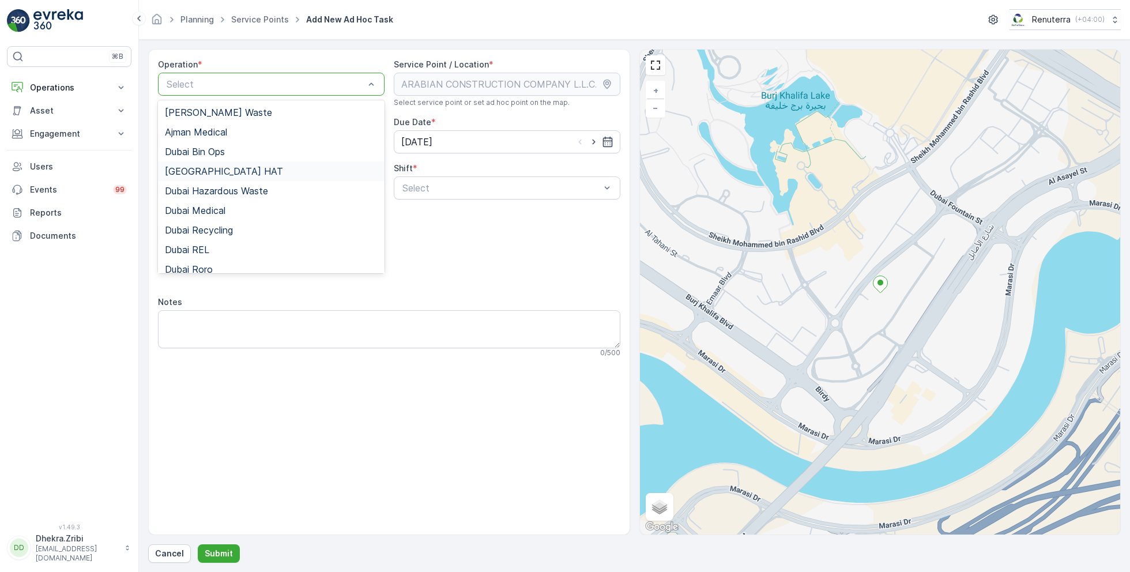
click at [214, 178] on div "Dubai HAT" at bounding box center [271, 171] width 227 height 20
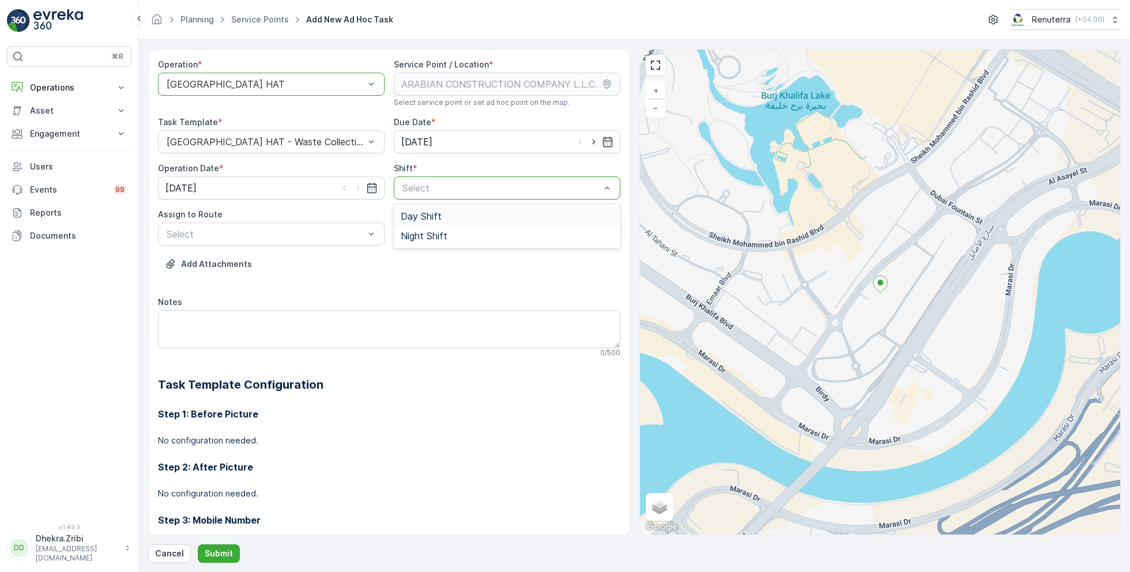
click at [421, 213] on span "Day Shift" at bounding box center [421, 216] width 41 height 10
click at [293, 223] on div "Select" at bounding box center [271, 233] width 227 height 23
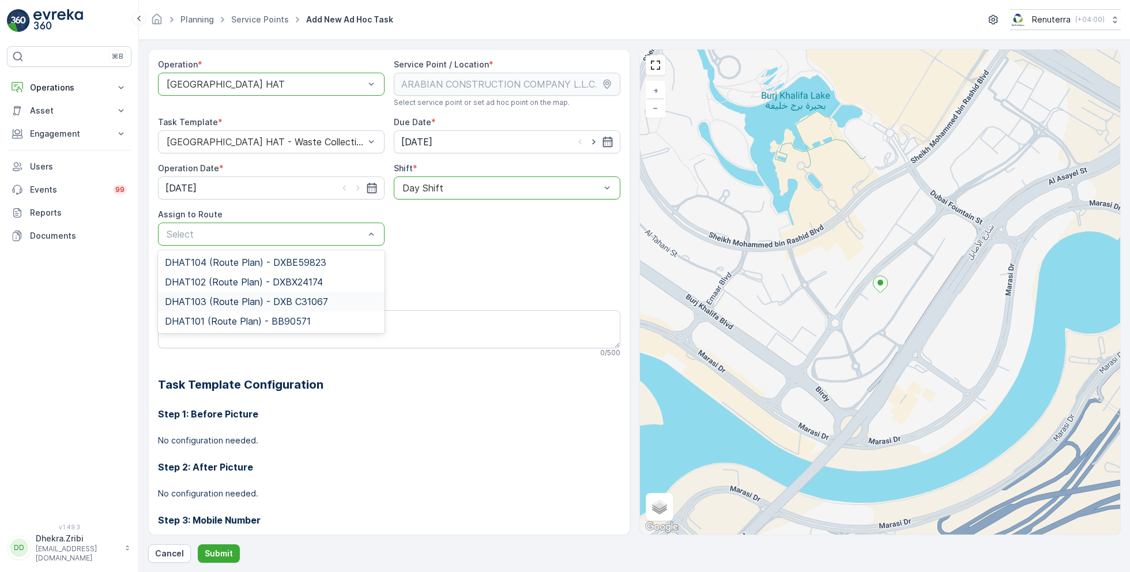
click at [213, 299] on span "DHAT103 (Route Plan) - DXB C31067" at bounding box center [246, 301] width 163 height 10
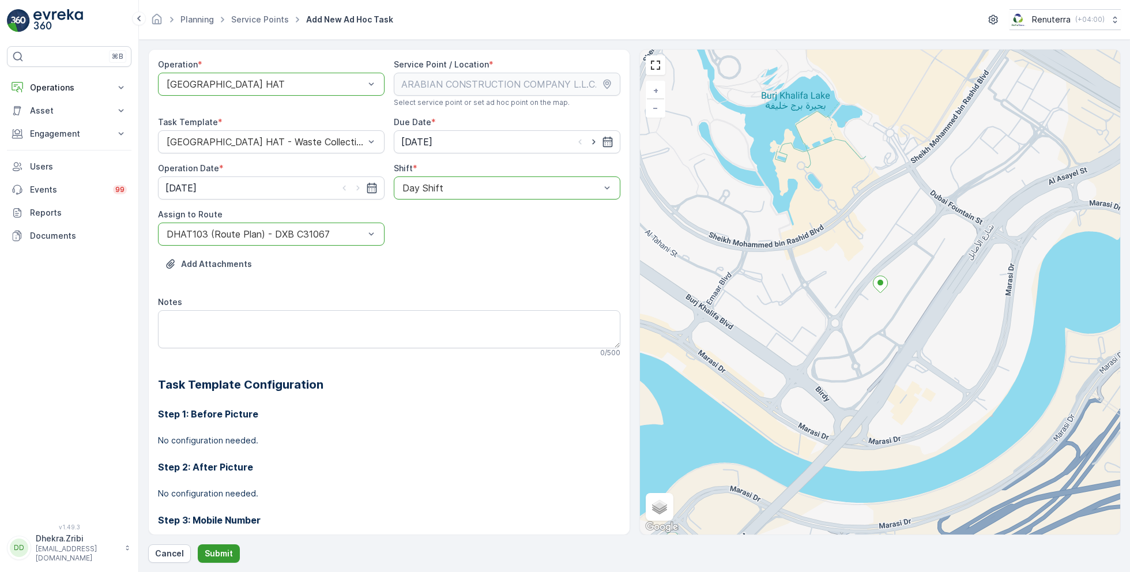
click at [216, 554] on p "Submit" at bounding box center [219, 554] width 28 height 12
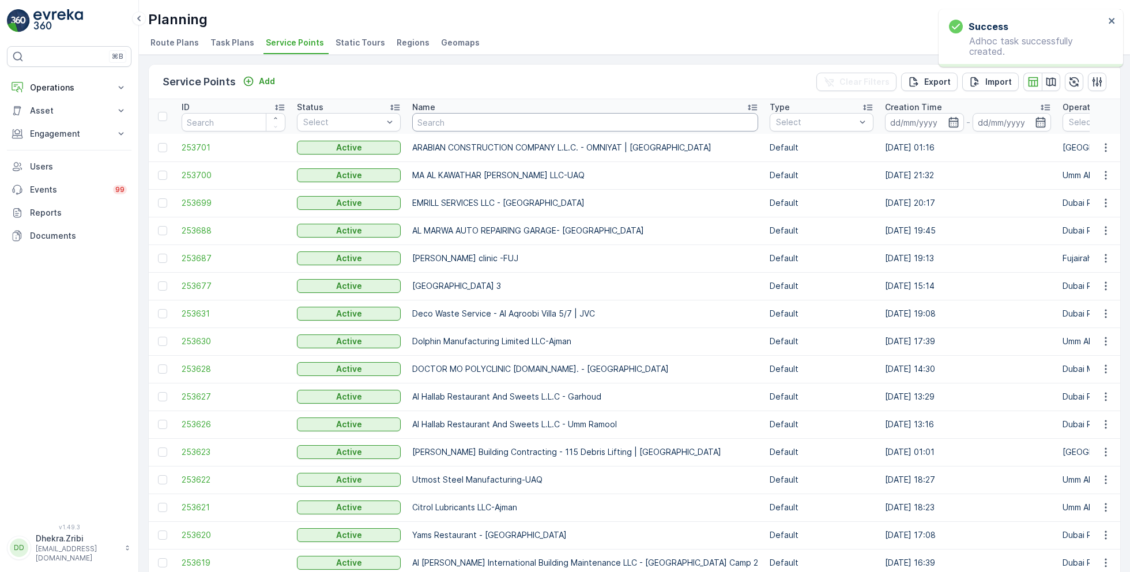
click at [489, 127] on input "text" at bounding box center [585, 122] width 346 height 18
paste input "Dutch Foundation & Concrete Processing Co. LLC -Dubai Hills"
type input "Dutch Foundation & Concrete Processing Co. LLC -Dubai Hills"
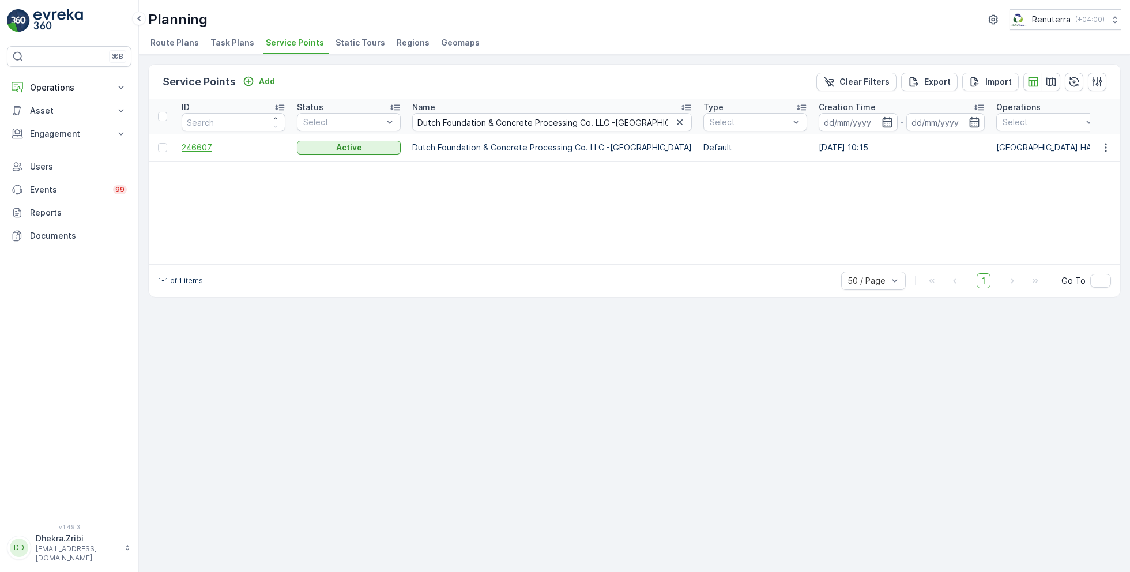
click at [210, 143] on span "246607" at bounding box center [234, 148] width 104 height 12
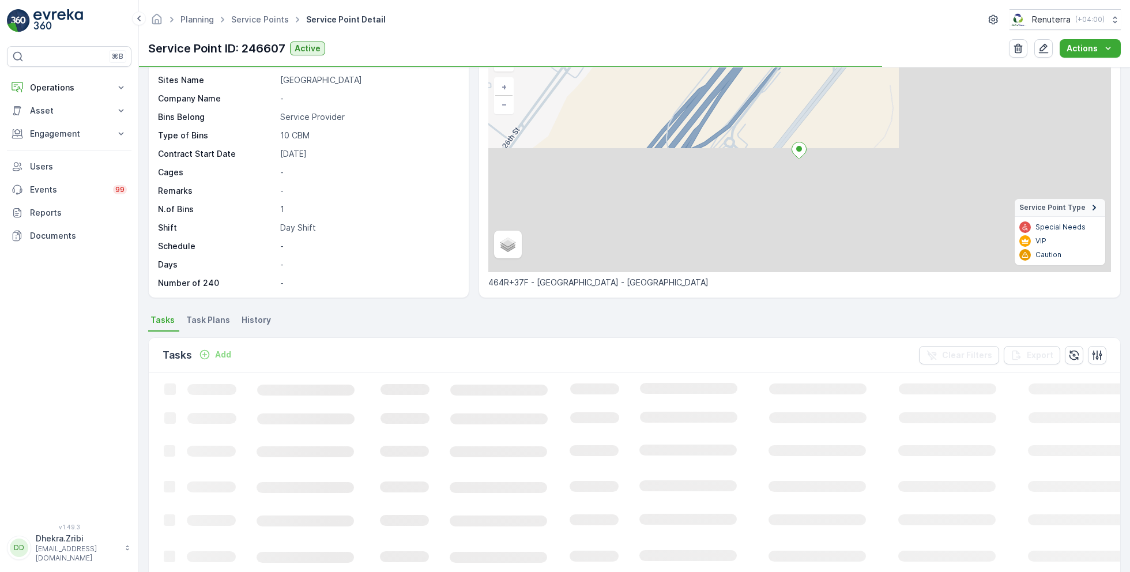
scroll to position [76, 0]
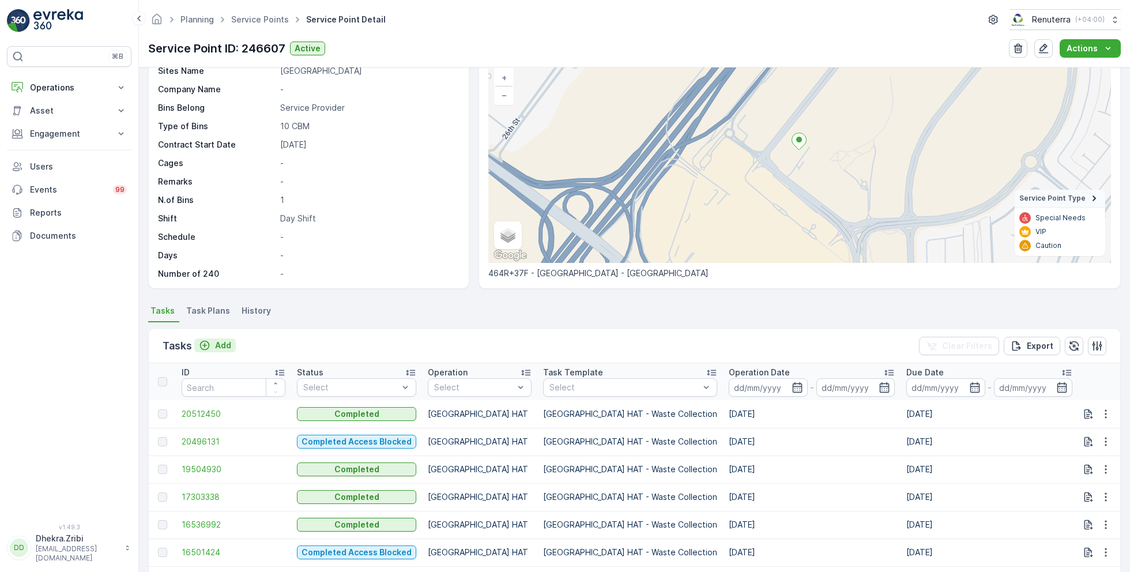
click at [218, 341] on p "Add" at bounding box center [223, 346] width 16 height 12
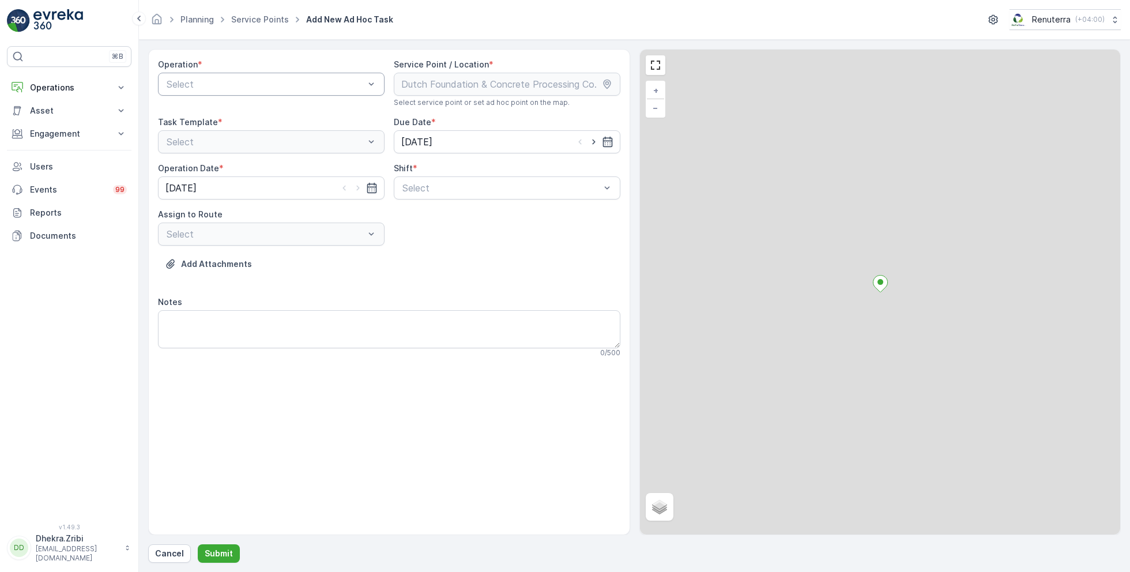
click at [242, 76] on div "Select" at bounding box center [271, 84] width 227 height 23
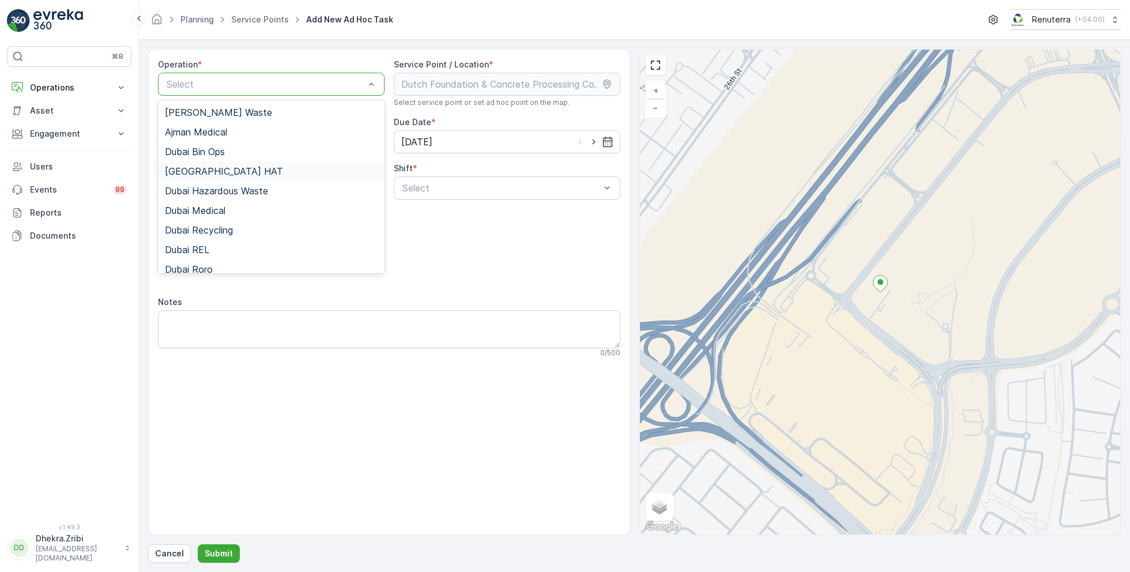
click at [206, 169] on span "Dubai HAT" at bounding box center [224, 171] width 118 height 10
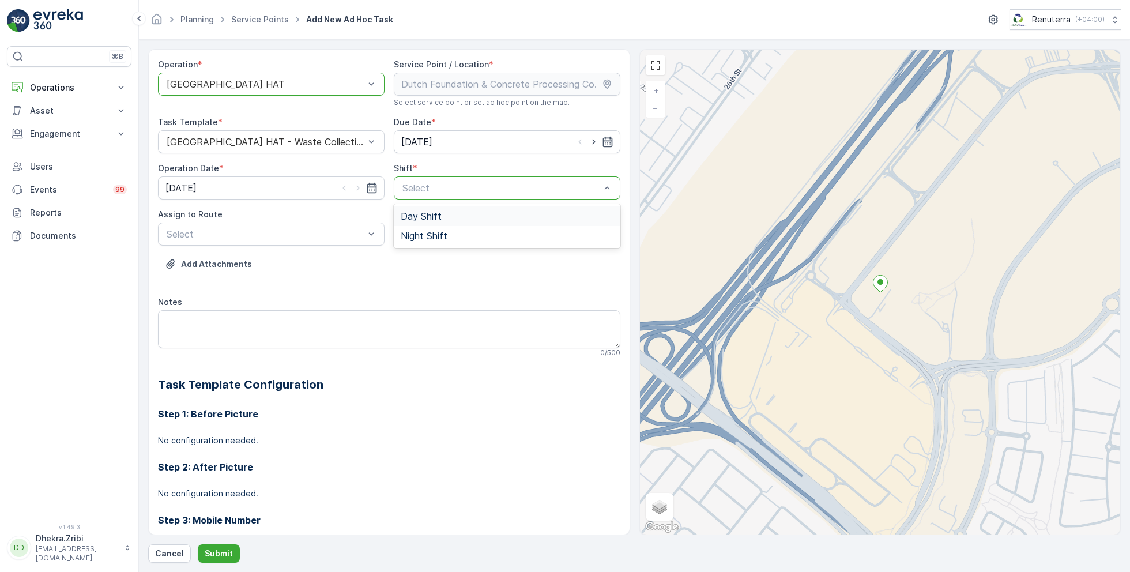
click at [427, 221] on div "Day Shift" at bounding box center [507, 216] width 227 height 20
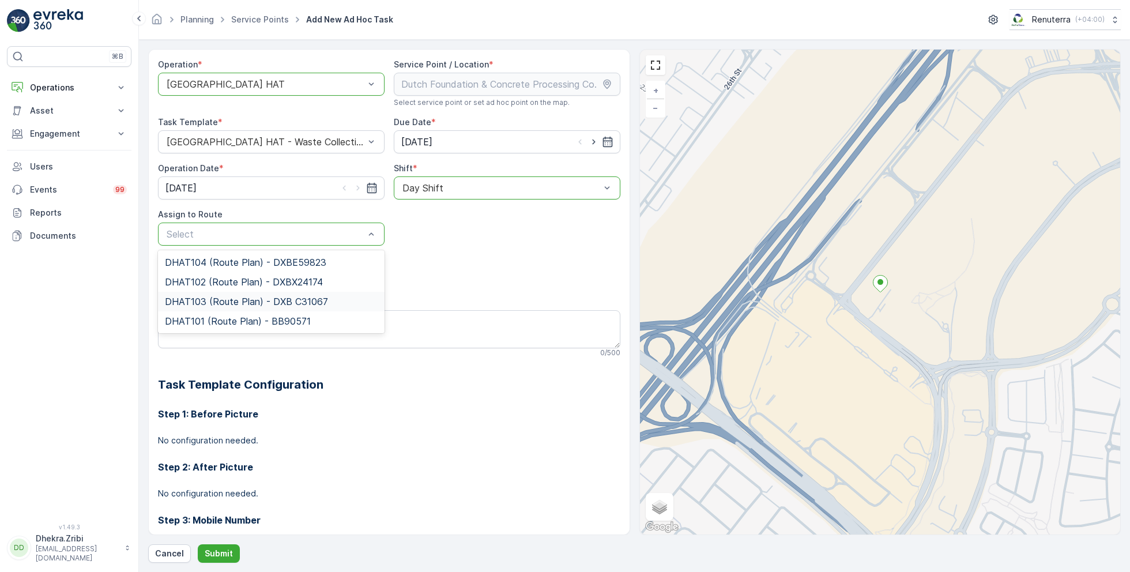
click at [233, 300] on span "DHAT103 (Route Plan) - DXB C31067" at bounding box center [246, 301] width 163 height 10
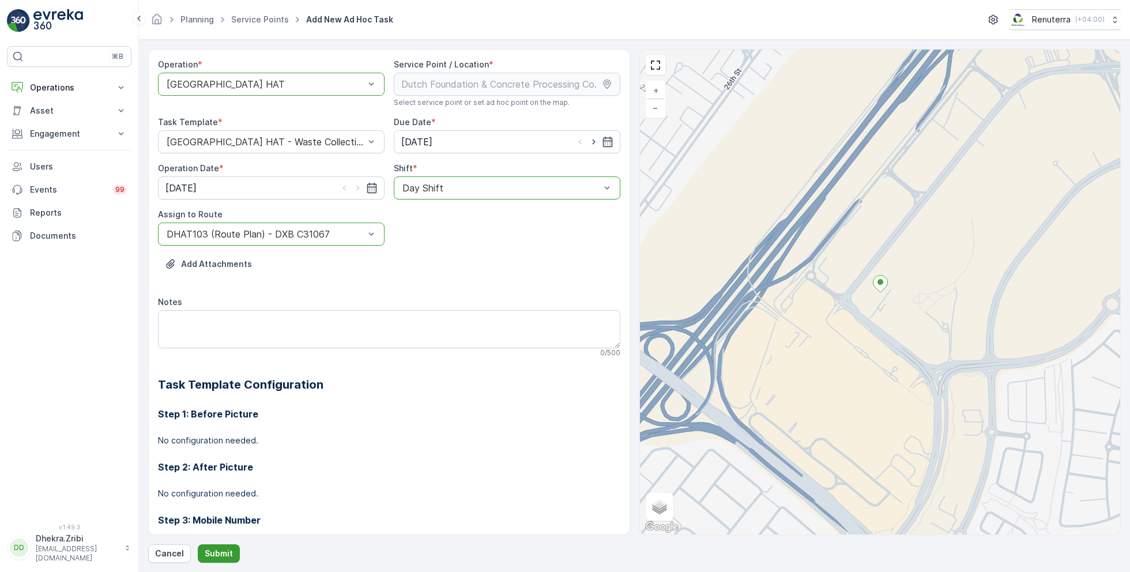
click at [206, 546] on button "Submit" at bounding box center [219, 553] width 42 height 18
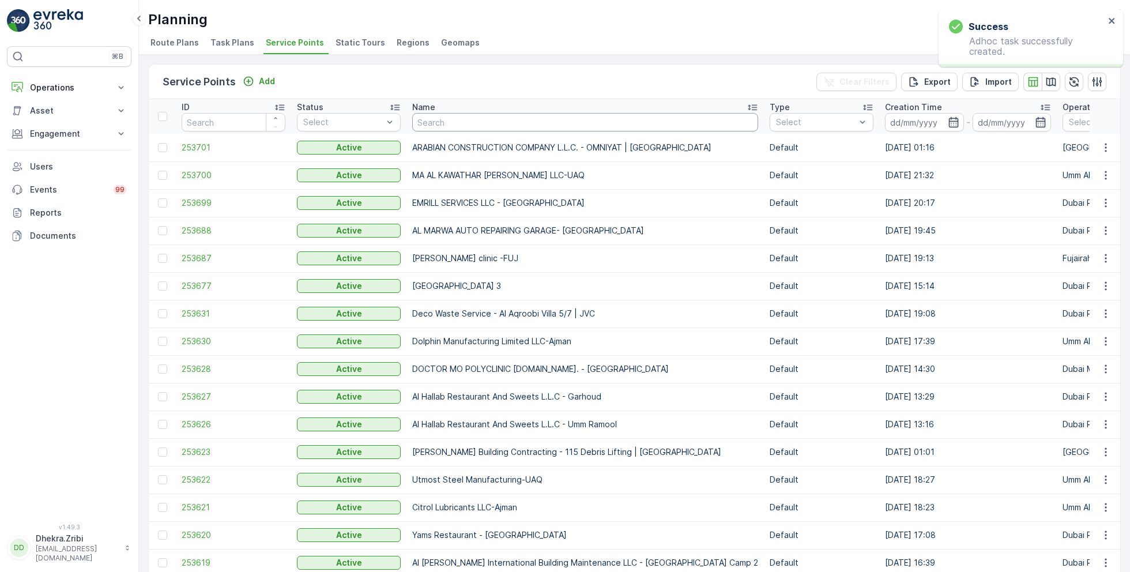
click at [471, 118] on input "text" at bounding box center [585, 122] width 346 height 18
paste input "Al Serh Al Kabeer Construction LLC - JVC"
type input "Al Serh Al Kabeer Construction LLC - JVC"
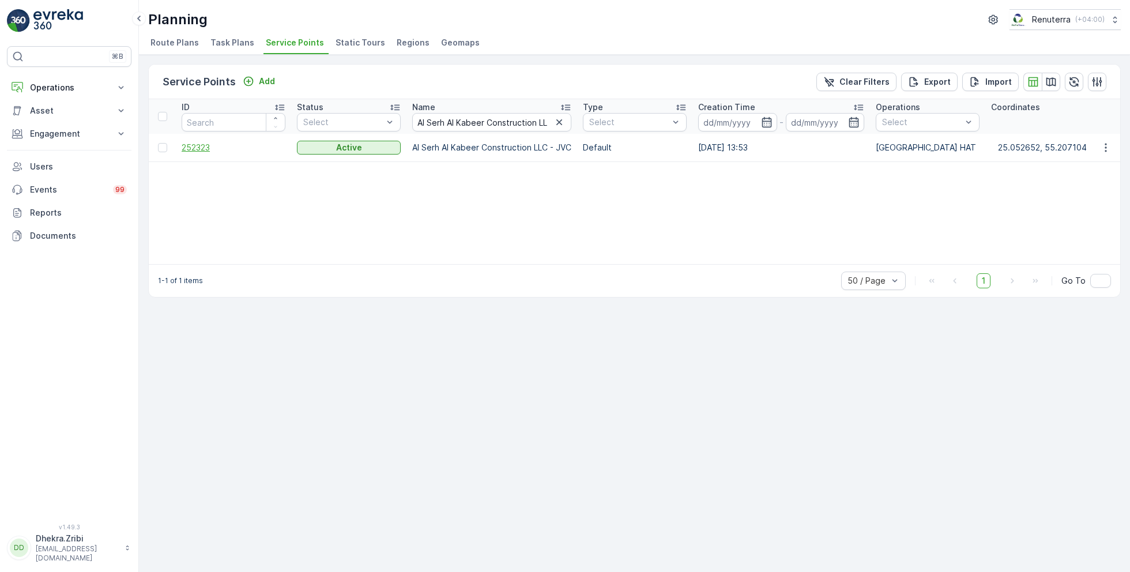
click at [198, 149] on span "252323" at bounding box center [234, 148] width 104 height 12
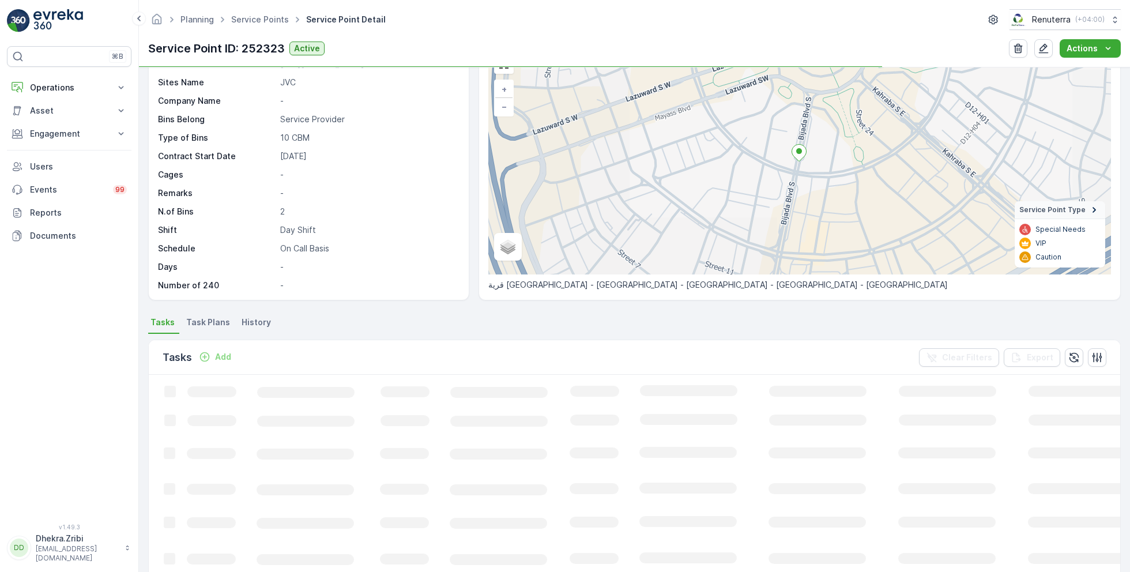
scroll to position [88, 0]
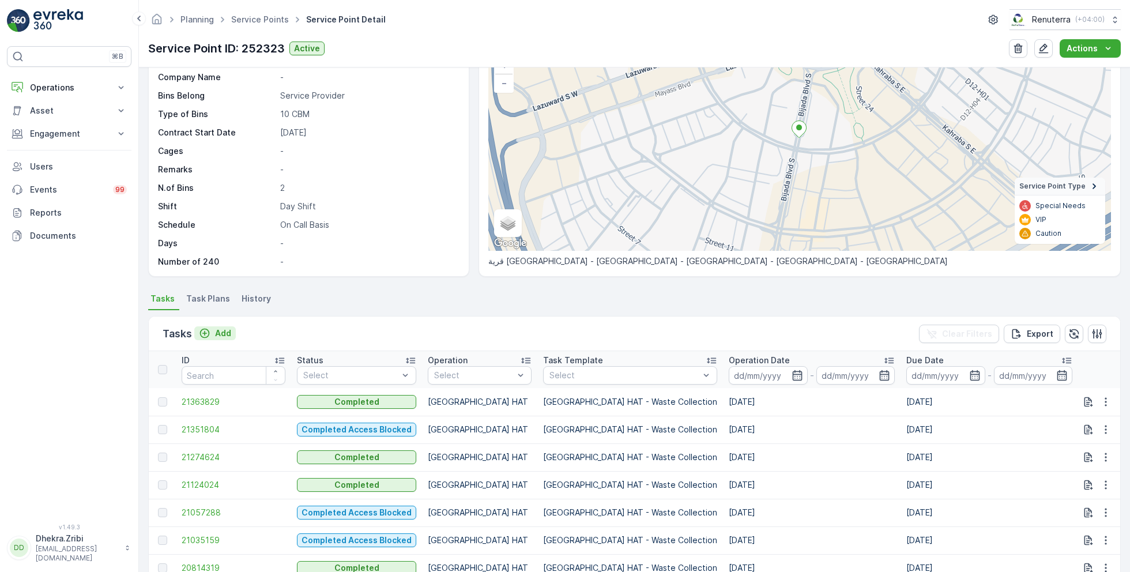
click at [216, 330] on p "Add" at bounding box center [223, 333] width 16 height 12
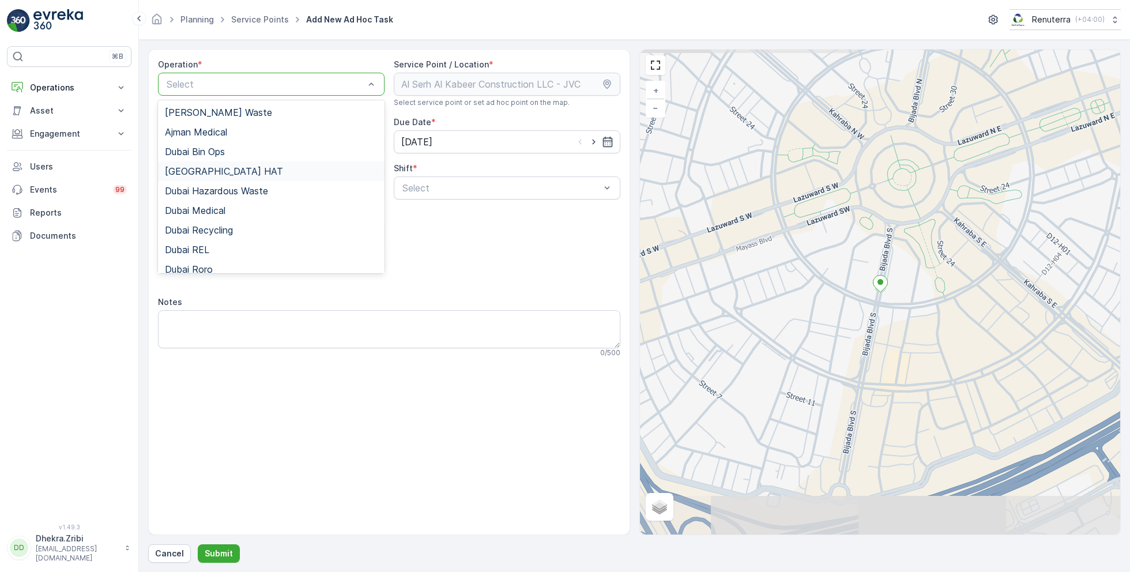
click at [217, 171] on div "Dubai HAT" at bounding box center [271, 171] width 213 height 10
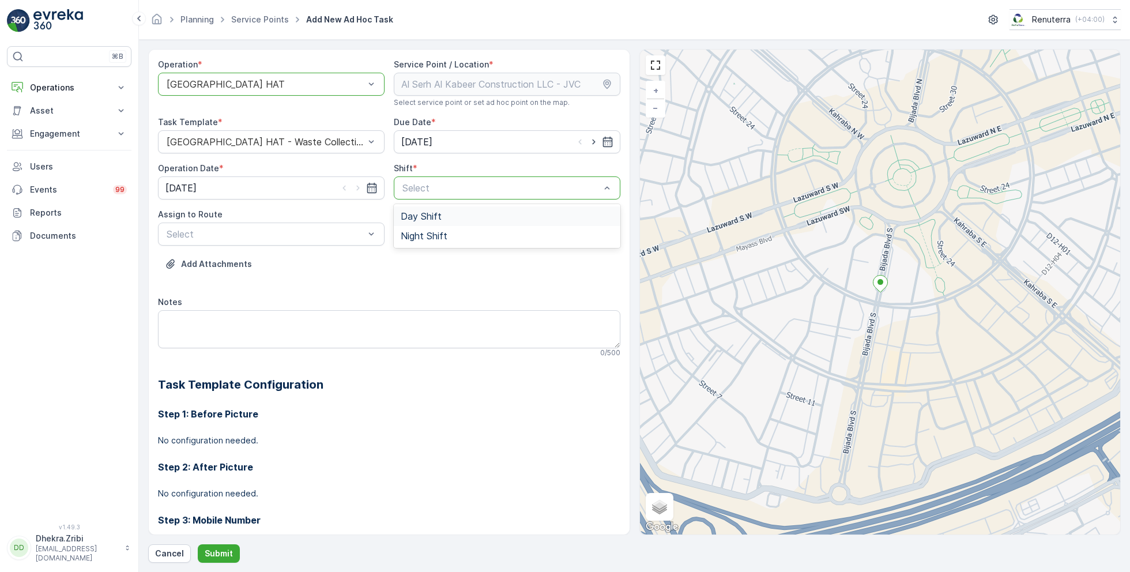
click at [413, 219] on span "Day Shift" at bounding box center [421, 216] width 41 height 10
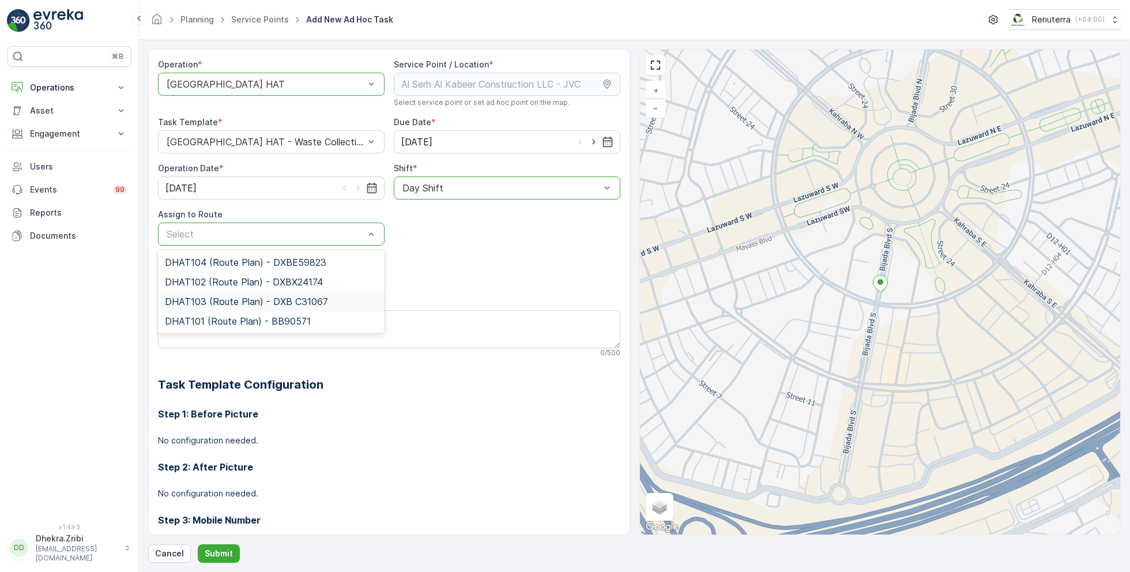
click at [228, 296] on span "DHAT103 (Route Plan) - DXB C31067" at bounding box center [246, 301] width 163 height 10
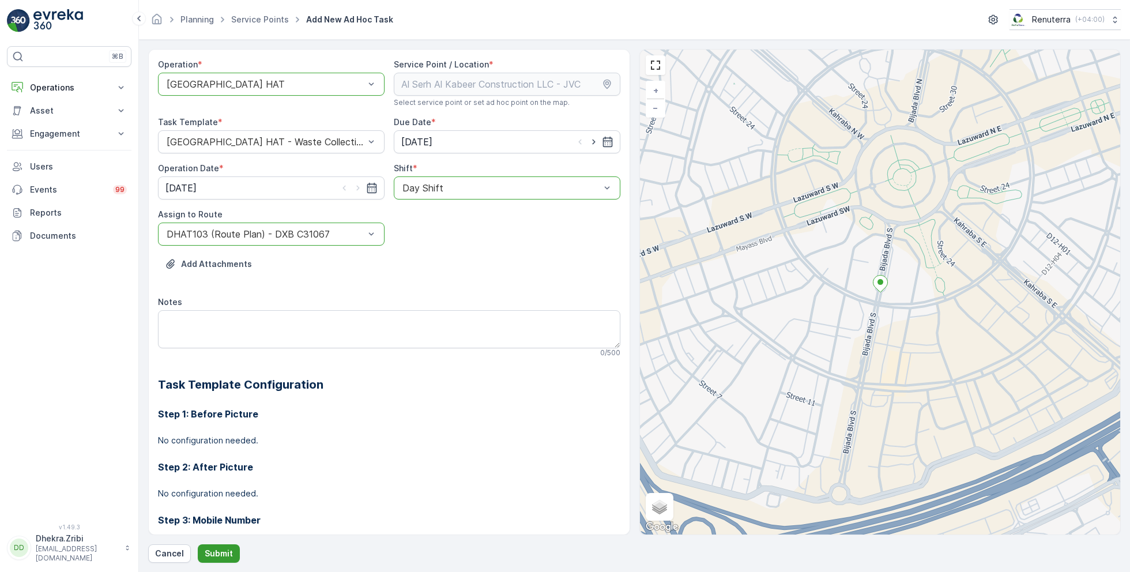
click at [217, 550] on p "Submit" at bounding box center [219, 554] width 28 height 12
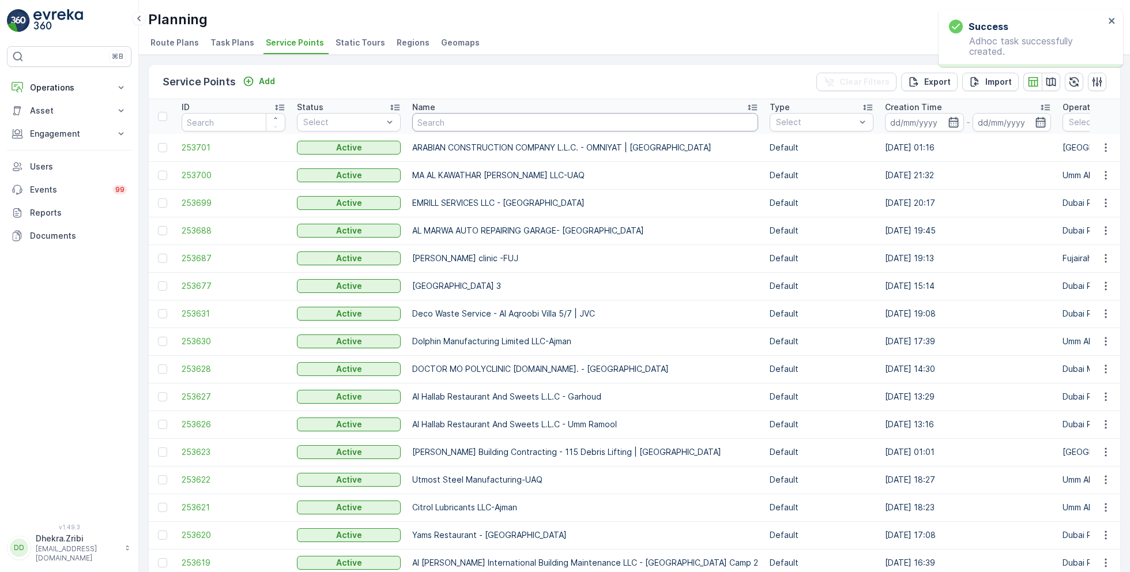
click at [447, 122] on input "text" at bounding box center [585, 122] width 346 height 18
type input "deco"
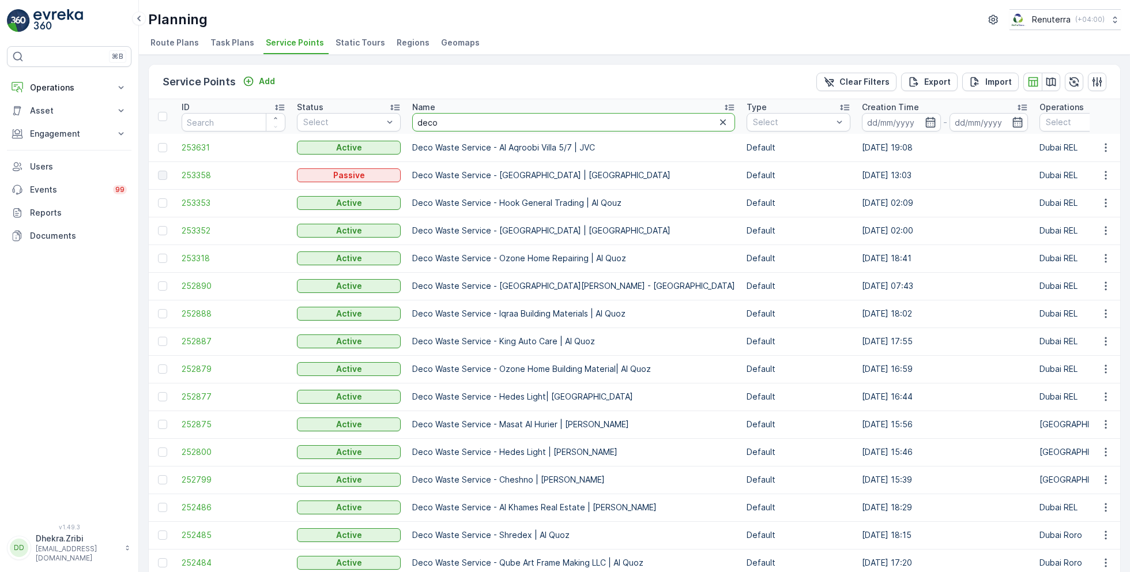
drag, startPoint x: 442, startPoint y: 123, endPoint x: 404, endPoint y: 121, distance: 38.1
type input "shrede"
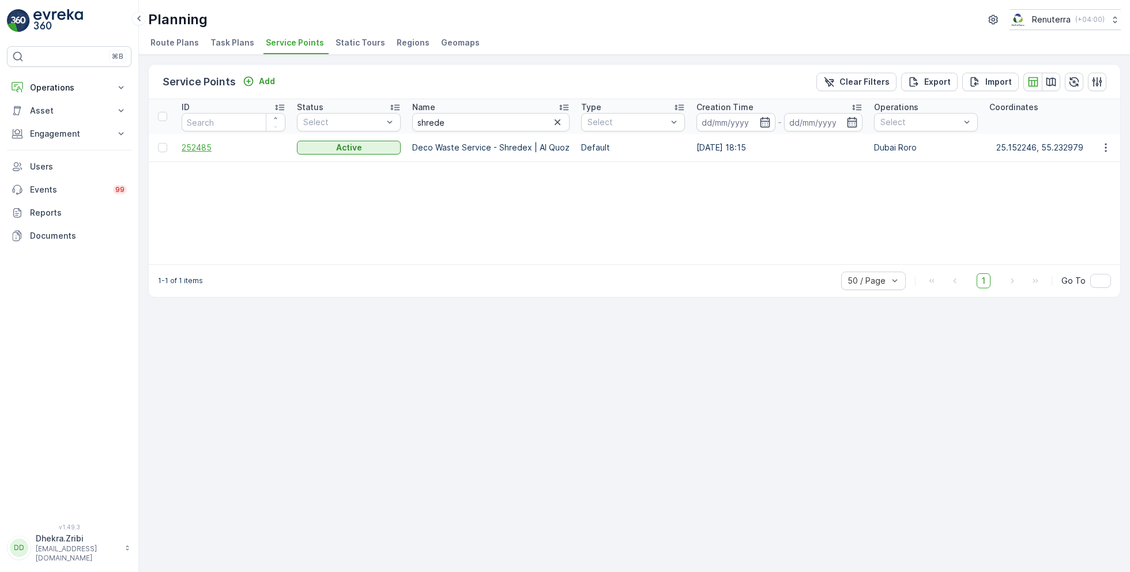
click at [204, 150] on span "252485" at bounding box center [234, 148] width 104 height 12
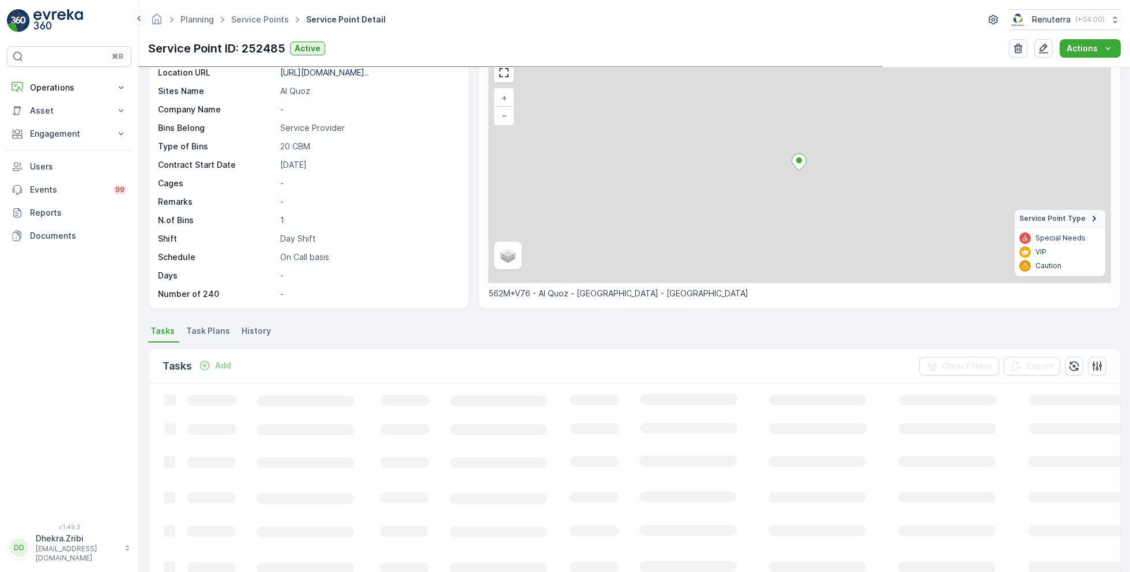
scroll to position [68, 0]
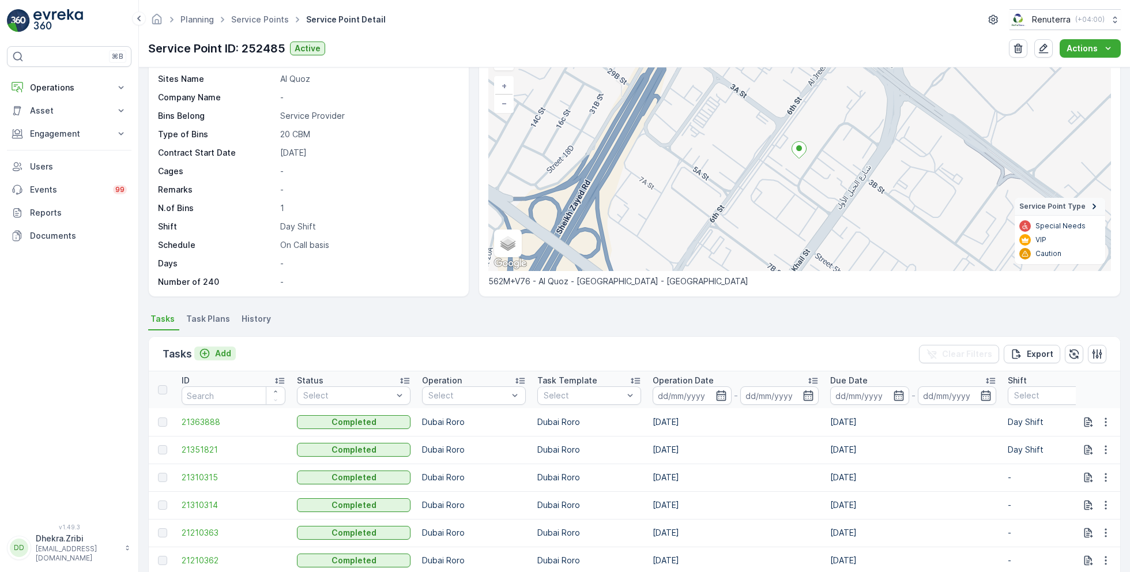
click at [220, 353] on p "Add" at bounding box center [223, 354] width 16 height 12
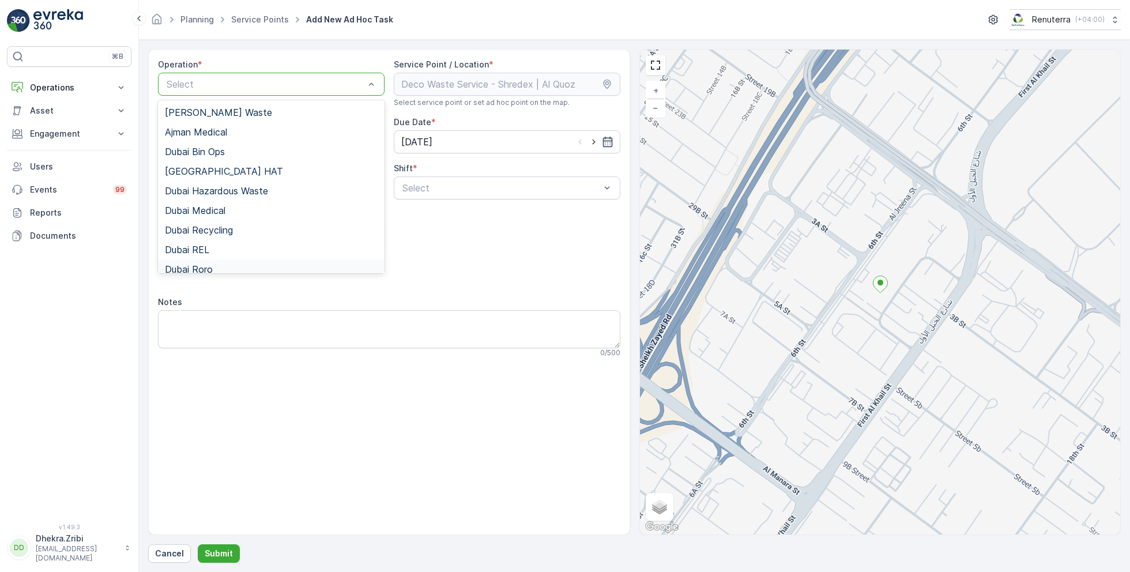
click at [209, 267] on span "Dubai Roro" at bounding box center [189, 269] width 48 height 10
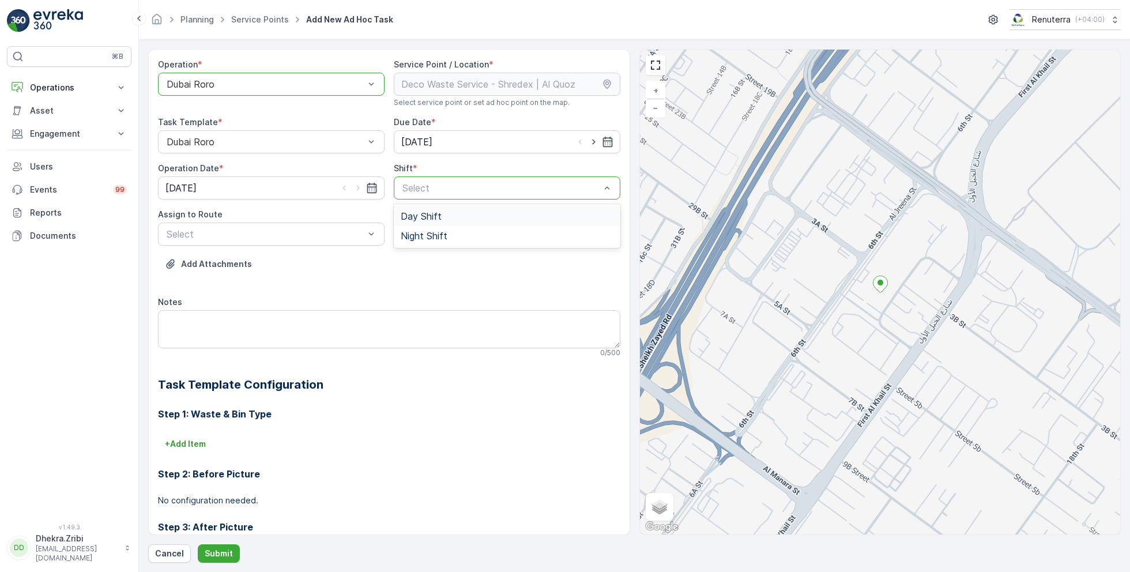
click at [432, 213] on span "Day Shift" at bounding box center [421, 216] width 41 height 10
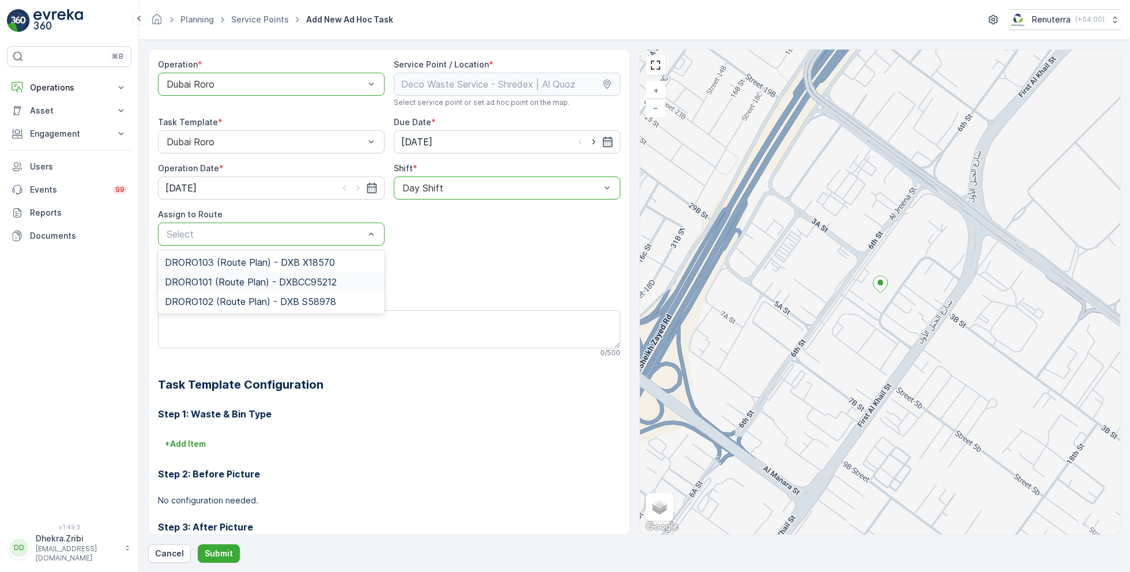
click at [231, 280] on span "DRORO101 (Route Plan) - DXBCC95212" at bounding box center [251, 282] width 172 height 10
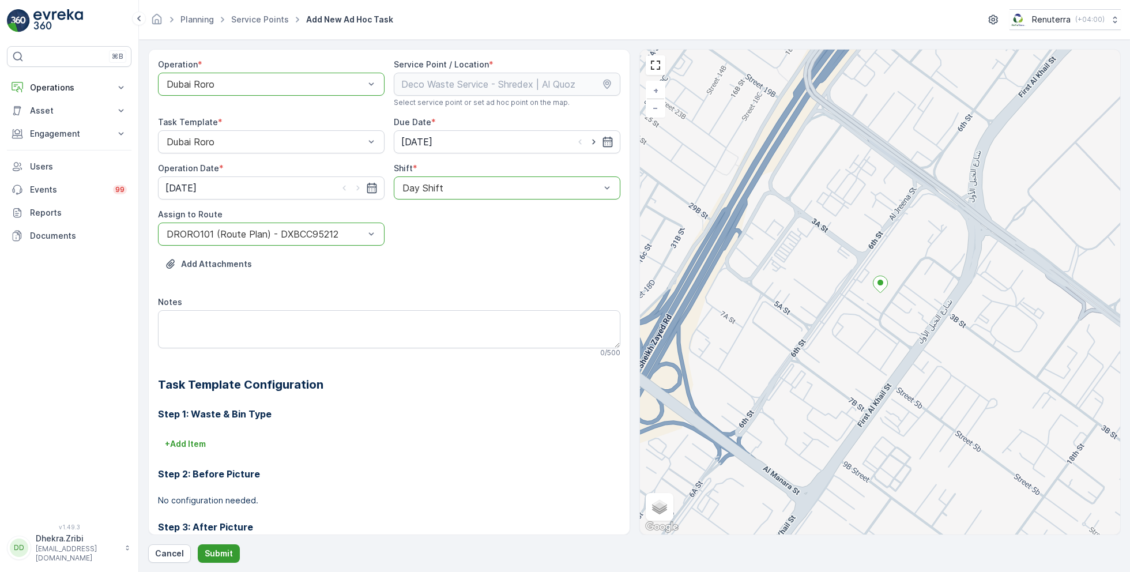
click at [220, 552] on p "Submit" at bounding box center [219, 554] width 28 height 12
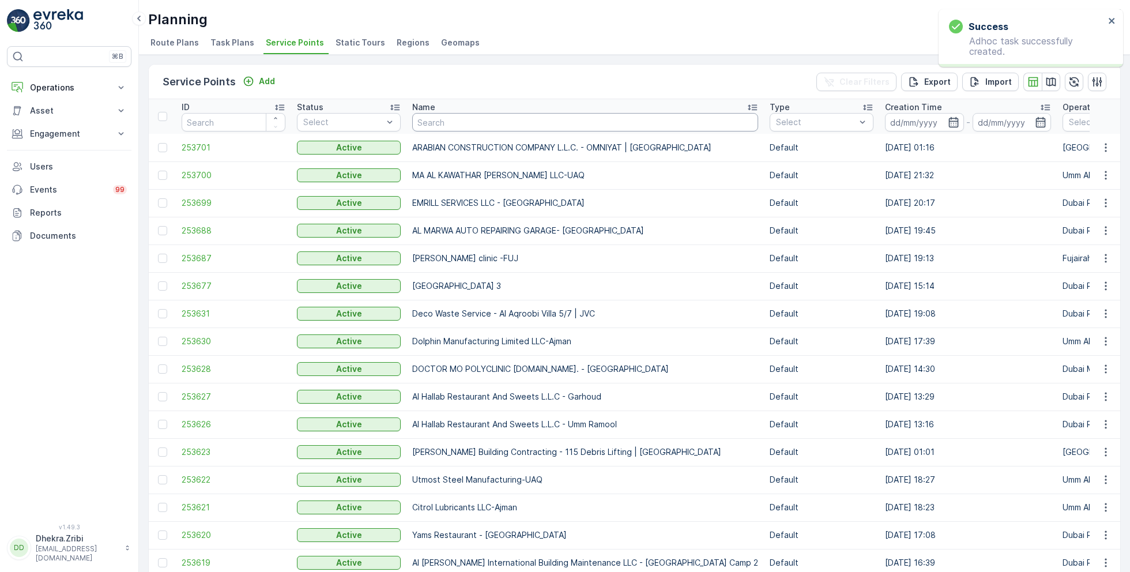
click at [488, 125] on input "text" at bounding box center [585, 122] width 346 height 18
type input "eco"
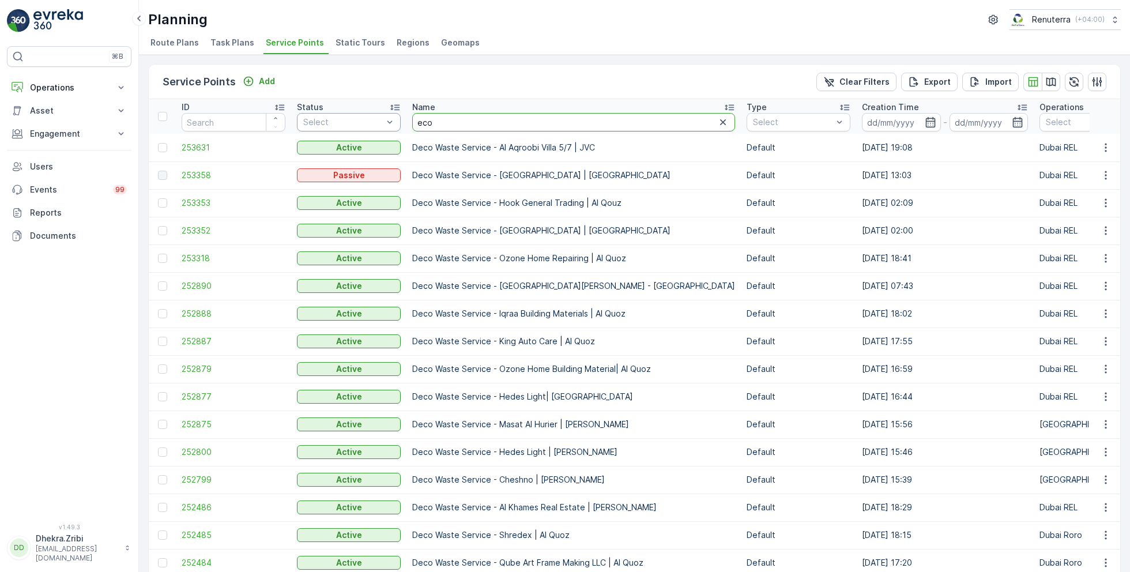
drag, startPoint x: 460, startPoint y: 127, endPoint x: 363, endPoint y: 123, distance: 96.9
type input "shred"
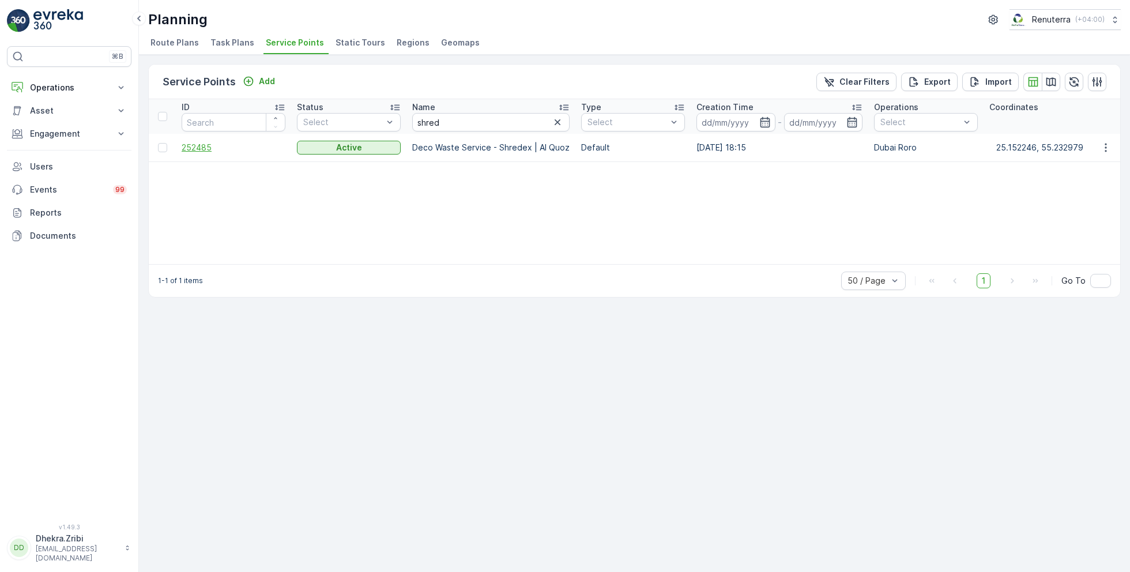
click at [208, 147] on span "252485" at bounding box center [234, 148] width 104 height 12
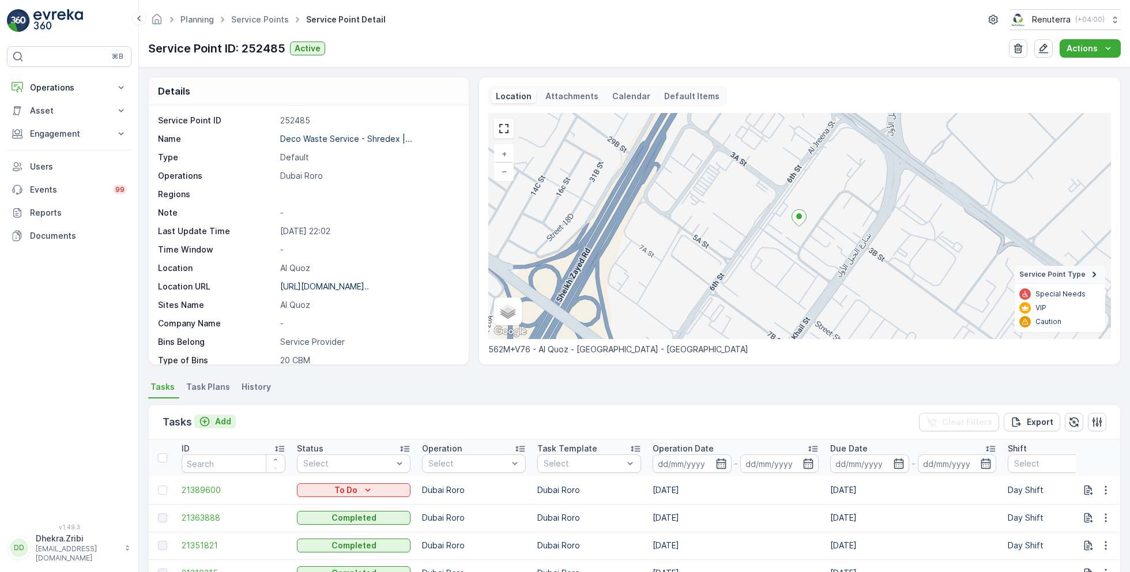
click at [219, 419] on p "Add" at bounding box center [223, 422] width 16 height 12
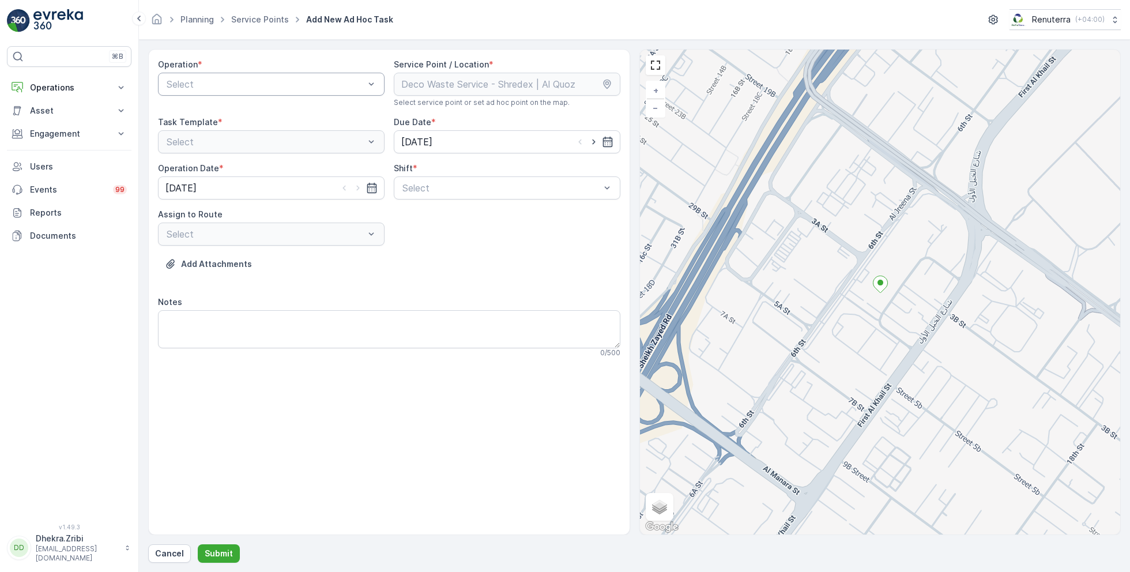
click at [283, 76] on div "Select" at bounding box center [271, 84] width 227 height 23
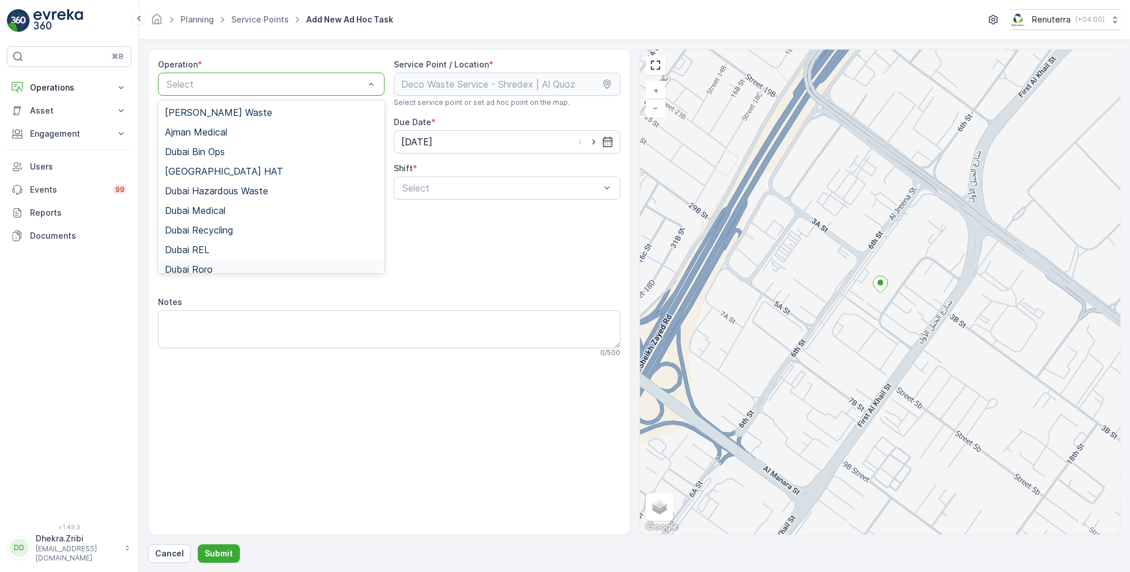
click at [212, 265] on span "Dubai Roro" at bounding box center [189, 269] width 48 height 10
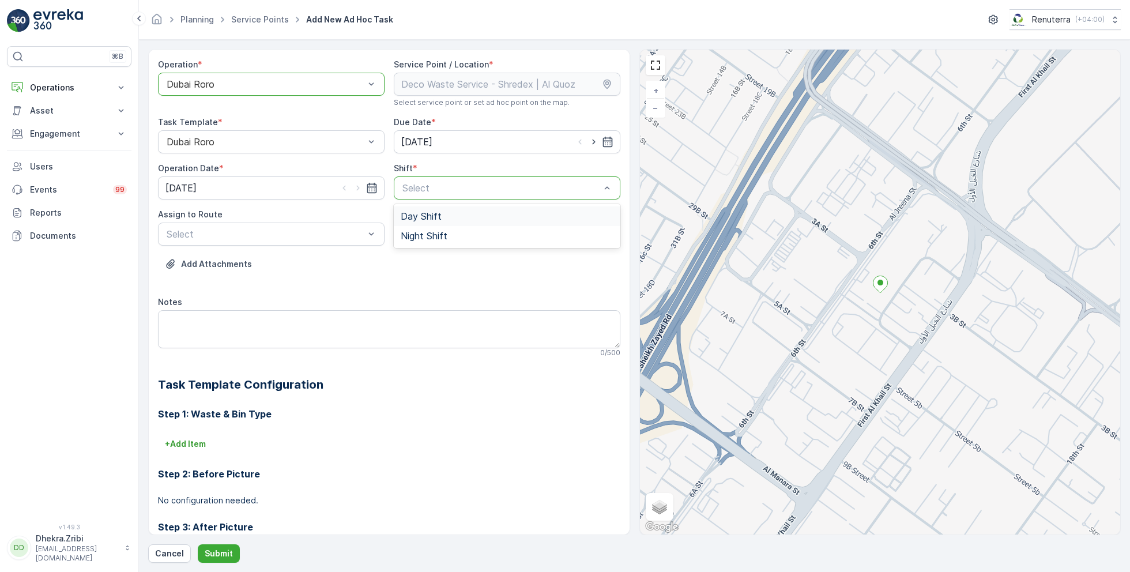
click at [410, 217] on span "Day Shift" at bounding box center [421, 216] width 41 height 10
click at [327, 243] on div "Select" at bounding box center [271, 233] width 227 height 23
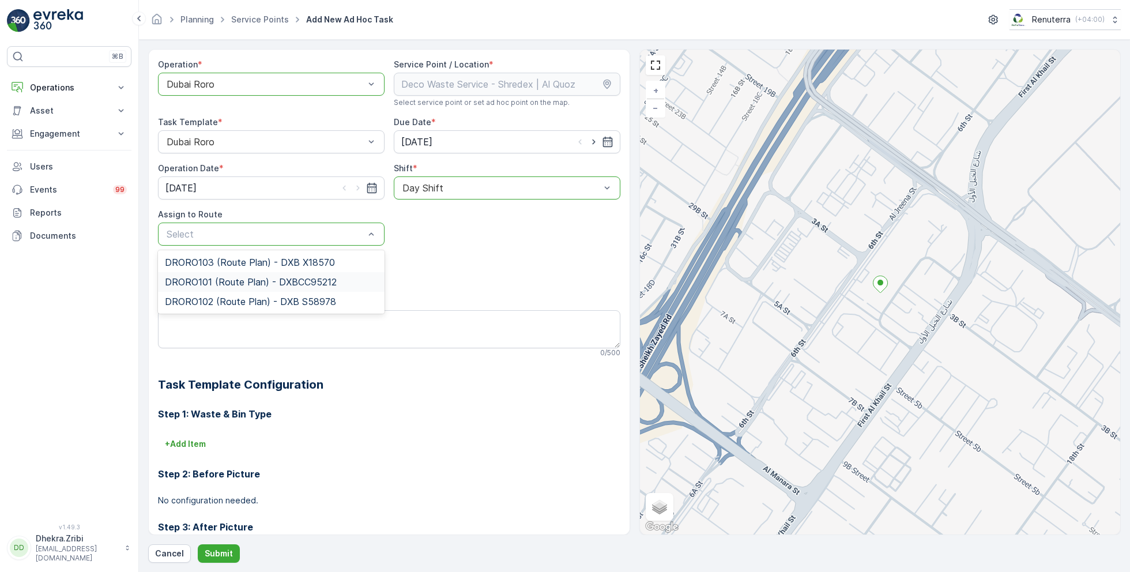
click at [220, 279] on span "DRORO101 (Route Plan) - DXBCC95212" at bounding box center [251, 282] width 172 height 10
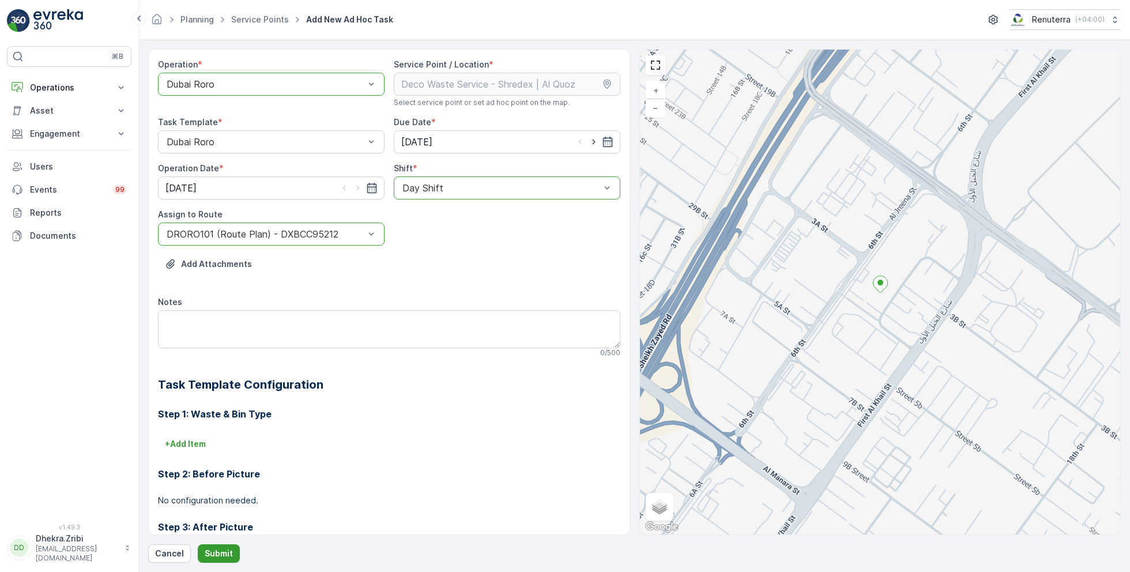
click at [212, 552] on p "Submit" at bounding box center [219, 554] width 28 height 12
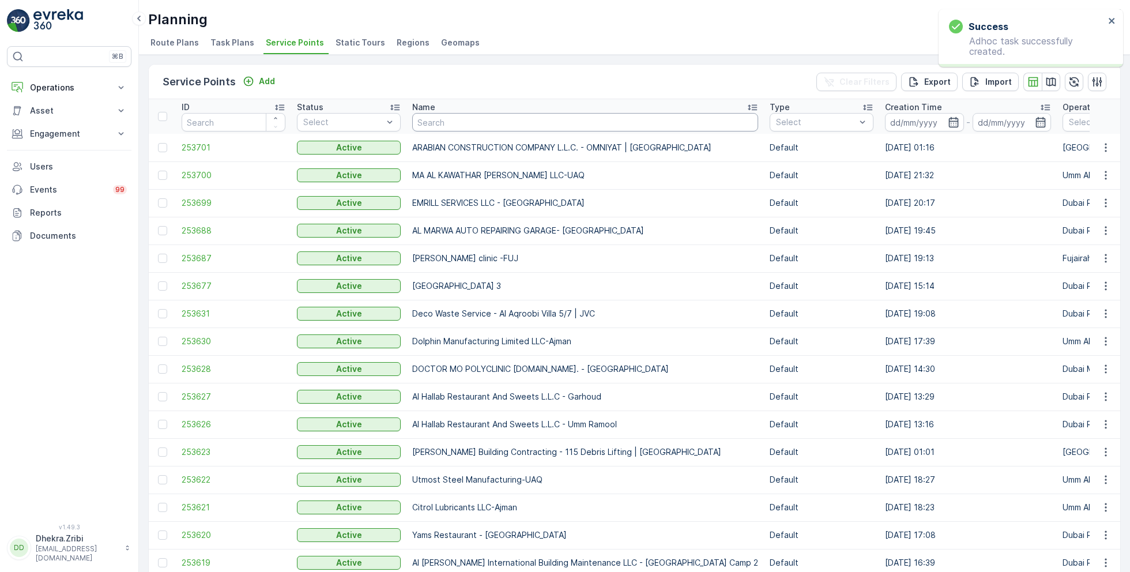
click at [462, 120] on input "text" at bounding box center [585, 122] width 346 height 18
paste input "KTC INTERNATIONAL LANDSCAPING - [GEOGRAPHIC_DATA] - SZR"
type input "KTC INTERNATIONAL LANDSCAPING - [GEOGRAPHIC_DATA] - SZR"
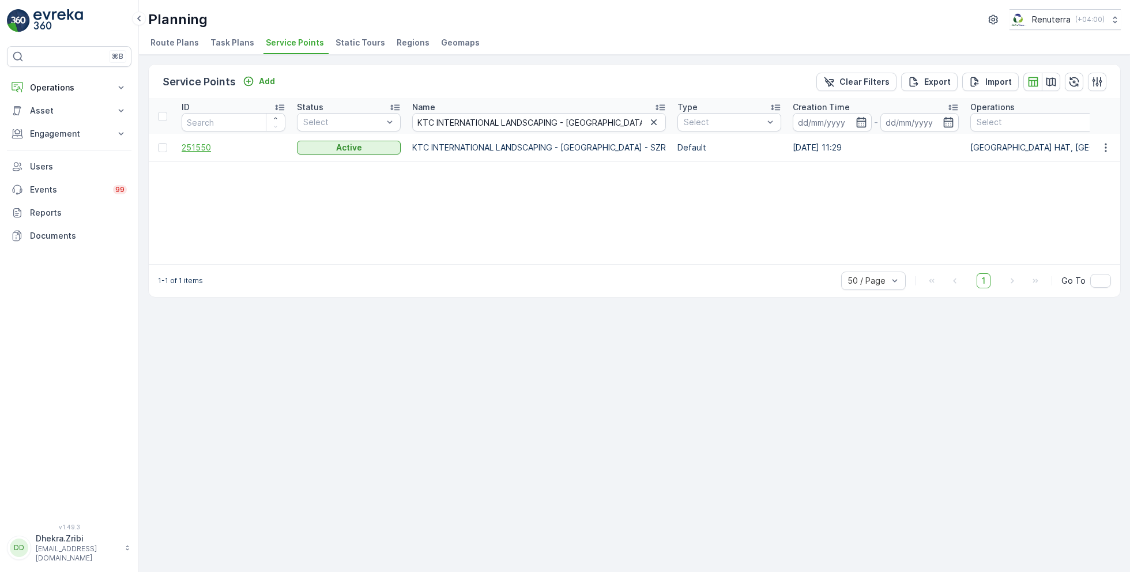
click at [197, 142] on span "251550" at bounding box center [234, 148] width 104 height 12
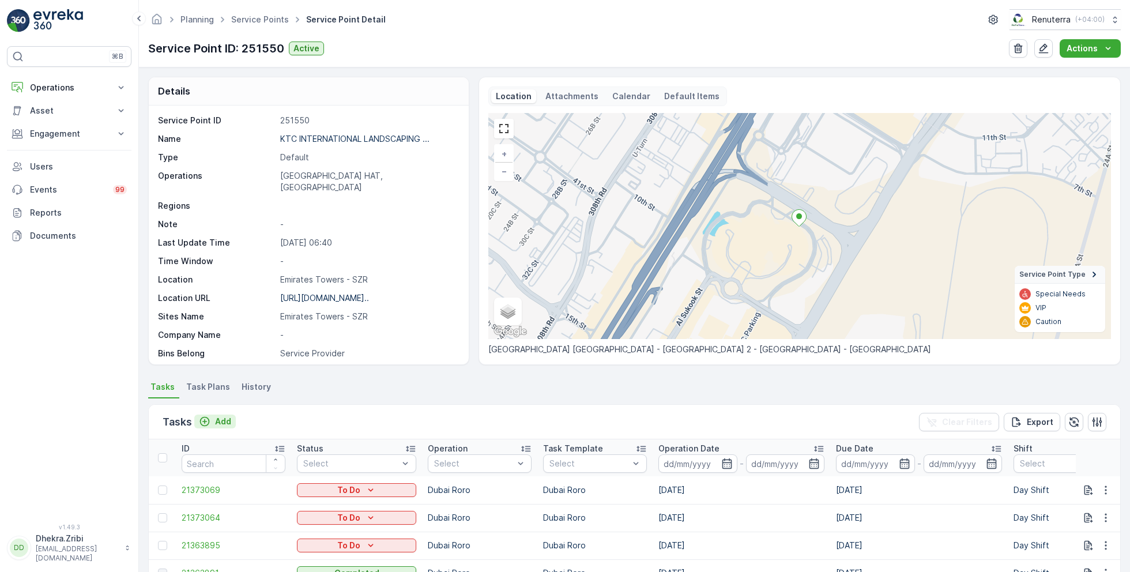
click at [221, 419] on p "Add" at bounding box center [223, 422] width 16 height 12
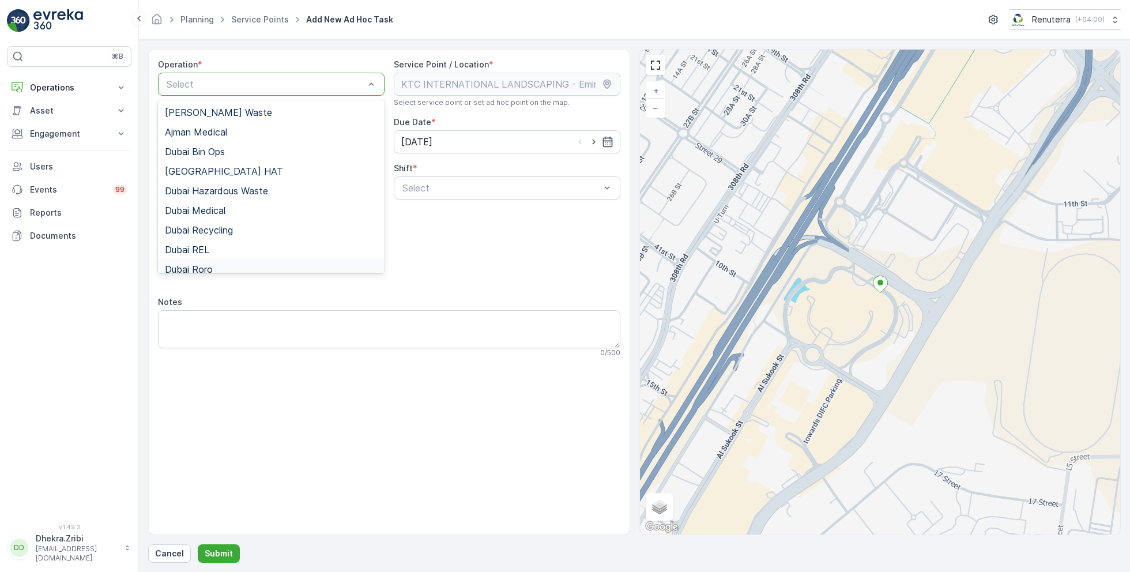
click at [210, 265] on span "Dubai Roro" at bounding box center [189, 269] width 48 height 10
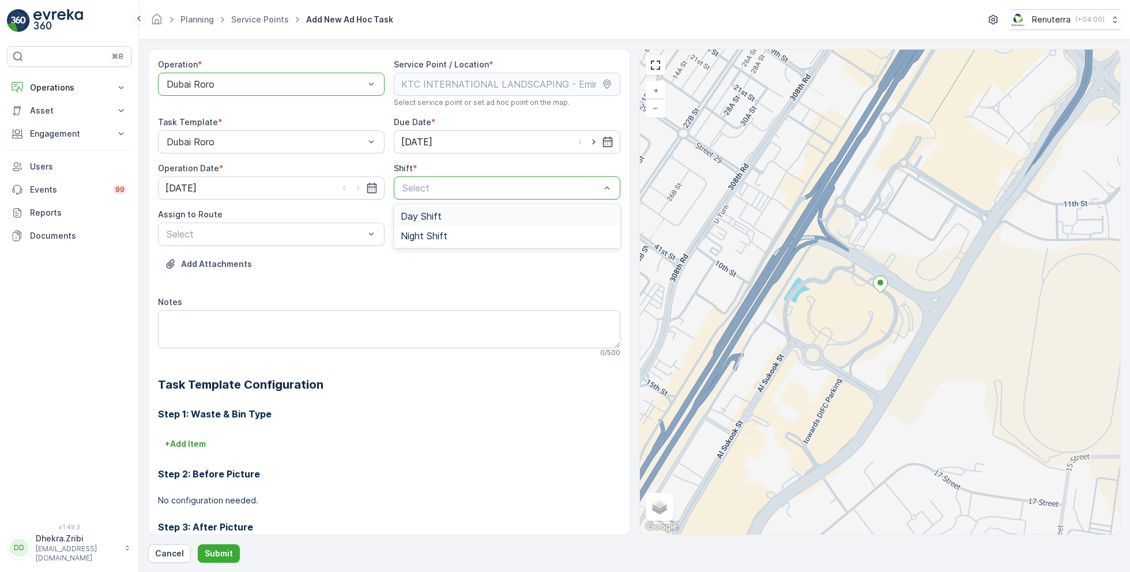
click at [417, 212] on span "Day Shift" at bounding box center [421, 216] width 41 height 10
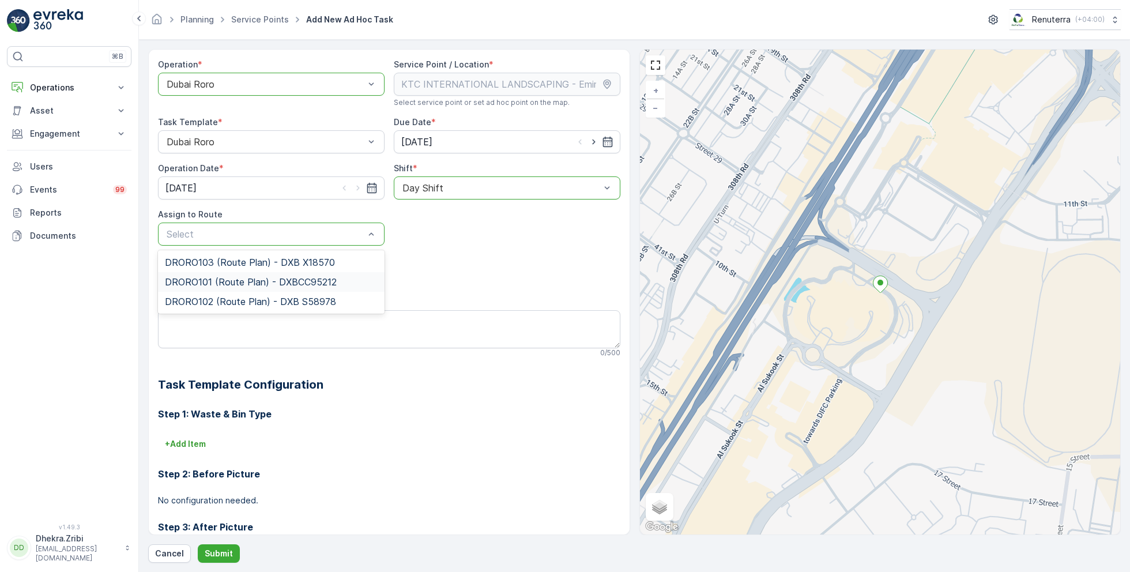
click at [236, 280] on span "DRORO101 (Route Plan) - DXBCC95212" at bounding box center [251, 282] width 172 height 10
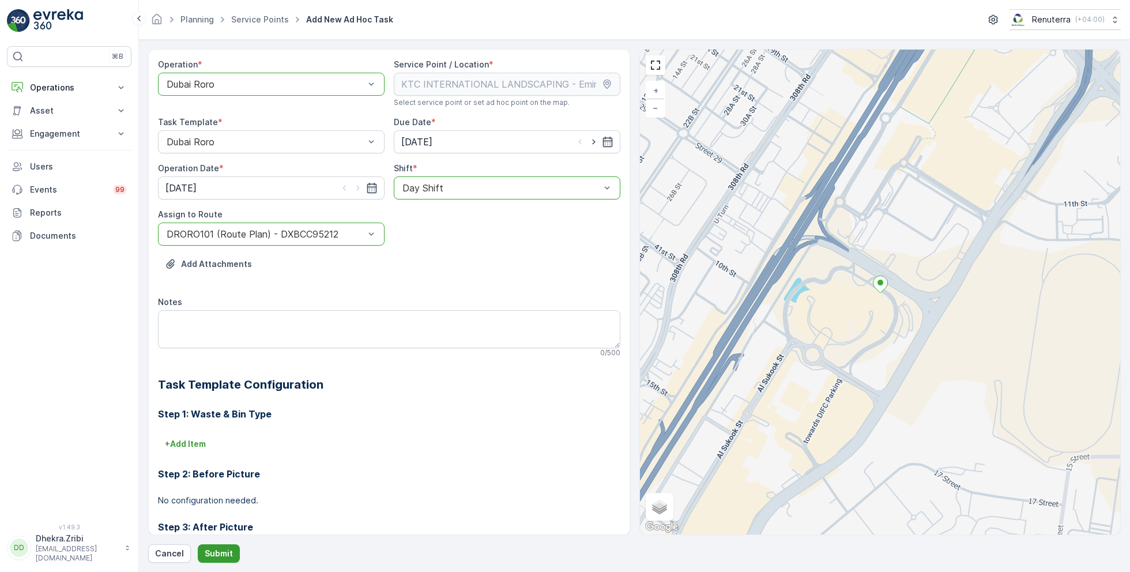
click at [216, 550] on p "Submit" at bounding box center [219, 554] width 28 height 12
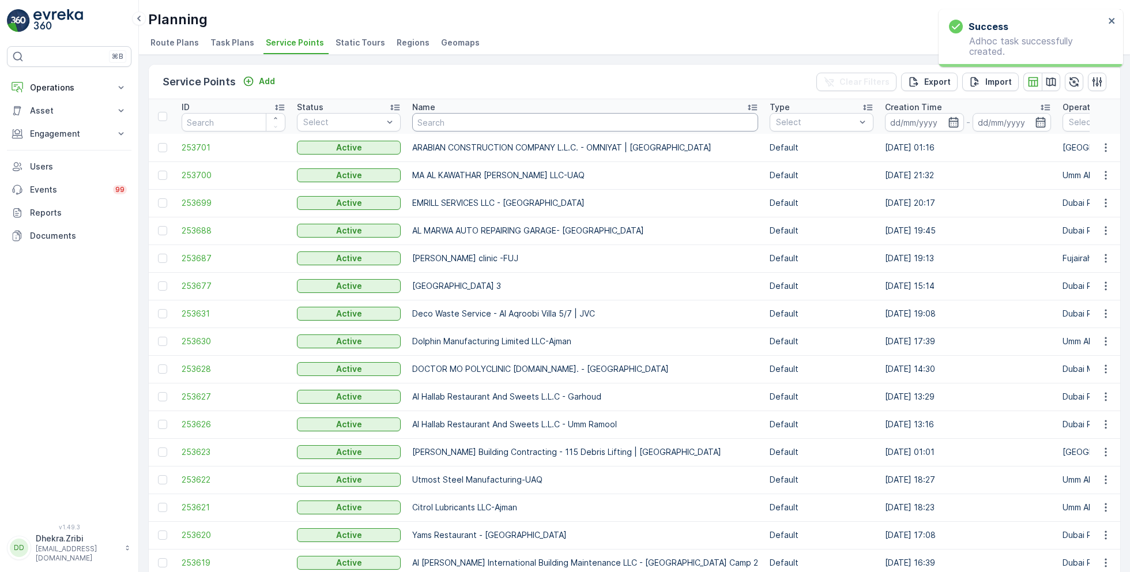
click at [461, 128] on input "text" at bounding box center [585, 122] width 346 height 18
paste input "EMIRATES LANDSCAPING L.L.C (Cafteria Site)"
type input "EMIRATES LANDSCAPING L.L.C (Cafteria Site)"
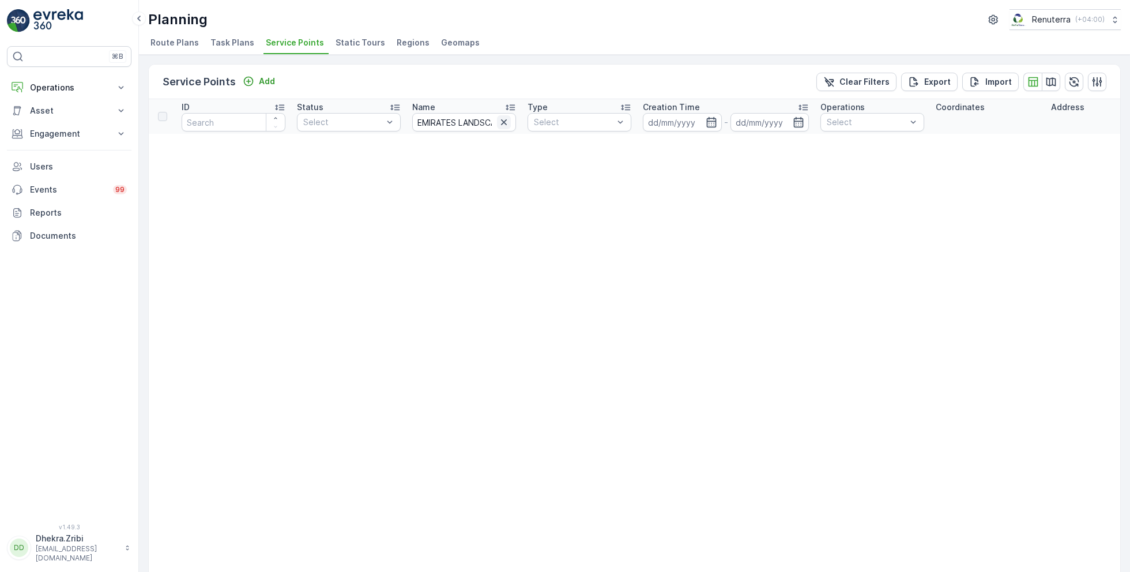
click at [505, 122] on icon "button" at bounding box center [504, 122] width 6 height 6
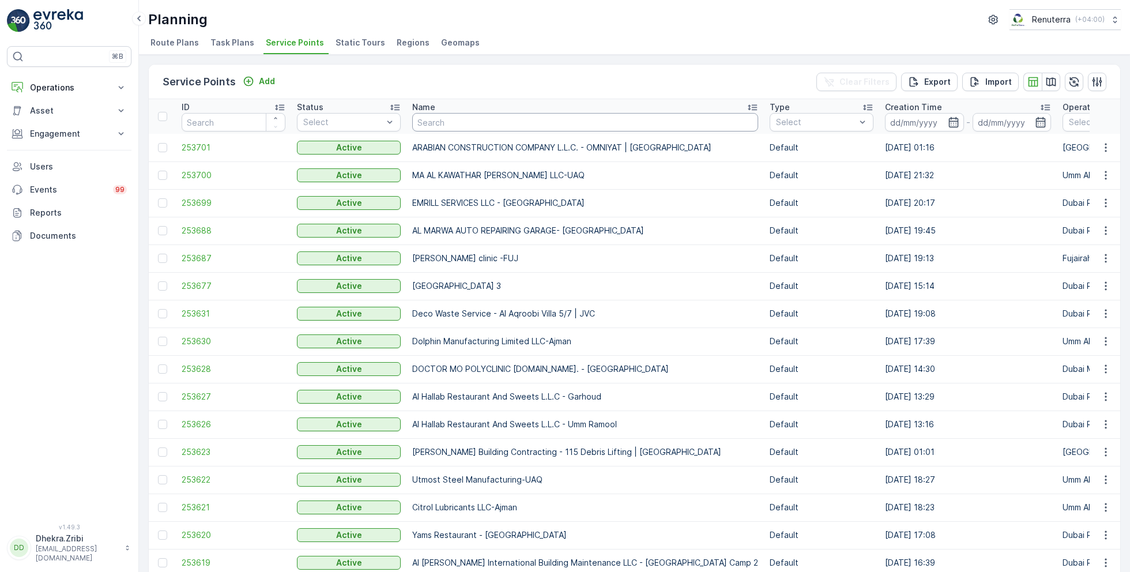
click at [465, 125] on input "text" at bounding box center [585, 122] width 346 height 18
type input "emirates"
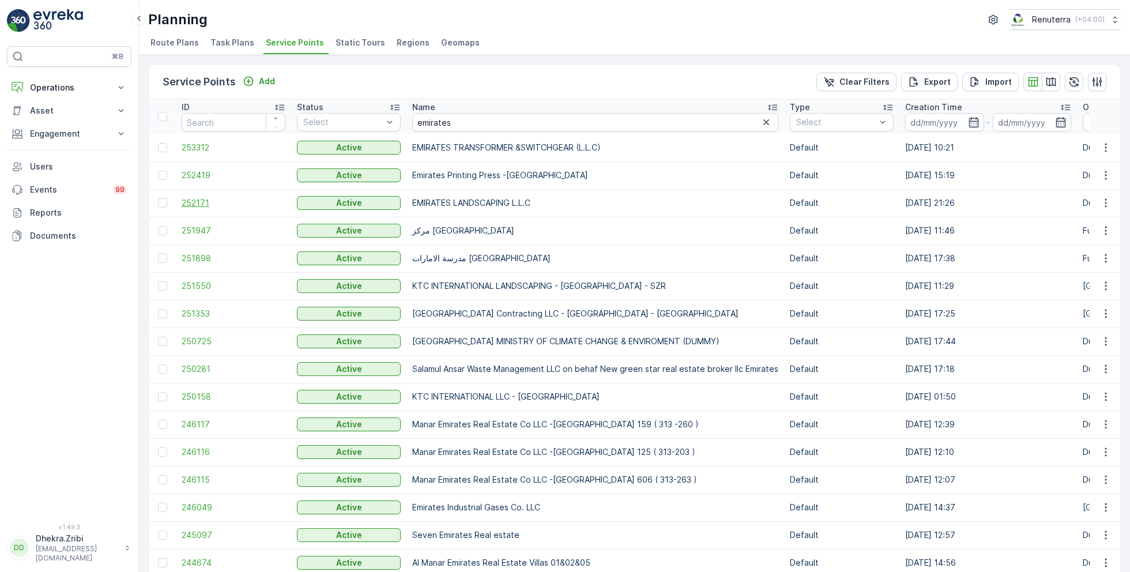
click at [199, 199] on span "252171" at bounding box center [234, 203] width 104 height 12
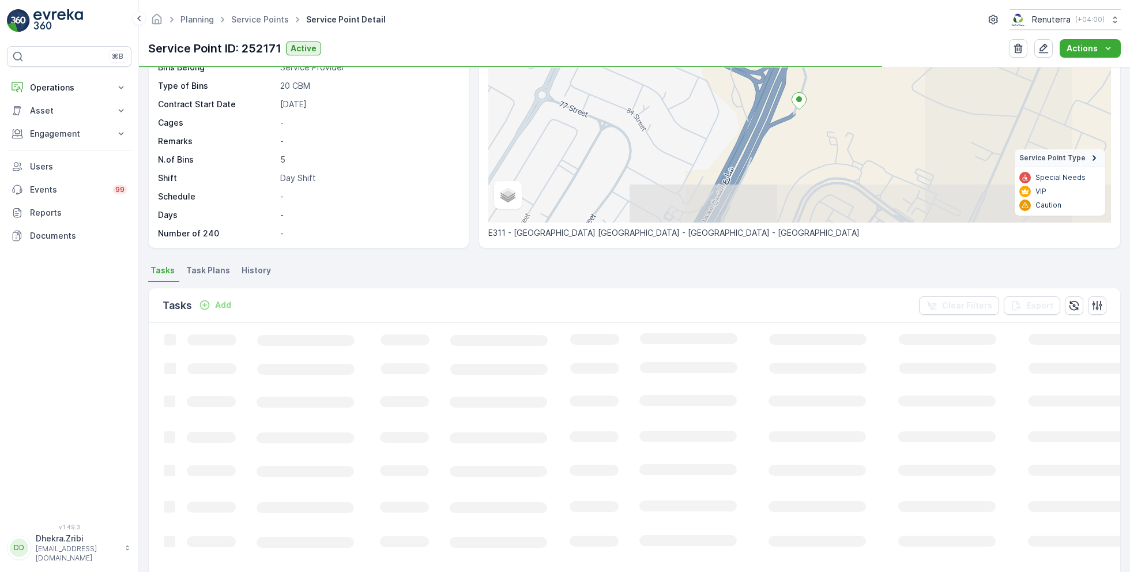
scroll to position [129, 0]
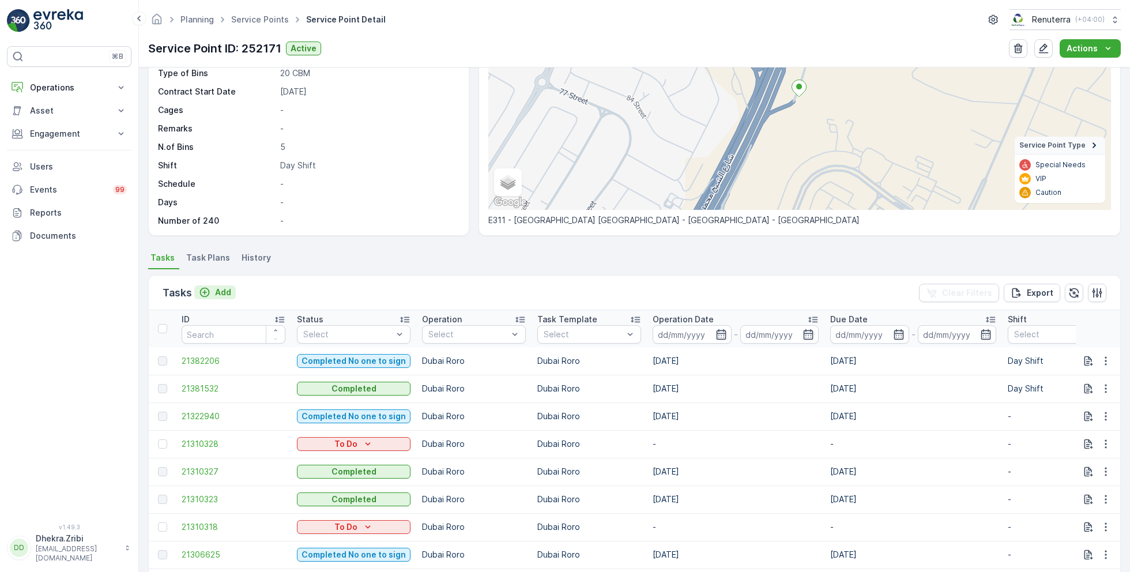
click at [223, 289] on p "Add" at bounding box center [223, 292] width 16 height 12
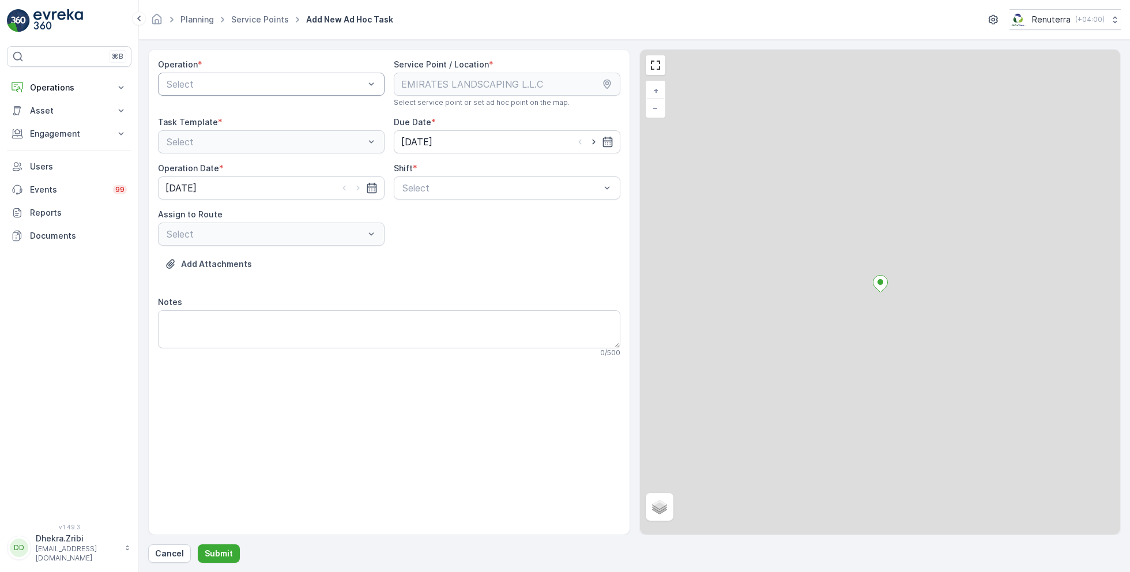
click at [239, 93] on div "Select" at bounding box center [271, 84] width 227 height 23
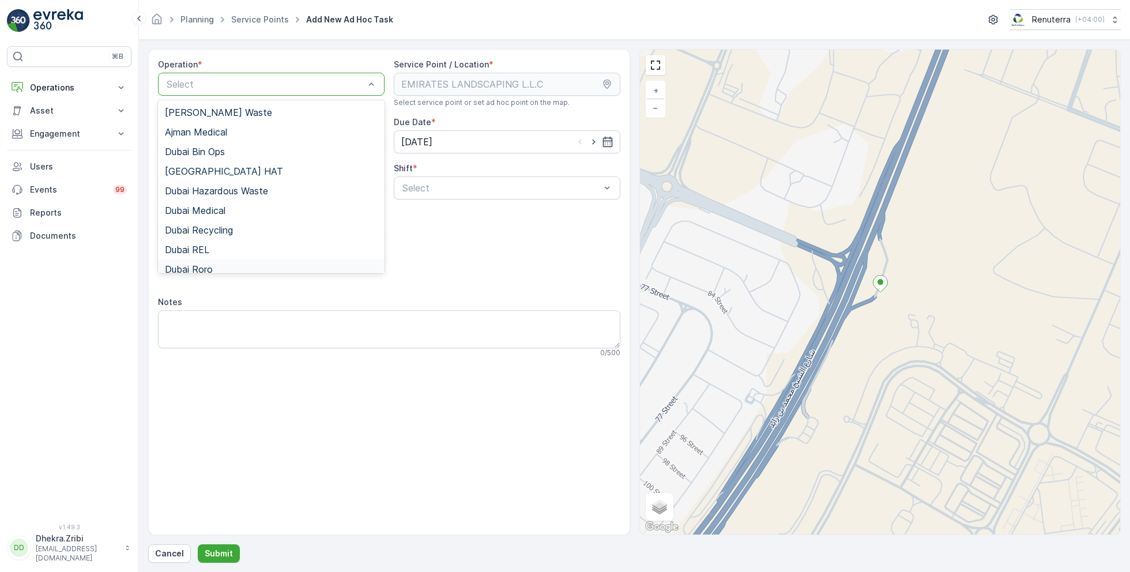
click at [213, 265] on div "Dubai Roro" at bounding box center [271, 269] width 213 height 10
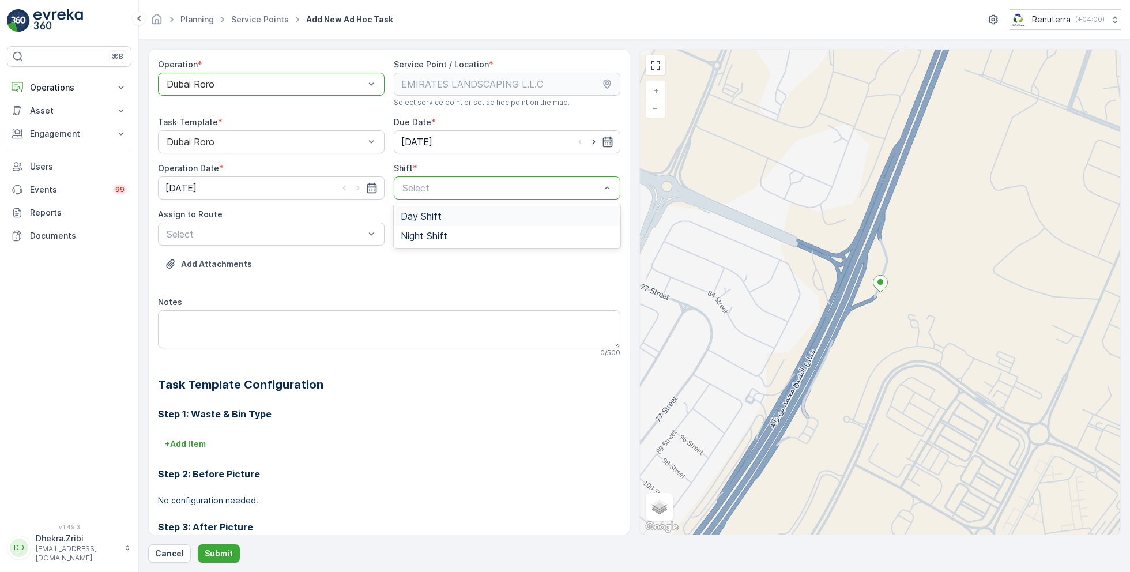
click at [427, 212] on span "Day Shift" at bounding box center [421, 216] width 41 height 10
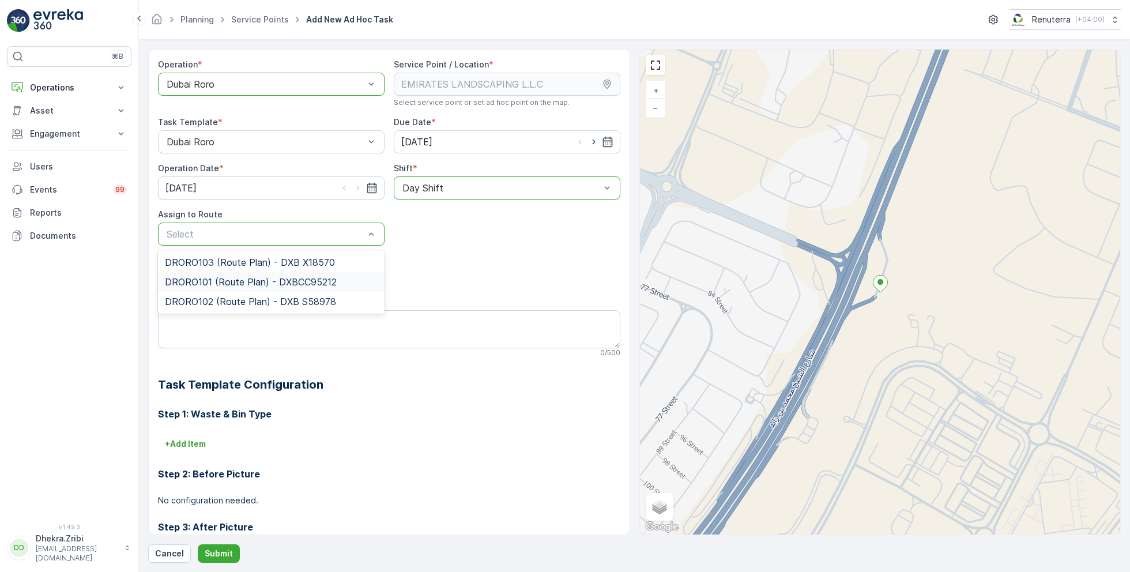
click at [272, 281] on span "DRORO101 (Route Plan) - DXBCC95212" at bounding box center [251, 282] width 172 height 10
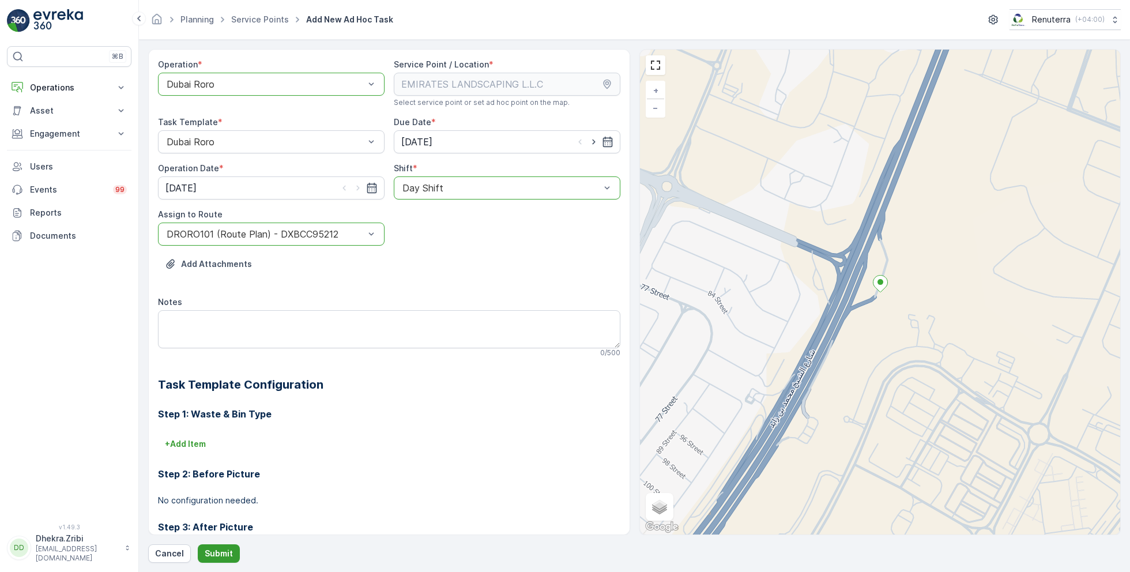
click at [218, 552] on p "Submit" at bounding box center [219, 554] width 28 height 12
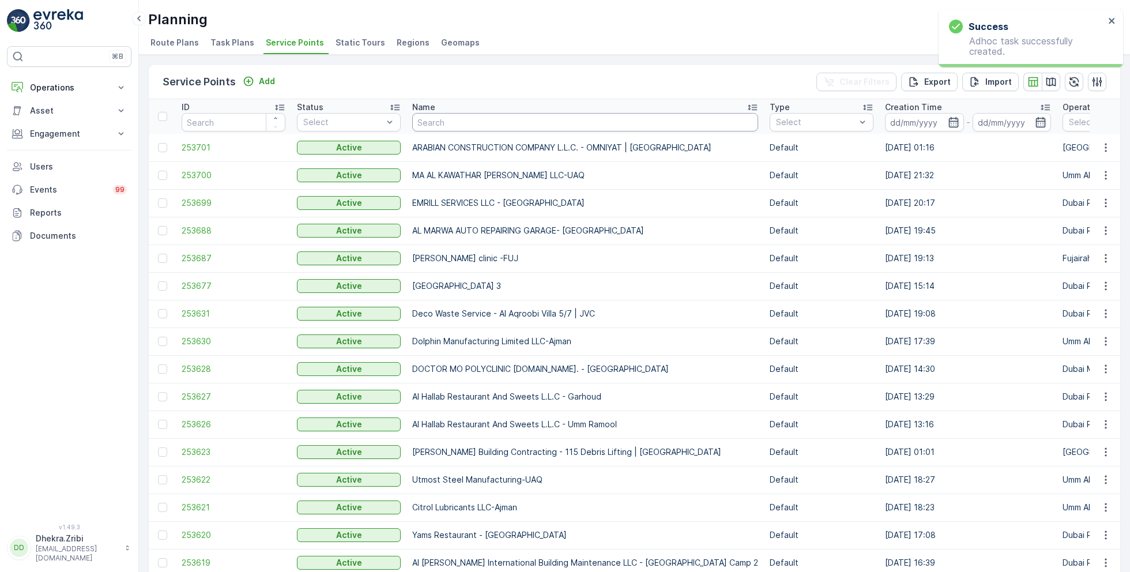
click at [478, 130] on input "text" at bounding box center [585, 122] width 346 height 18
paste input "KTC INTERNATIONAL LANDSCAPING - [GEOGRAPHIC_DATA] - SZR"
type input "KTC INTERNATIONAL LANDSCAPING - [GEOGRAPHIC_DATA] - SZR"
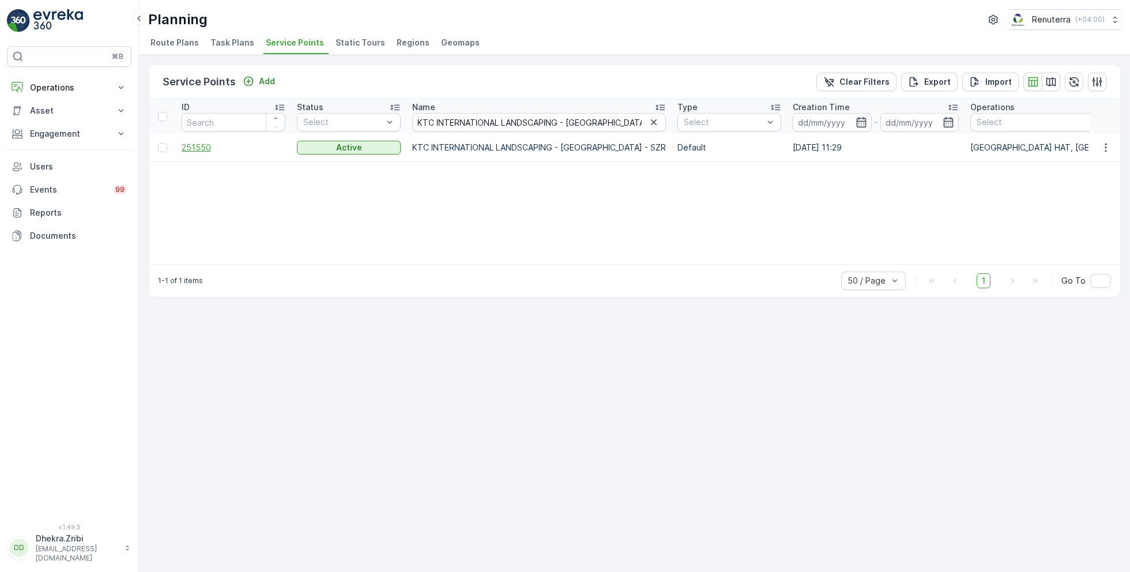
click at [201, 148] on span "251550" at bounding box center [234, 148] width 104 height 12
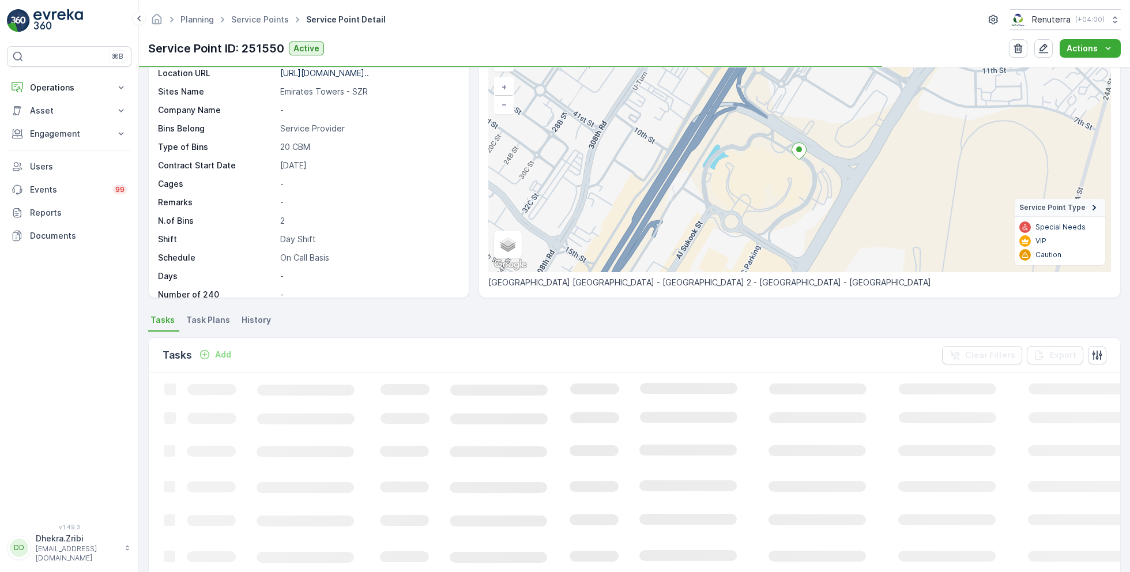
scroll to position [68, 0]
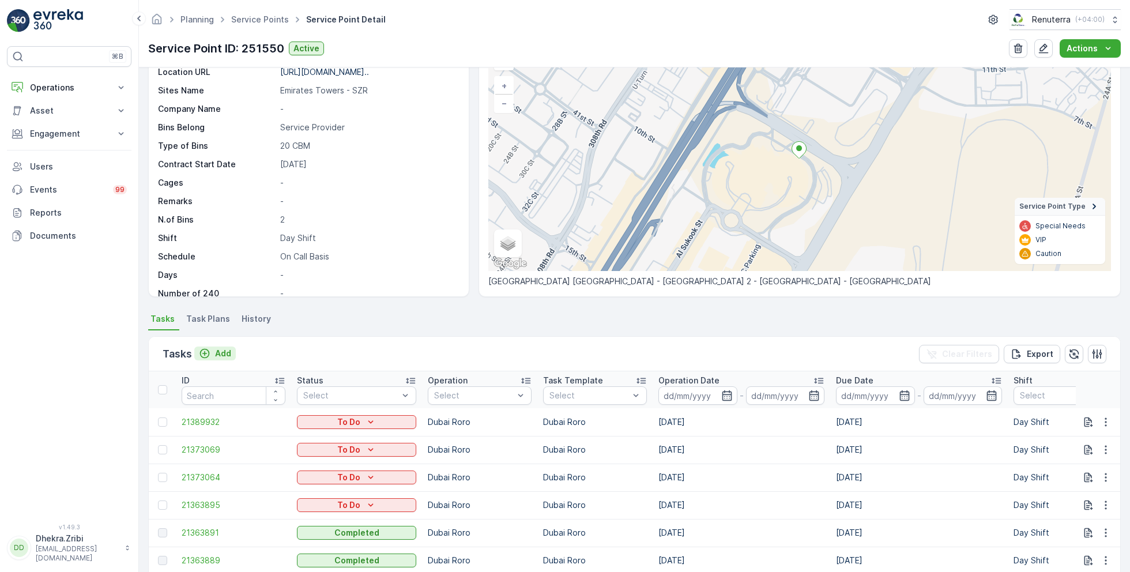
click at [223, 351] on p "Add" at bounding box center [223, 354] width 16 height 12
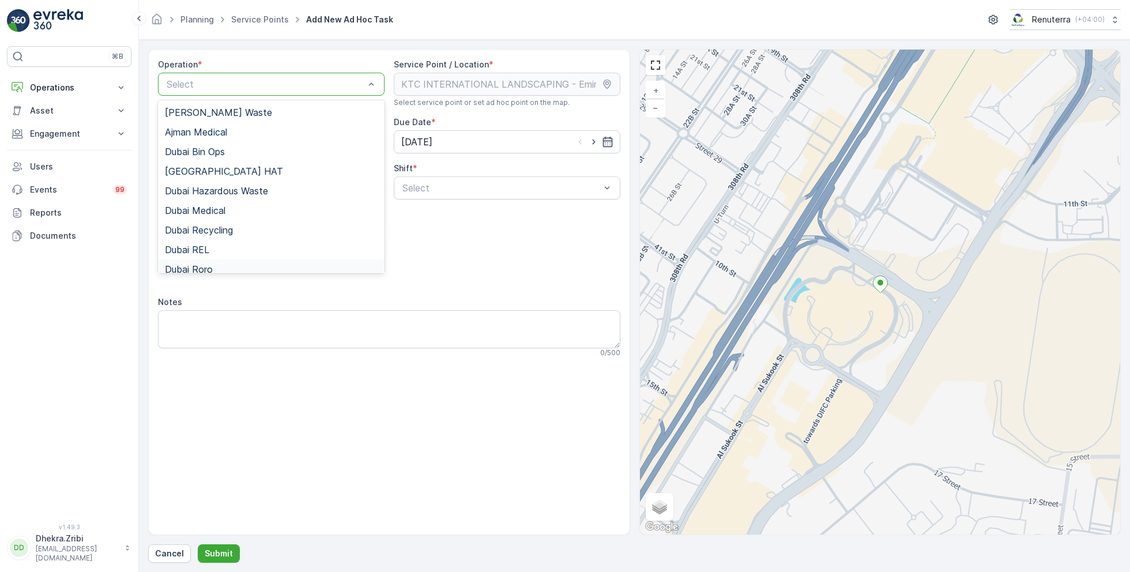
click at [207, 265] on span "Dubai Roro" at bounding box center [189, 269] width 48 height 10
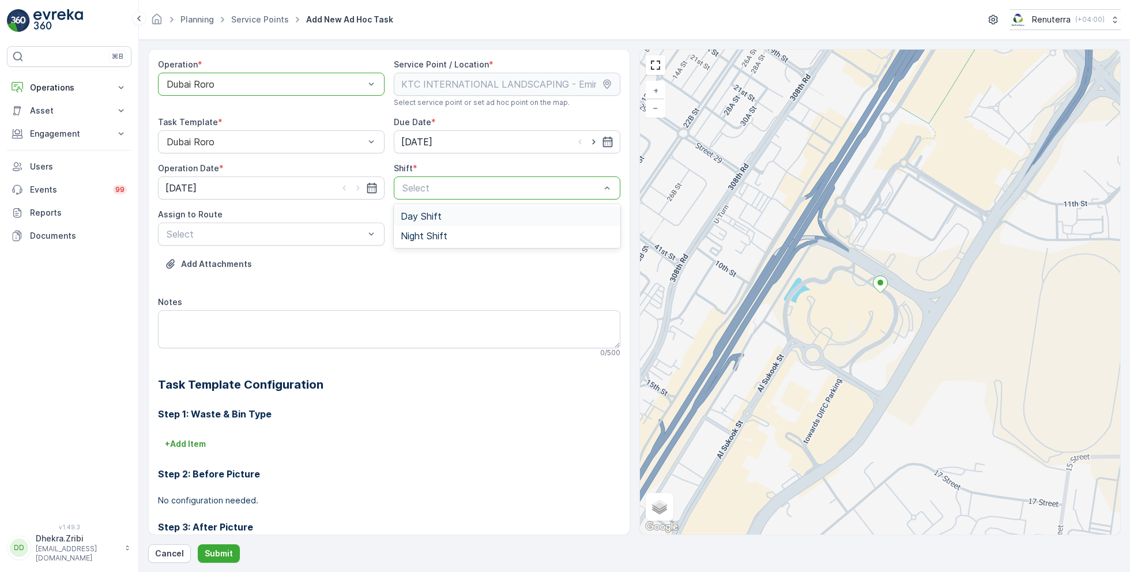
click at [422, 216] on span "Day Shift" at bounding box center [421, 216] width 41 height 10
click at [325, 242] on div "Select" at bounding box center [271, 233] width 227 height 23
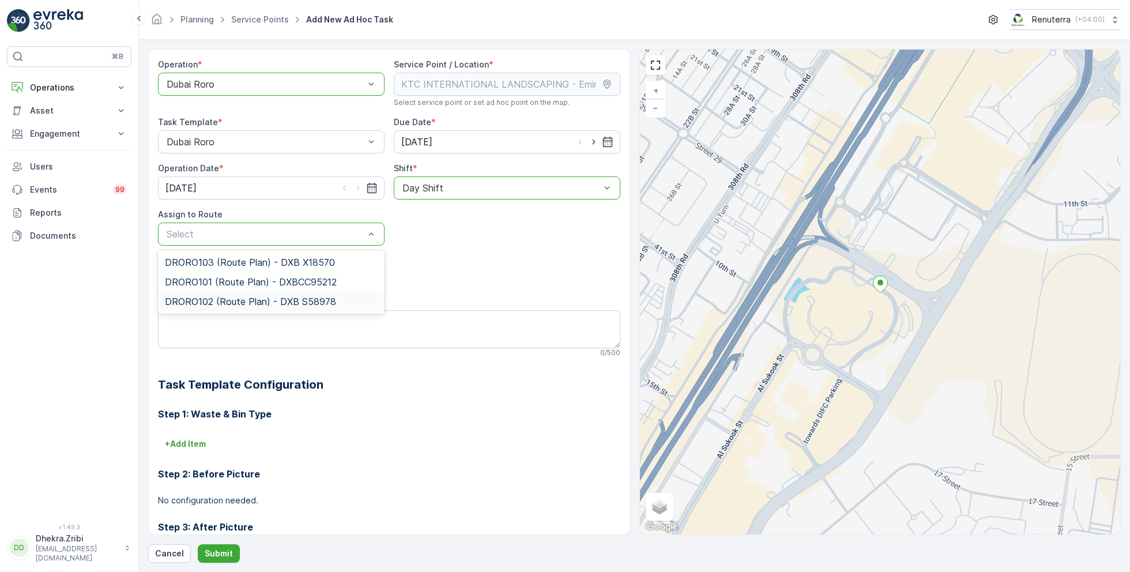
click at [240, 299] on span "DRORO102 (Route Plan) - DXB S58978" at bounding box center [250, 301] width 171 height 10
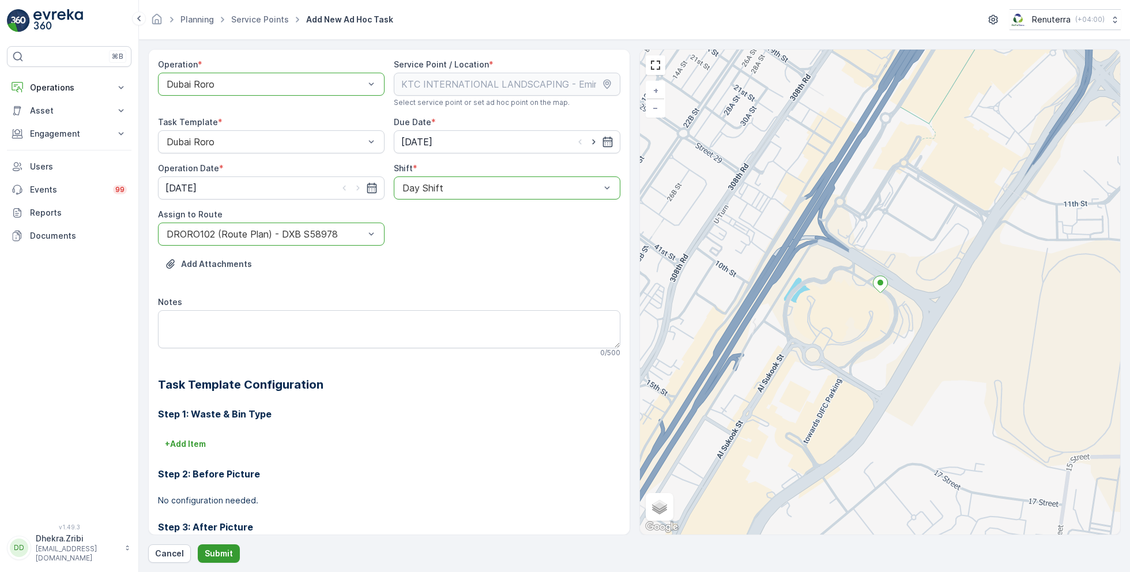
click at [219, 548] on p "Submit" at bounding box center [219, 554] width 28 height 12
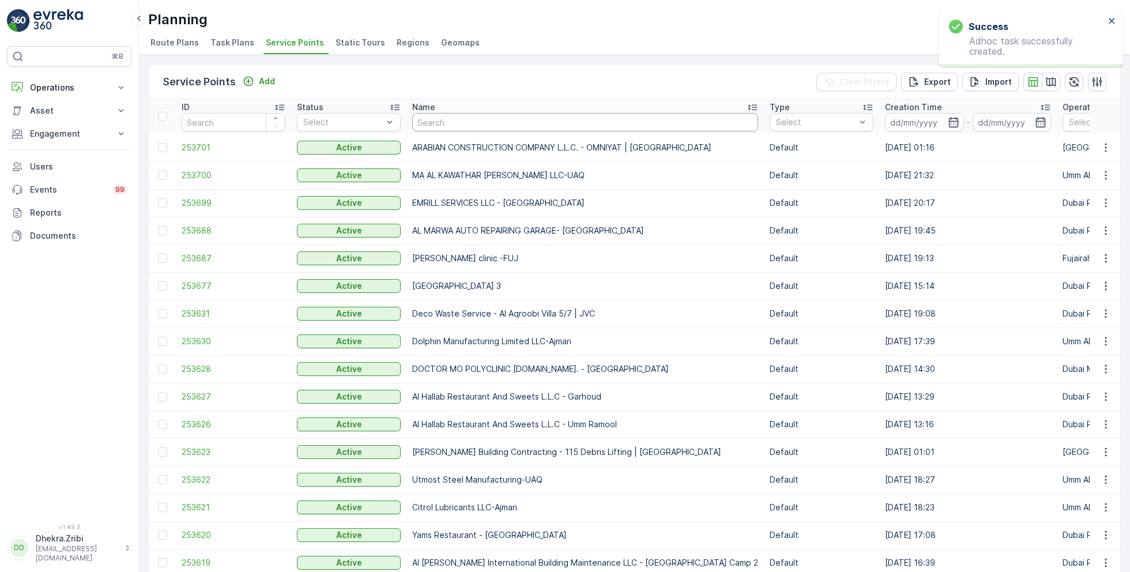
click at [453, 123] on input "text" at bounding box center [585, 122] width 346 height 18
paste input "KTC INTERNATIONAL LANDSCAPING - [GEOGRAPHIC_DATA] - SZR"
type input "KTC INTERNATIONAL LANDSCAPING - [GEOGRAPHIC_DATA] - SZR"
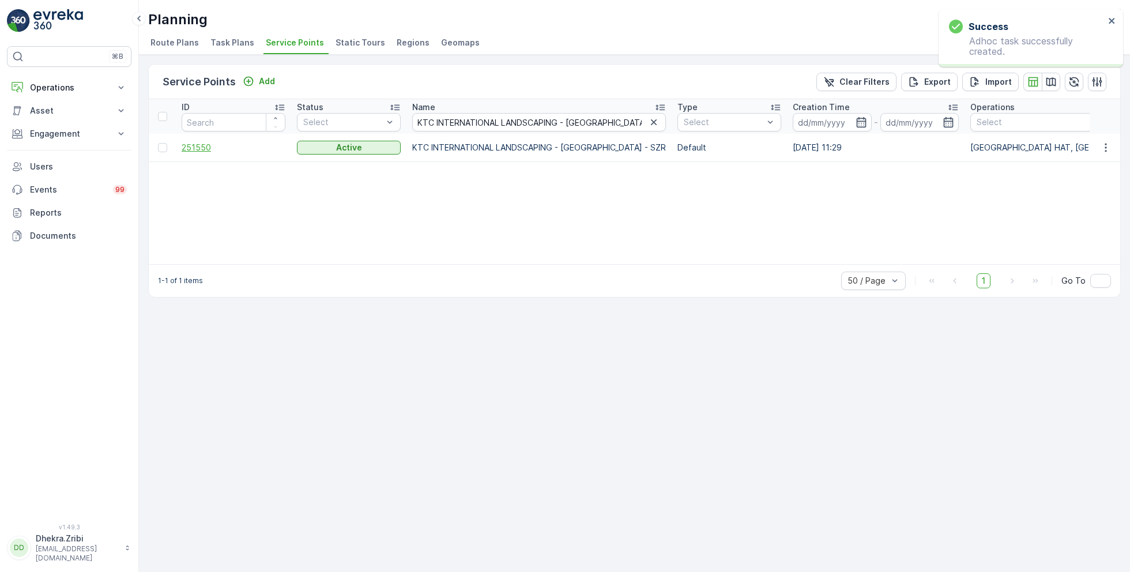
click at [204, 149] on span "251550" at bounding box center [234, 148] width 104 height 12
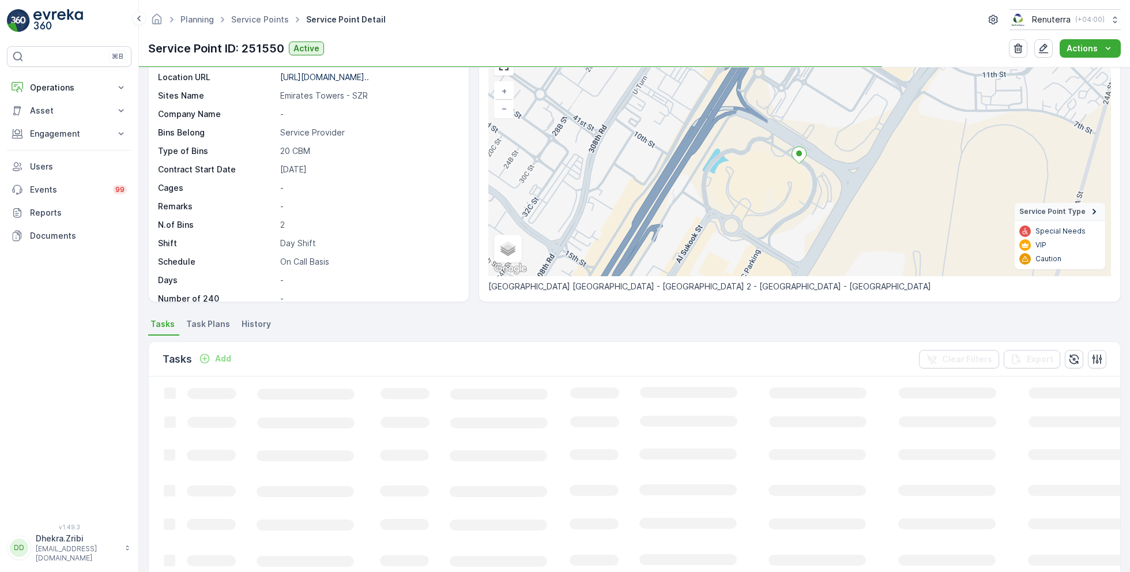
scroll to position [67, 0]
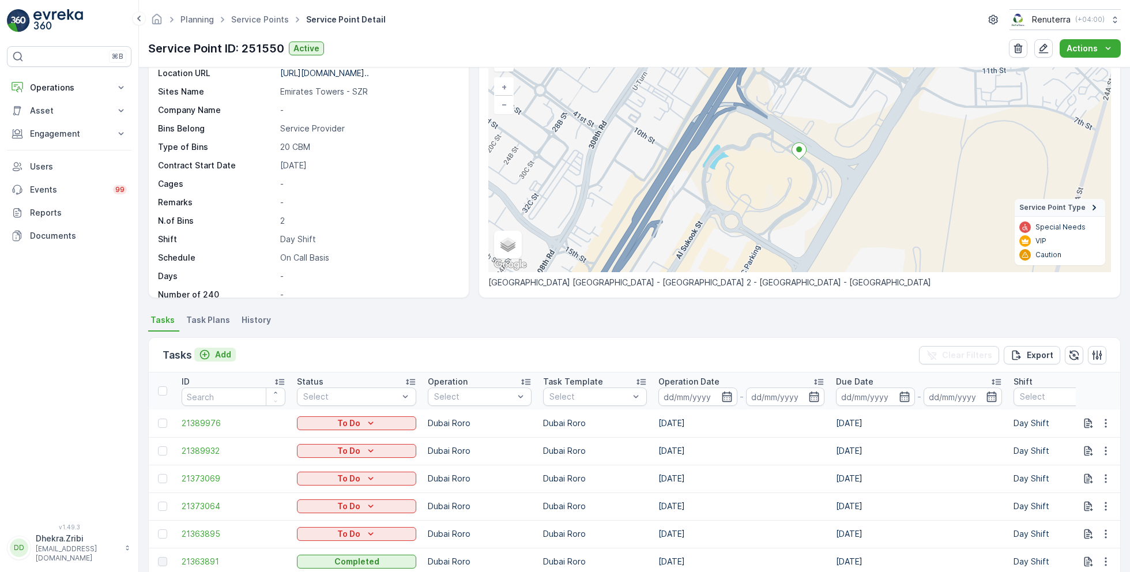
click at [218, 352] on p "Add" at bounding box center [223, 355] width 16 height 12
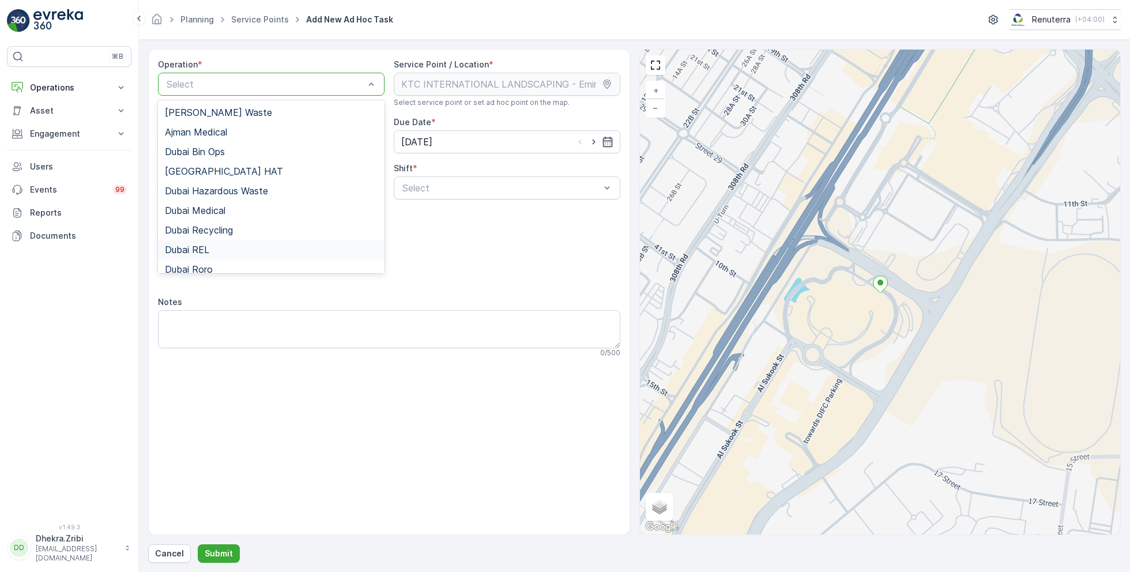
click at [205, 250] on span "Dubai REL" at bounding box center [187, 249] width 44 height 10
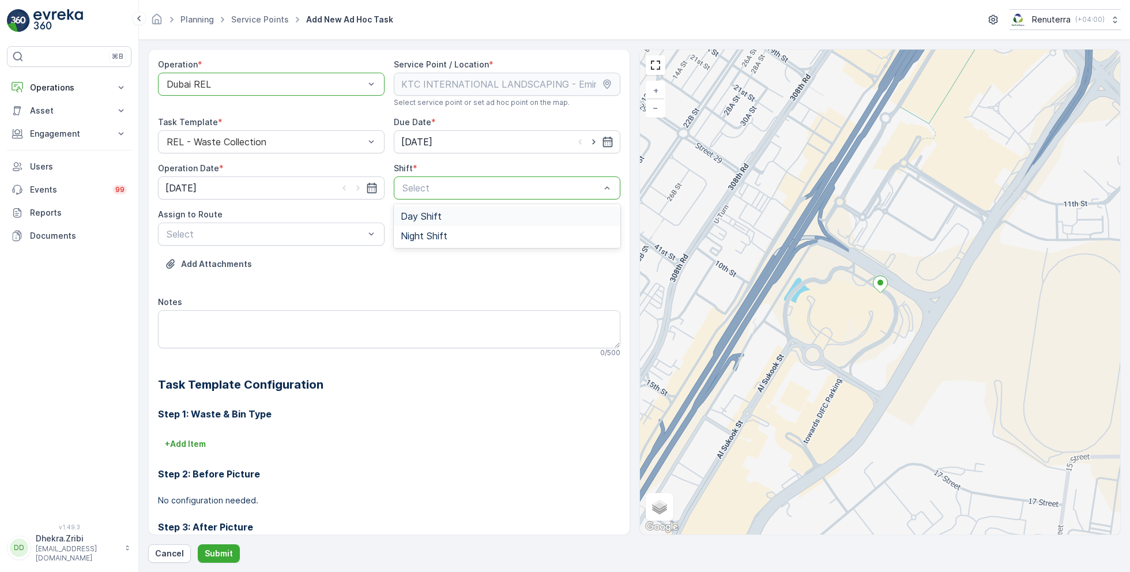
click at [432, 217] on span "Day Shift" at bounding box center [421, 216] width 41 height 10
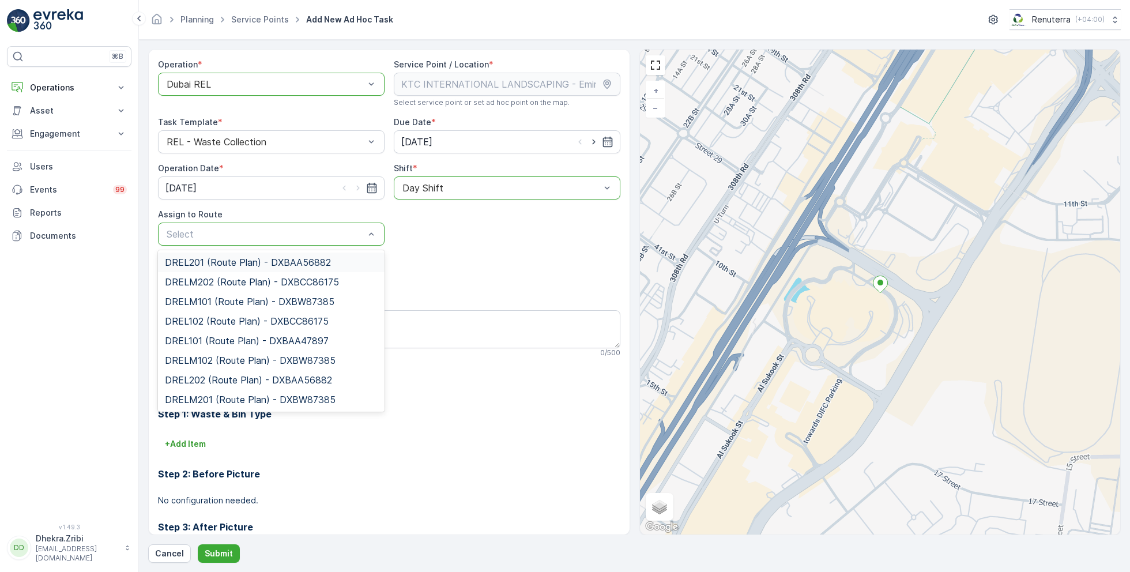
click at [273, 87] on div at bounding box center [265, 84] width 200 height 10
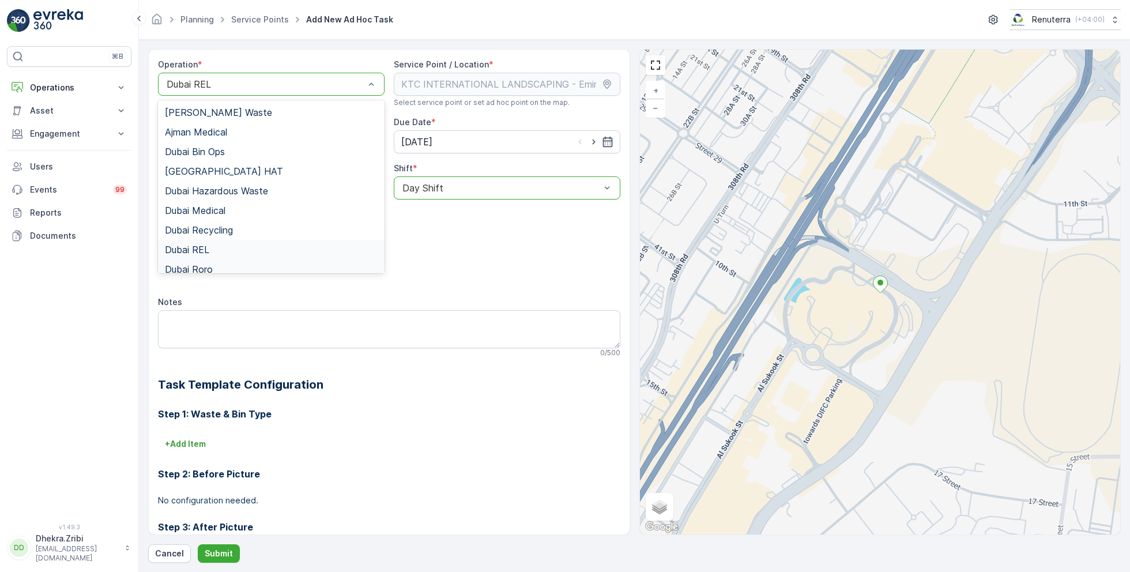
click at [217, 261] on div "Dubai Roro" at bounding box center [271, 269] width 227 height 20
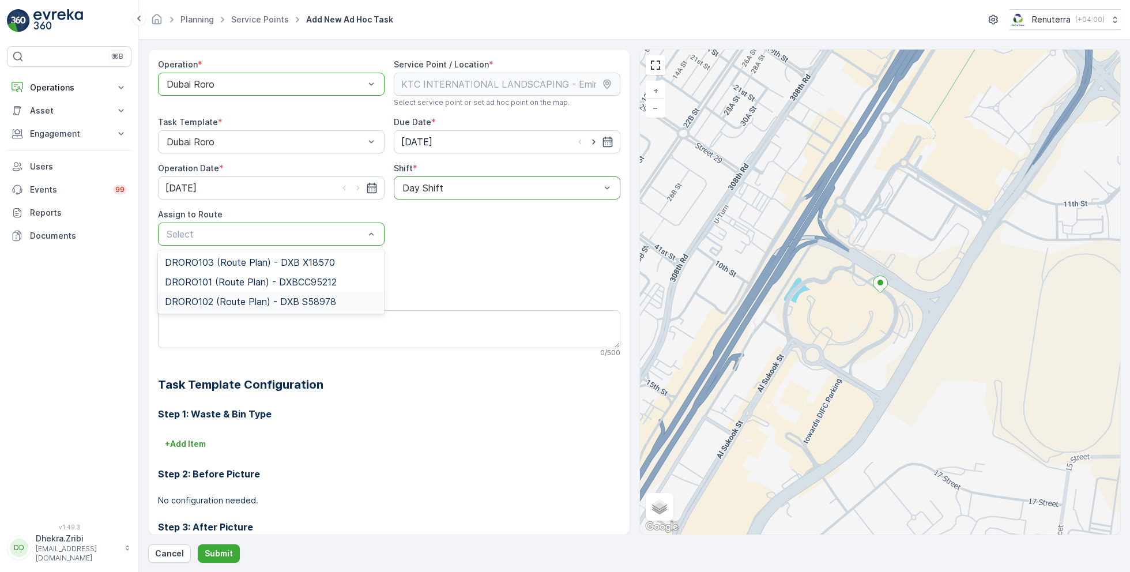
click at [221, 308] on div "DRORO102 (Route Plan) - DXB S58978" at bounding box center [271, 302] width 227 height 20
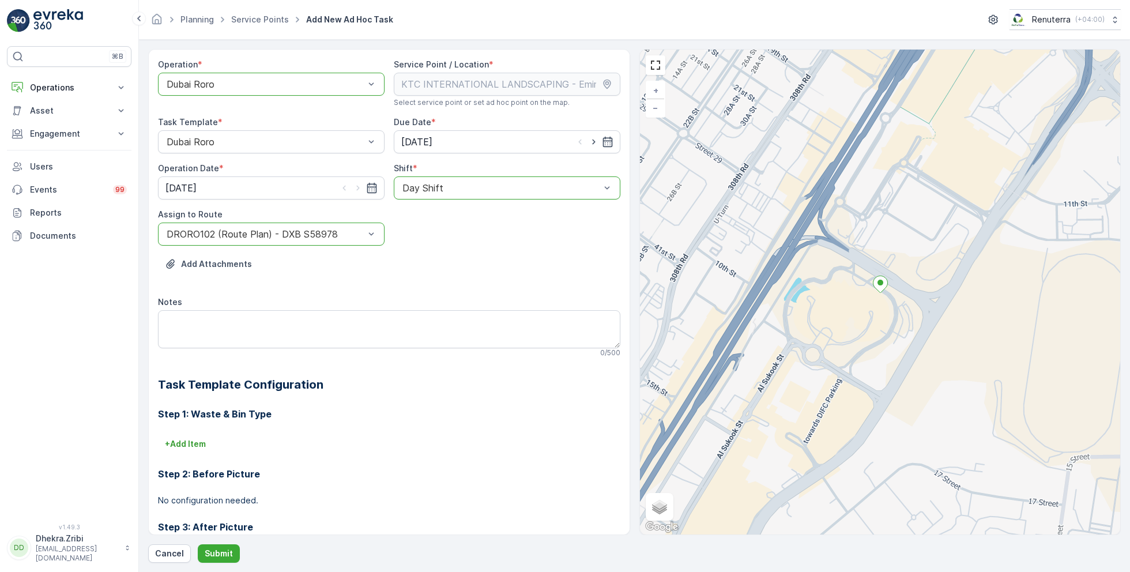
click at [217, 543] on div "Operation * option Dubai Roro, selected. Dubai Roro Service Point / Location * …" at bounding box center [634, 306] width 972 height 514
click at [222, 552] on p "Submit" at bounding box center [219, 554] width 28 height 12
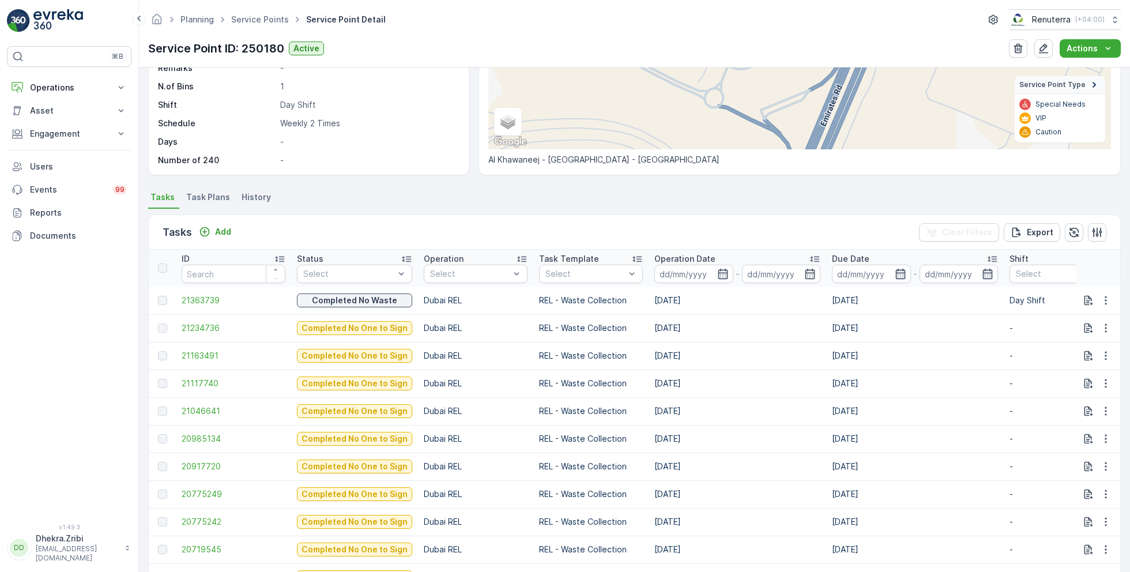
scroll to position [191, 0]
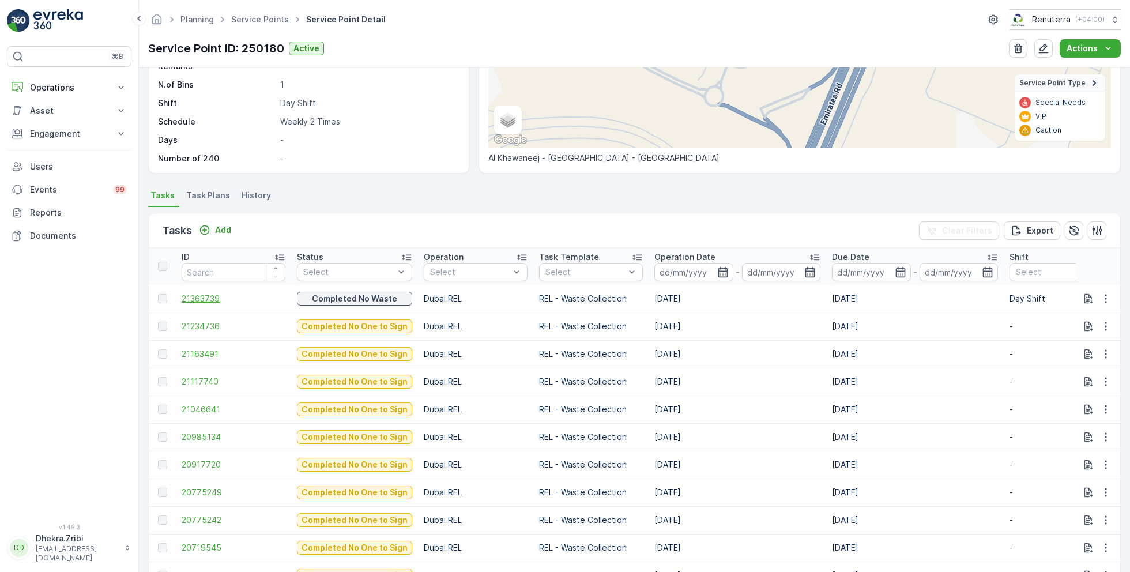
click at [220, 294] on span "21363739" at bounding box center [234, 299] width 104 height 12
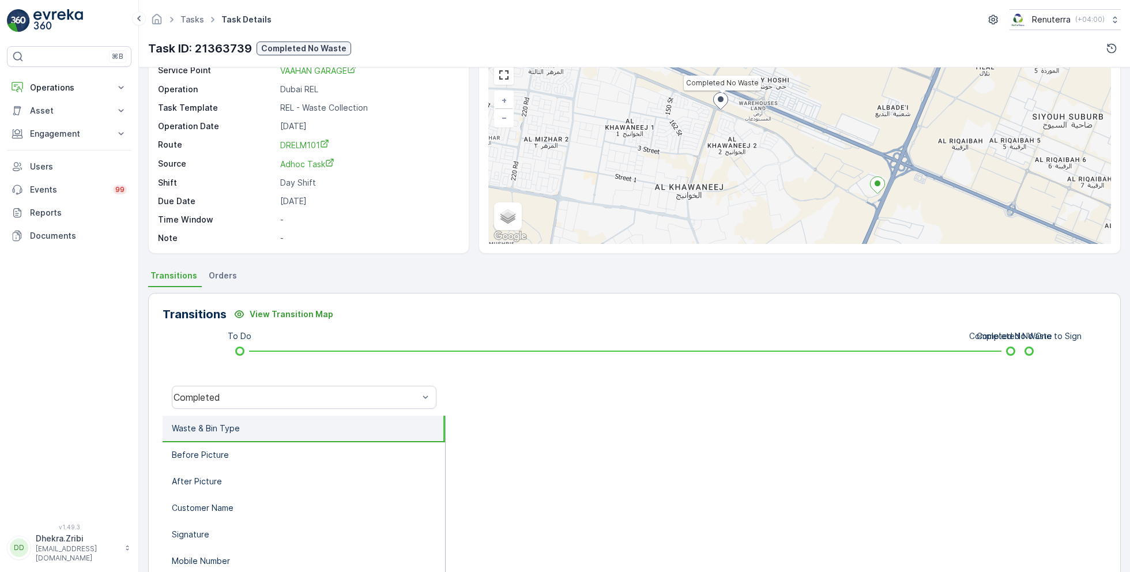
scroll to position [61, 0]
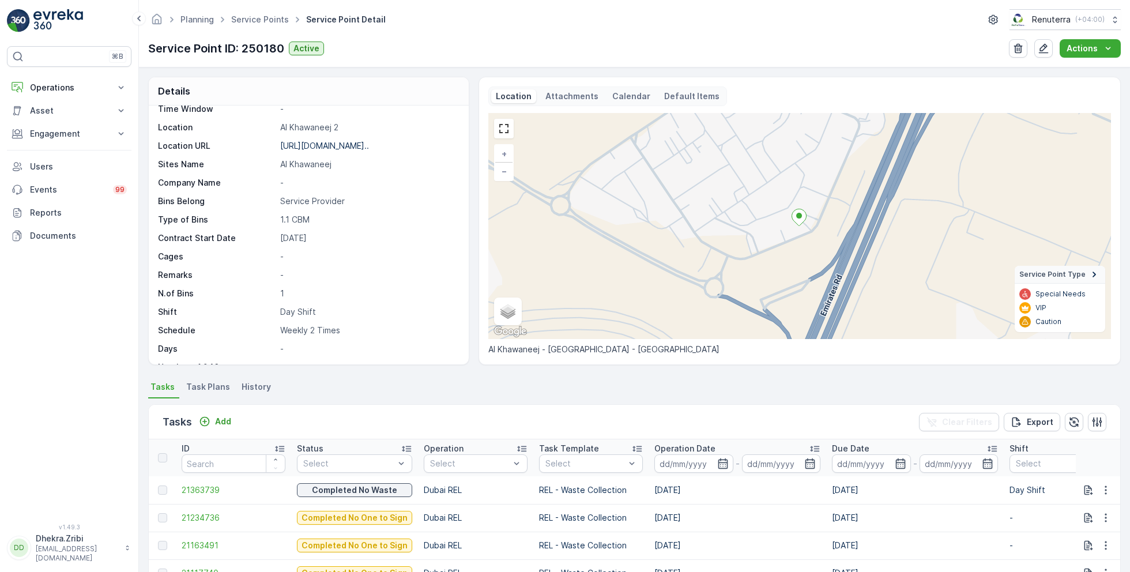
scroll to position [158, 0]
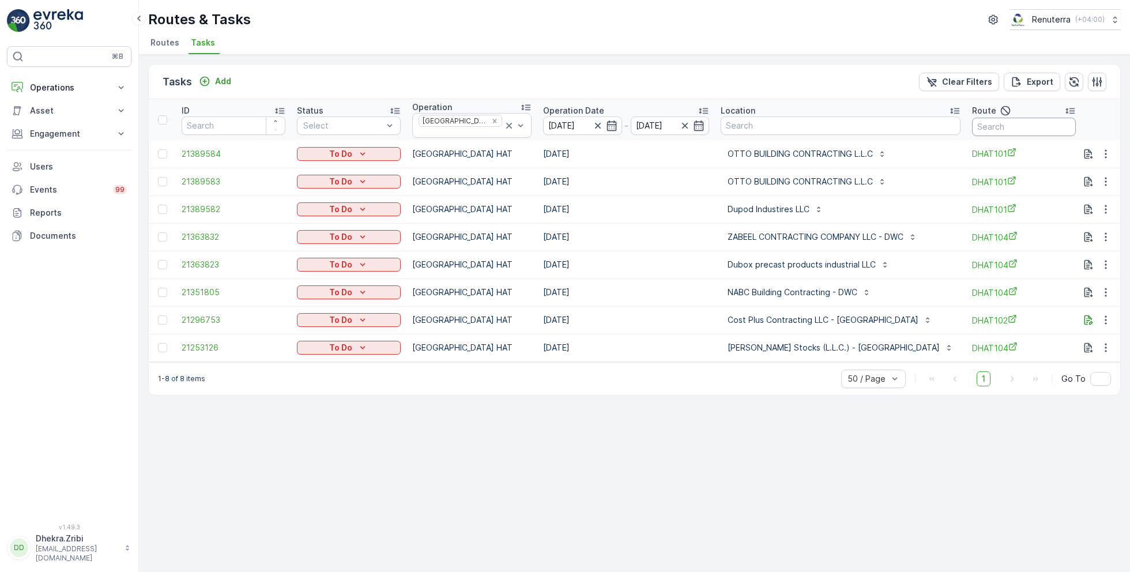
click at [972, 126] on input "text" at bounding box center [1024, 127] width 104 height 18
type input "101"
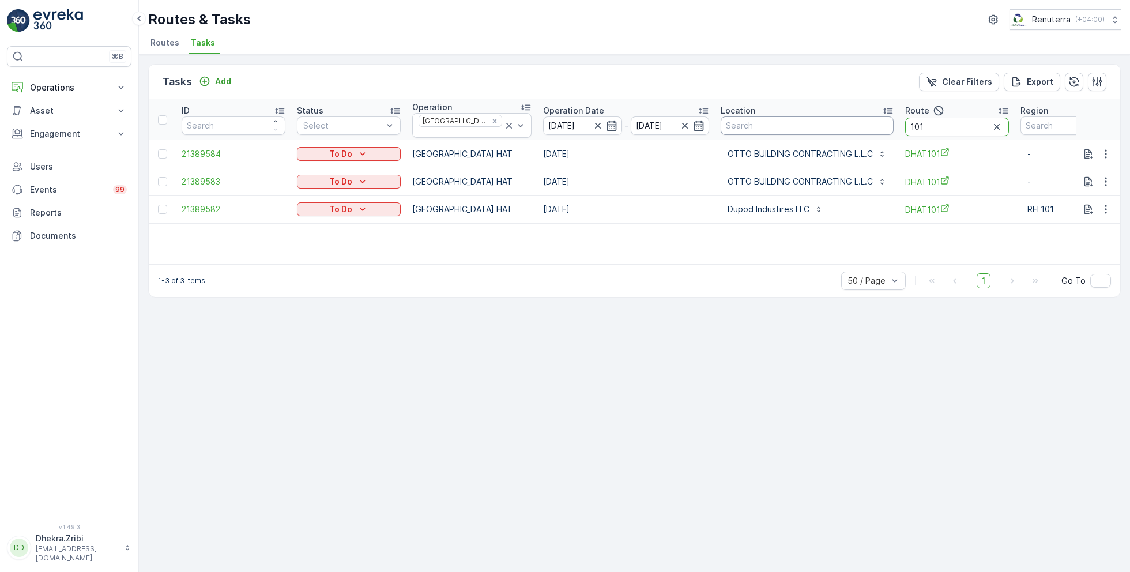
drag, startPoint x: 916, startPoint y: 122, endPoint x: 873, endPoint y: 122, distance: 42.7
click at [873, 122] on tr "ID Status Select Operation Dubai HAT Operation Date [DATE] - [DATE] Location Ro…" at bounding box center [662, 119] width 1026 height 41
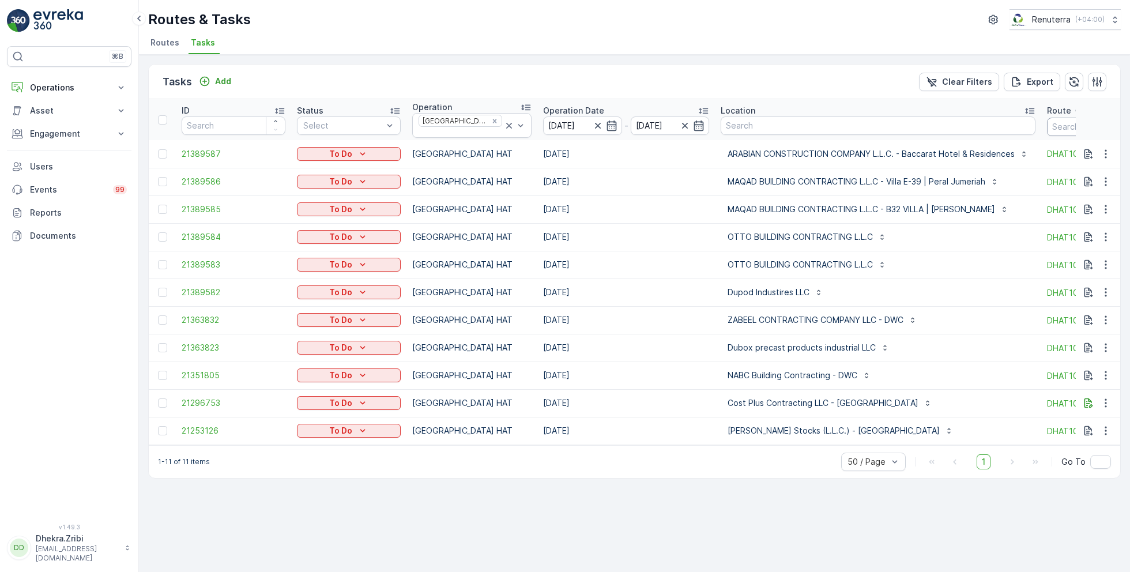
click at [1058, 127] on input "text" at bounding box center [1099, 127] width 104 height 18
type input "102"
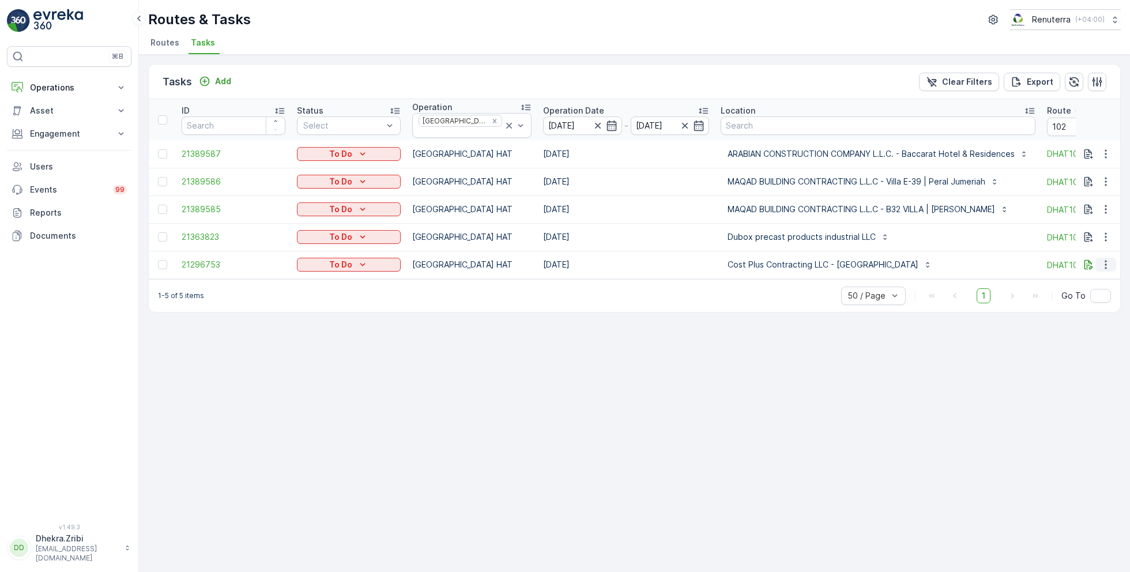
click at [1107, 261] on icon "button" at bounding box center [1106, 265] width 12 height 12
click at [1079, 326] on span "Remove from Route" at bounding box center [1087, 326] width 78 height 12
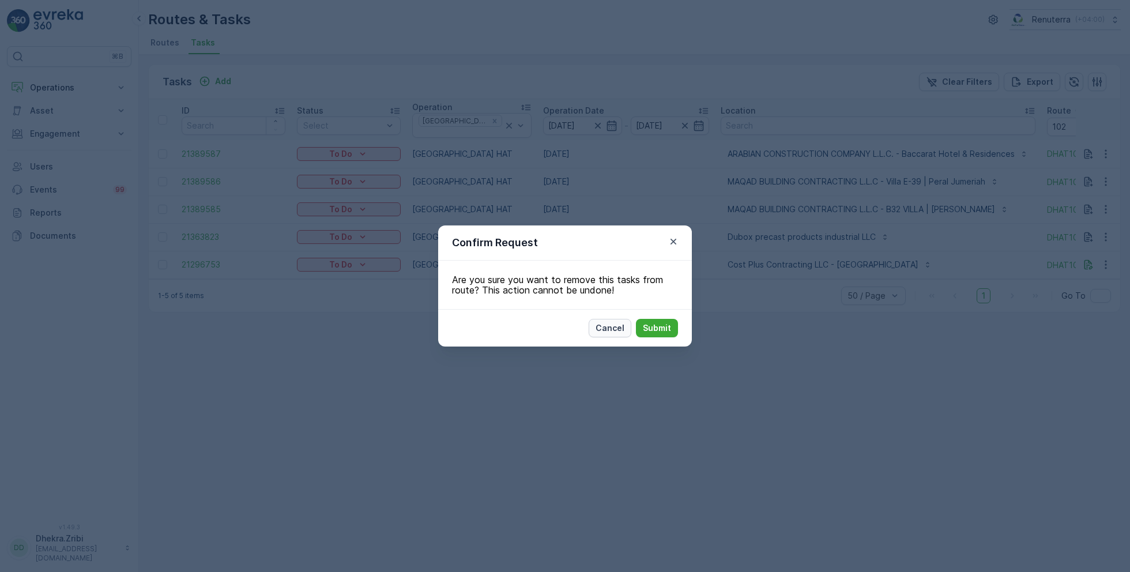
click at [610, 331] on p "Cancel" at bounding box center [609, 328] width 29 height 12
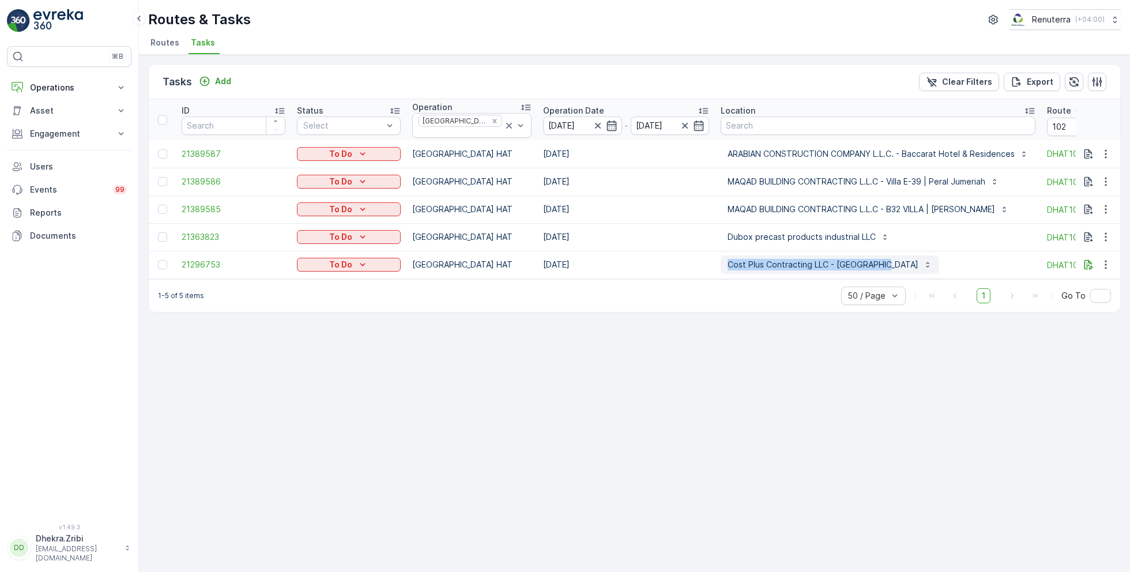
drag, startPoint x: 699, startPoint y: 258, endPoint x: 869, endPoint y: 259, distance: 169.5
click at [869, 259] on td "Cost Plus Contracting LLC - [GEOGRAPHIC_DATA]" at bounding box center [878, 265] width 326 height 28
copy p "Cost Plus Contracting LLC - [GEOGRAPHIC_DATA]"
click at [1107, 260] on icon "button" at bounding box center [1106, 265] width 12 height 12
click at [1072, 320] on span "Remove from Route" at bounding box center [1087, 326] width 78 height 12
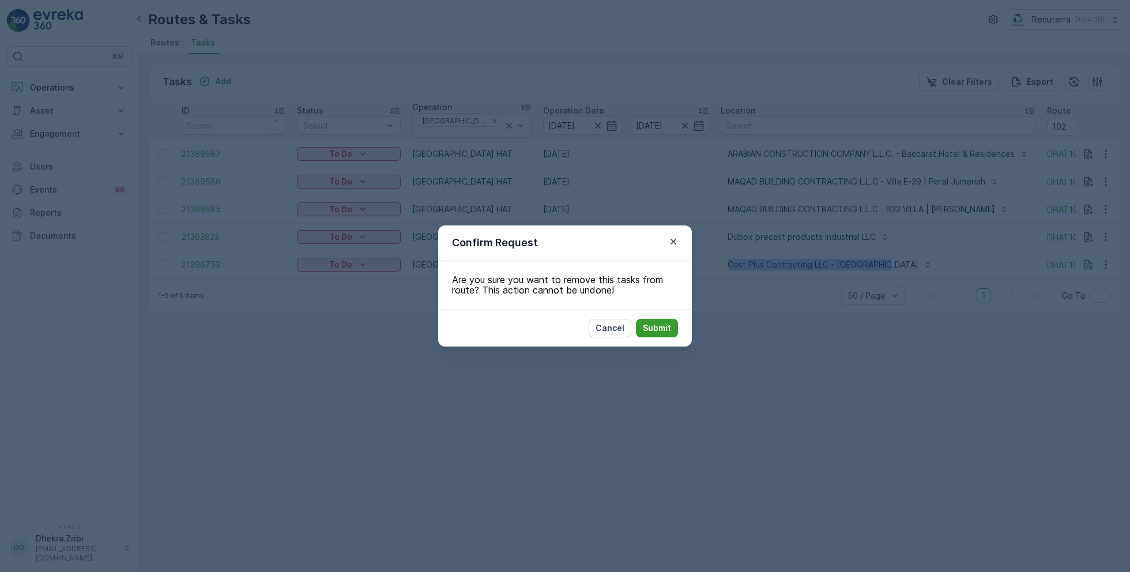
click at [648, 327] on p "Submit" at bounding box center [657, 328] width 28 height 12
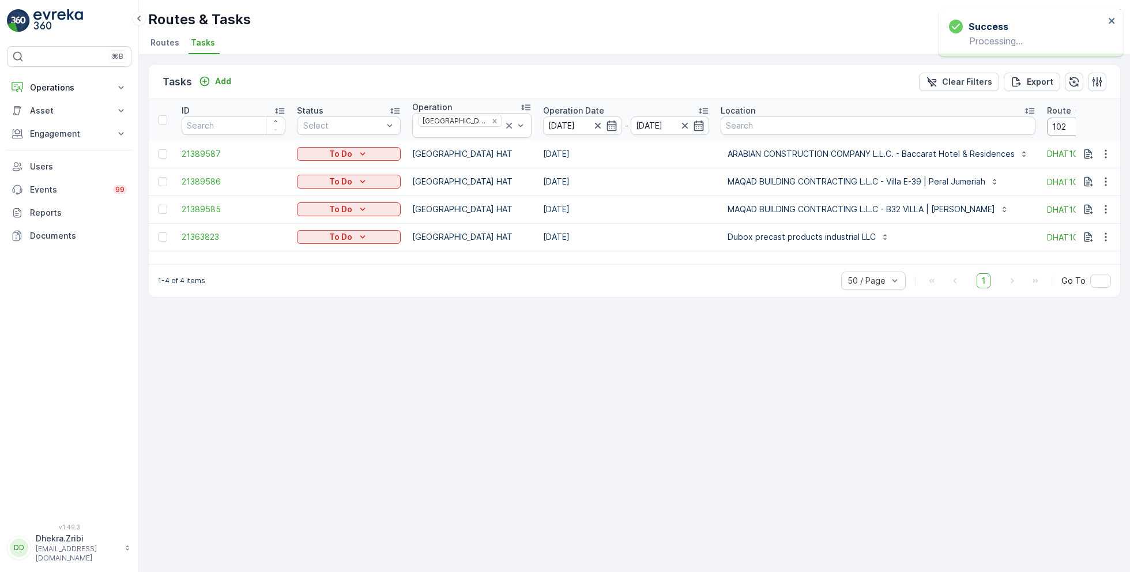
click at [1051, 126] on input "102" at bounding box center [1099, 127] width 104 height 18
type input "103"
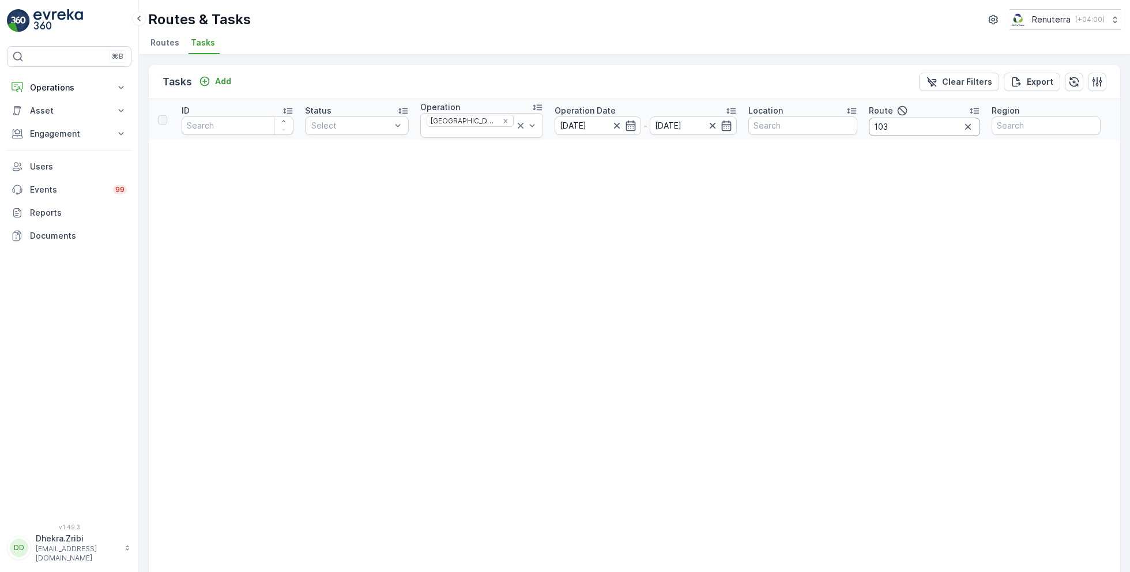
click at [926, 125] on input "103" at bounding box center [924, 127] width 111 height 18
type input "104"
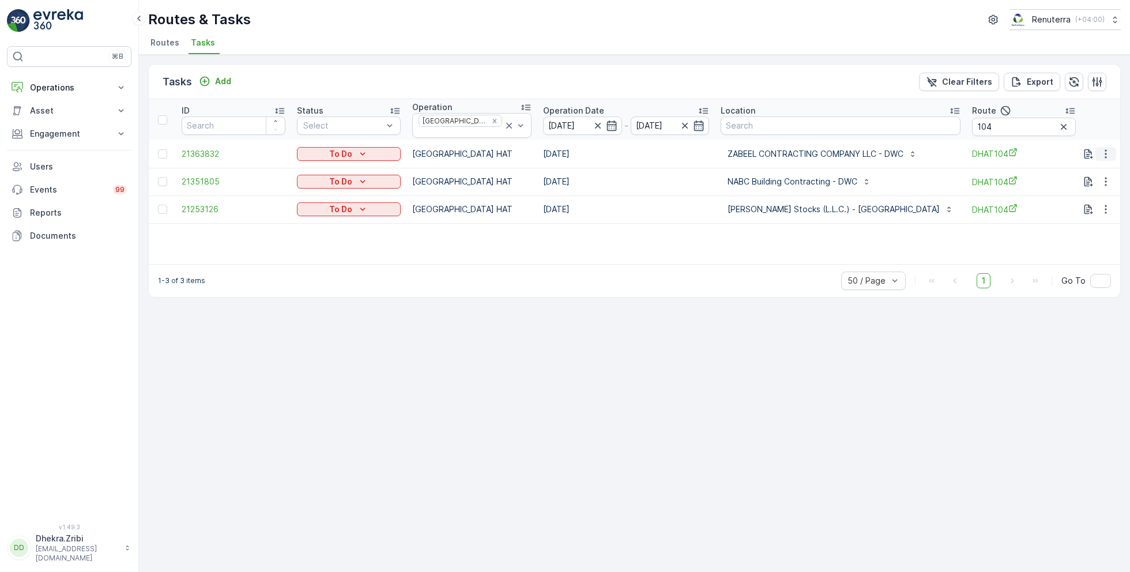
click at [1108, 148] on icon "button" at bounding box center [1106, 154] width 12 height 12
click at [1076, 195] on span "Change Route" at bounding box center [1076, 199] width 56 height 12
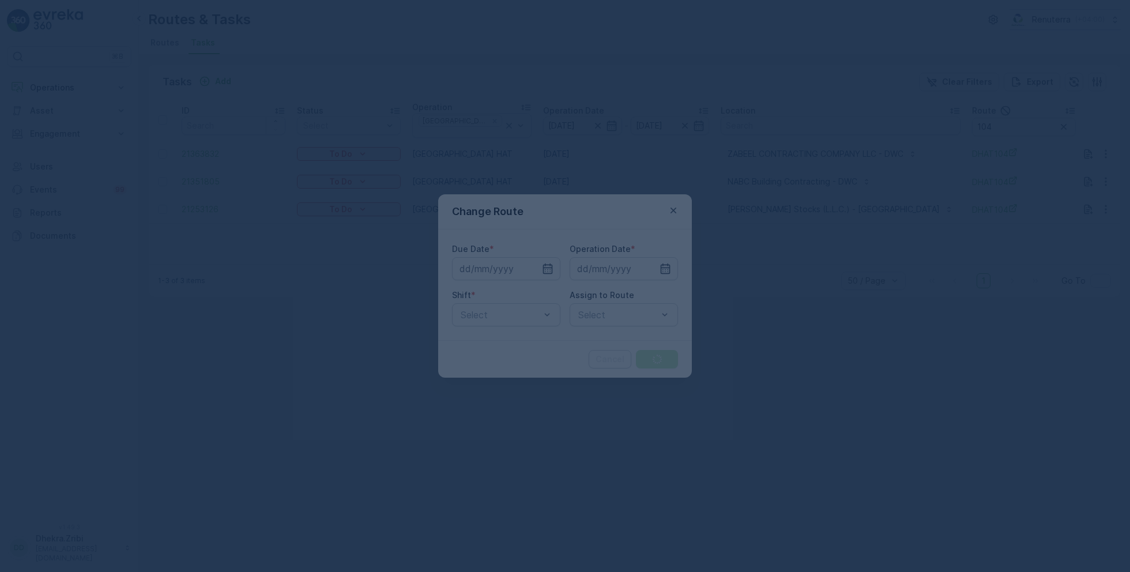
type input "[DATE]"
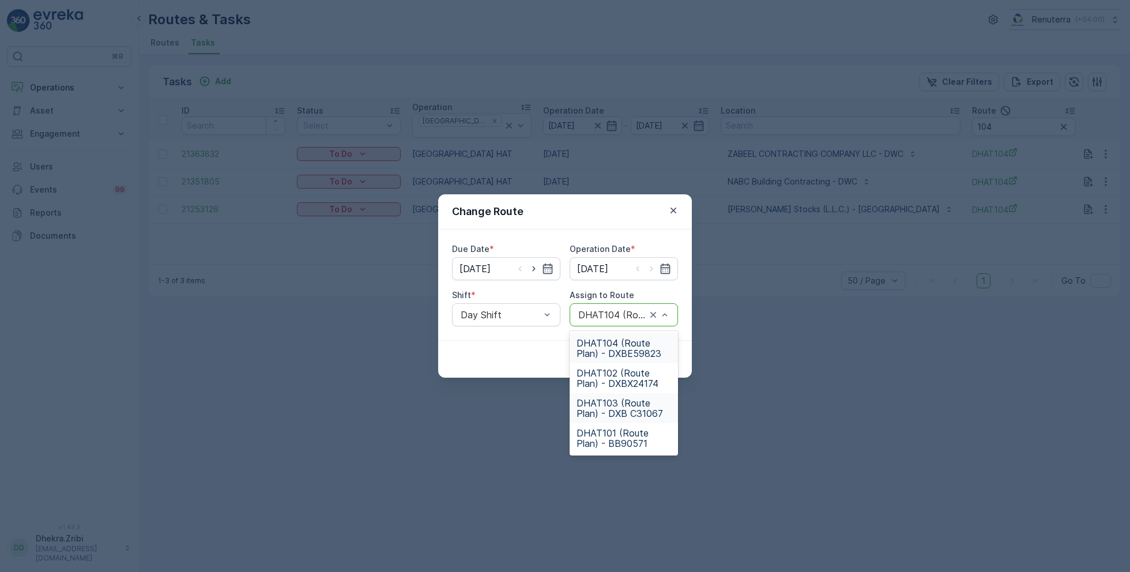
click at [611, 410] on span "DHAT103 (Route Plan) - DXB C31067" at bounding box center [623, 408] width 95 height 21
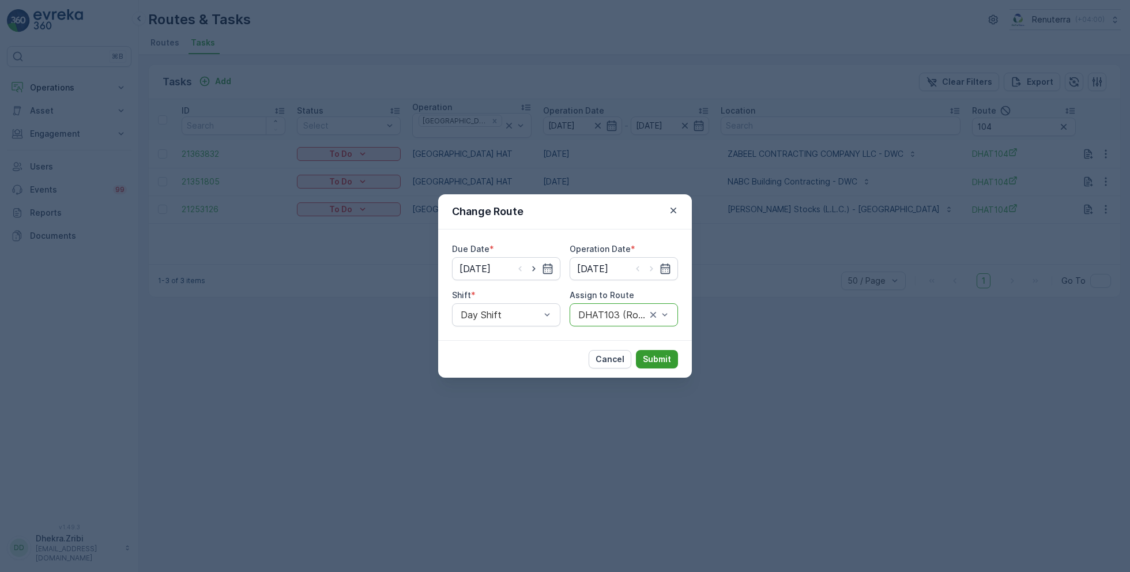
click at [661, 357] on p "Submit" at bounding box center [657, 359] width 28 height 12
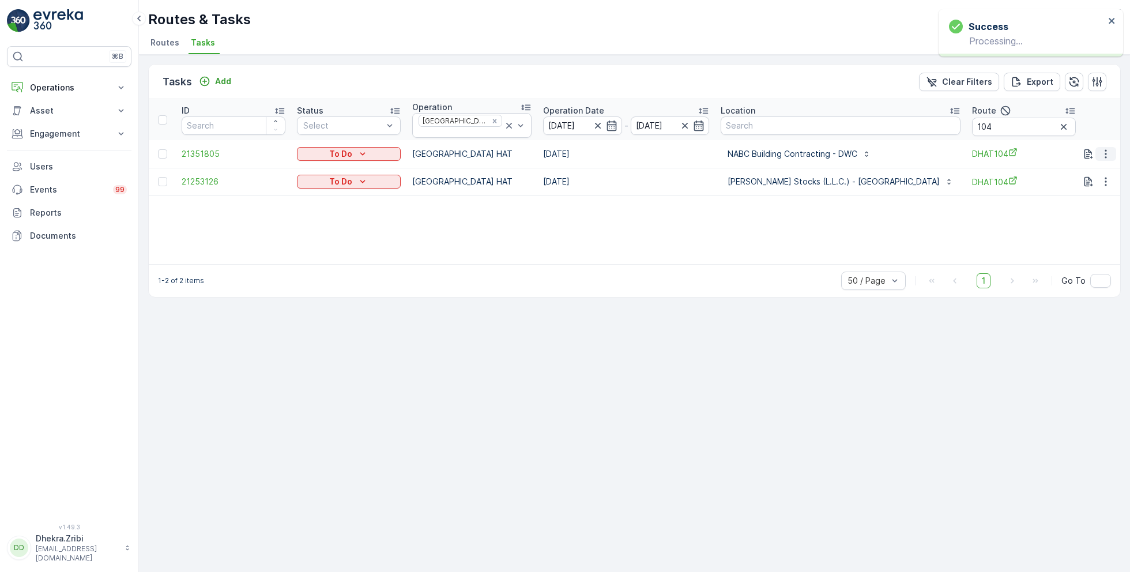
click at [1103, 148] on icon "button" at bounding box center [1106, 154] width 12 height 12
click at [1065, 200] on span "Change Route" at bounding box center [1076, 199] width 56 height 12
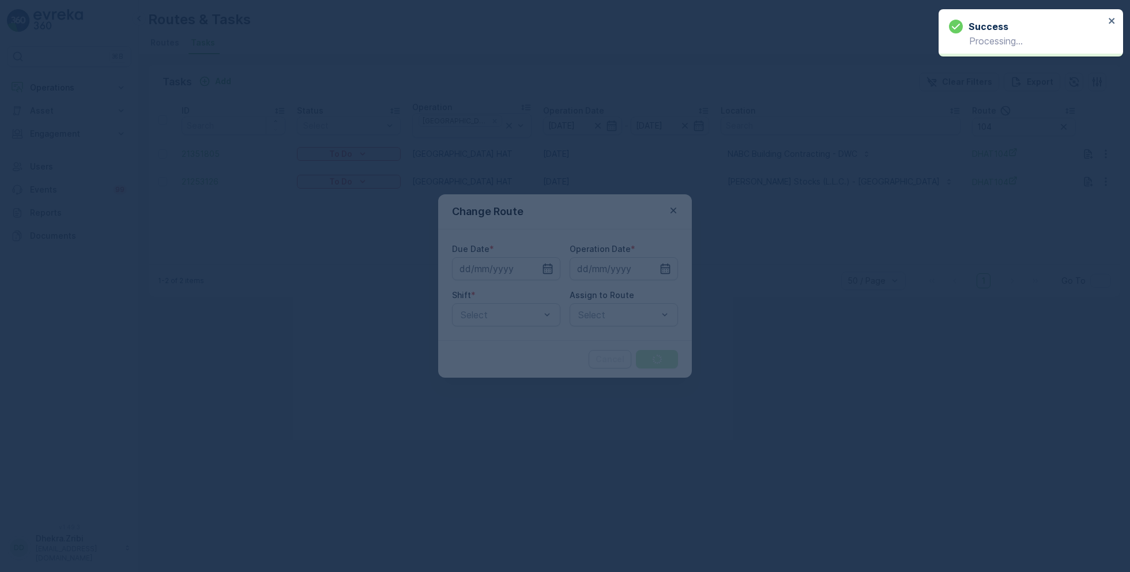
type input "[DATE]"
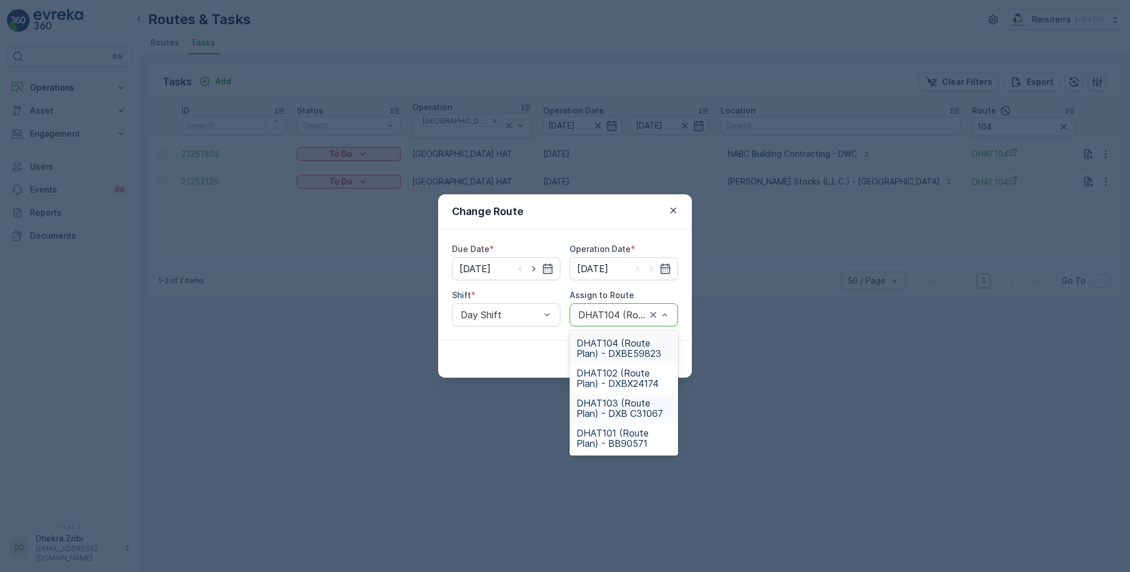
click at [610, 406] on span "DHAT103 (Route Plan) - DXB C31067" at bounding box center [623, 408] width 95 height 21
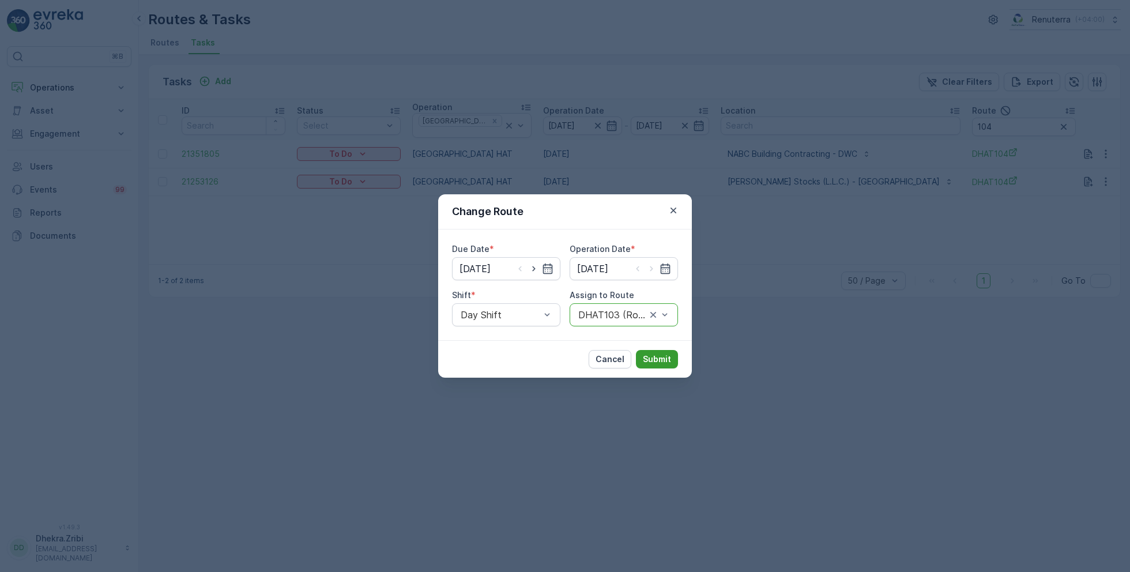
click at [658, 360] on p "Submit" at bounding box center [657, 359] width 28 height 12
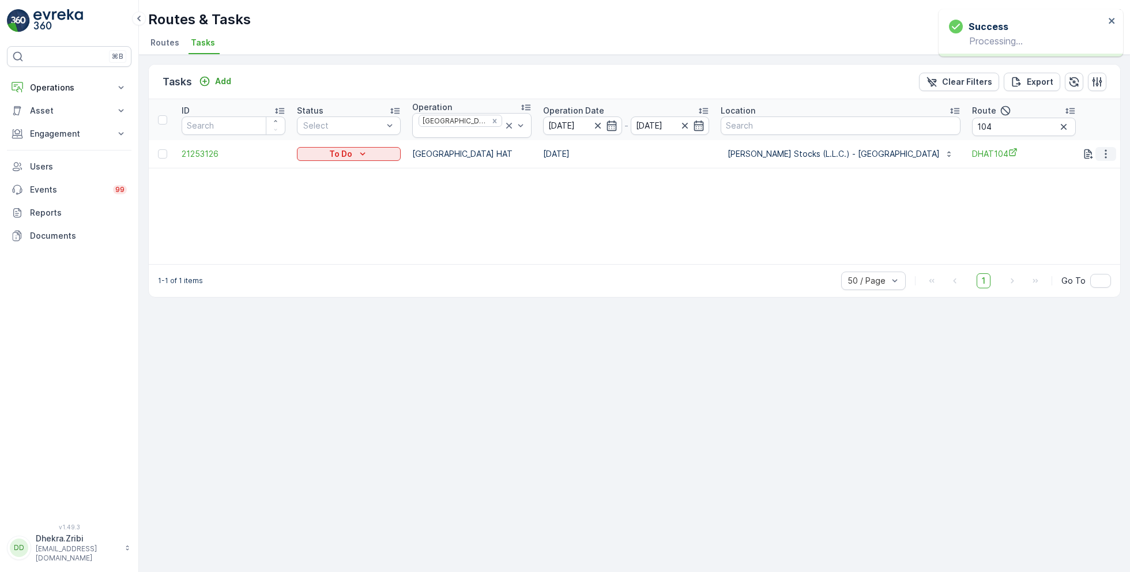
click at [1108, 149] on icon "button" at bounding box center [1106, 154] width 12 height 12
click at [1069, 197] on span "Change Route" at bounding box center [1076, 199] width 56 height 12
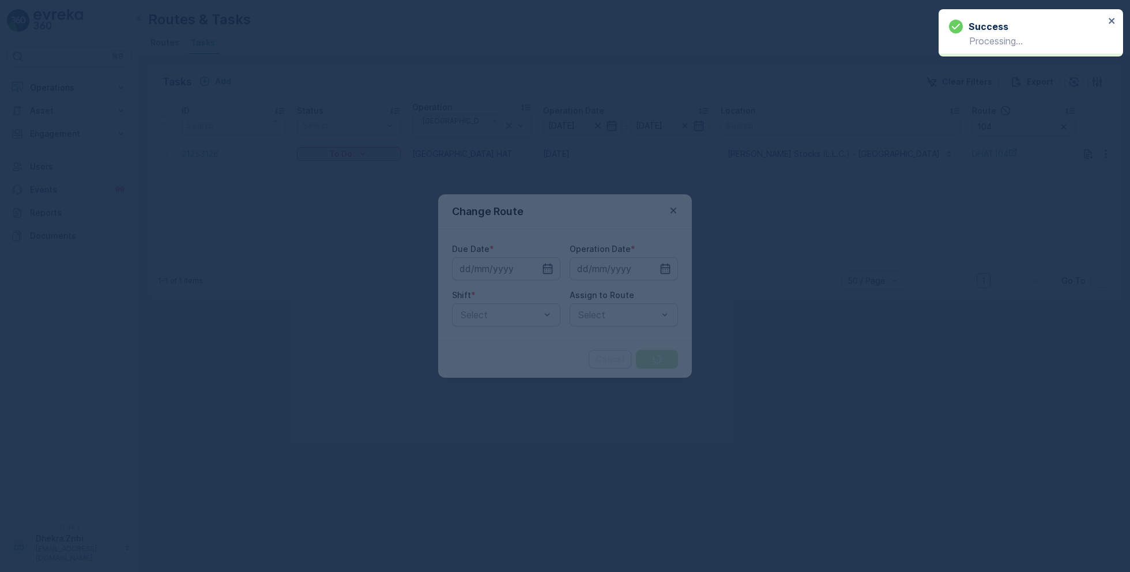
type input "[DATE]"
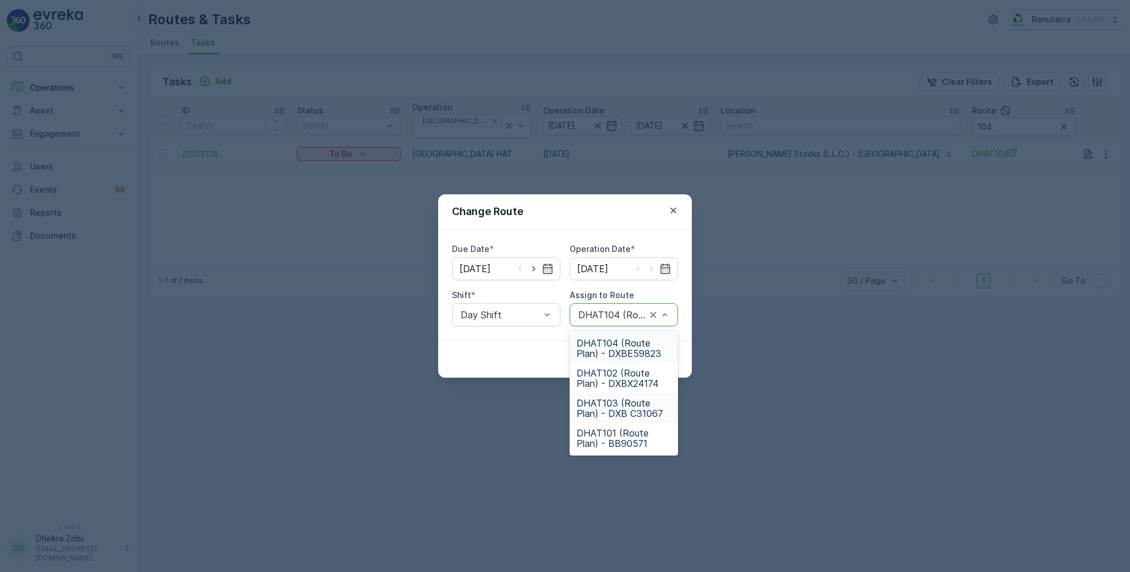
click at [609, 409] on span "DHAT103 (Route Plan) - DXB C31067" at bounding box center [623, 408] width 95 height 21
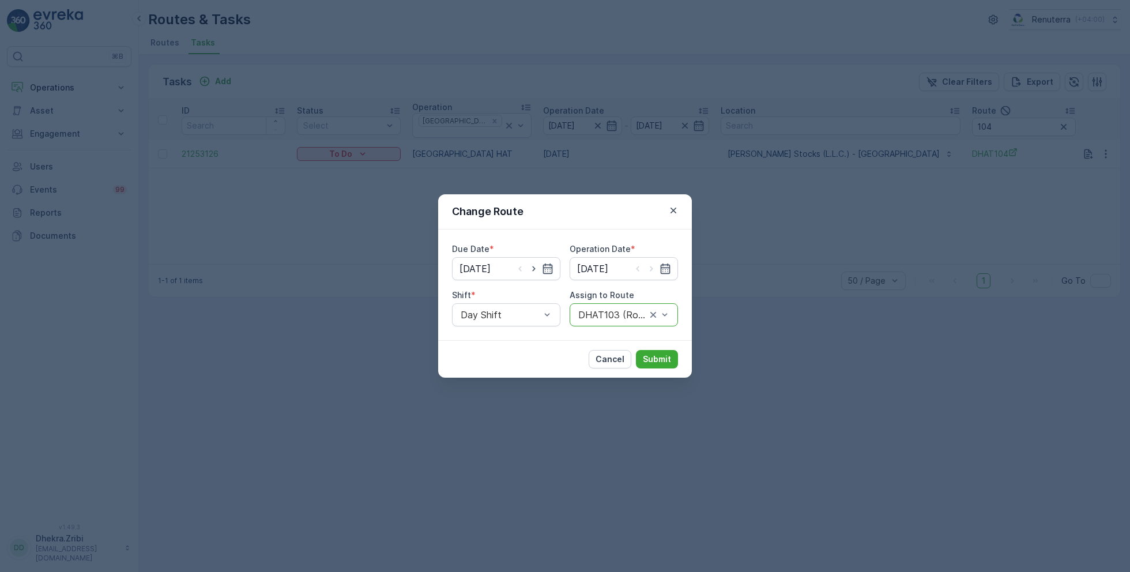
click at [619, 312] on div at bounding box center [612, 315] width 70 height 10
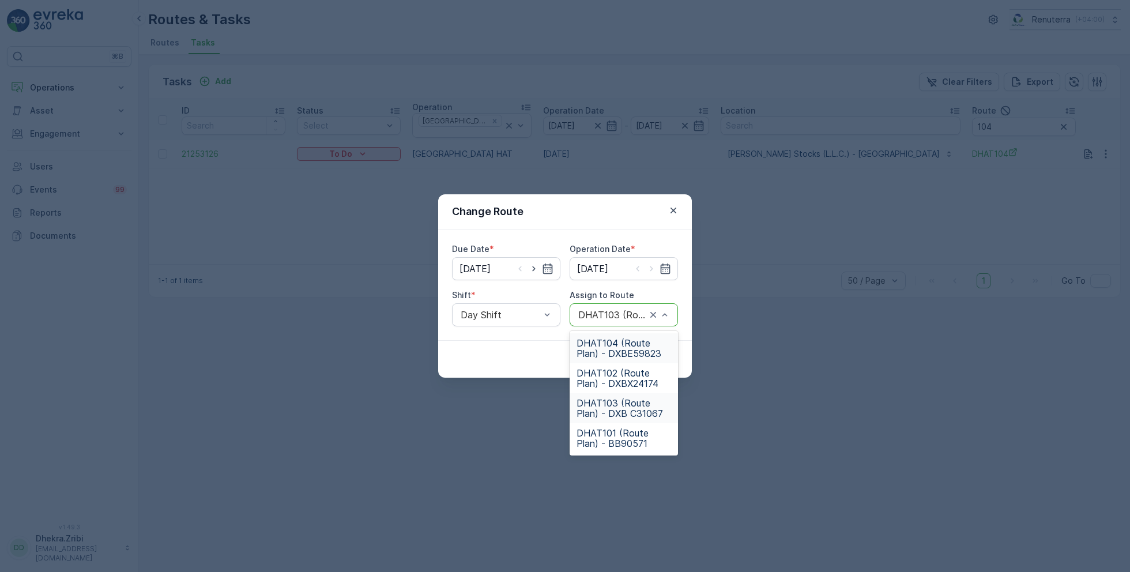
click at [616, 345] on span "DHAT104 (Route Plan) - DXBE59823" at bounding box center [623, 348] width 95 height 21
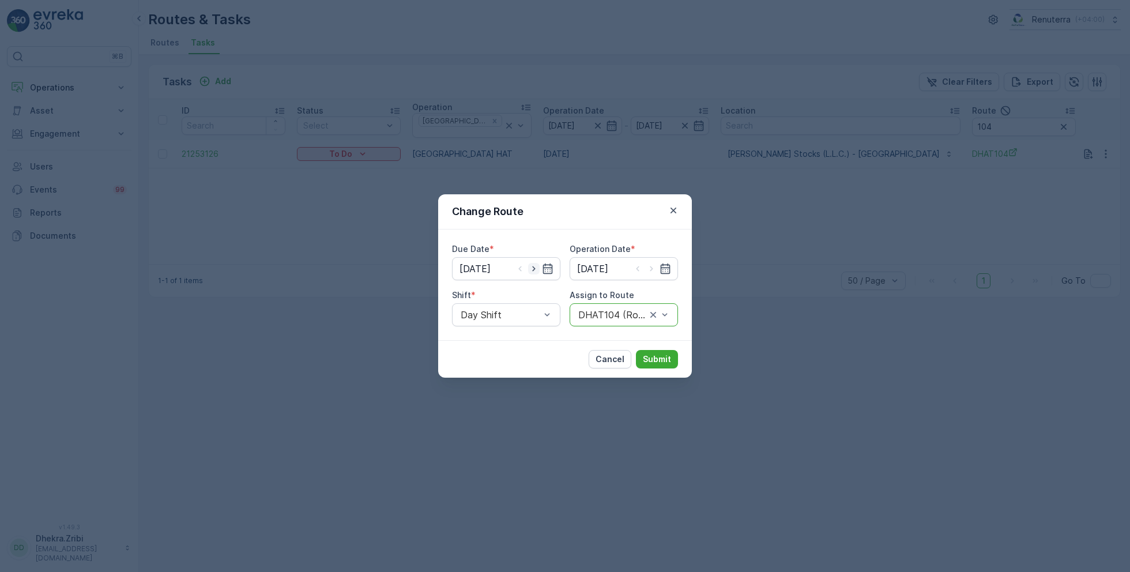
click at [536, 269] on icon "button" at bounding box center [534, 269] width 12 height 12
type input "[DATE]"
click at [653, 270] on icon "button" at bounding box center [652, 269] width 12 height 12
type input "[DATE]"
click at [663, 360] on p "Submit" at bounding box center [657, 359] width 28 height 12
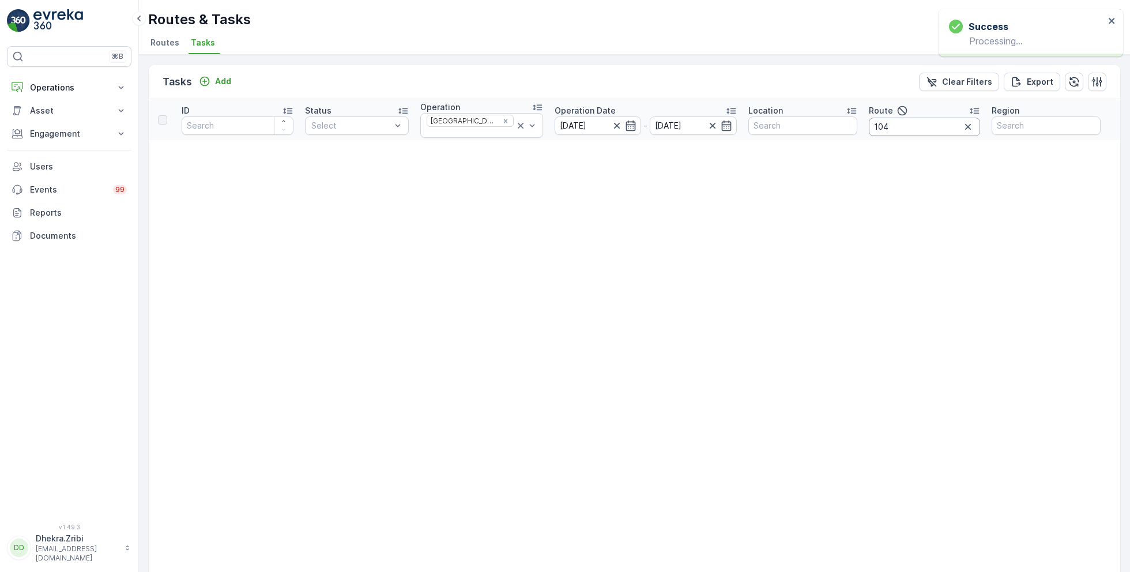
click at [910, 127] on input "104" at bounding box center [924, 127] width 111 height 18
type input "103"
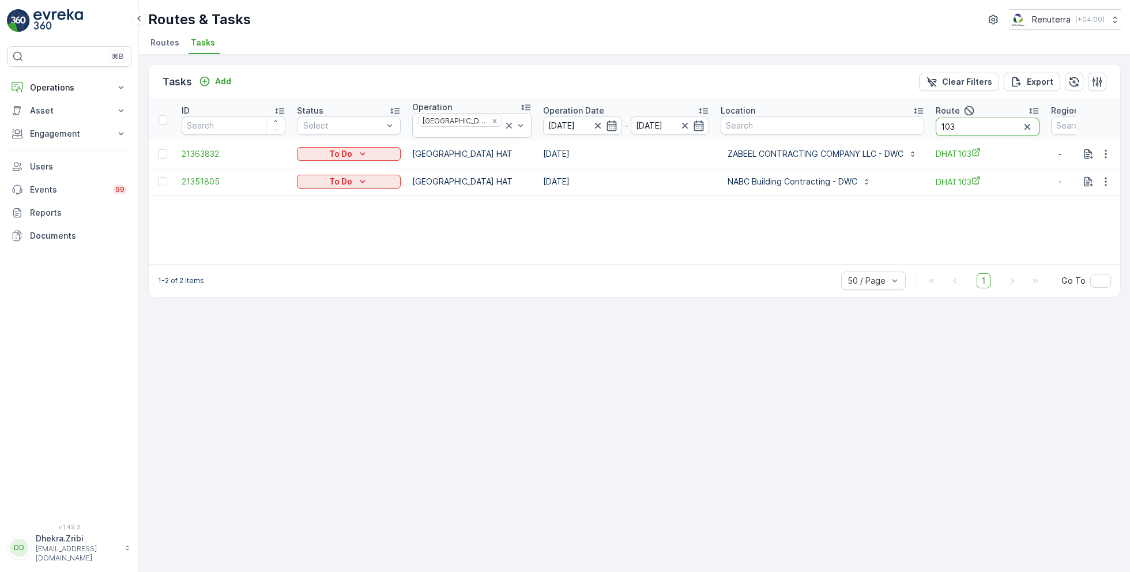
drag, startPoint x: 976, startPoint y: 125, endPoint x: 889, endPoint y: 123, distance: 87.0
click at [889, 124] on tr "ID Status Select Operation Dubai HAT Operation Date [DATE] - [DATE] Location Ro…" at bounding box center [677, 119] width 1057 height 41
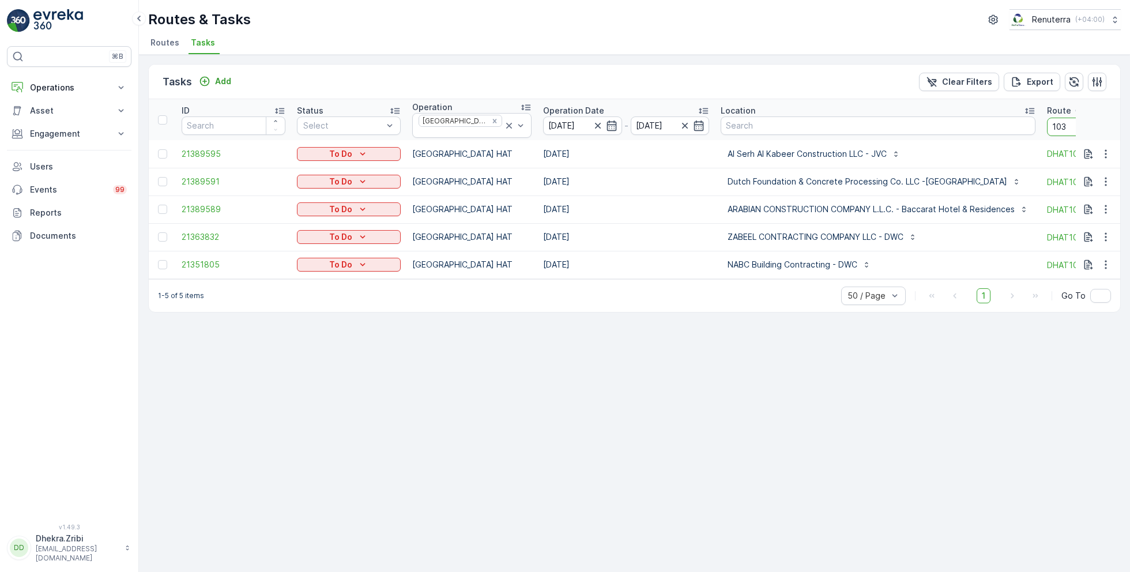
drag, startPoint x: 1061, startPoint y: 123, endPoint x: 1016, endPoint y: 125, distance: 45.6
click at [1017, 126] on tr "ID Status Select Operation Dubai HAT Operation Date [DATE] - [DATE] Location Ro…" at bounding box center [733, 119] width 1168 height 41
type input "101"
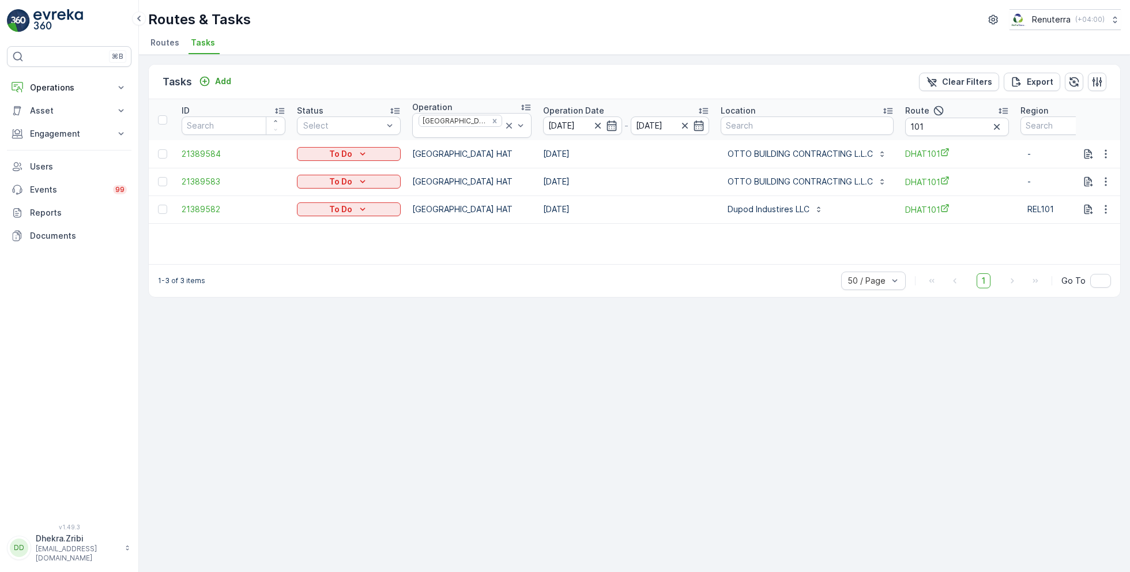
click at [516, 35] on ul "Routes Tasks" at bounding box center [629, 45] width 963 height 20
click at [918, 125] on input "101" at bounding box center [957, 127] width 104 height 18
type input "102"
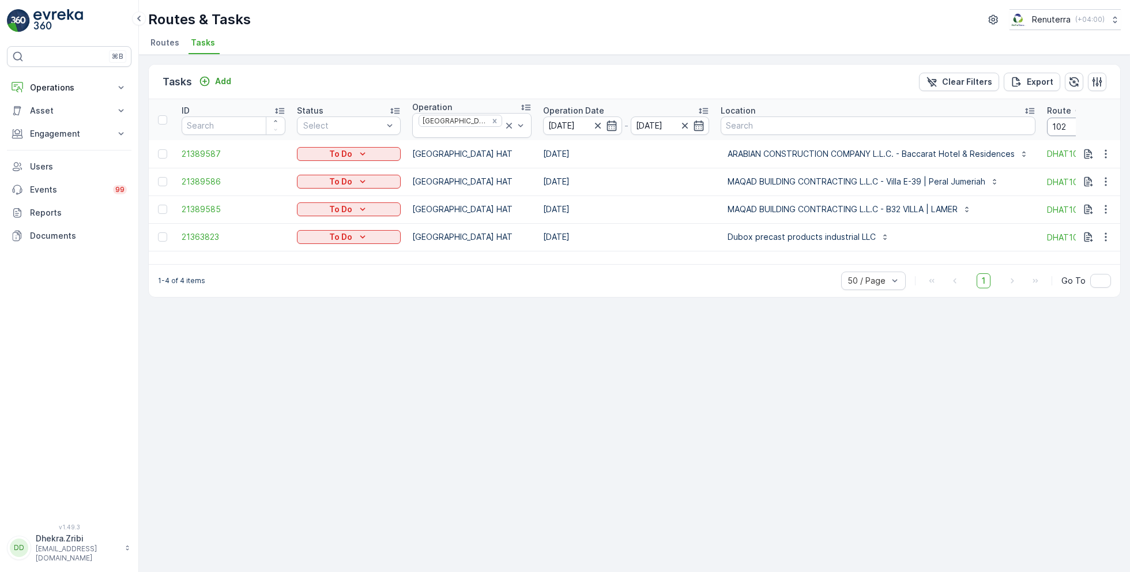
click at [1062, 125] on input "102" at bounding box center [1099, 127] width 104 height 18
type input "103"
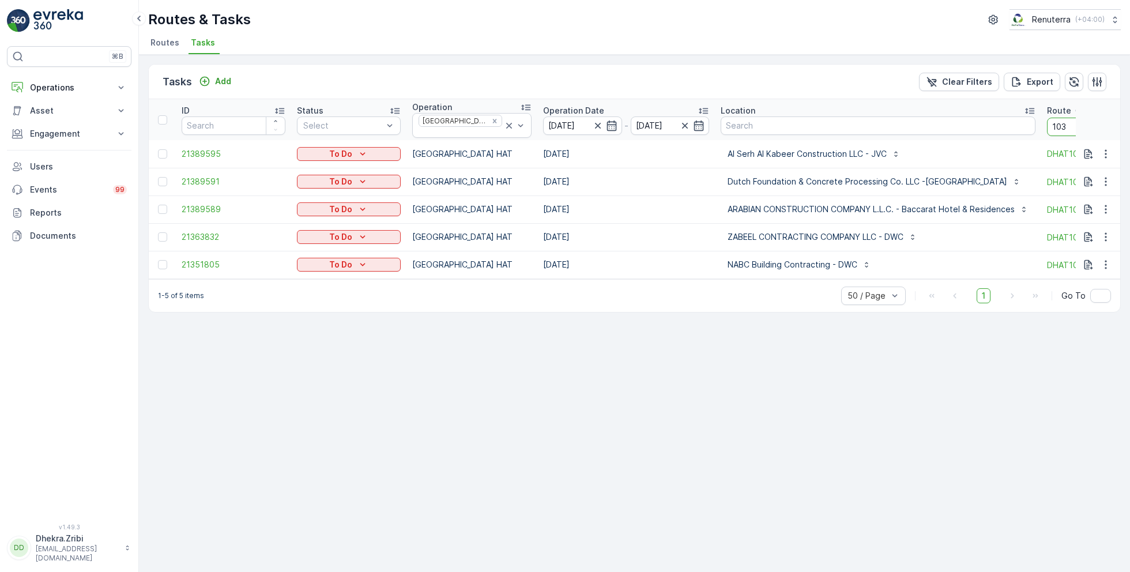
drag, startPoint x: 1063, startPoint y: 124, endPoint x: 973, endPoint y: 119, distance: 90.6
click at [973, 121] on tr "ID Status Select Operation Dubai HAT Operation Date [DATE] - [DATE] Location Ro…" at bounding box center [733, 119] width 1168 height 41
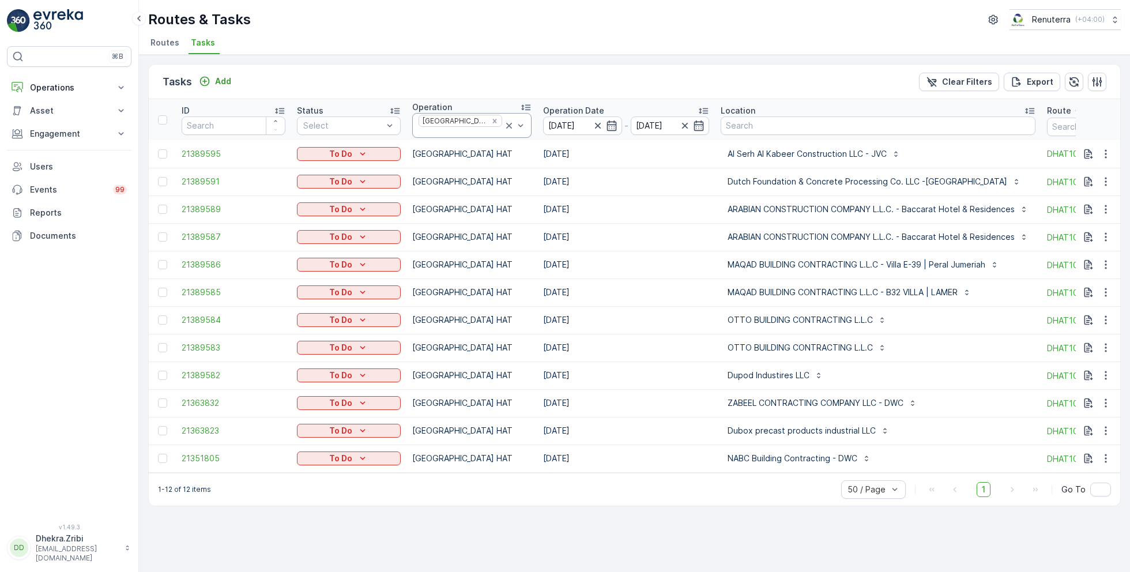
click at [503, 122] on icon at bounding box center [509, 126] width 12 height 12
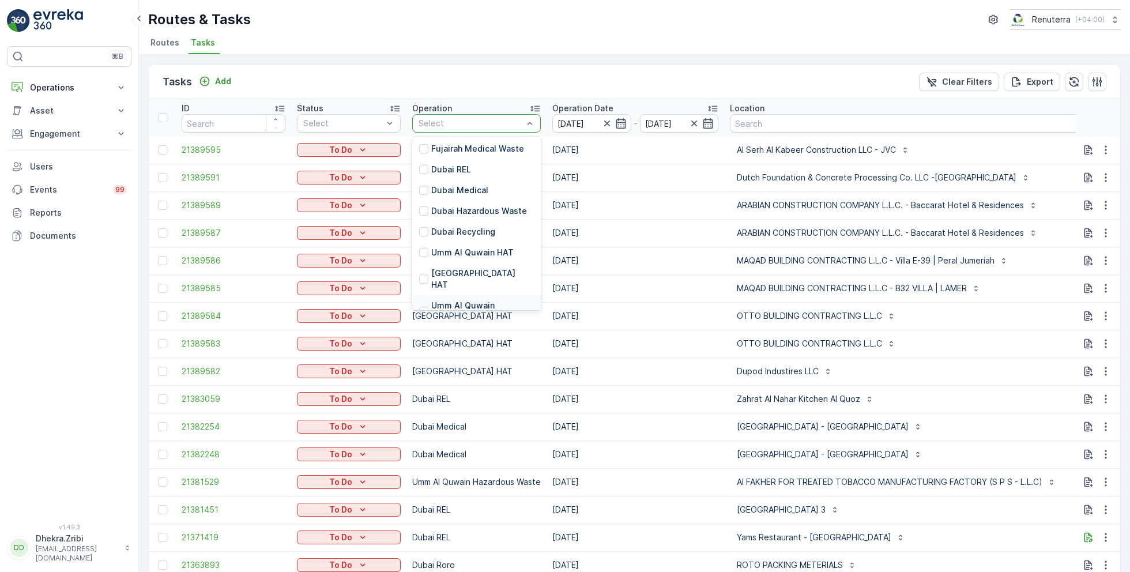
scroll to position [137, 0]
click at [459, 270] on p "Dubai Roro" at bounding box center [453, 276] width 44 height 12
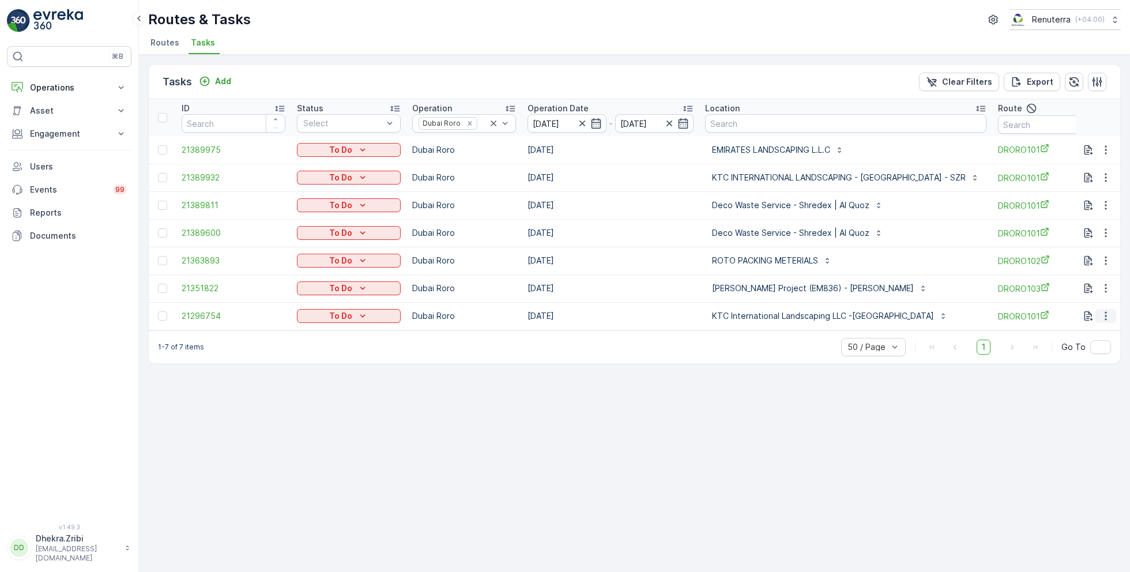
click at [1110, 315] on icon "button" at bounding box center [1106, 316] width 12 height 12
click at [1075, 382] on span "Remove from Route" at bounding box center [1087, 381] width 78 height 12
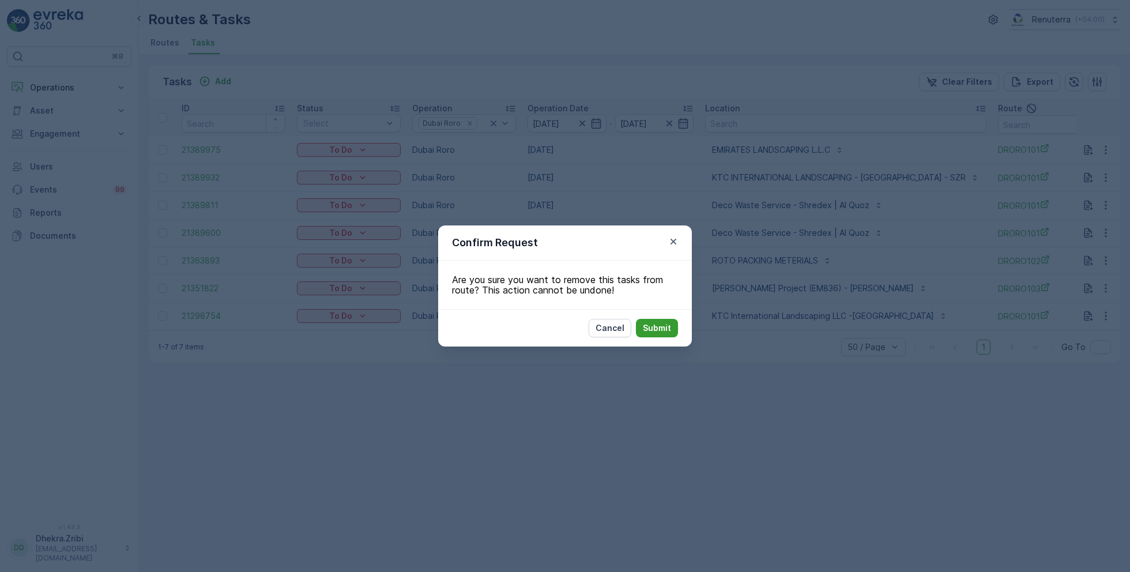
click at [664, 327] on p "Submit" at bounding box center [657, 328] width 28 height 12
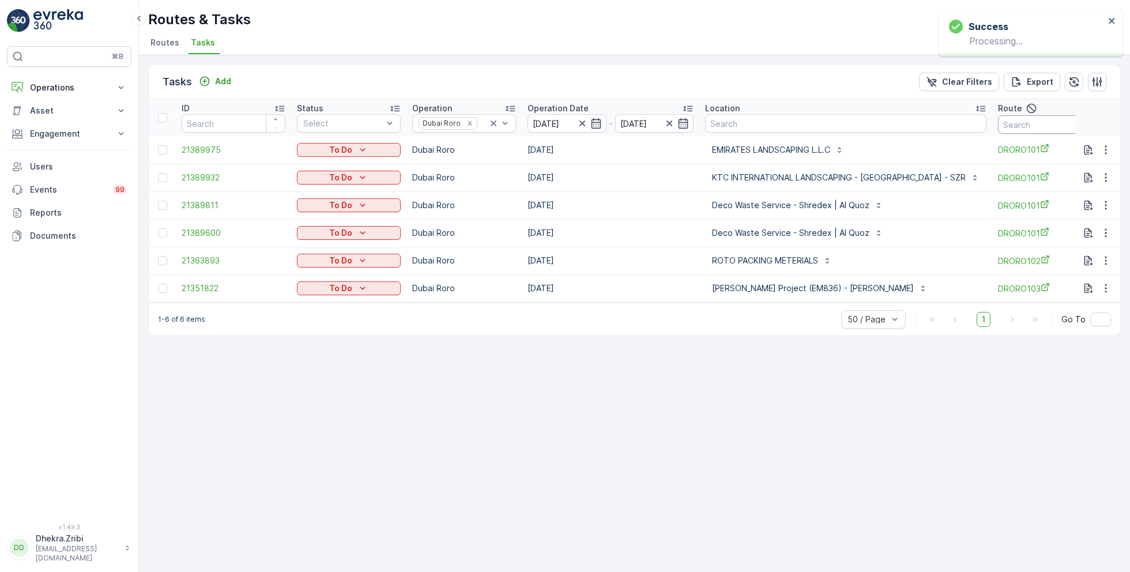
click at [1006, 127] on input "text" at bounding box center [1050, 124] width 104 height 18
type input "101"
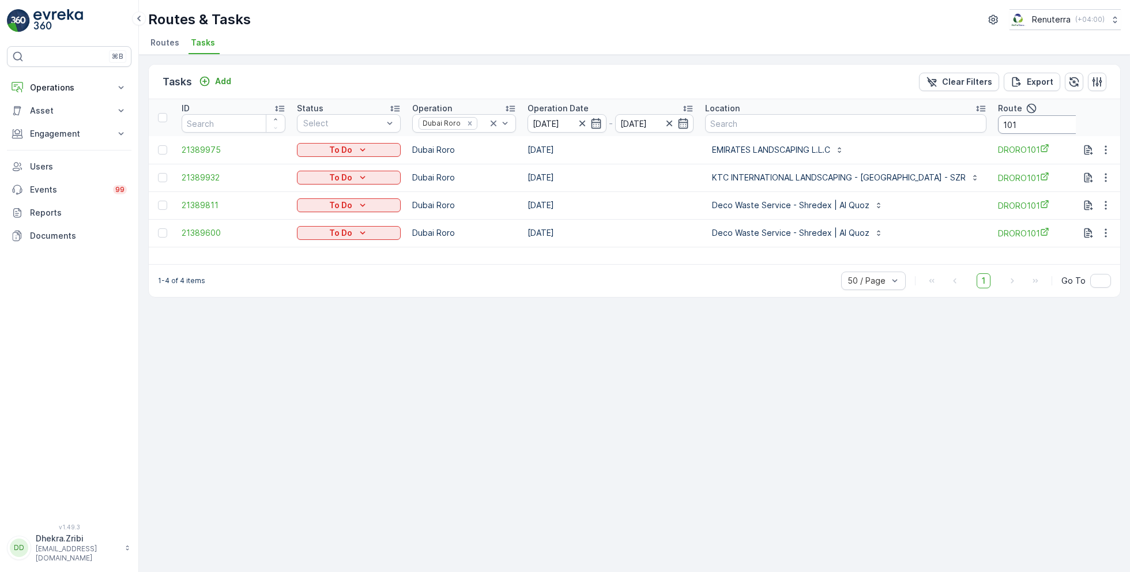
click at [1027, 120] on input "101" at bounding box center [1050, 124] width 104 height 18
type input "102"
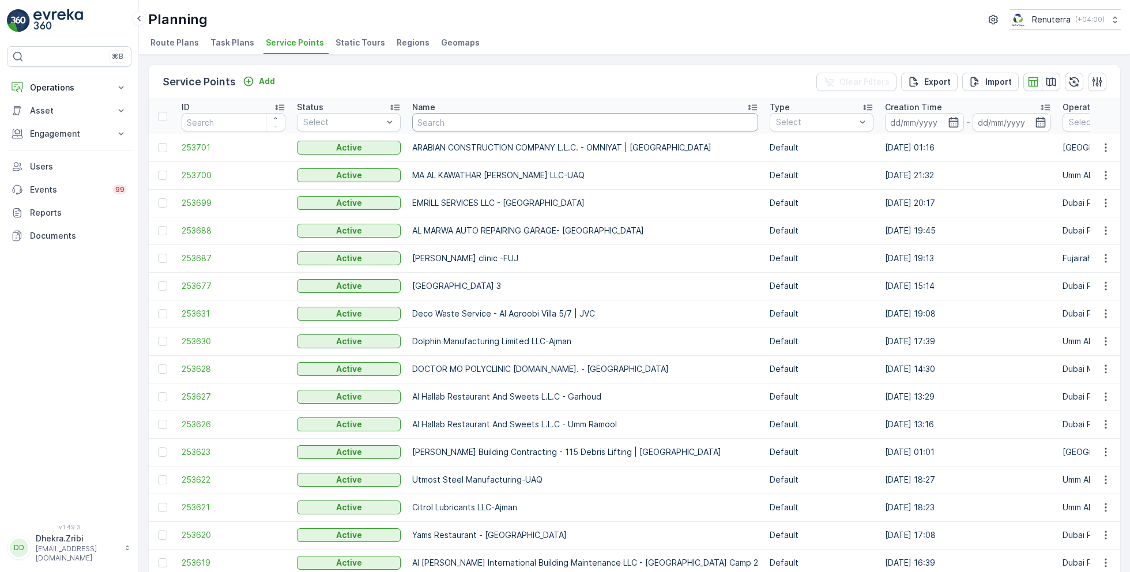
click at [463, 126] on input "text" at bounding box center [585, 122] width 346 height 18
paste input "SBK Real Estate -MUHAISNAH STAR"
type input "SBK Real Estate -MUHAISNAH STAR"
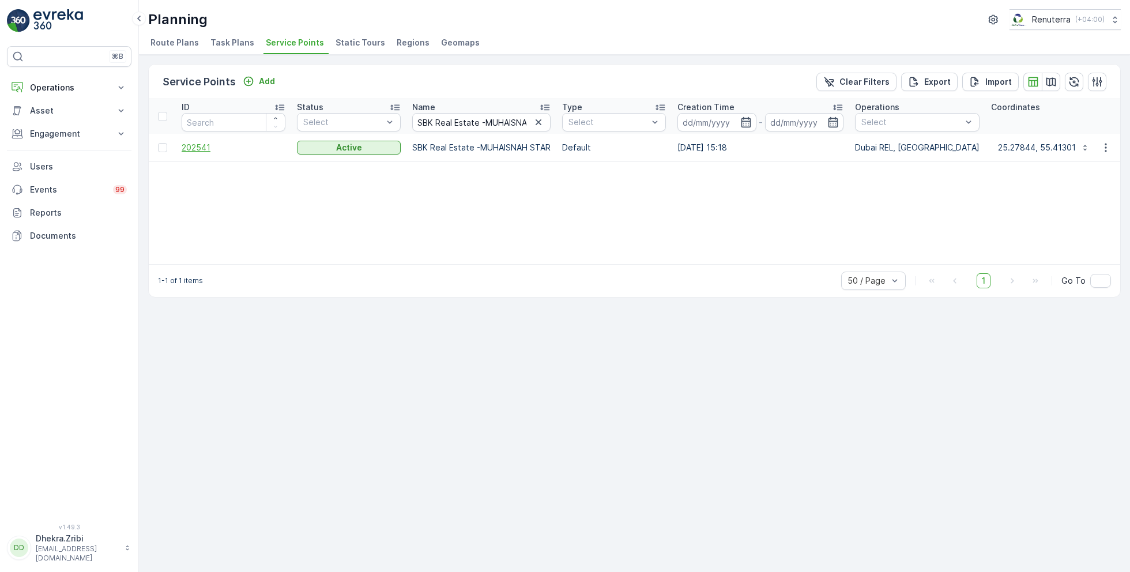
click at [214, 148] on span "202541" at bounding box center [234, 148] width 104 height 12
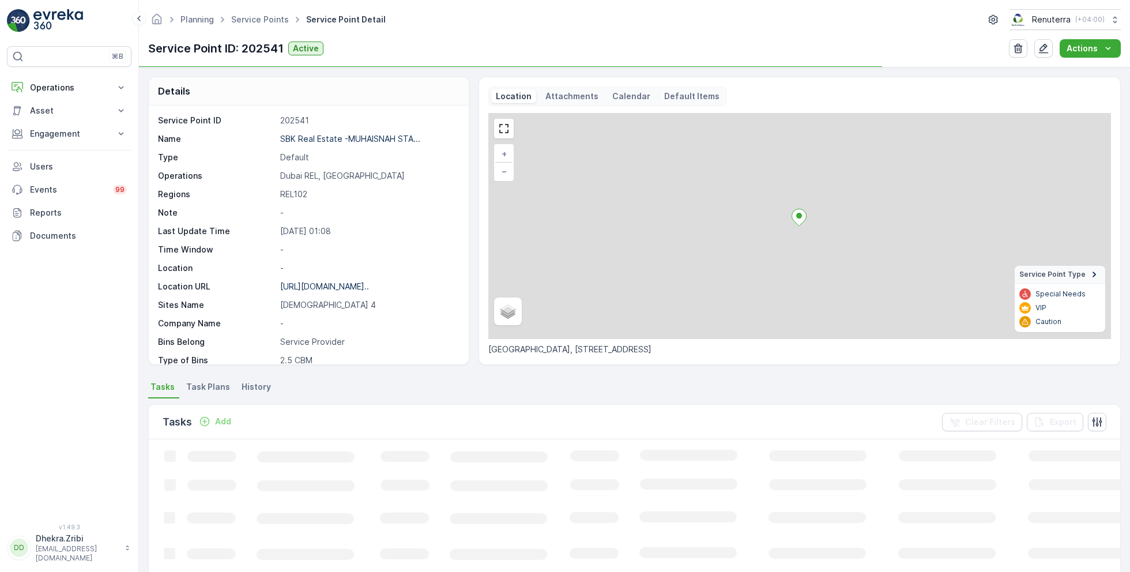
scroll to position [158, 0]
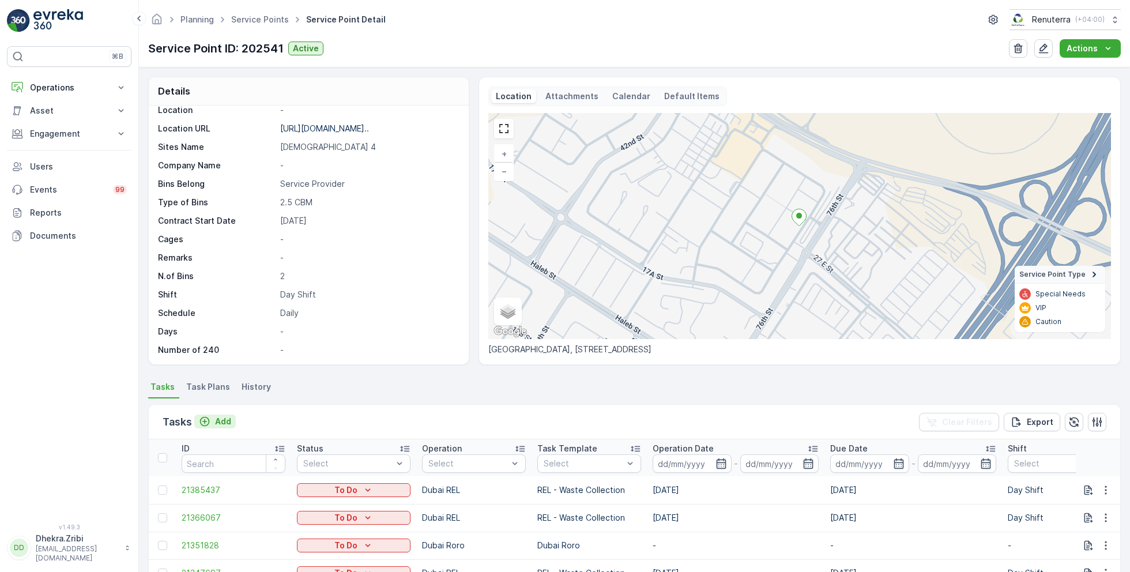
click at [224, 414] on button "Add" at bounding box center [215, 421] width 42 height 14
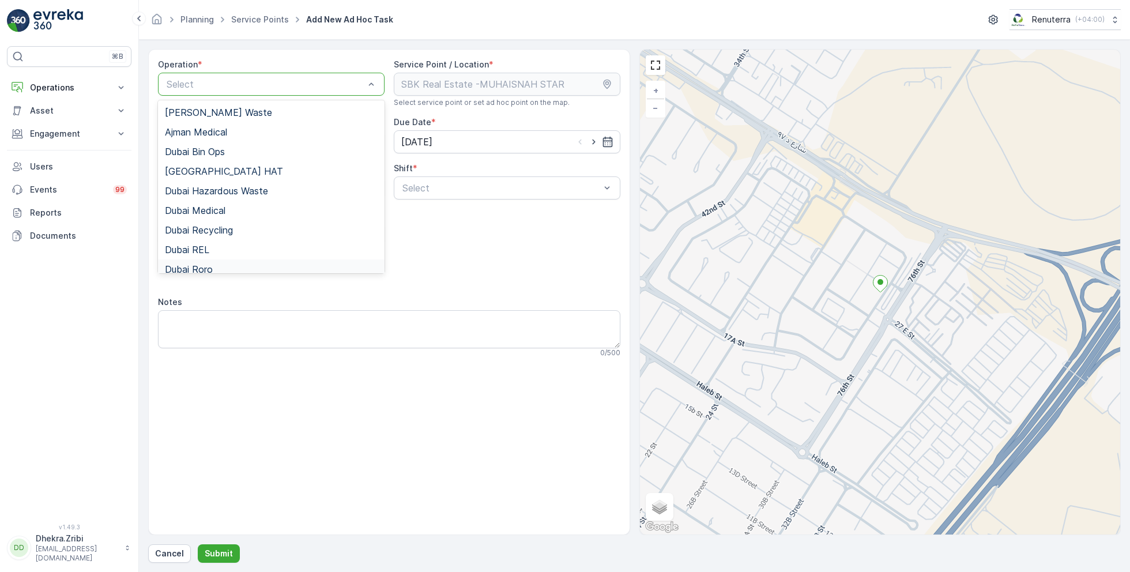
click at [216, 265] on div "Dubai Roro" at bounding box center [271, 269] width 213 height 10
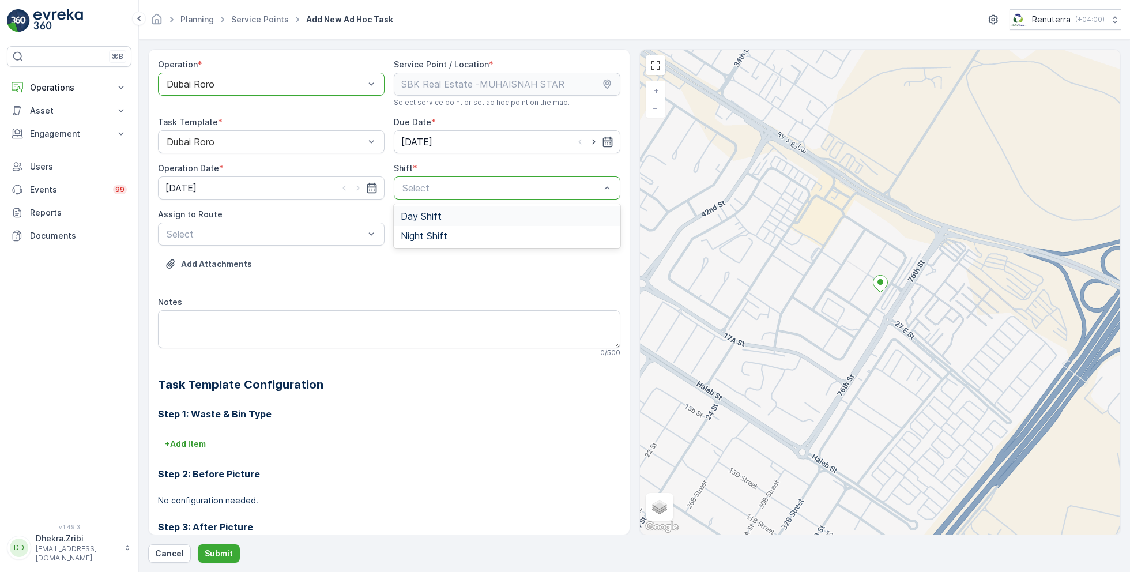
click at [427, 216] on span "Day Shift" at bounding box center [421, 216] width 41 height 10
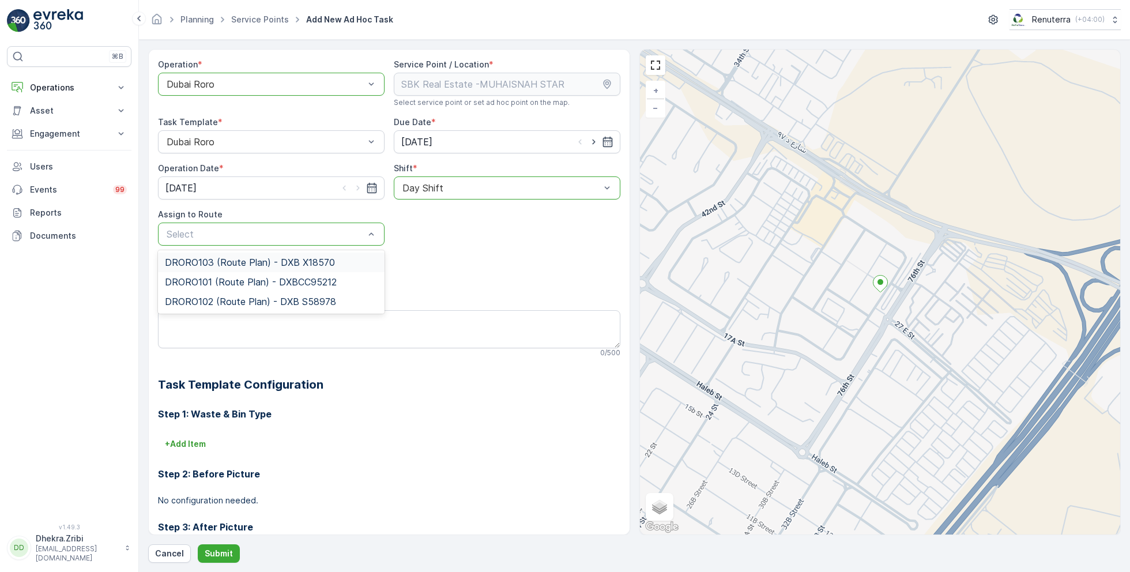
click at [235, 260] on span "DRORO103 (Route Plan) - DXB X18570" at bounding box center [250, 262] width 170 height 10
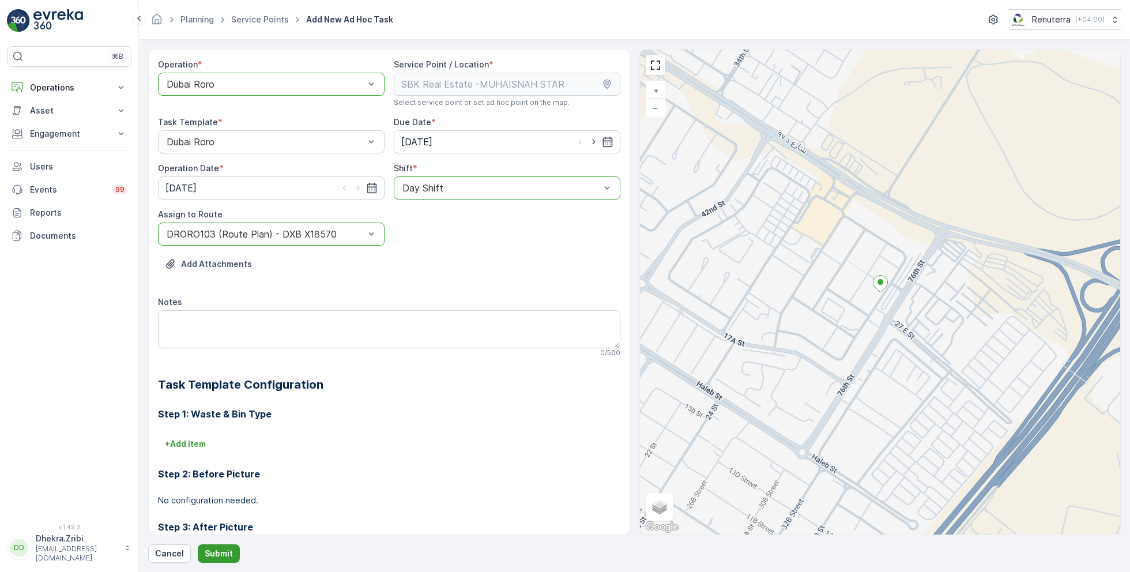
click at [221, 550] on p "Submit" at bounding box center [219, 554] width 28 height 12
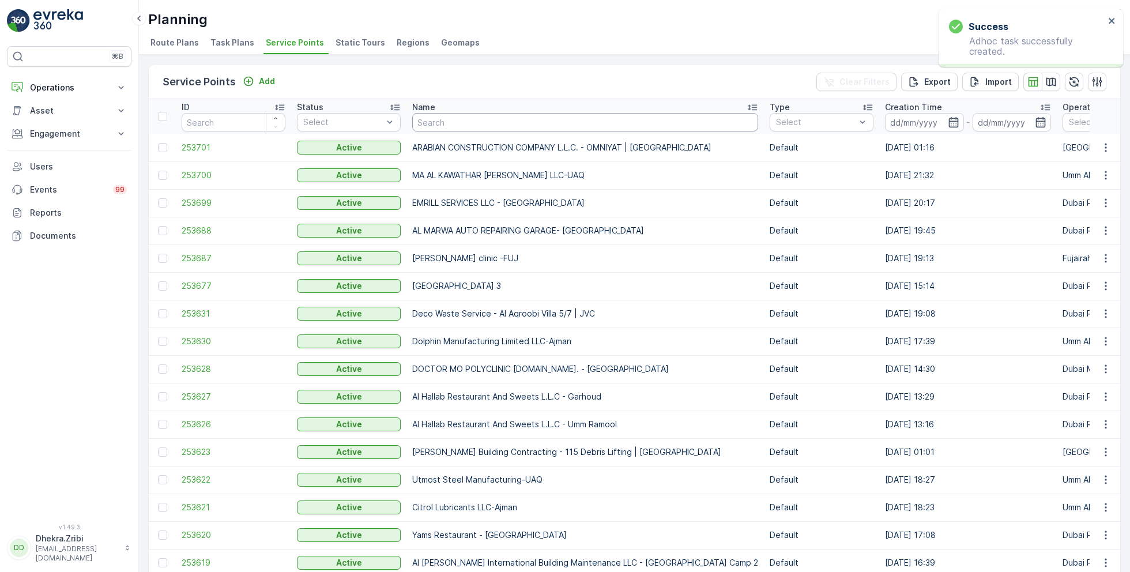
click at [438, 121] on input "text" at bounding box center [585, 122] width 346 height 18
paste input "SBK Real Estate -MUHAISNAH STAR"
type input "SBK Real Estate -MUHAISNAH STAR"
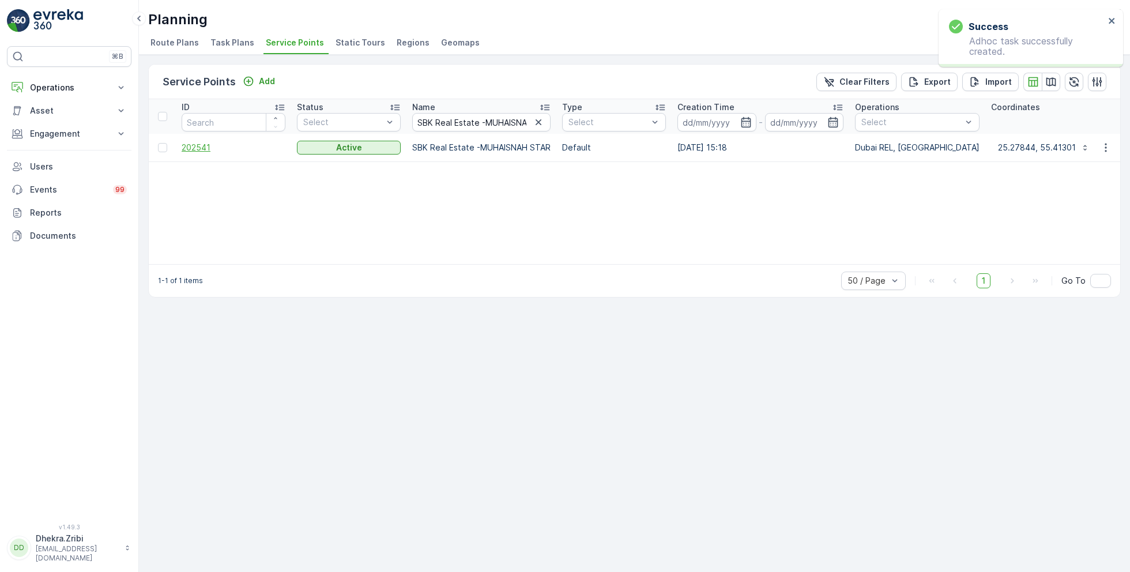
click at [205, 149] on span "202541" at bounding box center [234, 148] width 104 height 12
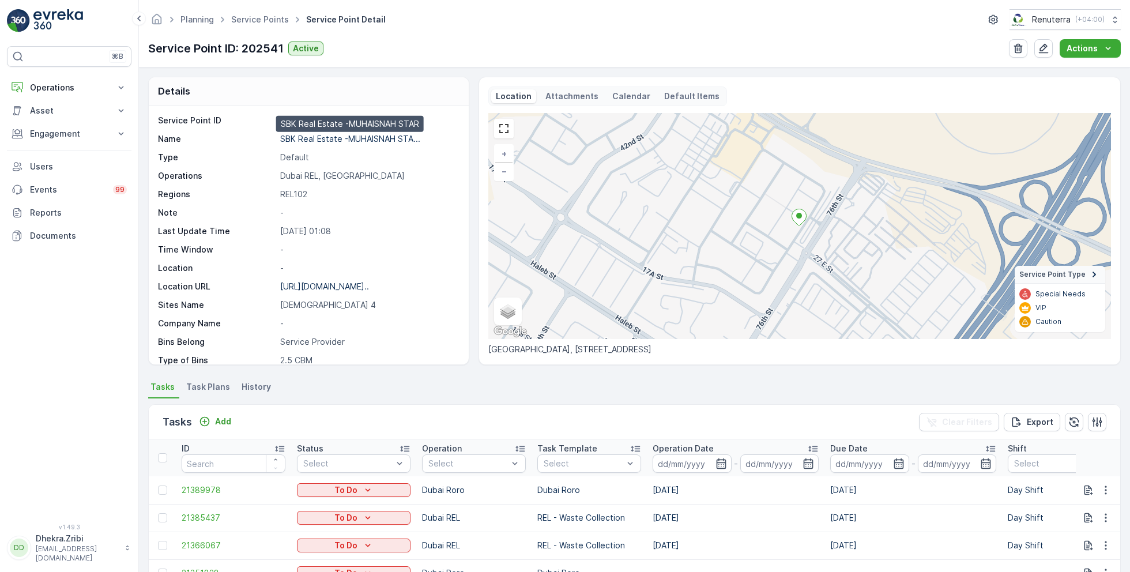
click at [367, 138] on p "SBK Real Estate -MUHAISNAH STA..." at bounding box center [350, 139] width 140 height 10
click at [320, 289] on p "[URL][DOMAIN_NAME].." at bounding box center [324, 286] width 89 height 10
click at [266, 16] on link "Service Points" at bounding box center [260, 19] width 58 height 10
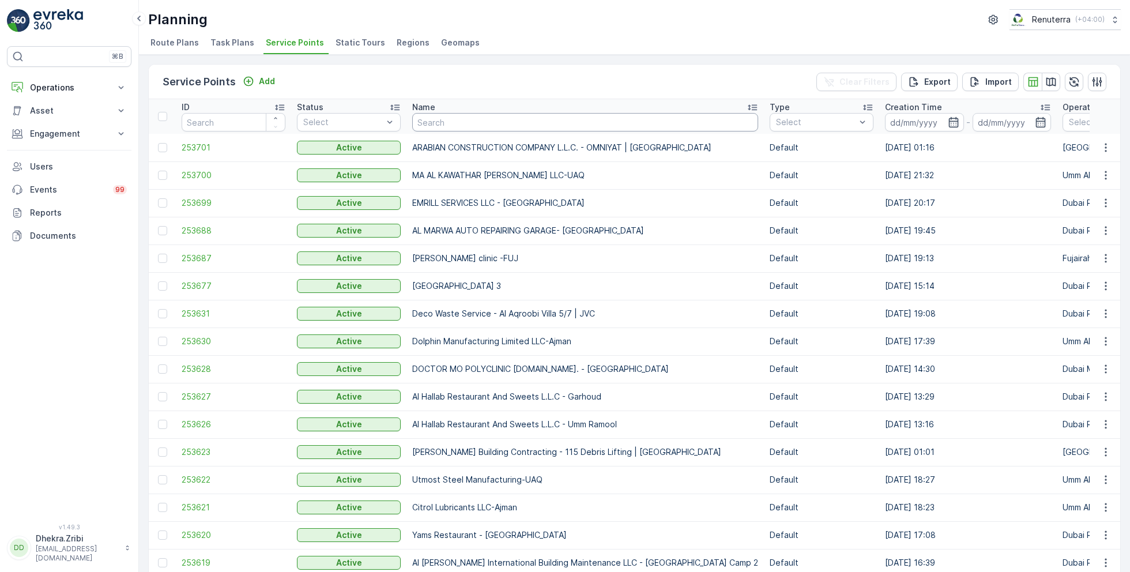
click at [488, 125] on input "text" at bounding box center [585, 122] width 346 height 18
paste input "KTC INTERNATIONAL LANDSCAPING - [GEOGRAPHIC_DATA] - SZR"
type input "KTC INTERNATIONAL LANDSCAPING - [GEOGRAPHIC_DATA] - SZR"
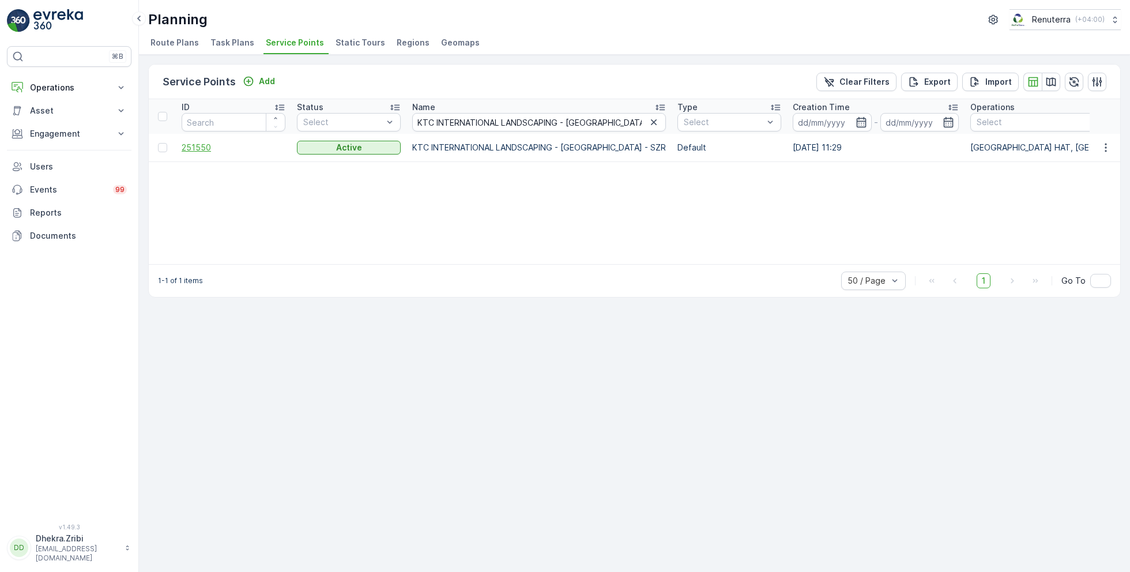
click at [205, 146] on span "251550" at bounding box center [234, 148] width 104 height 12
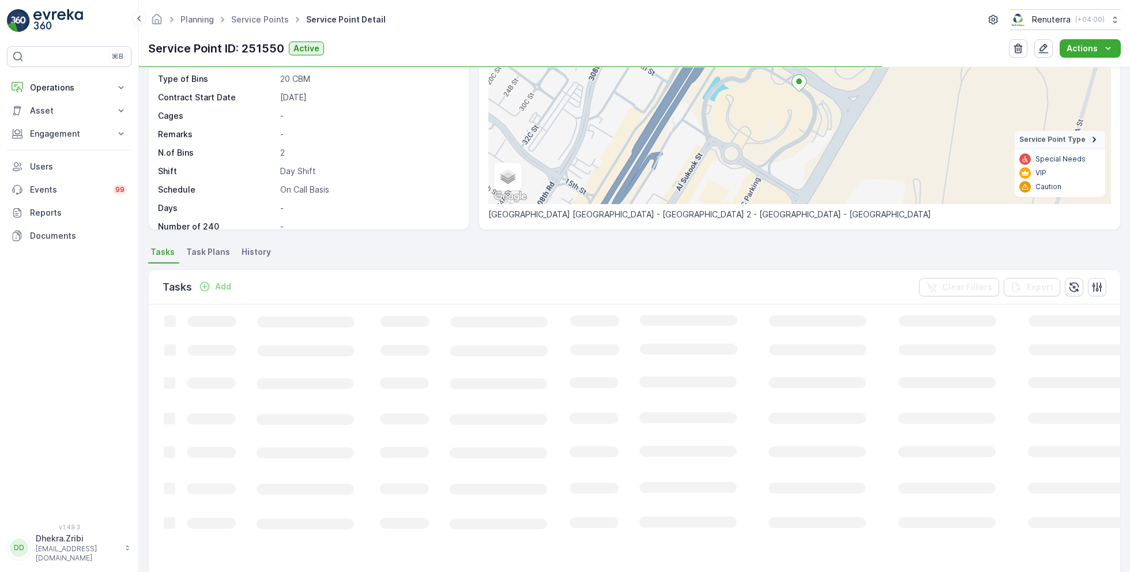
scroll to position [136, 0]
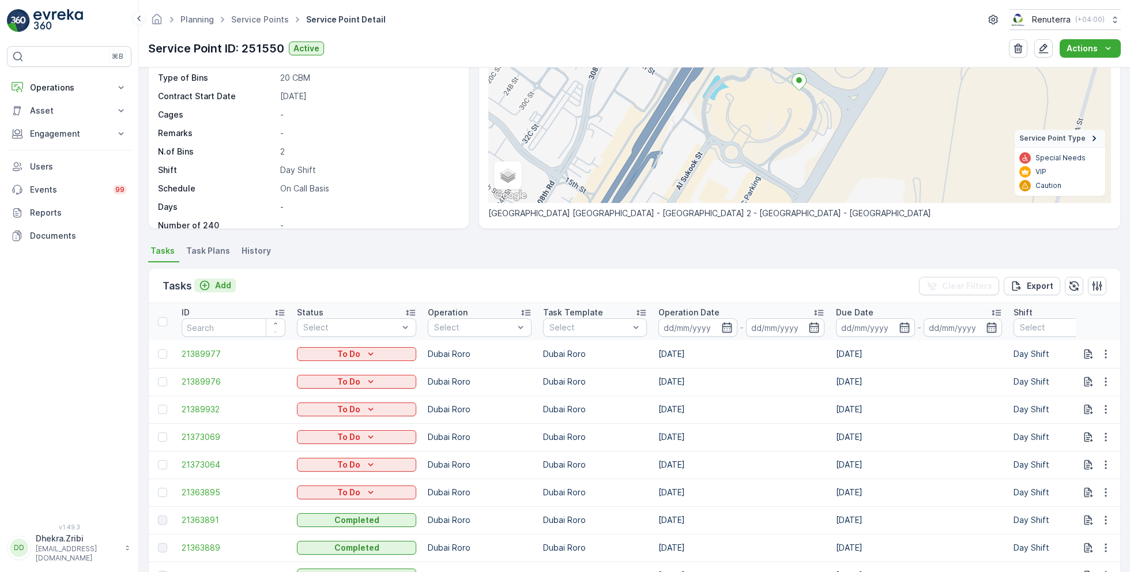
click at [217, 284] on p "Add" at bounding box center [223, 286] width 16 height 12
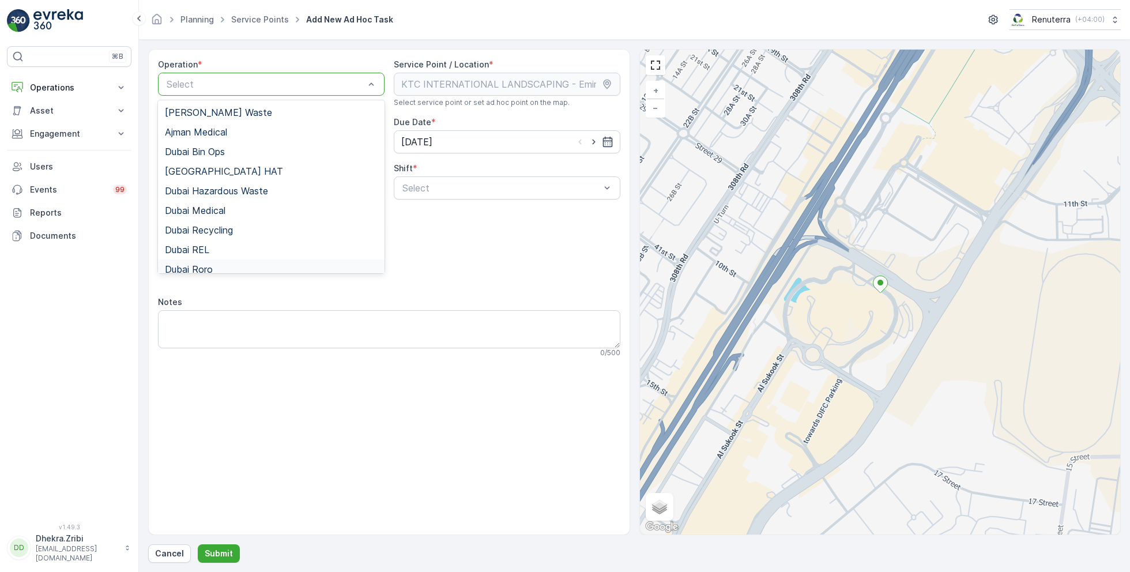
click at [206, 269] on span "Dubai Roro" at bounding box center [189, 269] width 48 height 10
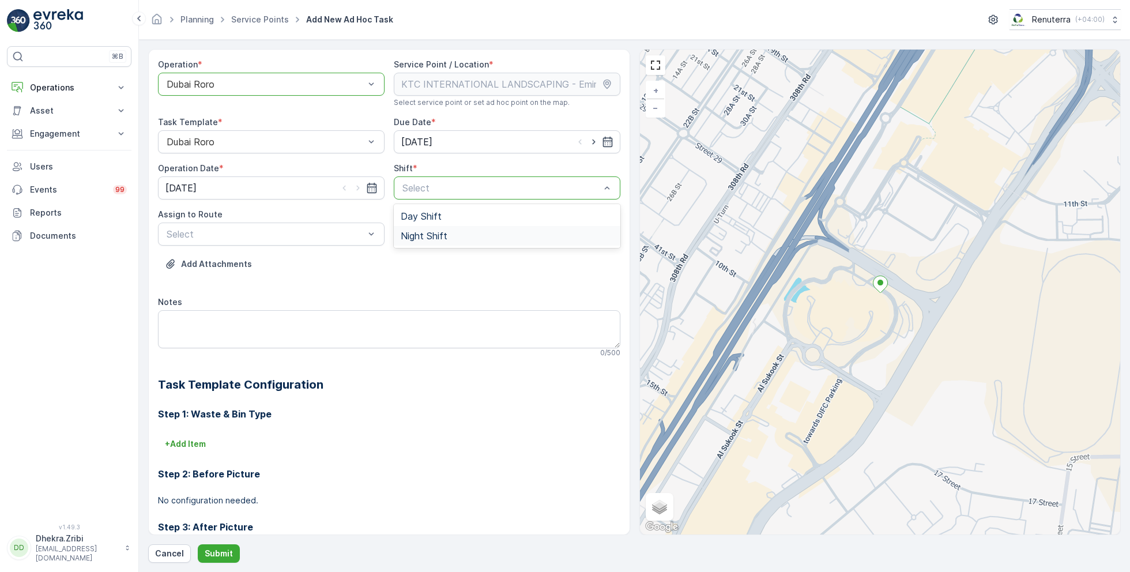
click at [423, 226] on div "Night Shift" at bounding box center [507, 236] width 227 height 20
click at [438, 185] on div at bounding box center [501, 188] width 200 height 10
click at [422, 216] on span "Day Shift" at bounding box center [421, 216] width 41 height 10
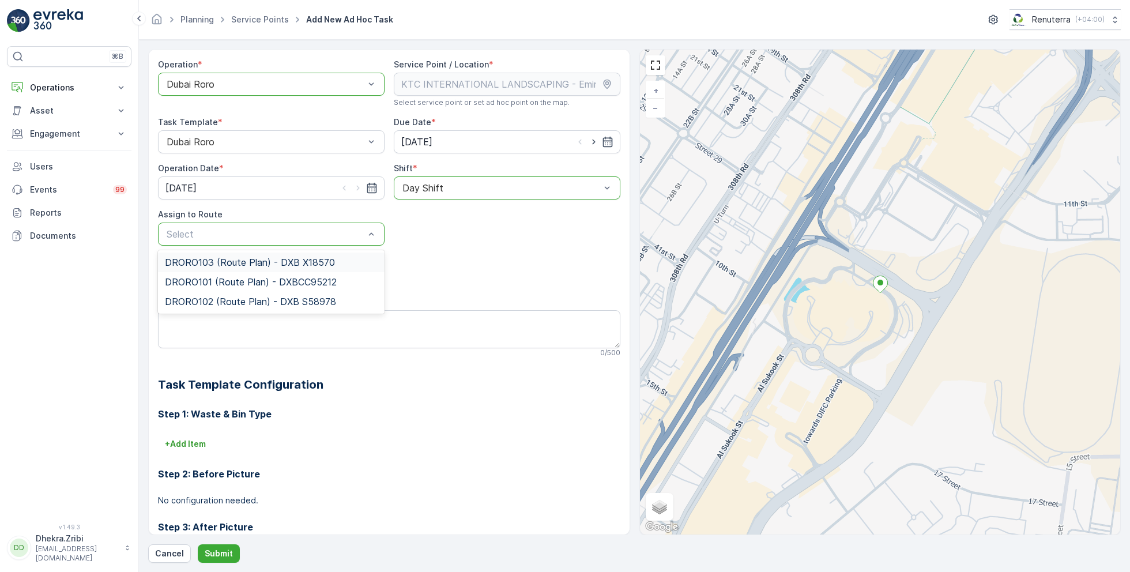
click at [239, 262] on span "DRORO103 (Route Plan) - DXB X18570" at bounding box center [250, 262] width 170 height 10
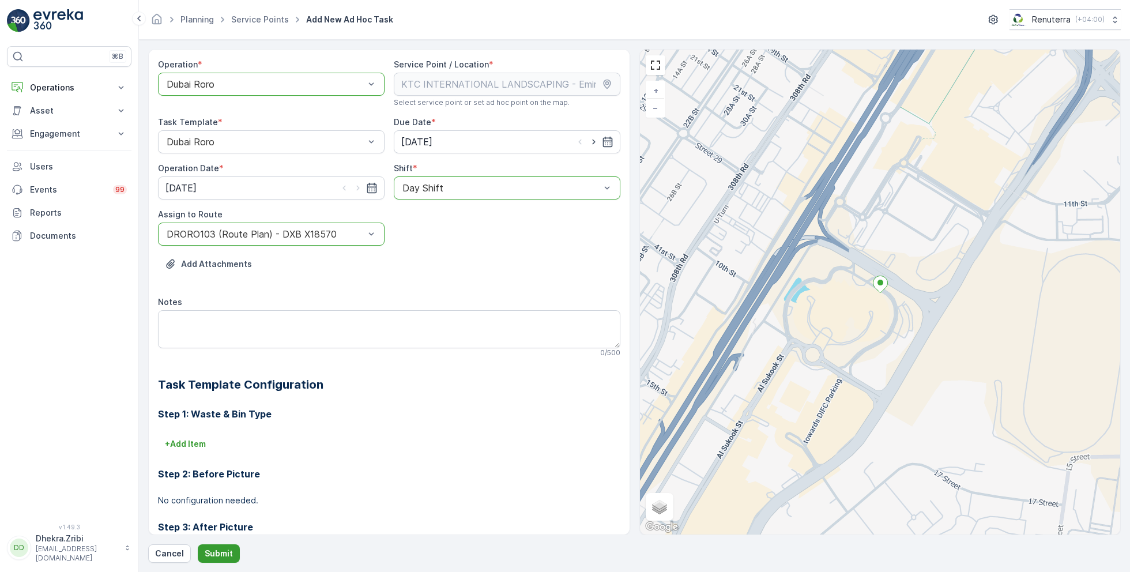
click at [218, 551] on p "Submit" at bounding box center [219, 554] width 28 height 12
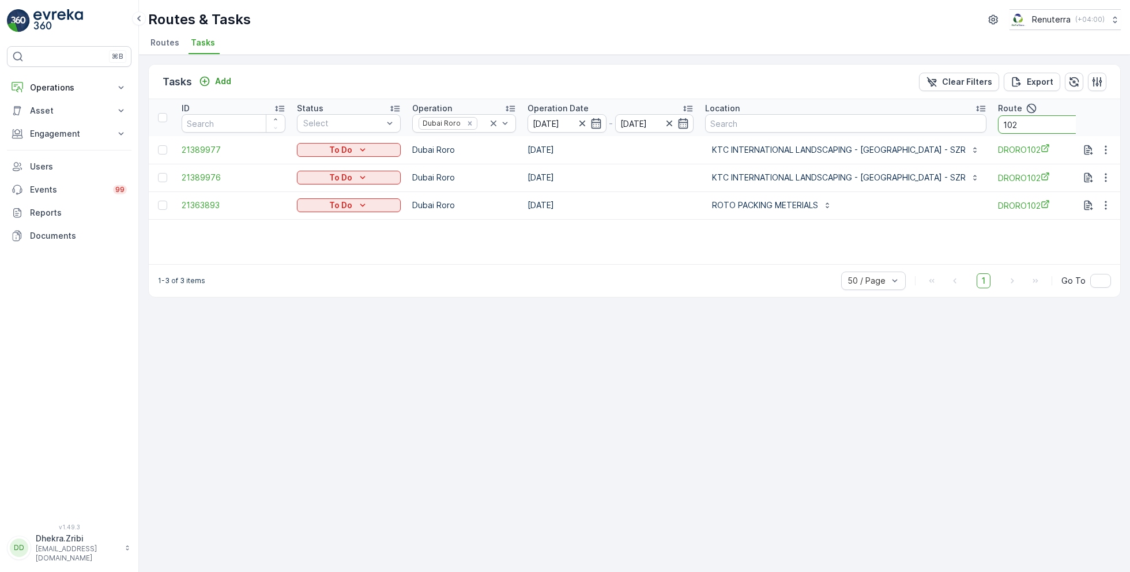
drag, startPoint x: 1009, startPoint y: 123, endPoint x: 941, endPoint y: 121, distance: 68.6
click at [941, 121] on tr "ID Status Select Operation Dubai Roro Operation Date [DATE] - [DATE] Location R…" at bounding box center [708, 117] width 1119 height 37
type input "103"
drag, startPoint x: 1003, startPoint y: 119, endPoint x: 939, endPoint y: 126, distance: 64.4
click at [940, 126] on tr "ID Status Select Operation Dubai Roro Operation Date [DATE] - [DATE] Location R…" at bounding box center [708, 117] width 1119 height 37
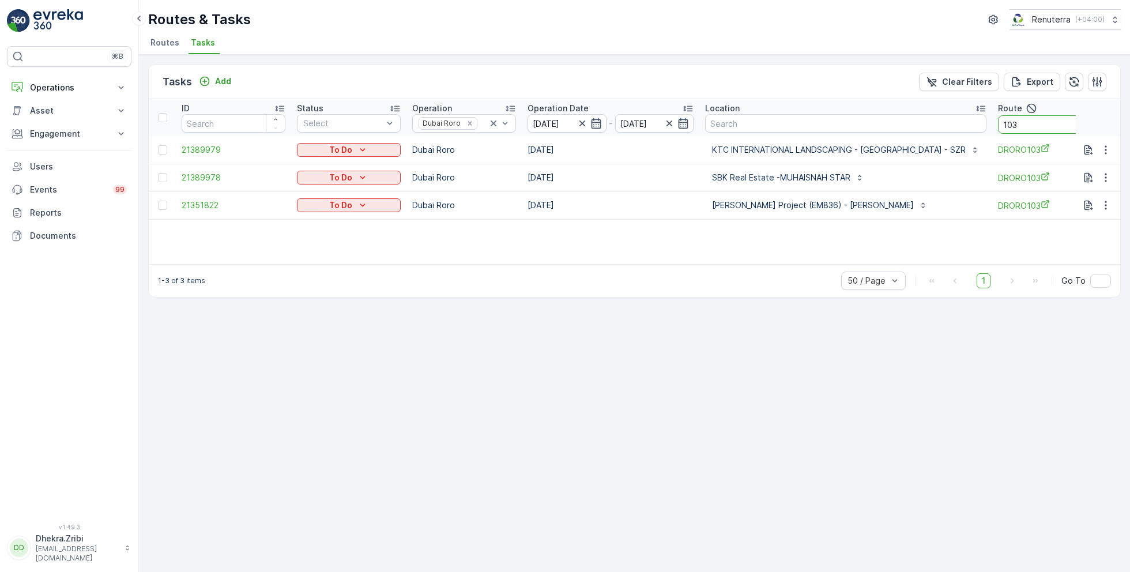
click at [1023, 127] on input "103" at bounding box center [1050, 124] width 104 height 18
type input "1"
type input "101"
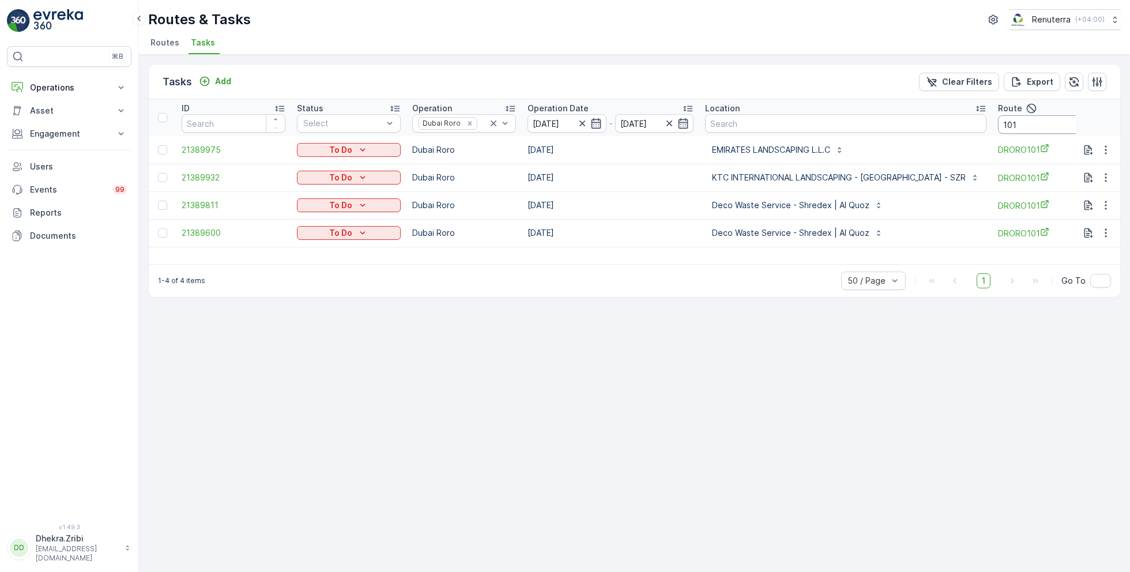
click at [1020, 127] on input "101" at bounding box center [1050, 124] width 104 height 18
type input "102"
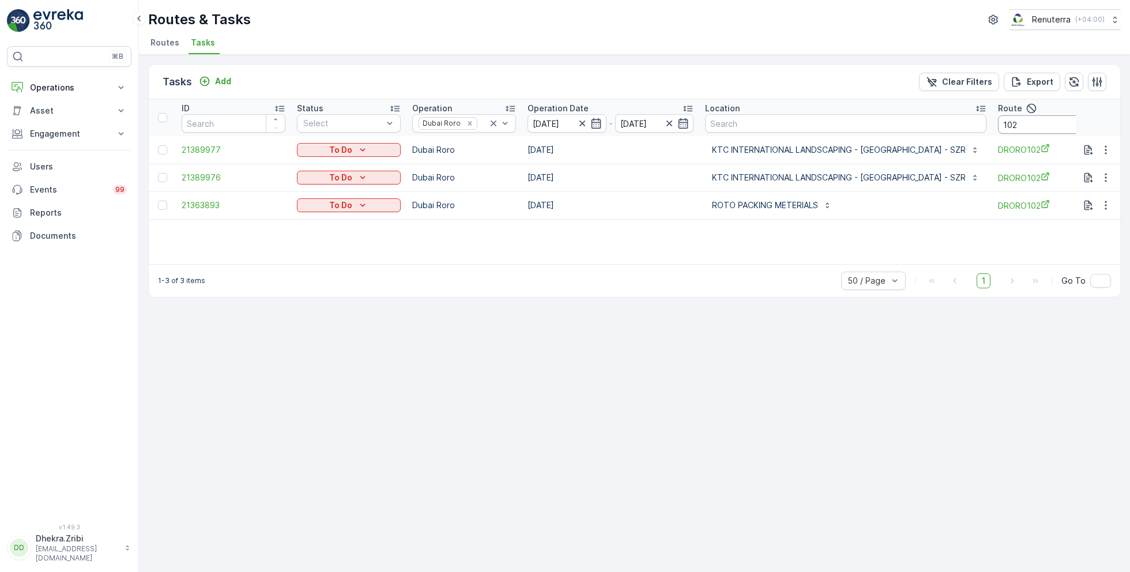
click at [1006, 125] on input "102" at bounding box center [1050, 124] width 104 height 18
type input "103"
